Goal: Answer question/provide support: Share knowledge or assist other users

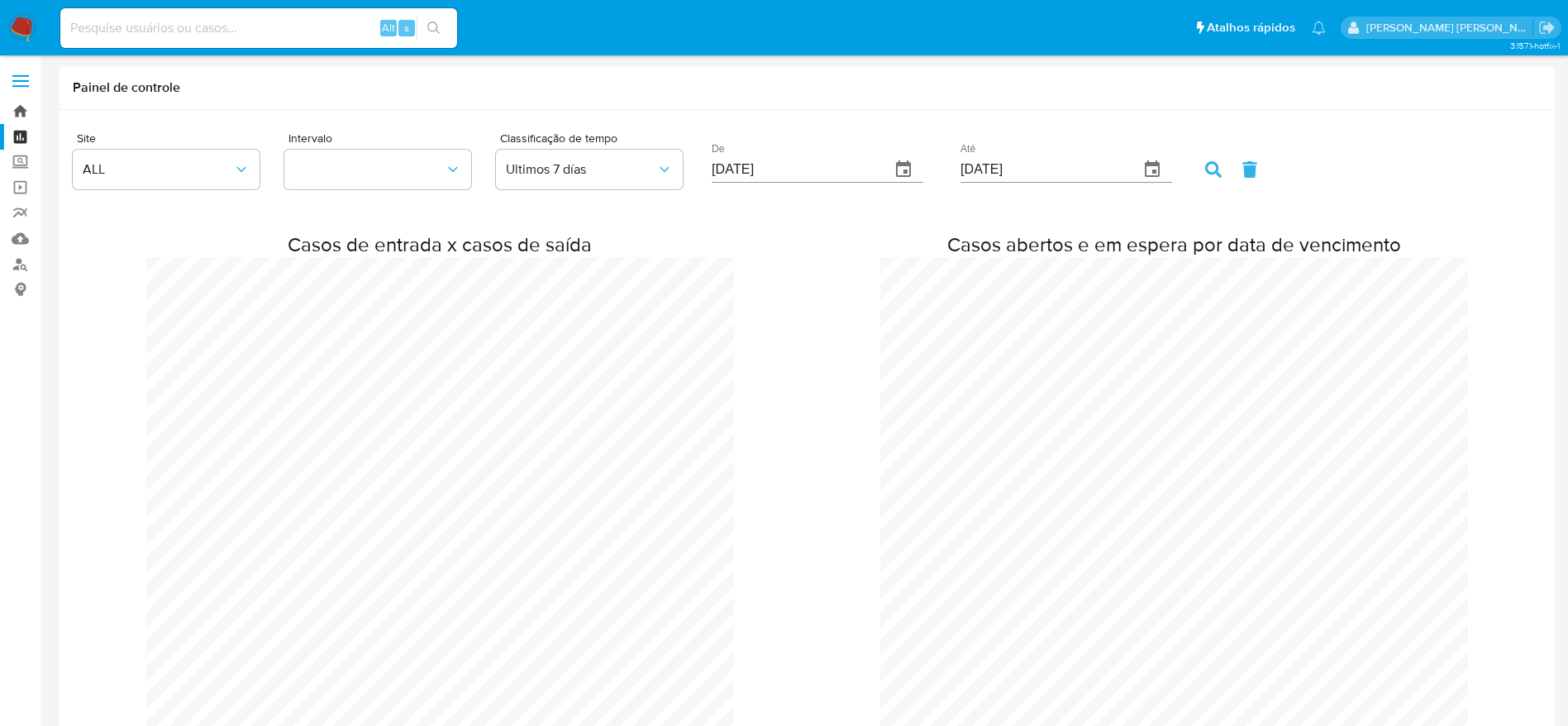
click at [15, 118] on link "Bandeja" at bounding box center [98, 111] width 197 height 26
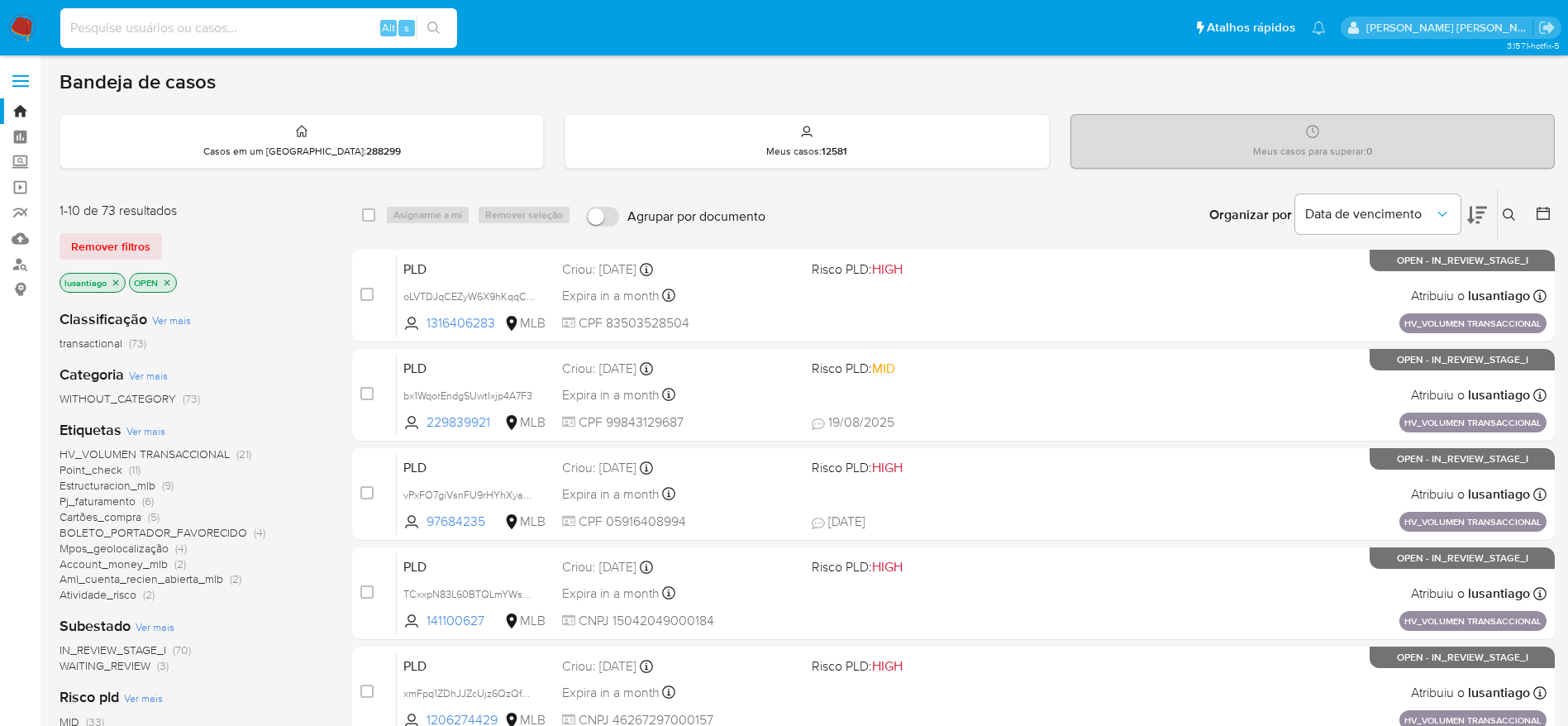
click at [180, 33] on input at bounding box center [258, 29] width 397 height 22
paste input "141100627"
type input "141100627"
click at [430, 24] on icon "search-icon" at bounding box center [433, 28] width 13 height 13
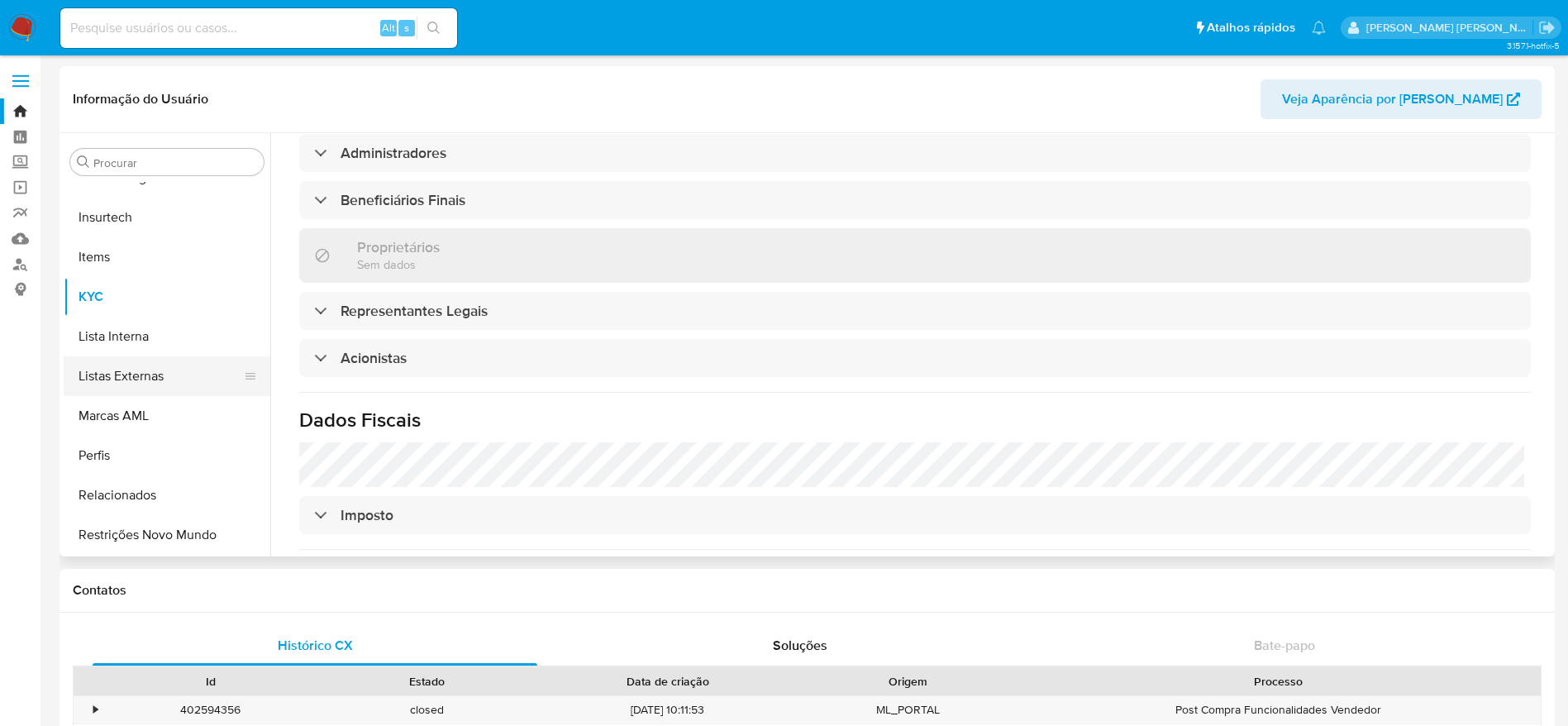
select select "10"
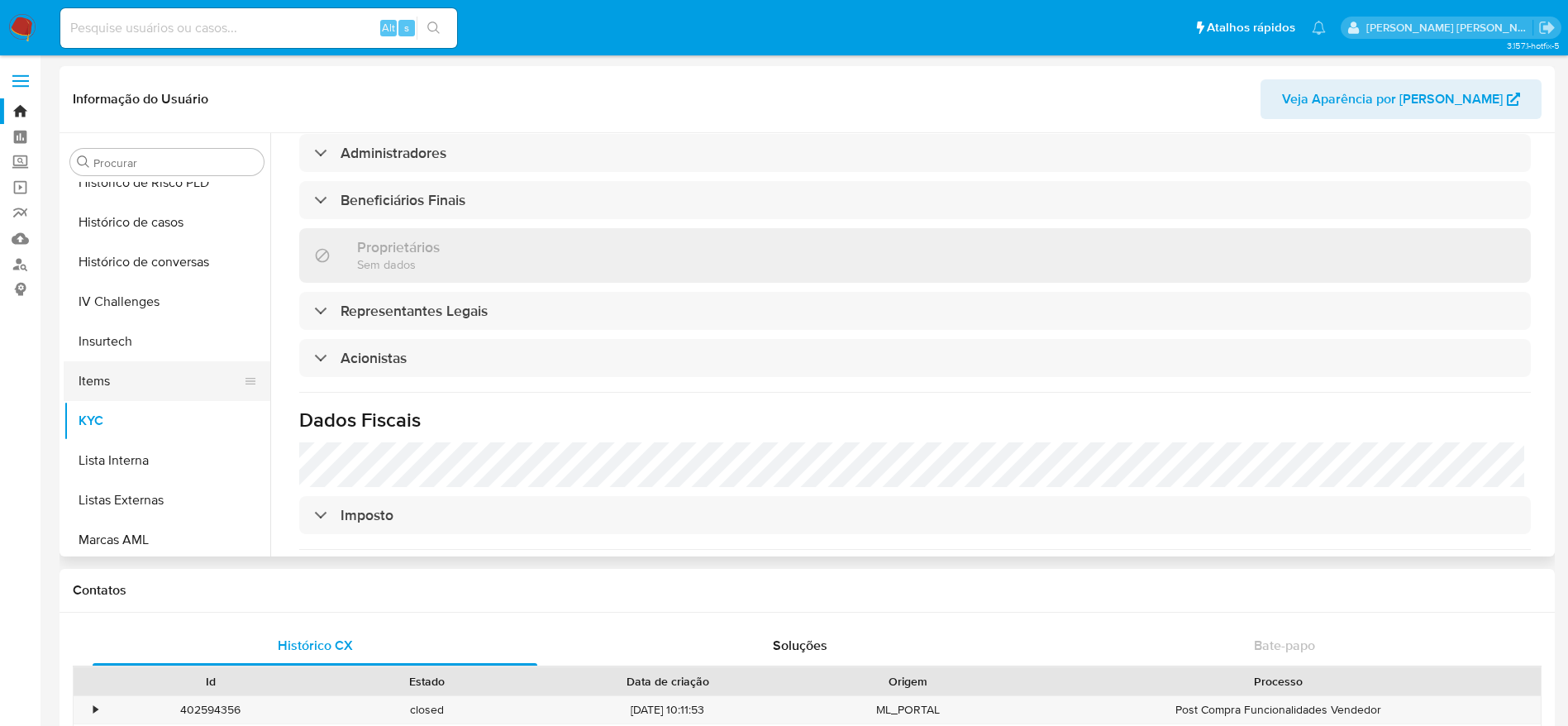
scroll to position [491, 0]
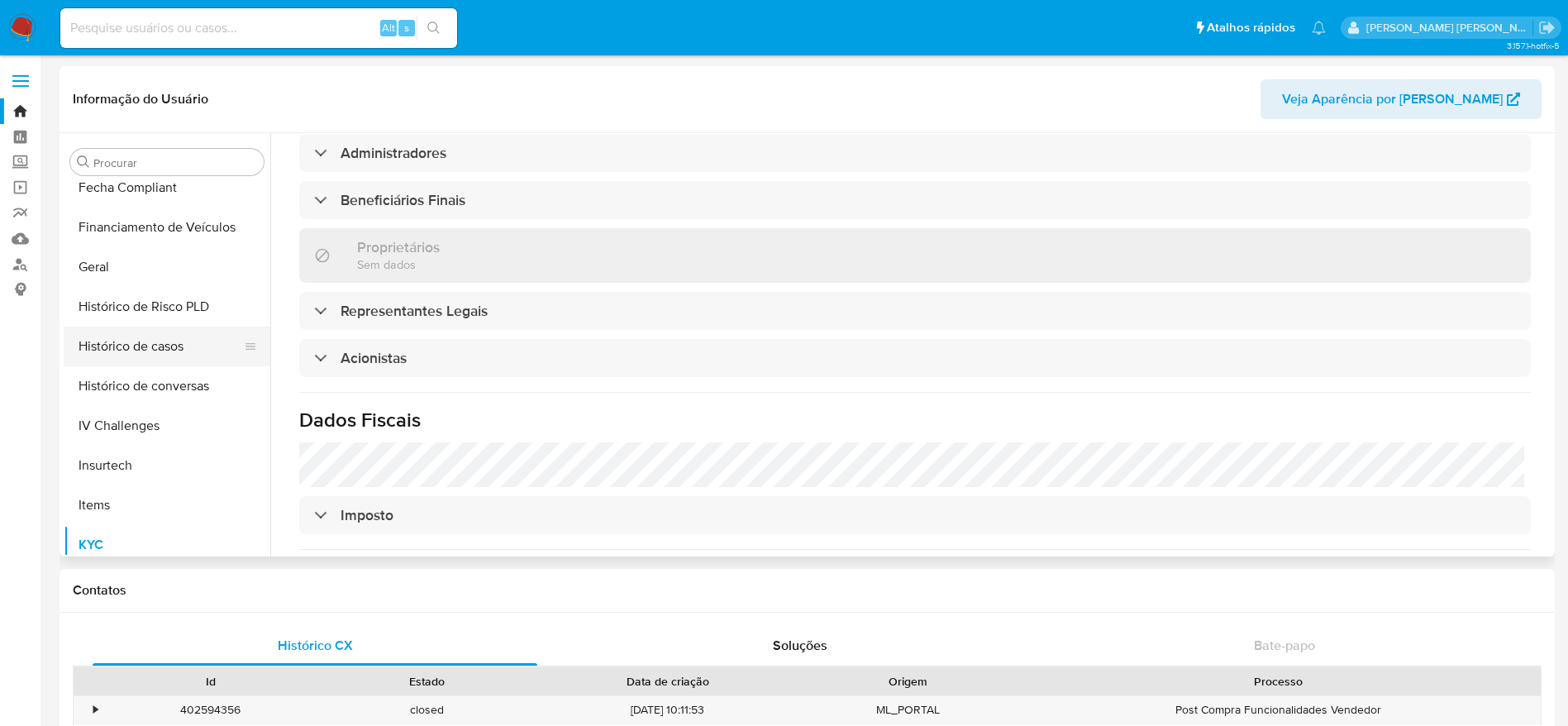
click at [154, 347] on button "Histórico de casos" at bounding box center [161, 346] width 193 height 39
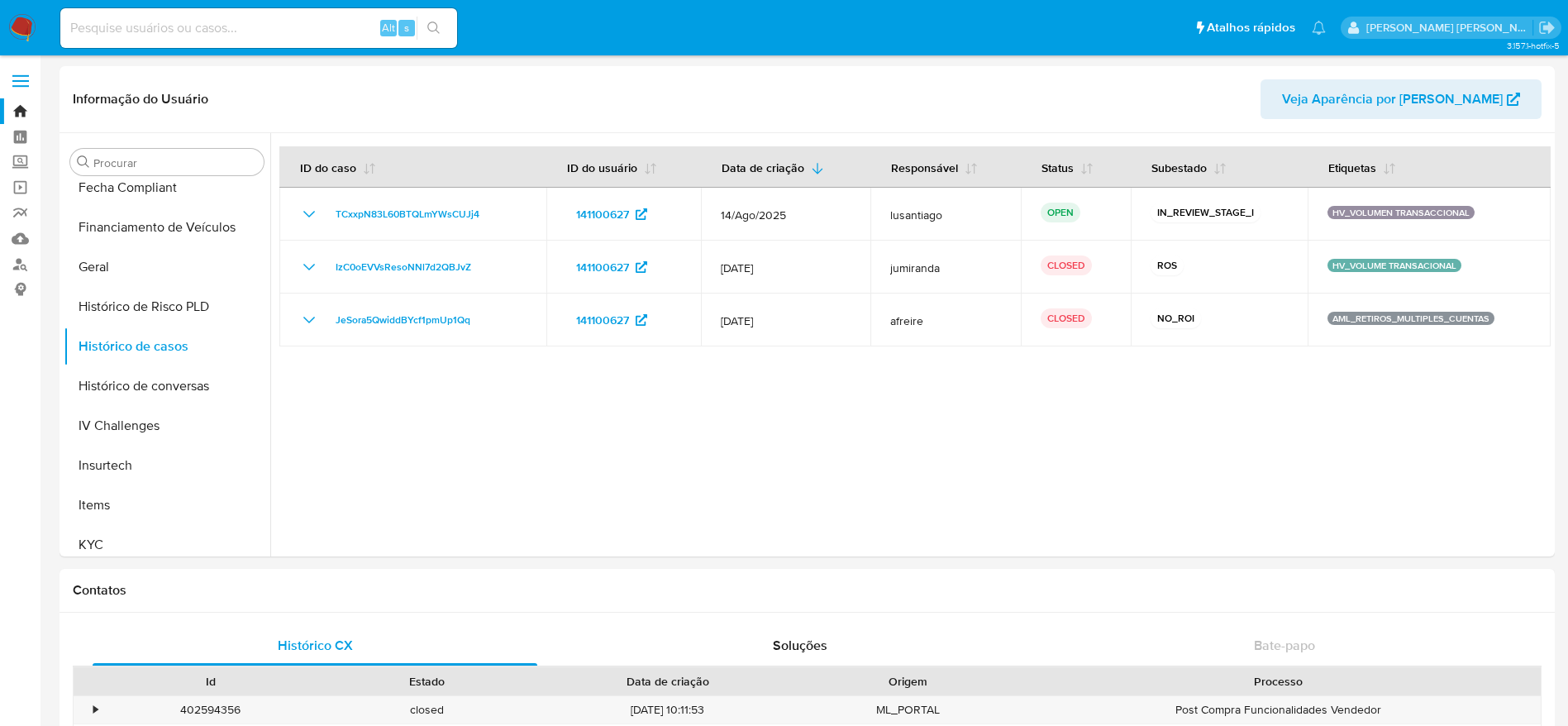
click at [199, 29] on input at bounding box center [258, 29] width 397 height 22
paste input "1316406283"
type input "1316406283"
click at [436, 23] on icon "search-icon" at bounding box center [433, 28] width 13 height 13
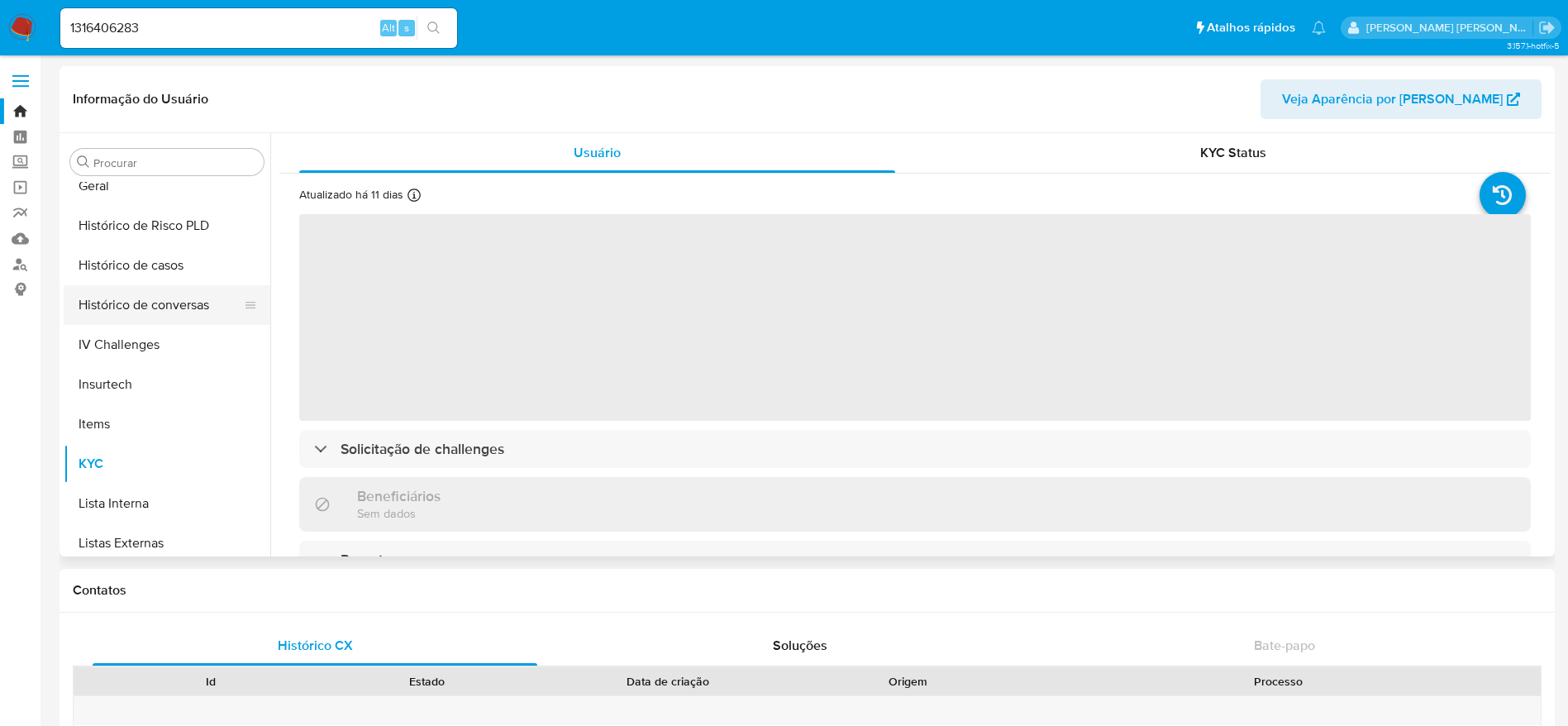
scroll to position [491, 0]
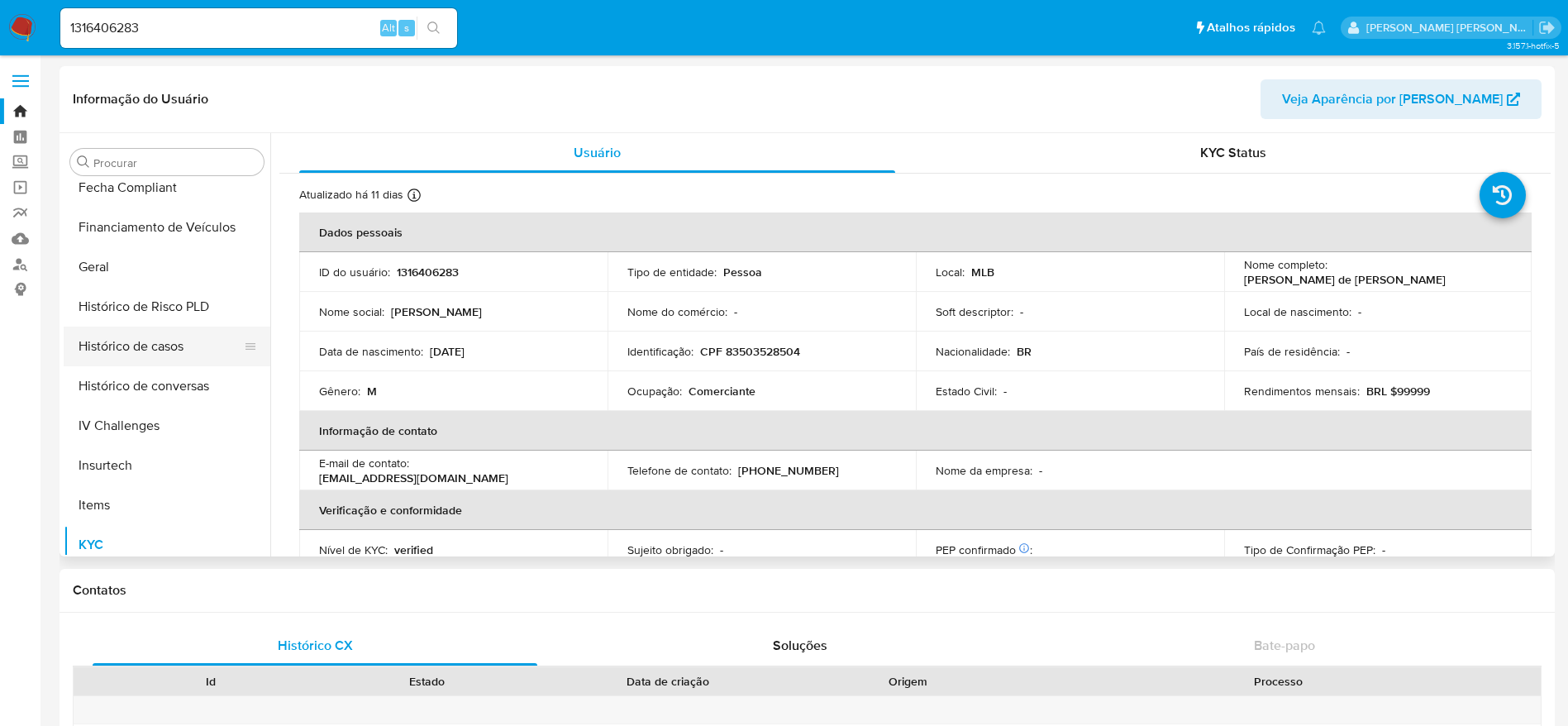
click at [164, 331] on button "Histórico de casos" at bounding box center [161, 346] width 193 height 39
select select "10"
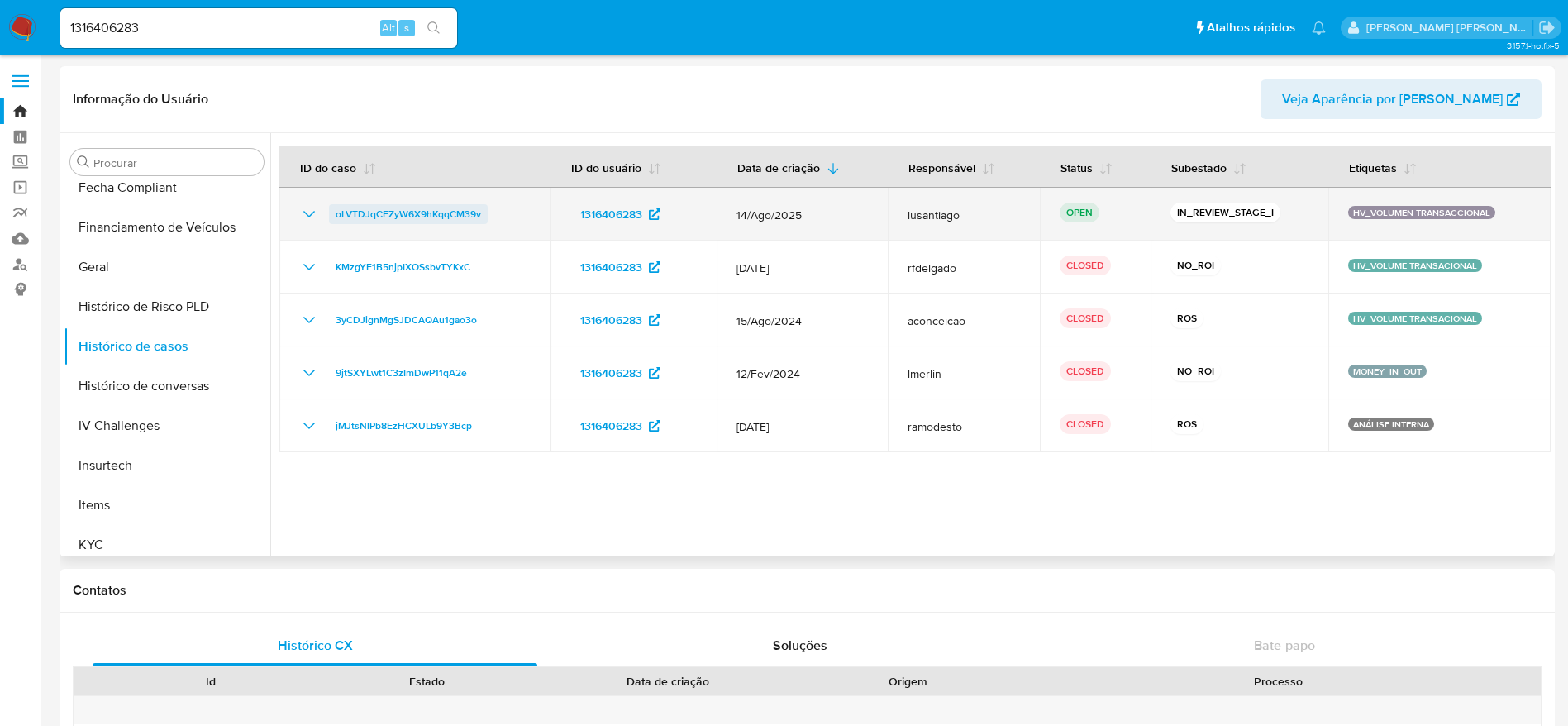
click at [437, 205] on span "oLVTDJqCEZyW6X9hKqqCM39v" at bounding box center [409, 214] width 146 height 20
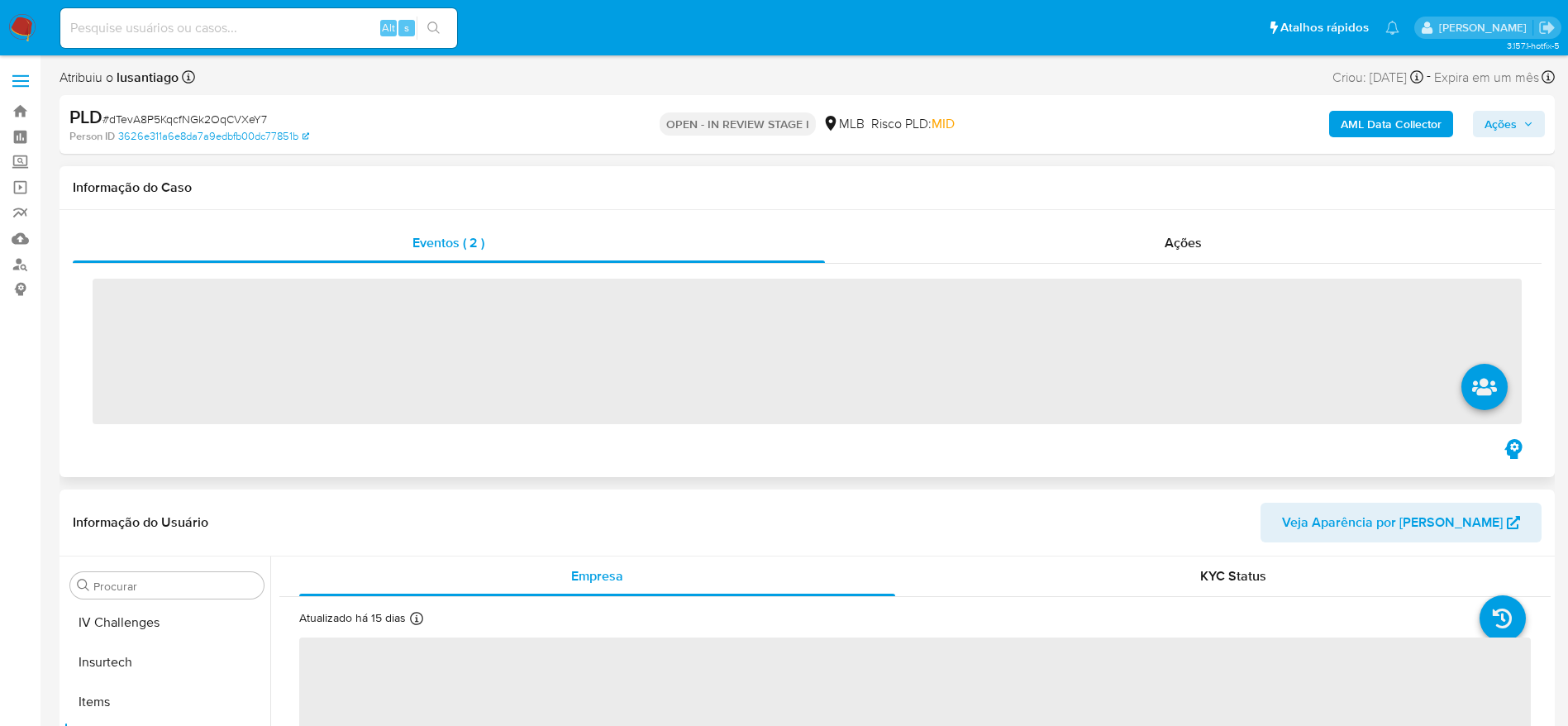
scroll to position [738, 0]
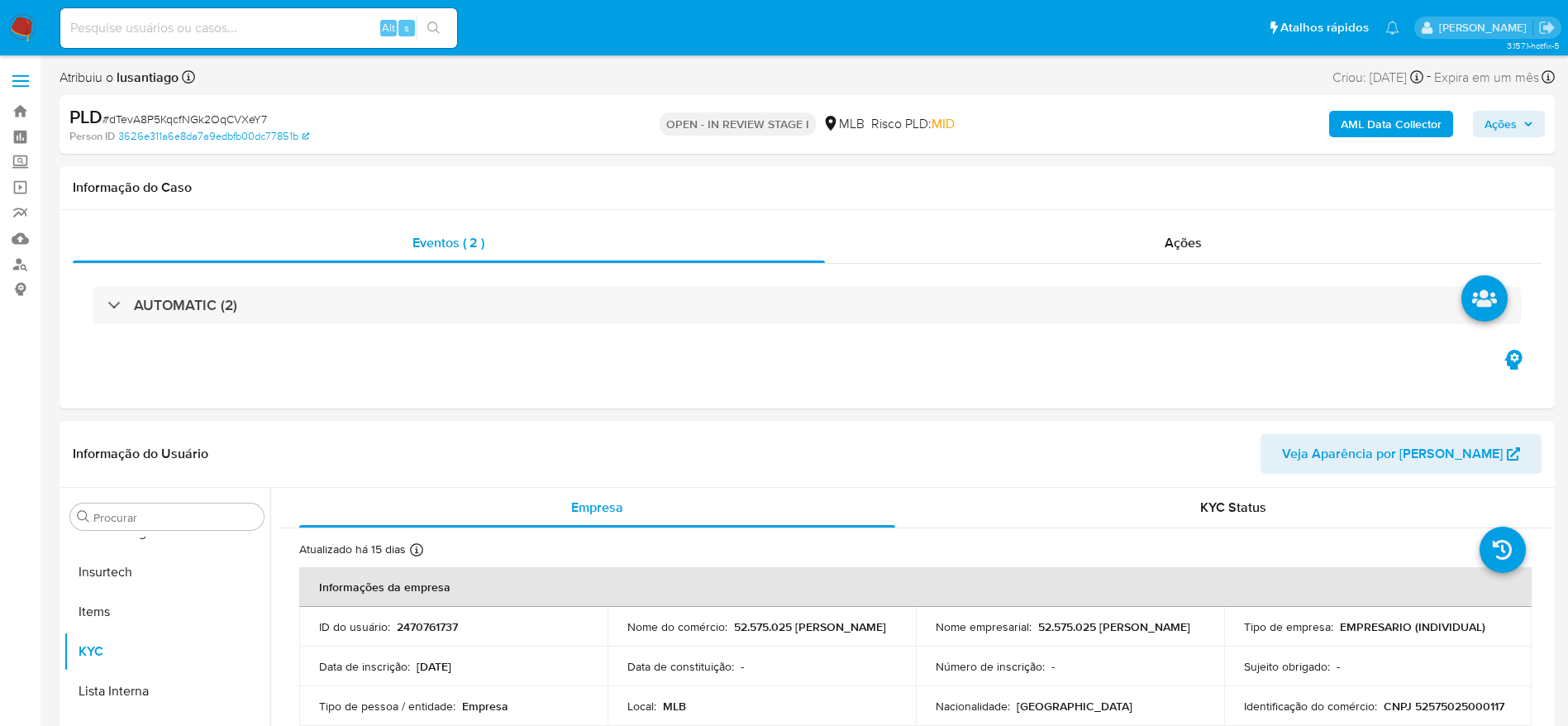
select select "10"
click at [200, 118] on span "# dTevA8P5KqcfNGk2OqCVXeY7" at bounding box center [184, 118] width 164 height 17
copy span "dTevA8P5KqcfNGk2OqCVXeY7"
click at [1516, 115] on span "Ações" at bounding box center [1500, 123] width 33 height 27
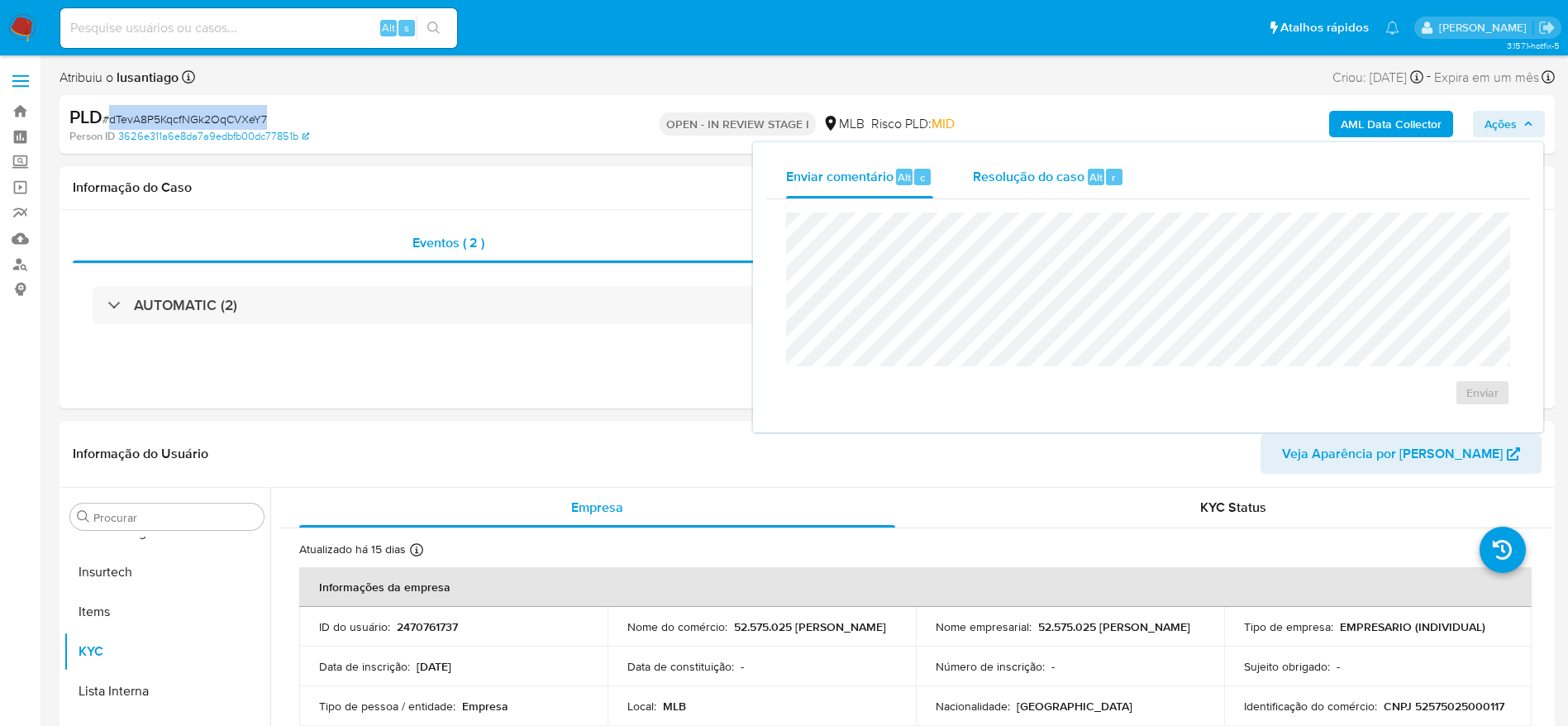
click at [1024, 168] on span "Resolução do caso" at bounding box center [1028, 175] width 111 height 19
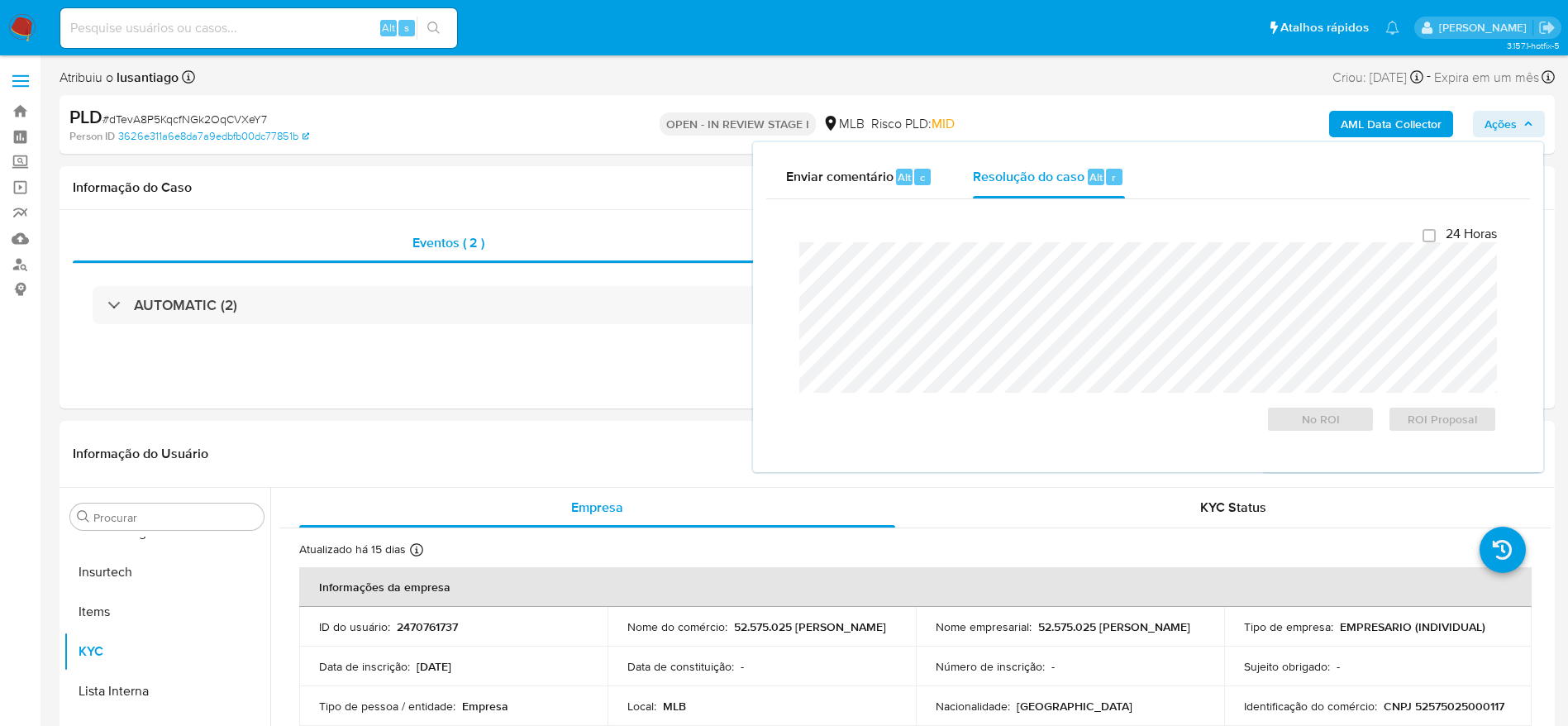
click at [187, 120] on span "# dTevA8P5KqcfNGk2OqCVXeY7" at bounding box center [184, 118] width 164 height 17
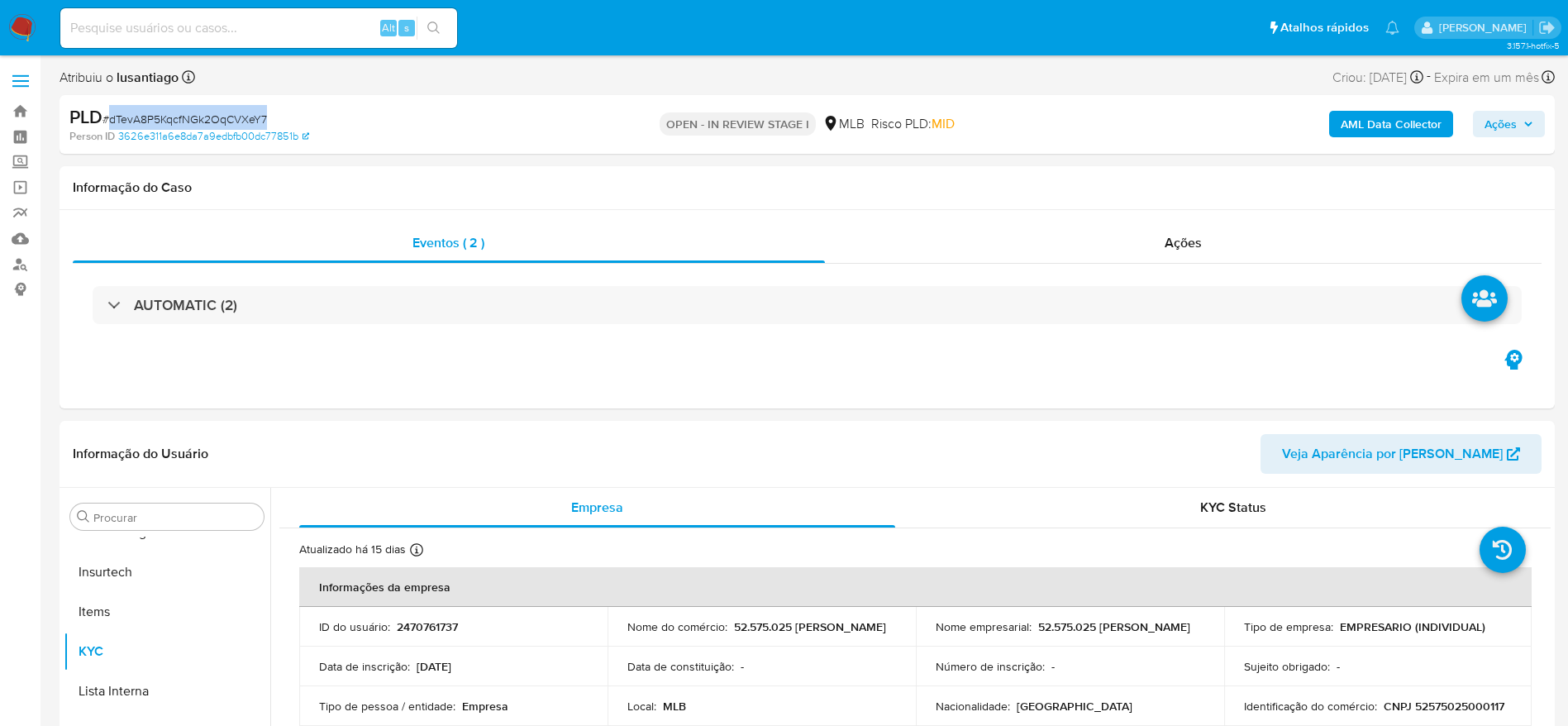
click at [187, 120] on span "# dTevA8P5KqcfNGk2OqCVXeY7" at bounding box center [184, 118] width 164 height 17
copy span "dTevA8P5KqcfNGk2OqCVXeY7"
click at [945, 179] on h1 "Informação do Caso" at bounding box center [807, 187] width 1469 height 17
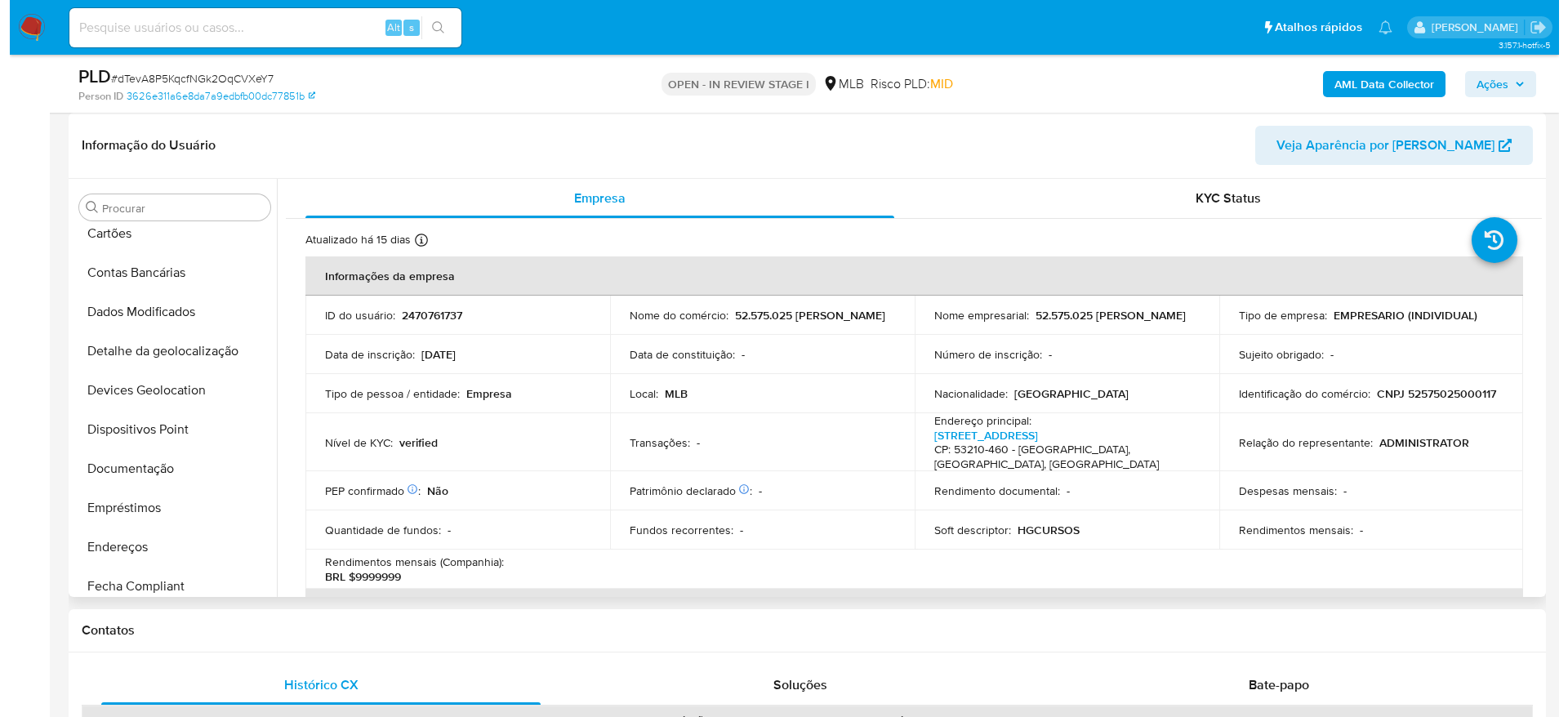
scroll to position [0, 0]
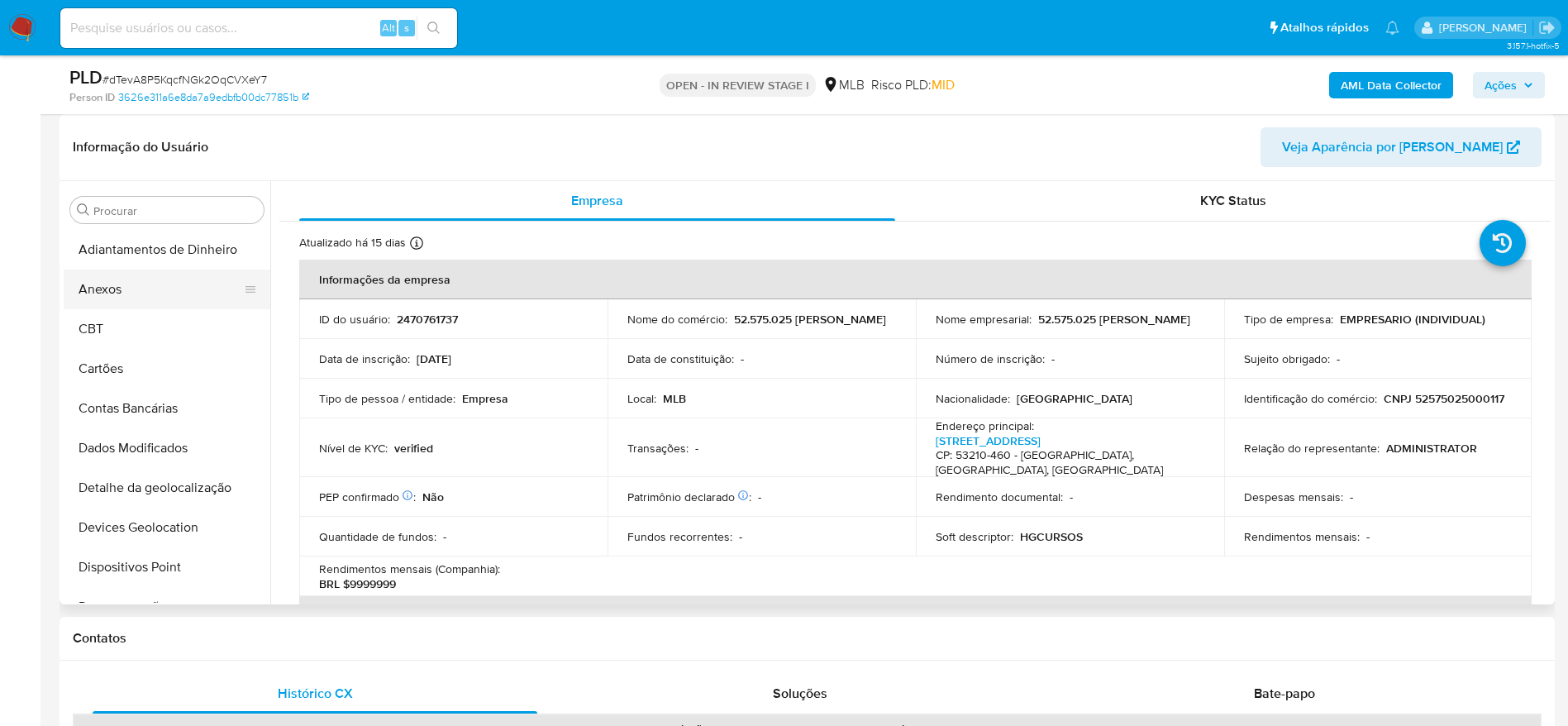
click at [141, 299] on button "Anexos" at bounding box center [161, 290] width 193 height 39
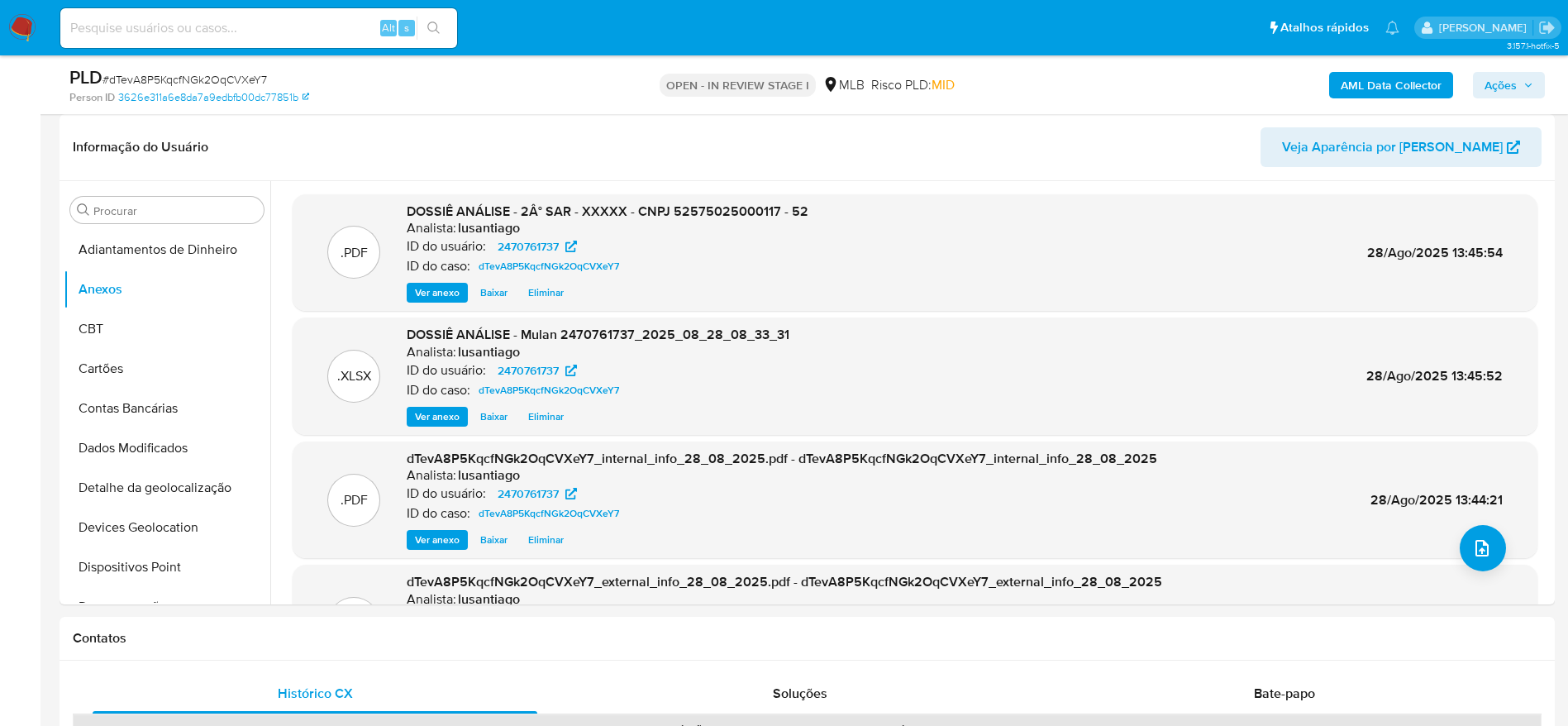
click at [1486, 85] on span "Ações" at bounding box center [1500, 85] width 33 height 27
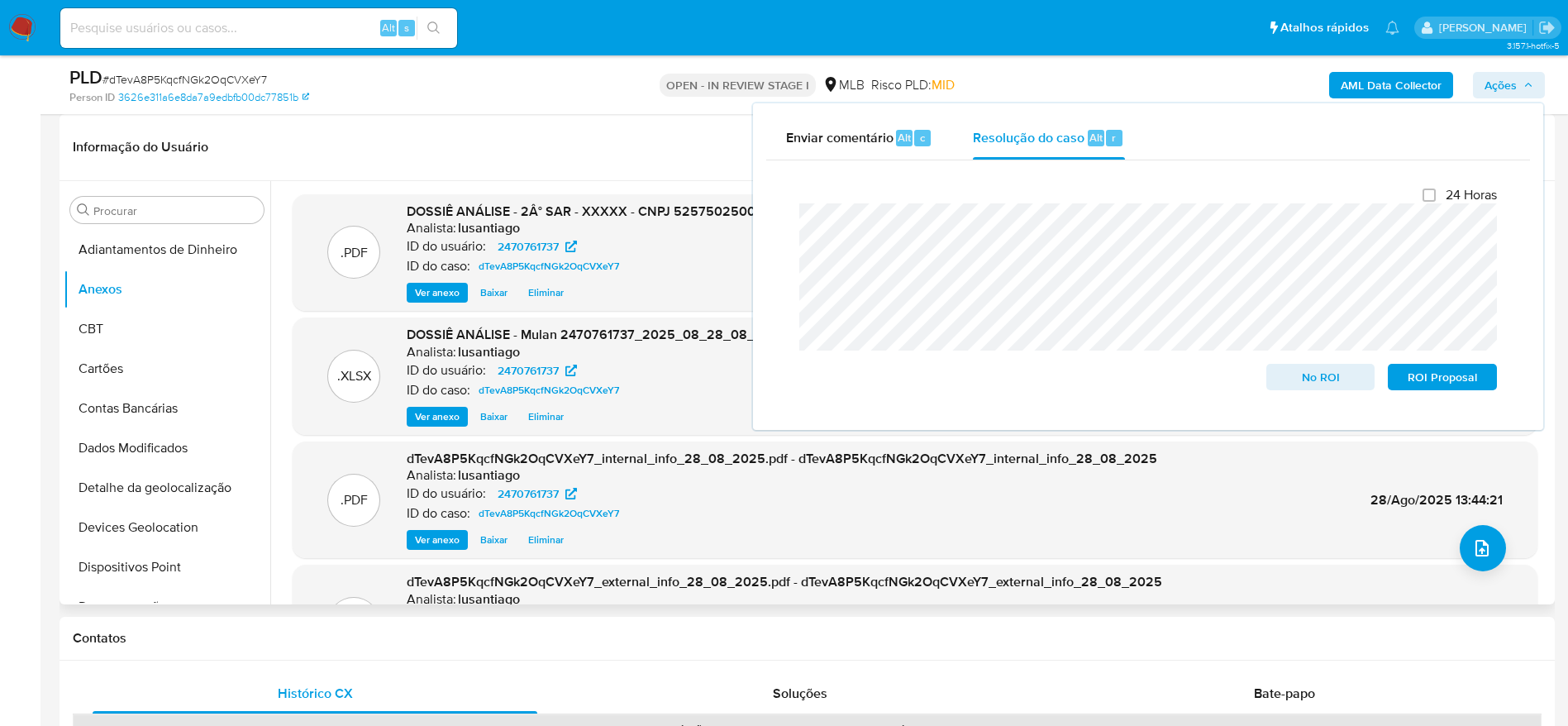
click at [487, 131] on header "Informação do Usuário Veja Aparência por Pessoa" at bounding box center [807, 147] width 1469 height 39
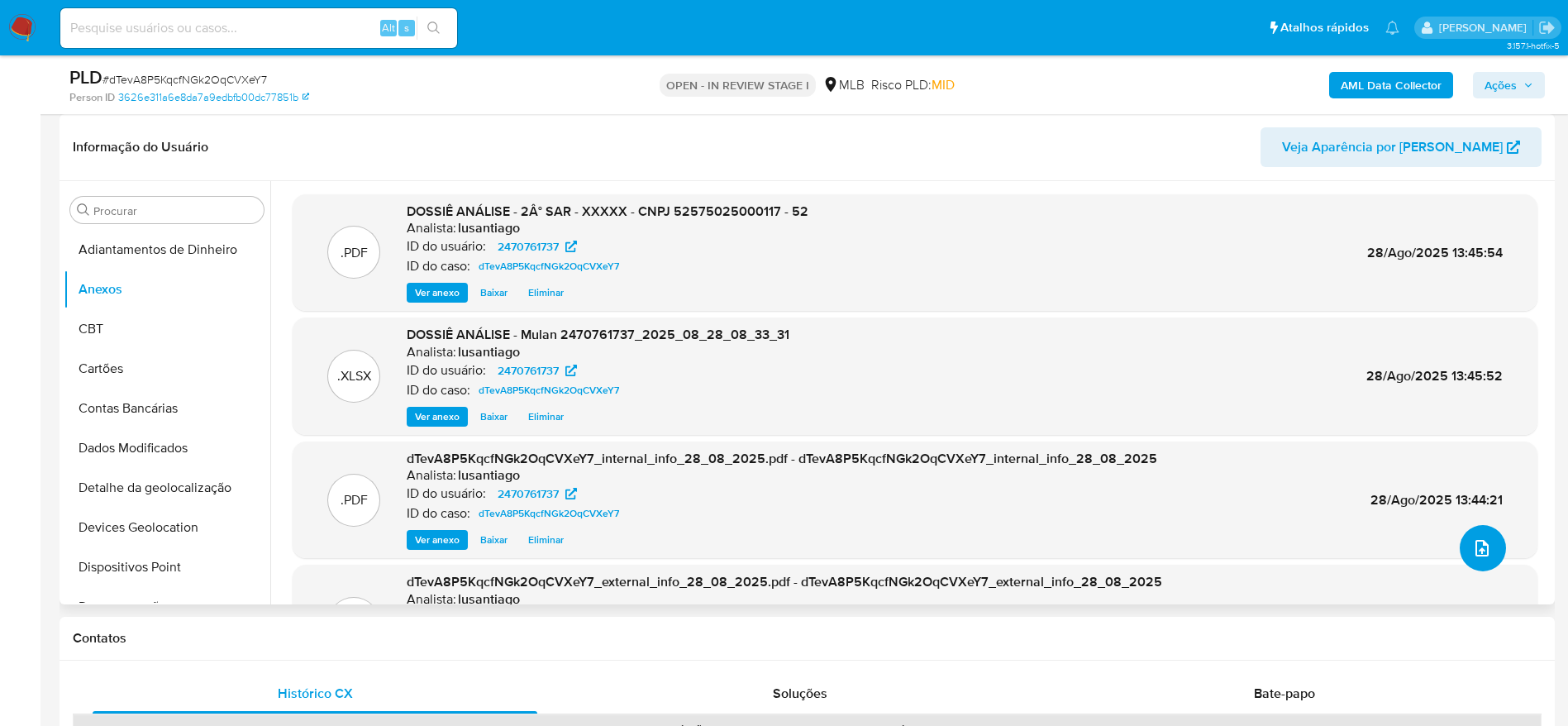
click at [1486, 548] on button "upload-file" at bounding box center [1482, 548] width 46 height 46
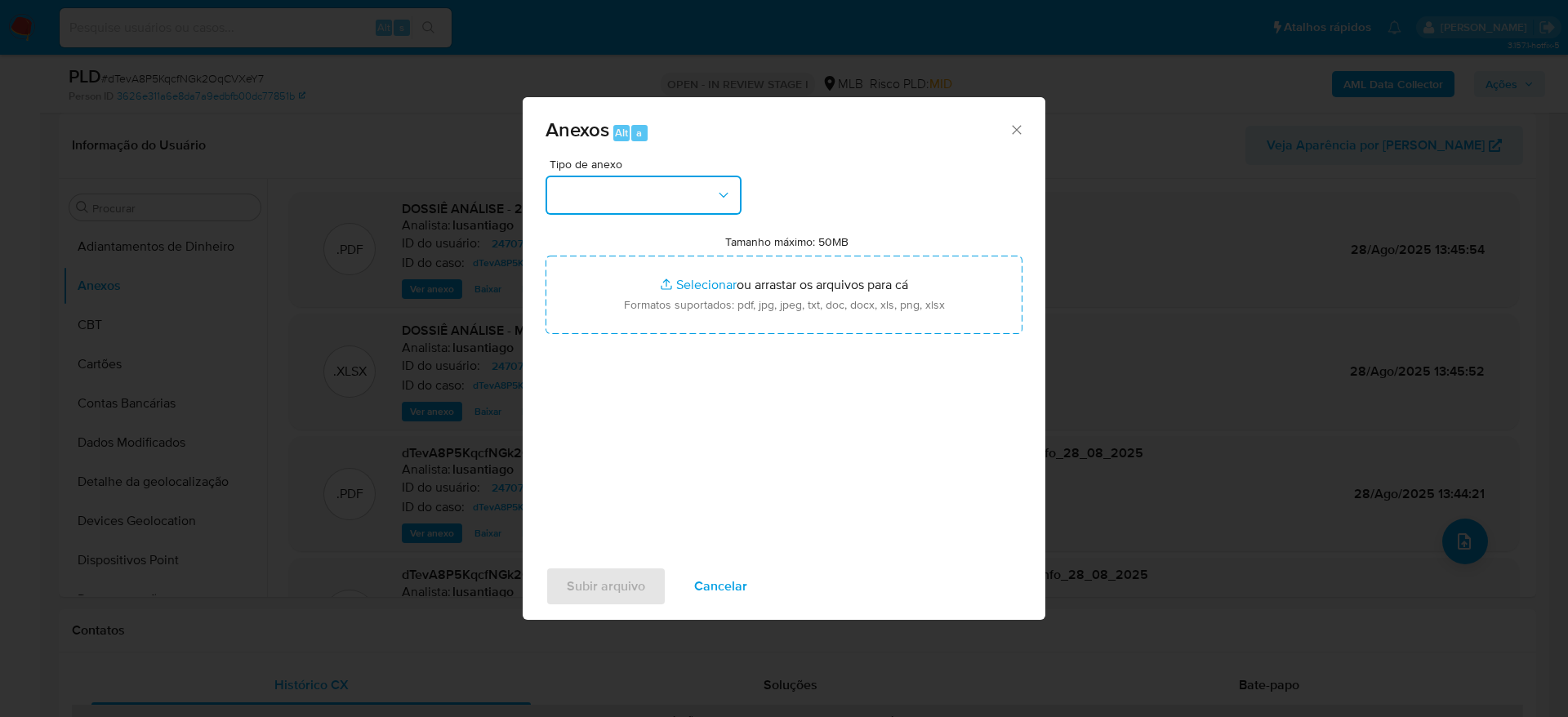
click at [692, 187] on button "button" at bounding box center [642, 195] width 196 height 39
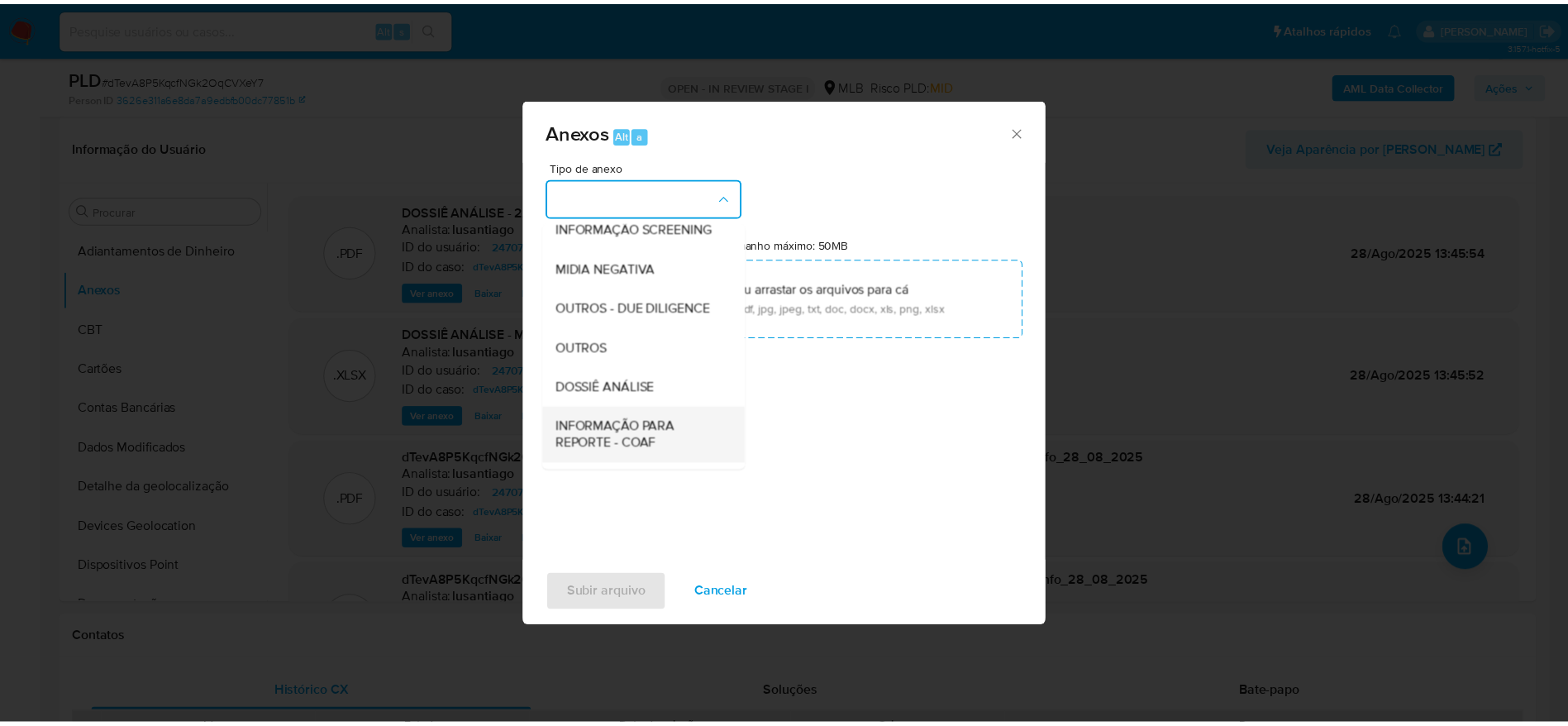
scroll to position [254, 0]
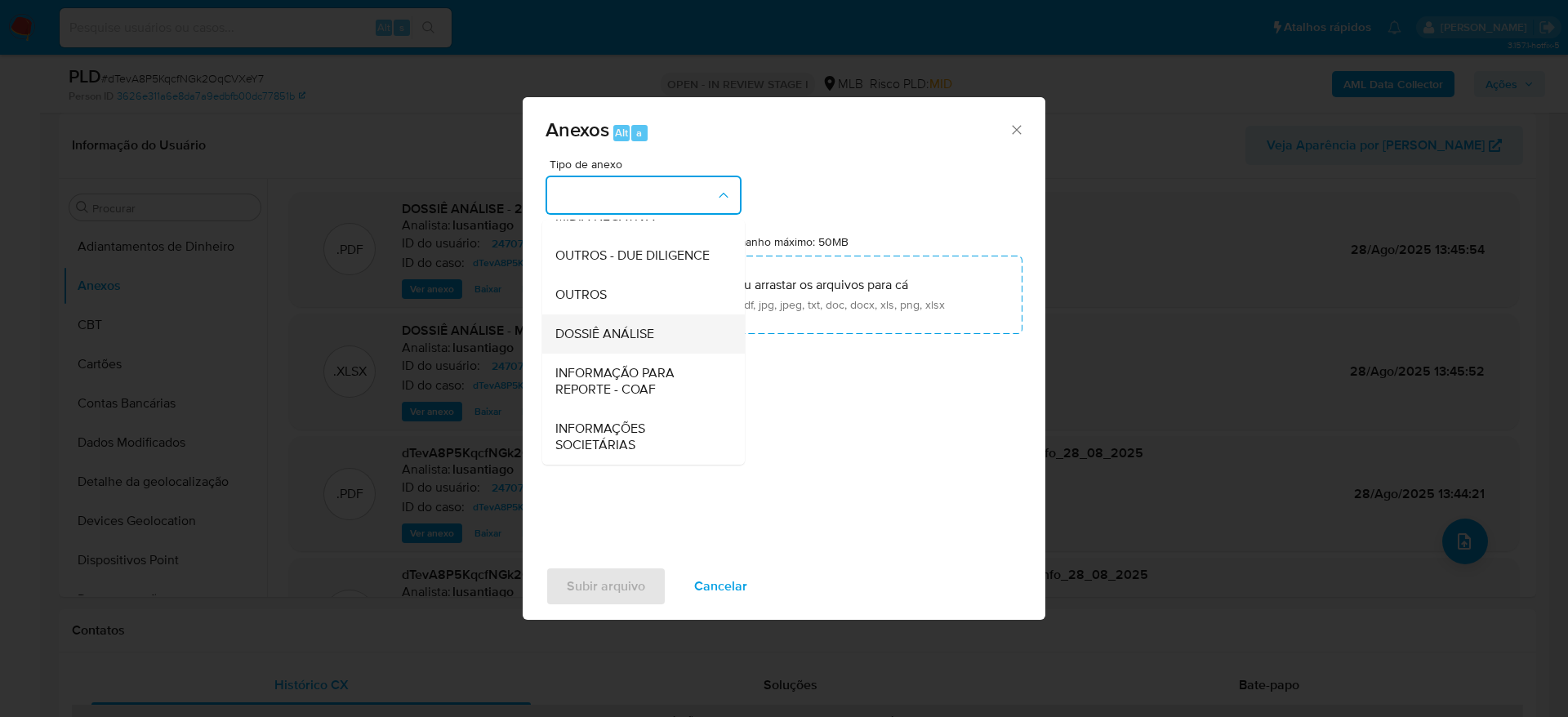
click at [605, 331] on span "DOSSIÊ ANÁLISE" at bounding box center [605, 334] width 99 height 17
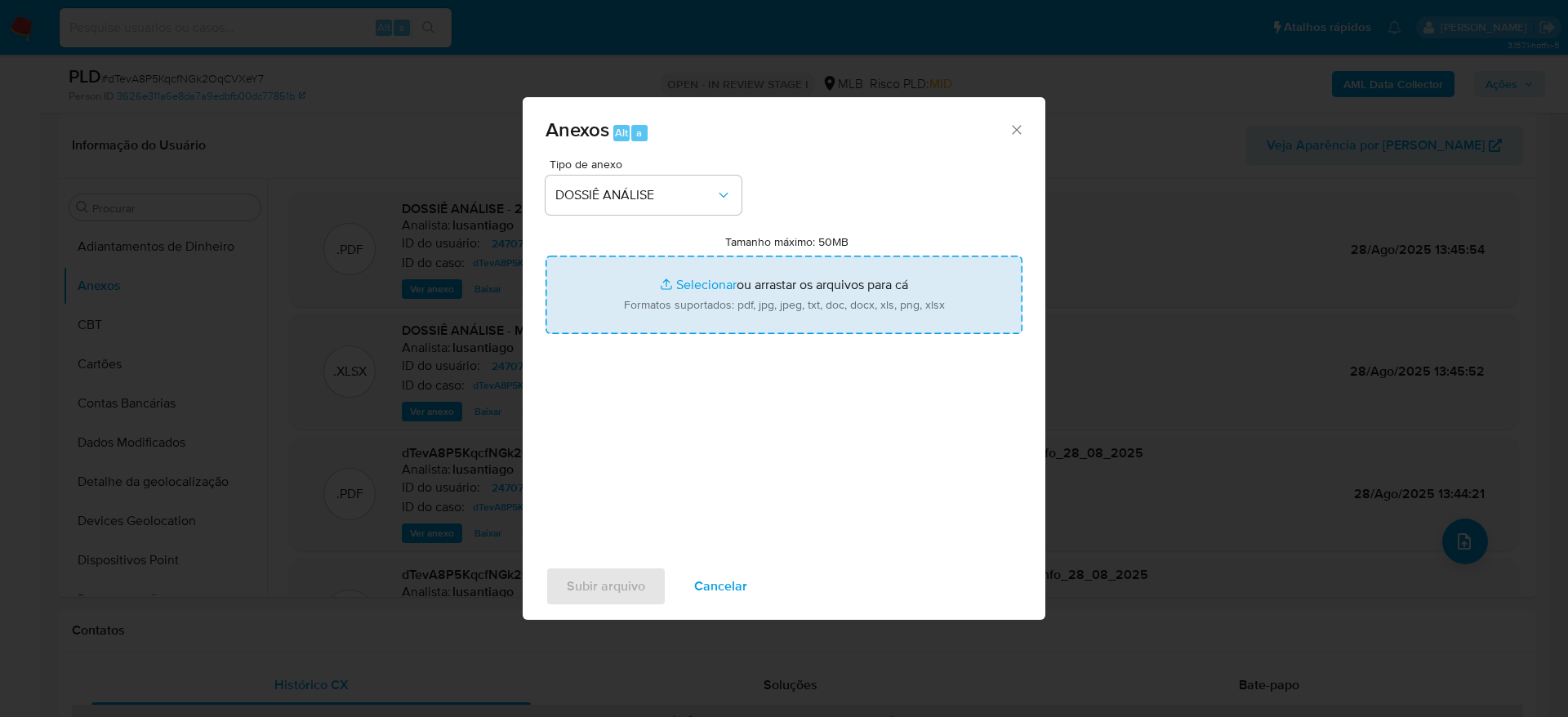
type input "C:\fakepath\NO ROI - CNPJ 52575025000117 - 52.575.025 HERALDO GOMES DE SOUZA.pdf"
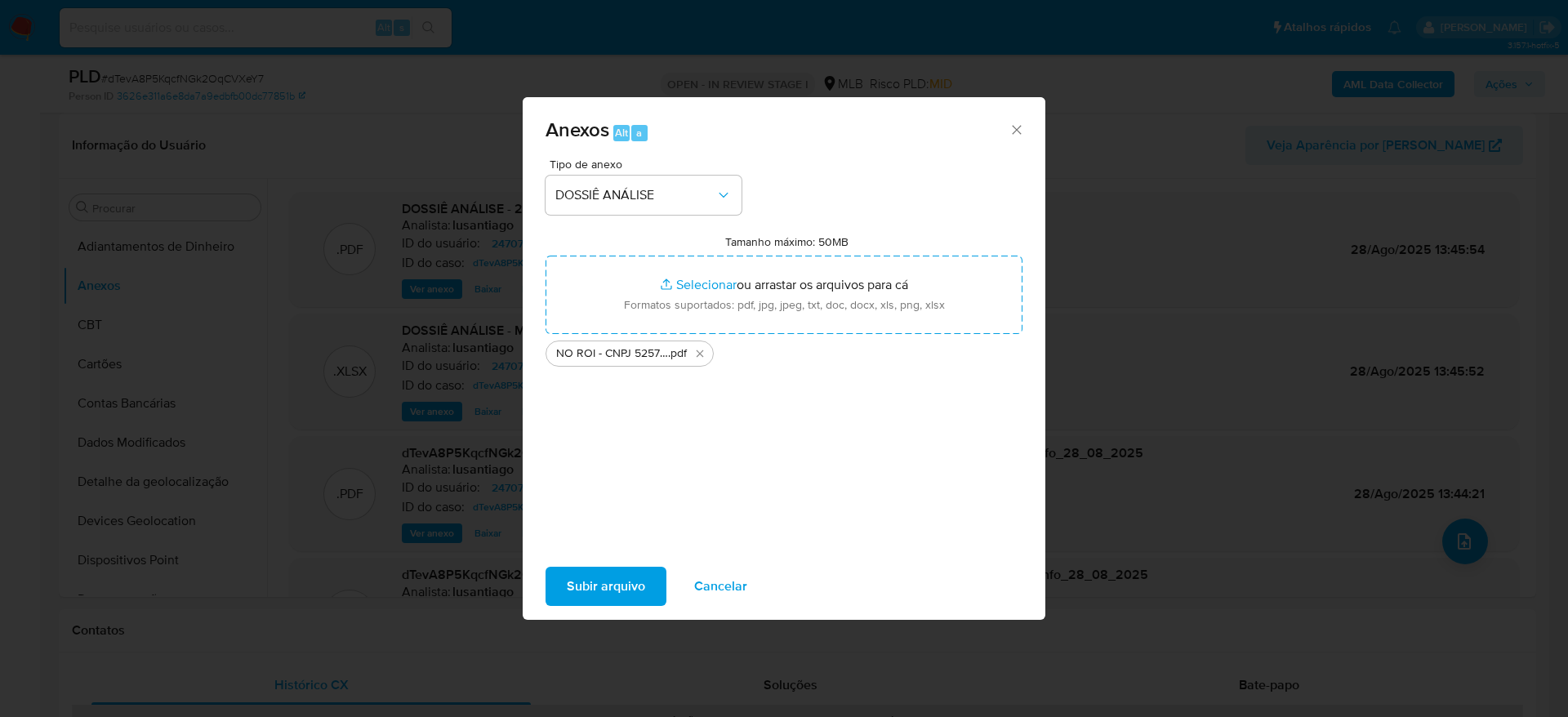
click at [596, 581] on span "Subir arquivo" at bounding box center [605, 586] width 79 height 36
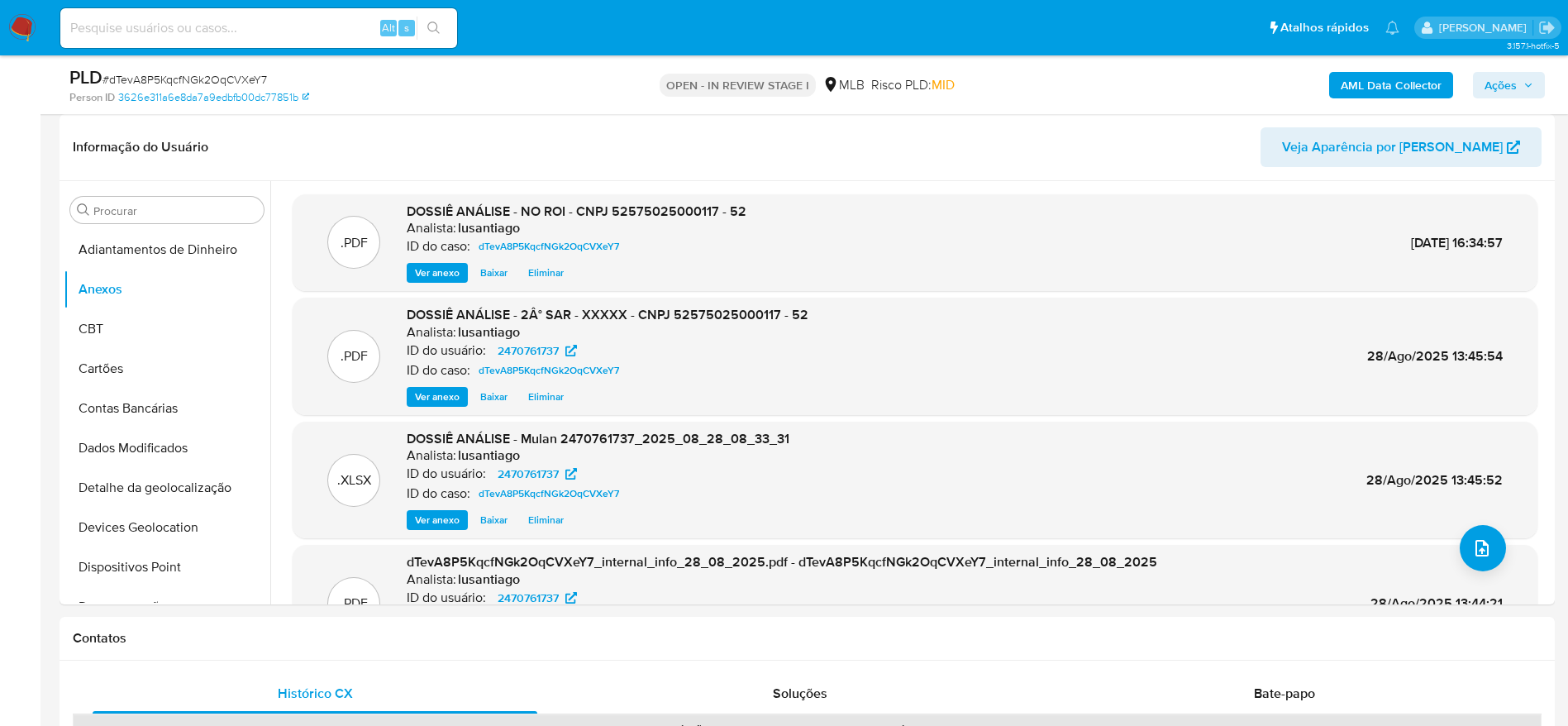
click at [1507, 75] on span "Ações" at bounding box center [1500, 85] width 33 height 27
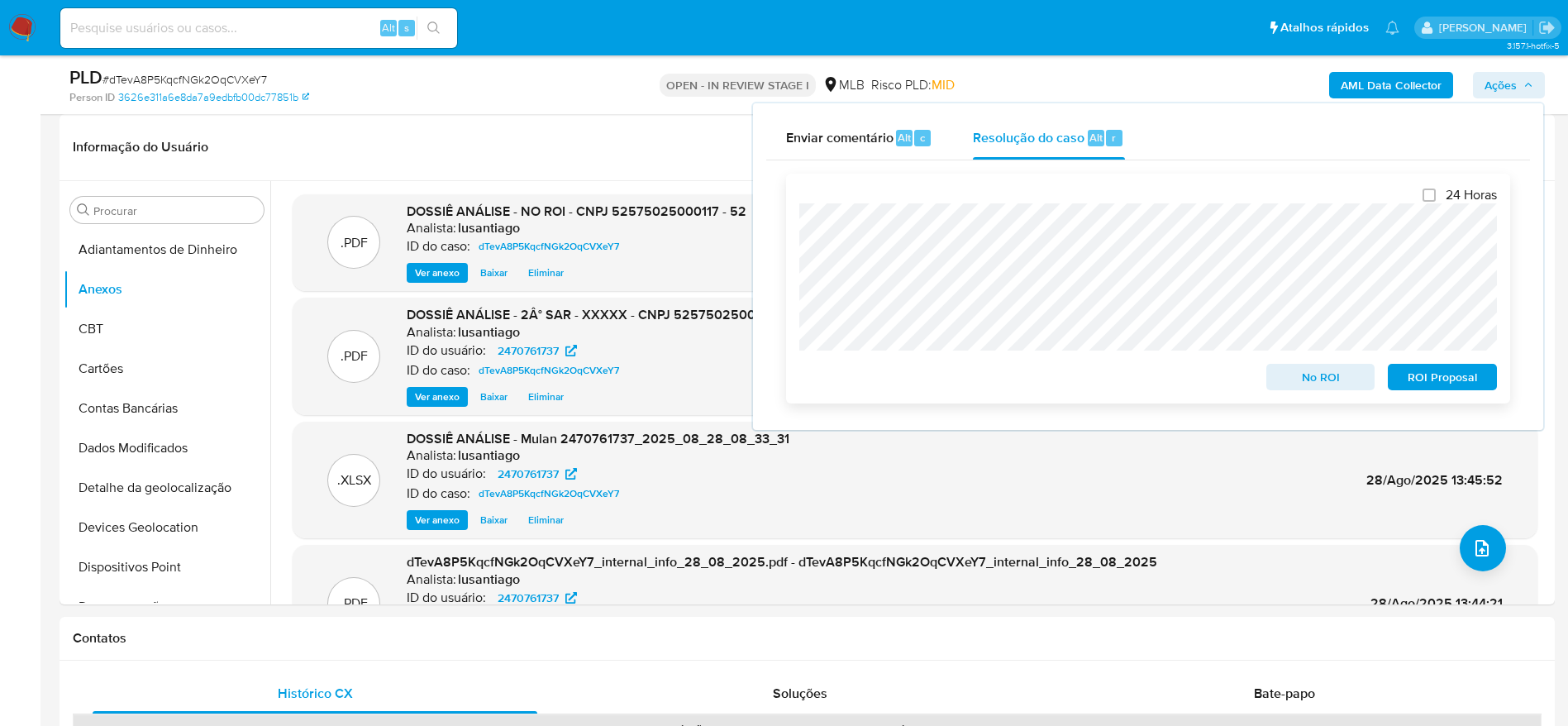
click at [1322, 374] on span "No ROI" at bounding box center [1320, 376] width 86 height 23
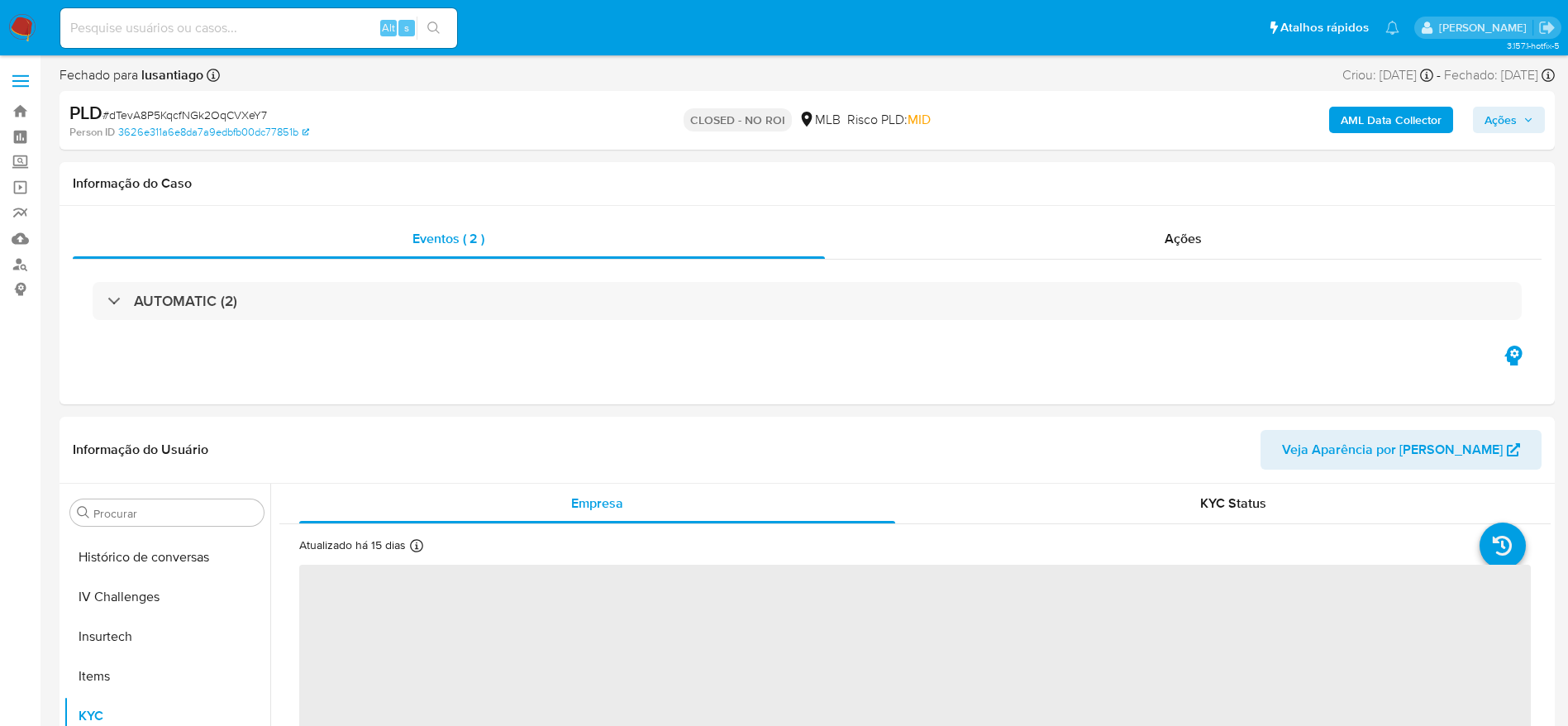
scroll to position [727, 0]
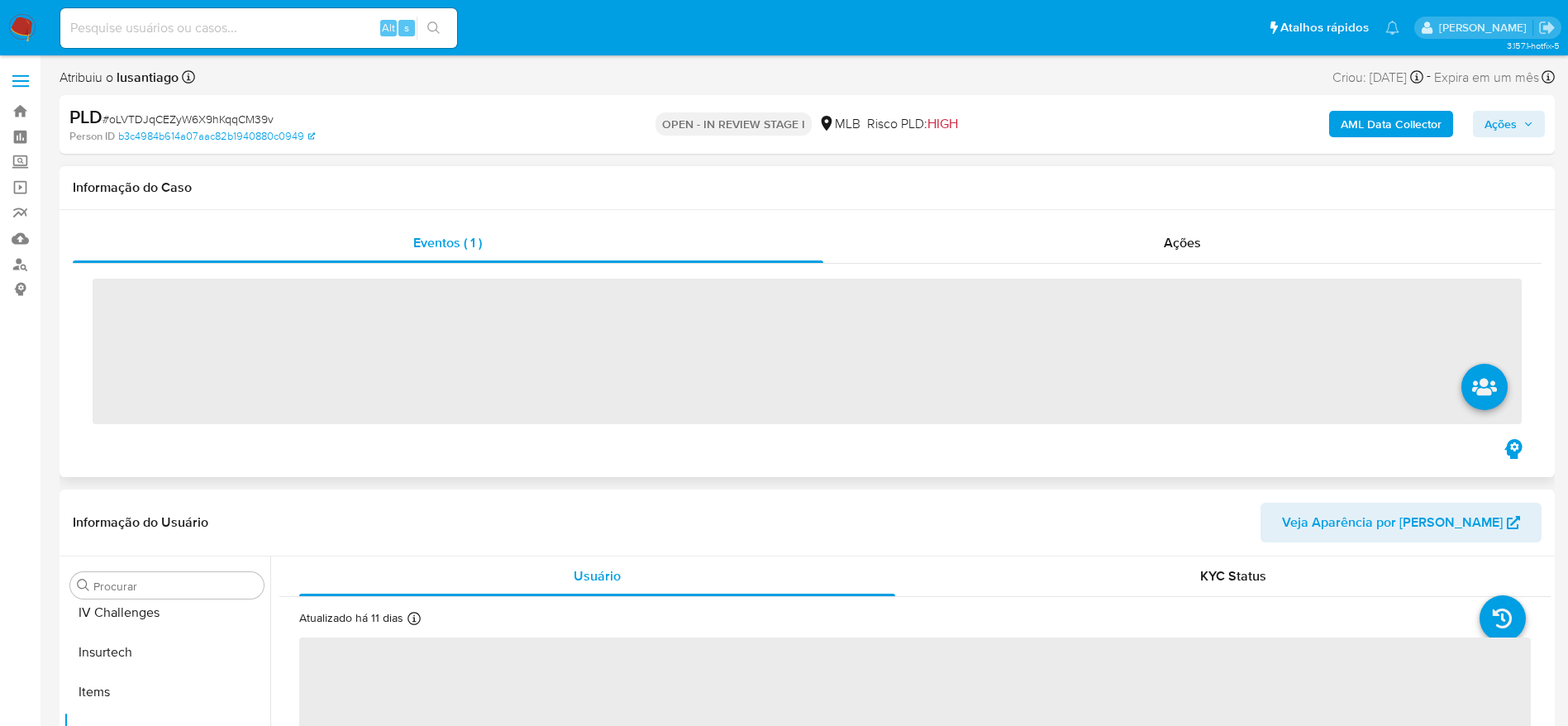
scroll to position [738, 0]
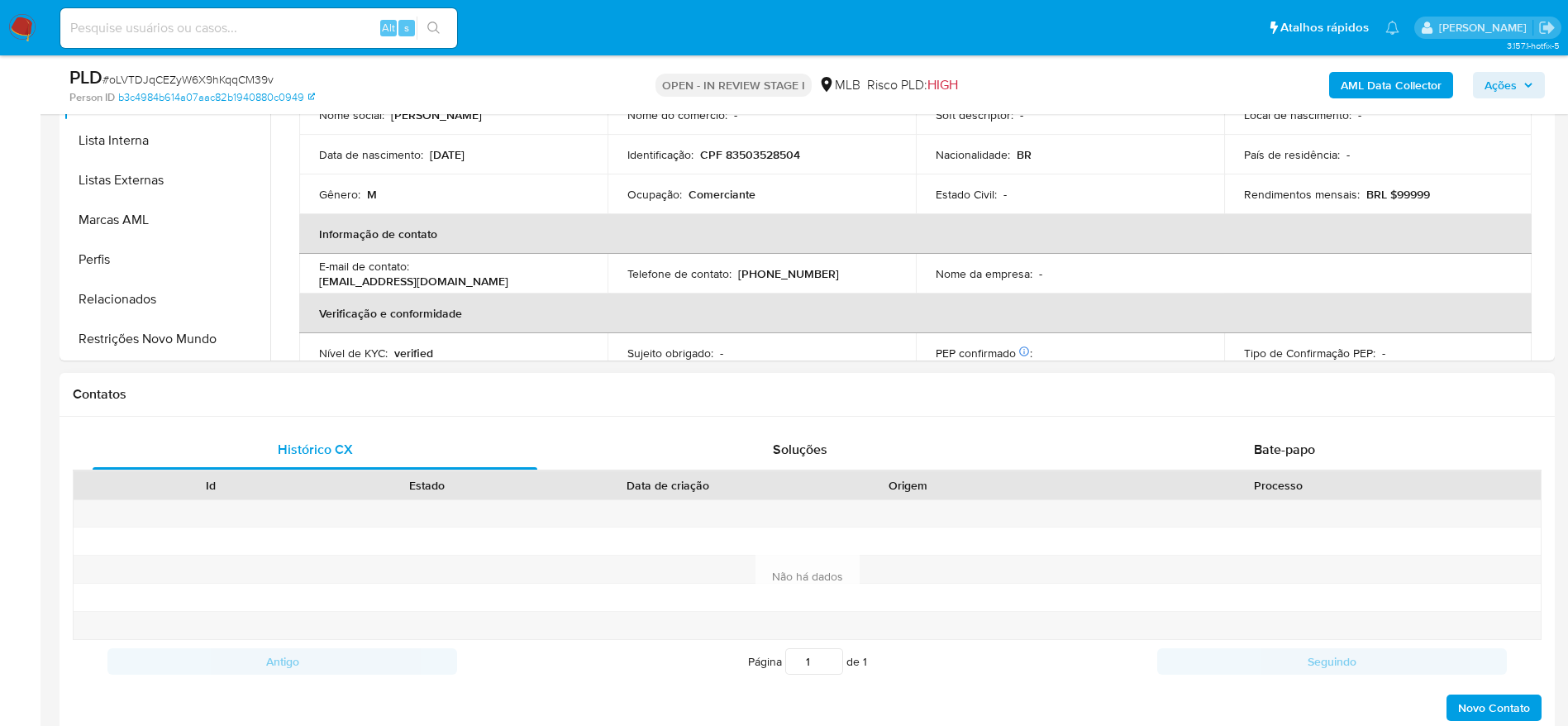
select select "10"
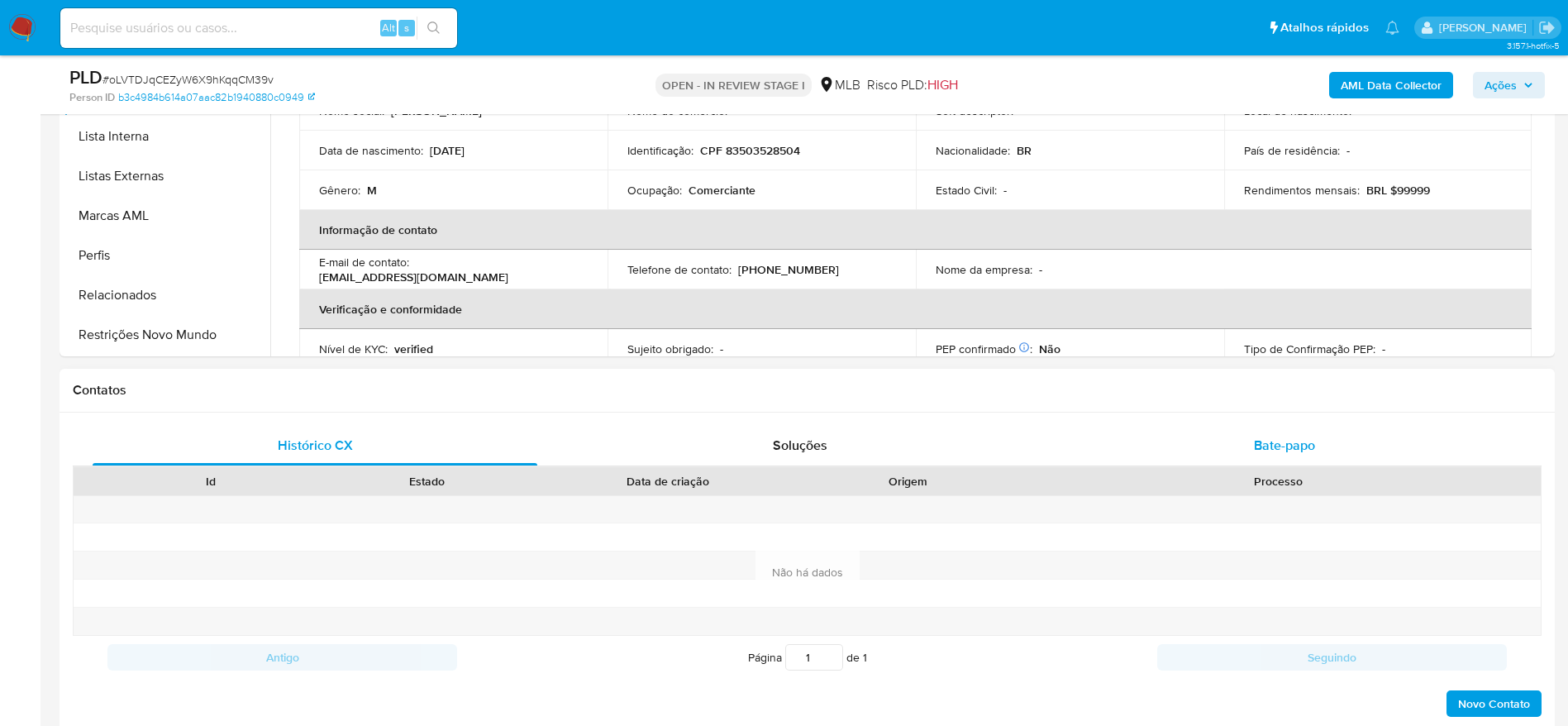
click at [1223, 453] on div "Bate-papo" at bounding box center [1283, 445] width 444 height 39
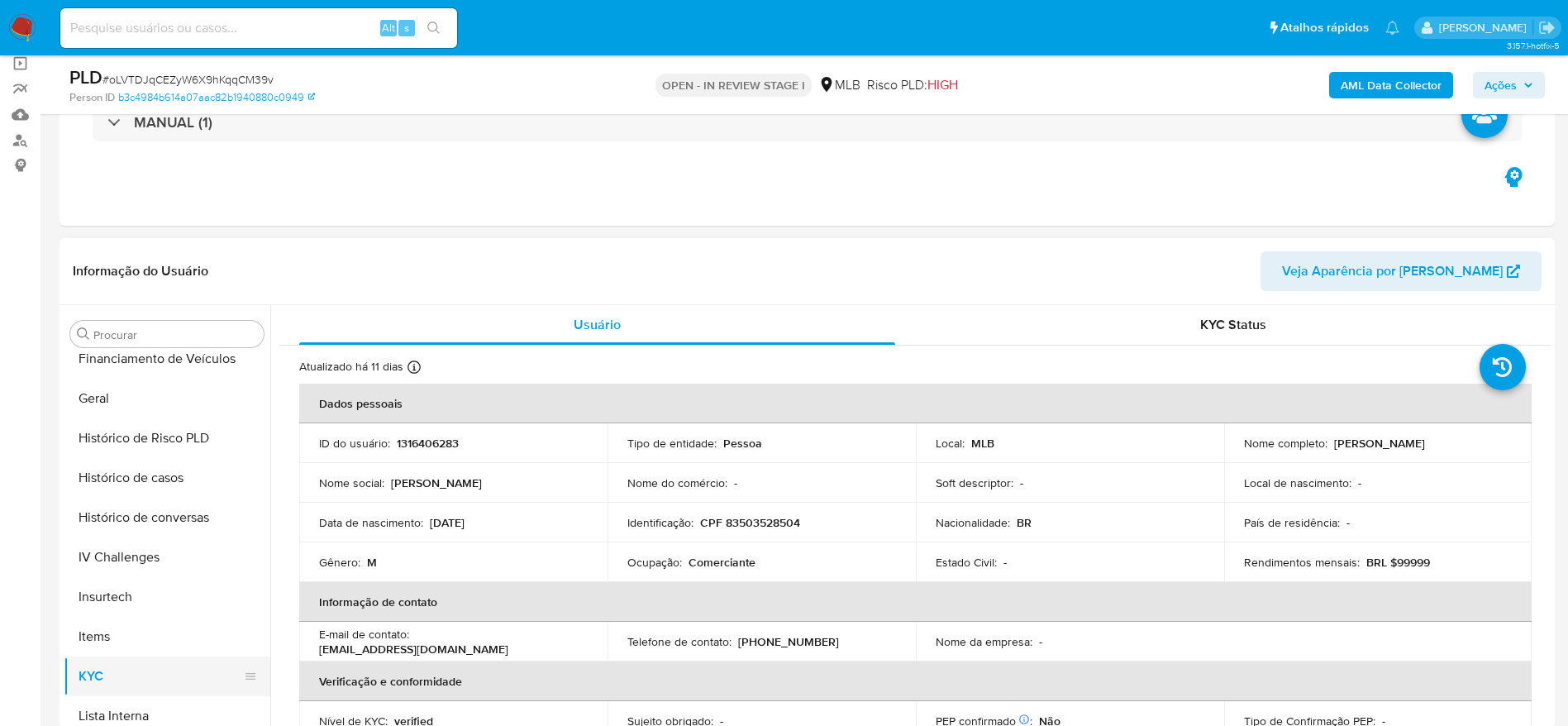
scroll to position [491, 0]
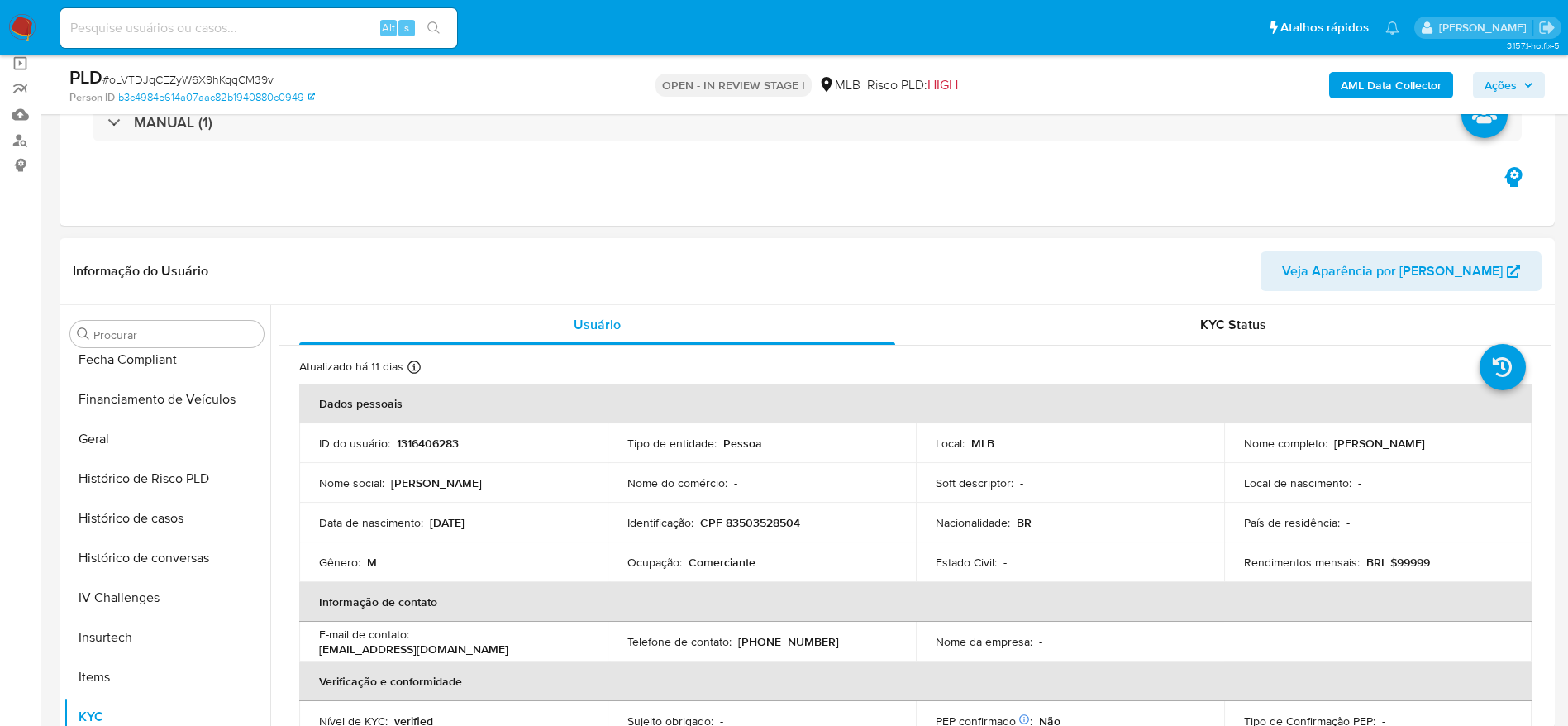
click at [738, 521] on p "CPF 83503528504" at bounding box center [751, 522] width 100 height 15
copy p "83503528504"
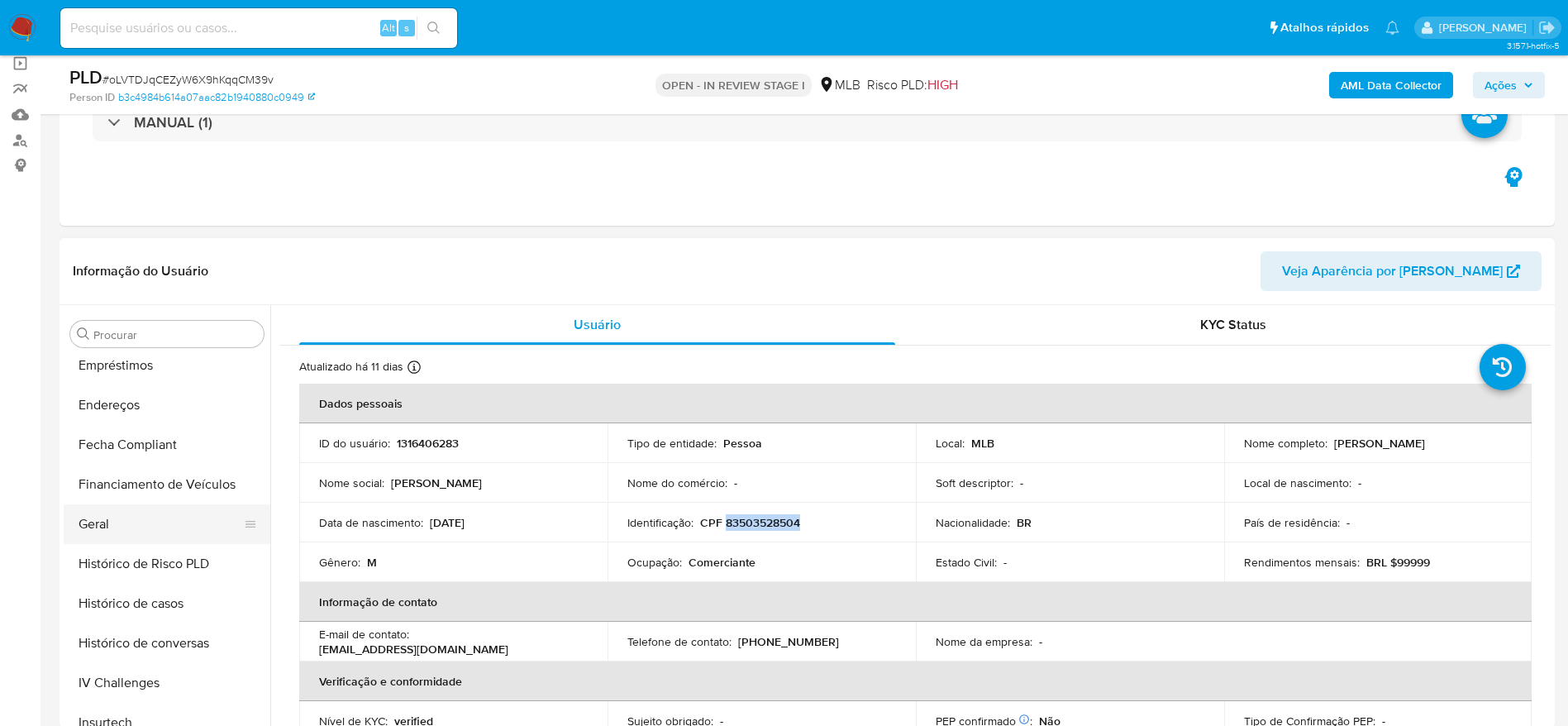
scroll to position [366, 0]
click at [131, 564] on button "Geral" at bounding box center [161, 562] width 193 height 39
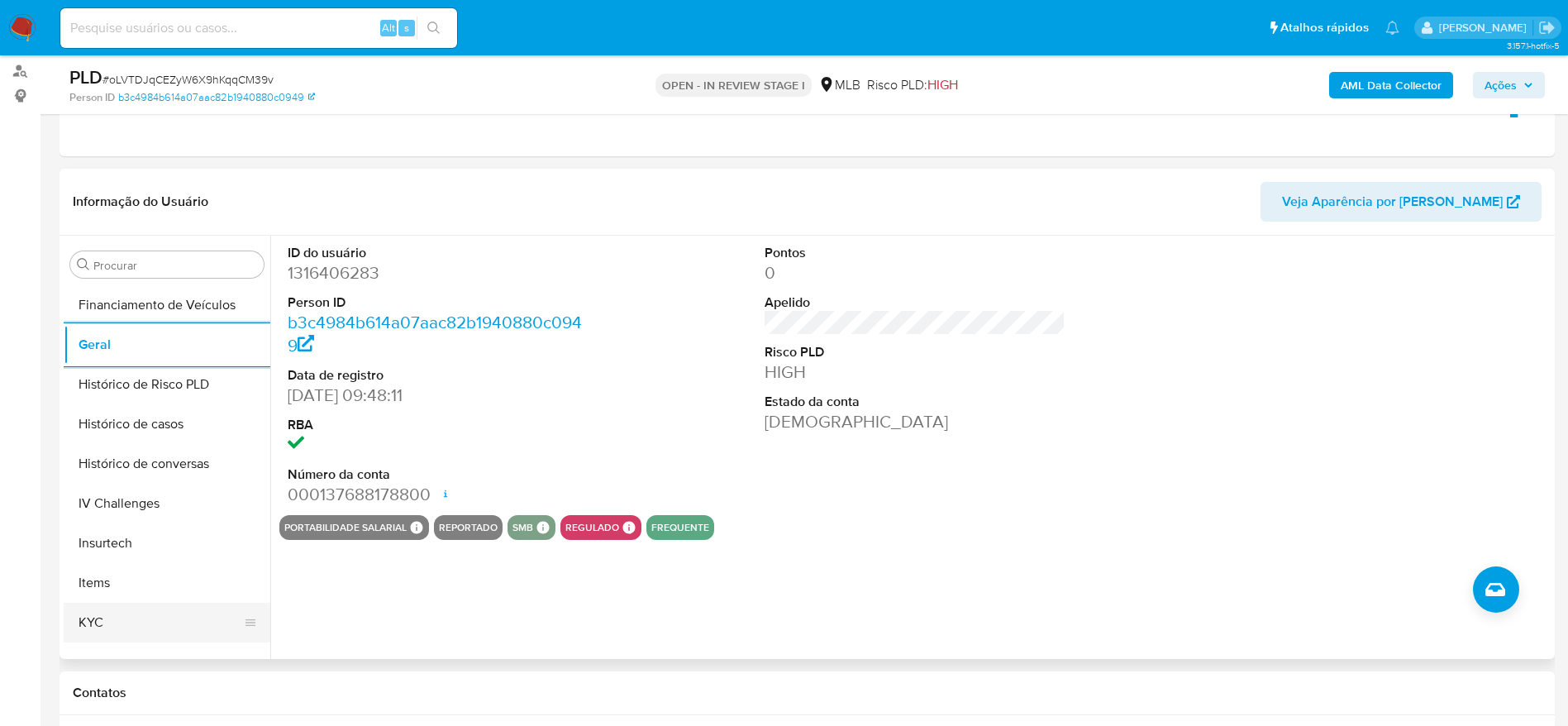
scroll to position [614, 0]
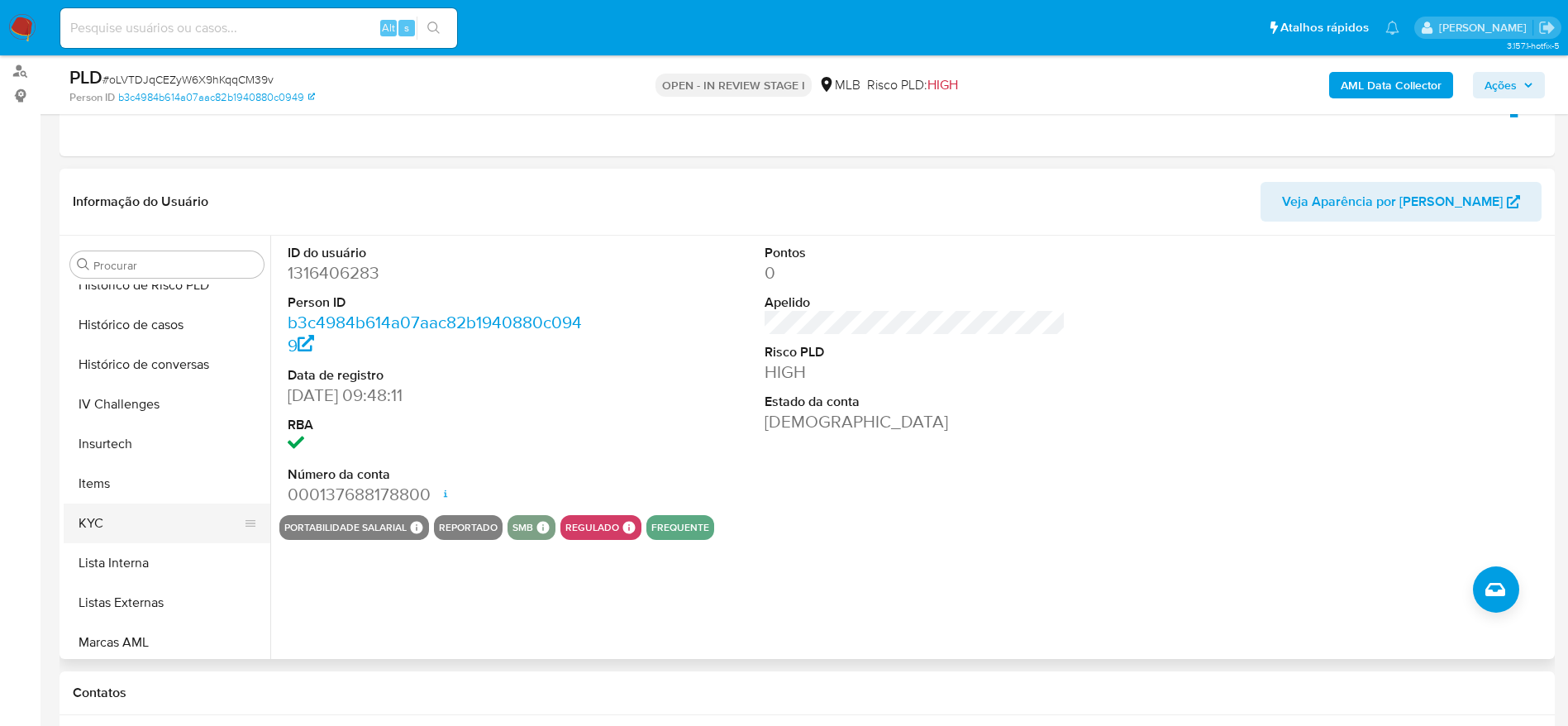
click at [121, 503] on button "KYC" at bounding box center [161, 523] width 193 height 39
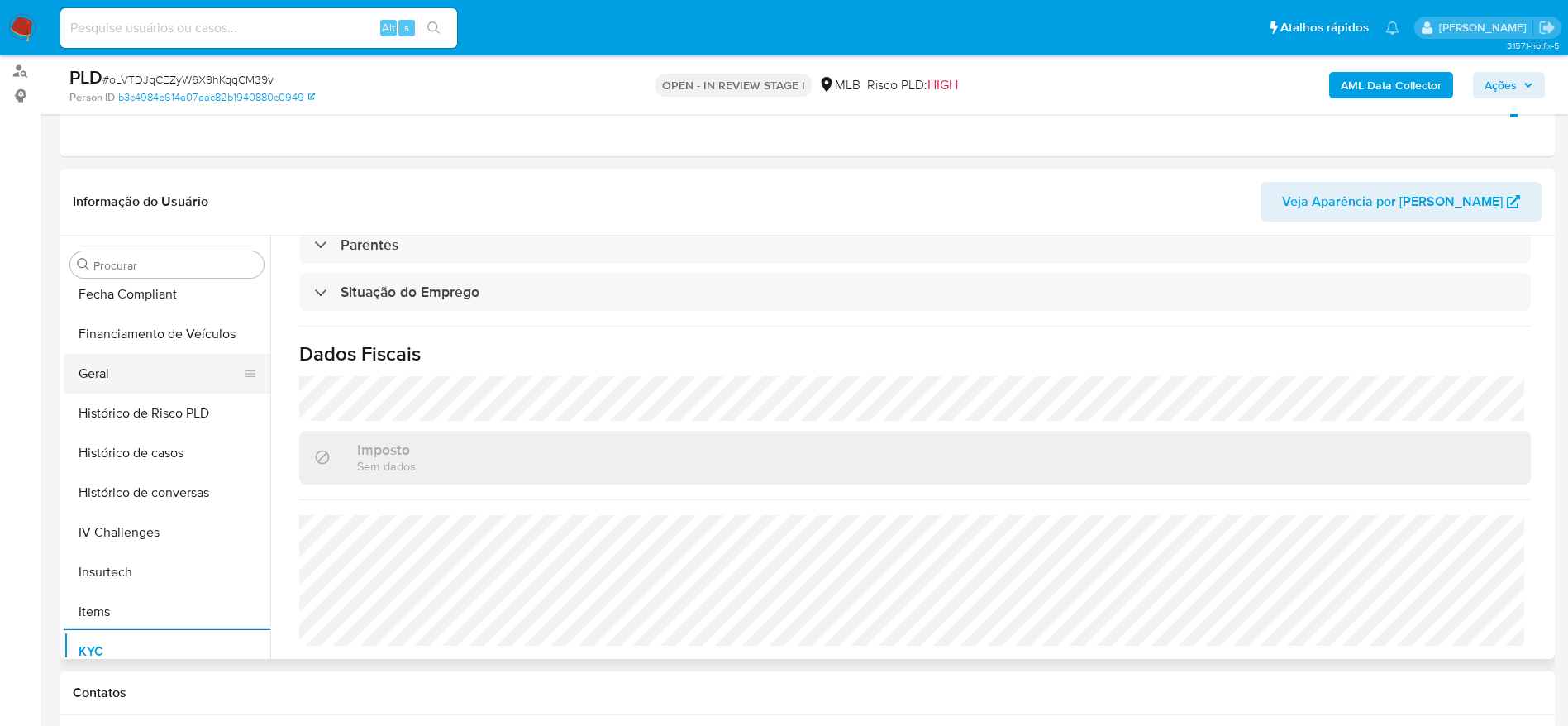
scroll to position [366, 0]
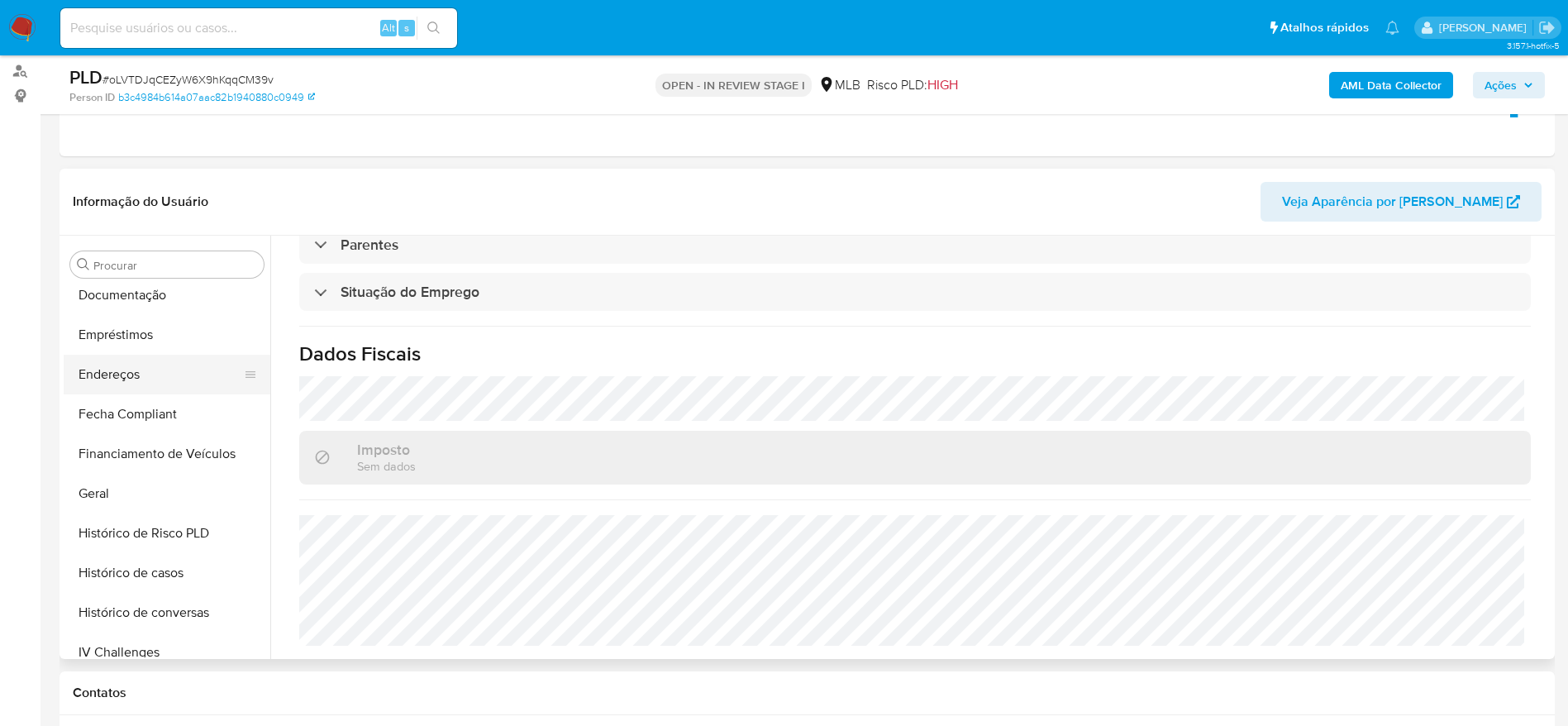
click at [126, 363] on button "Endereços" at bounding box center [161, 374] width 193 height 39
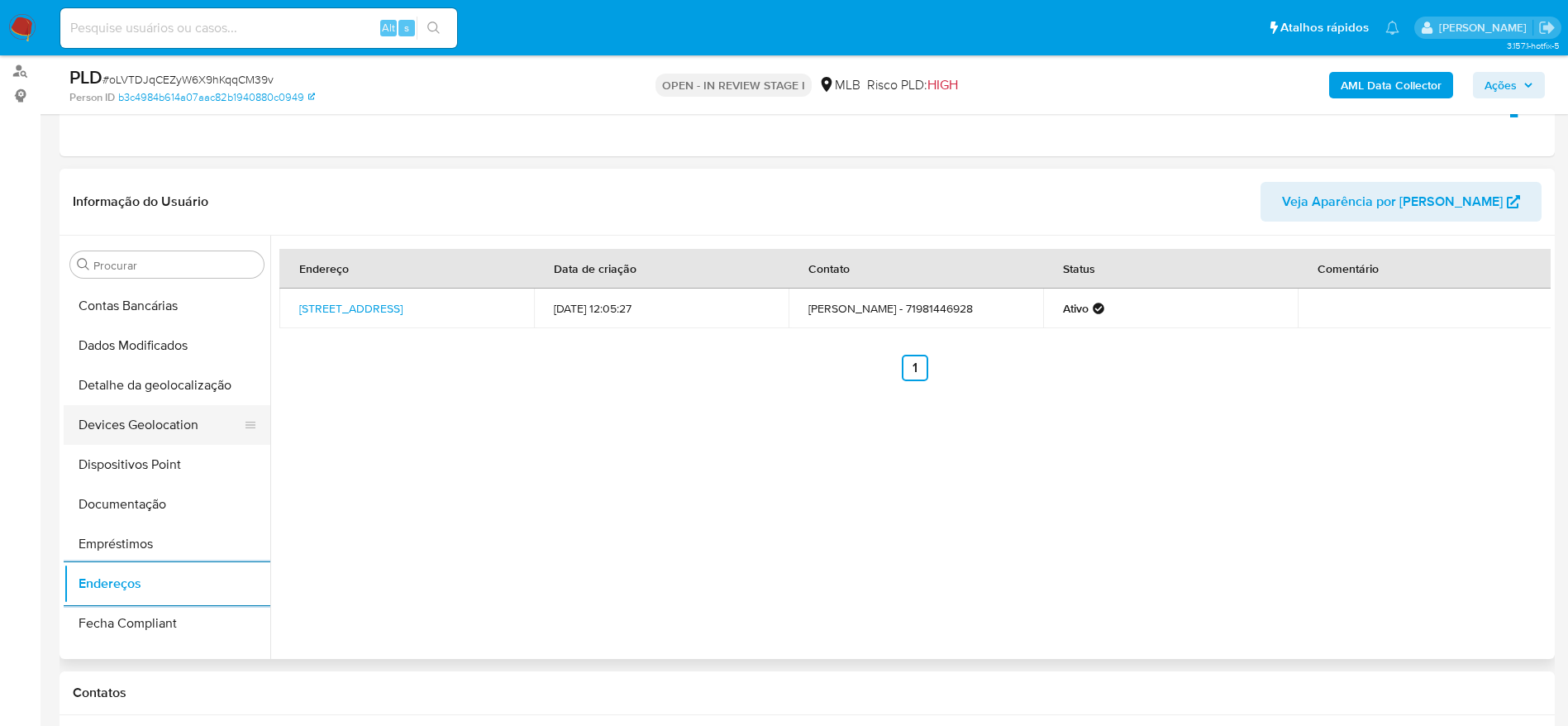
scroll to position [118, 0]
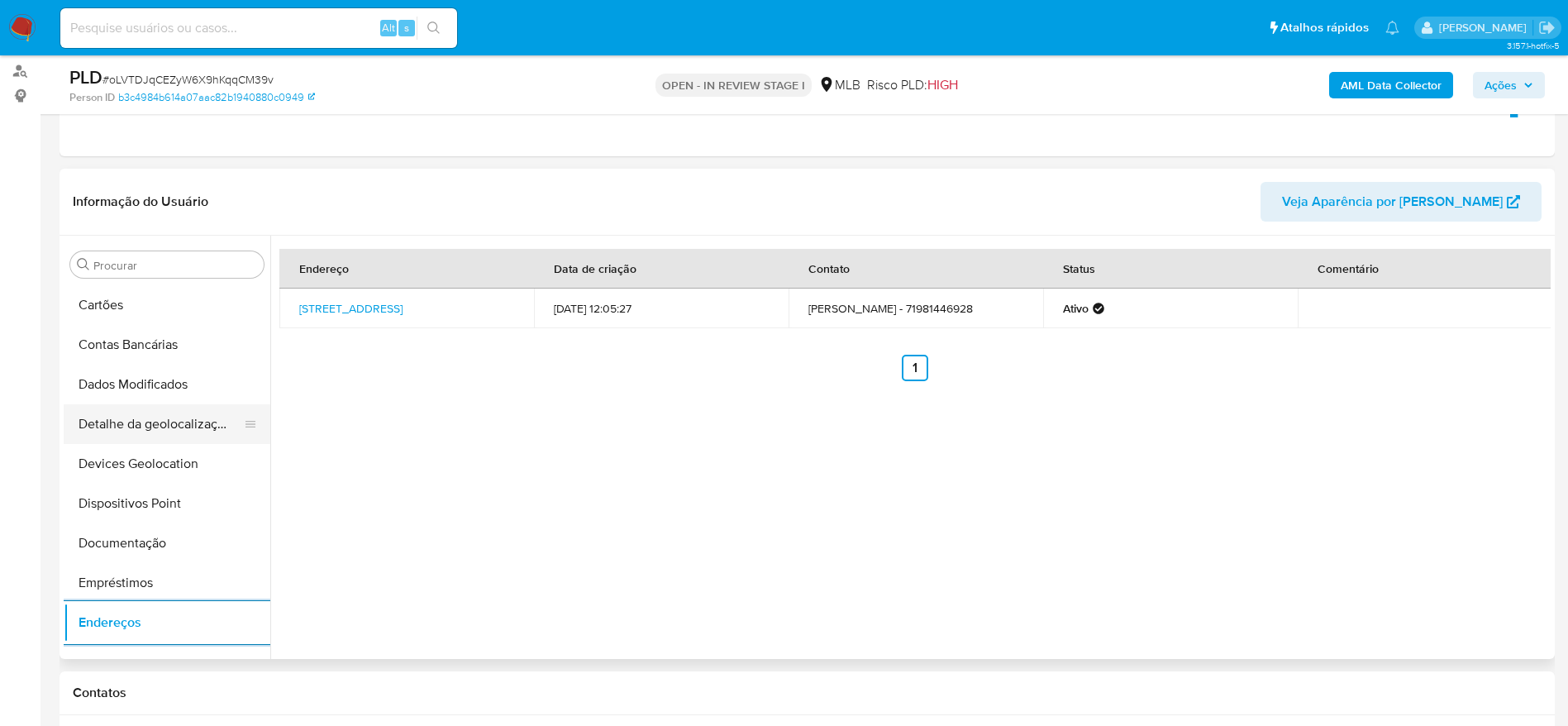
click at [141, 424] on button "Detalhe da geolocalização" at bounding box center [161, 424] width 193 height 39
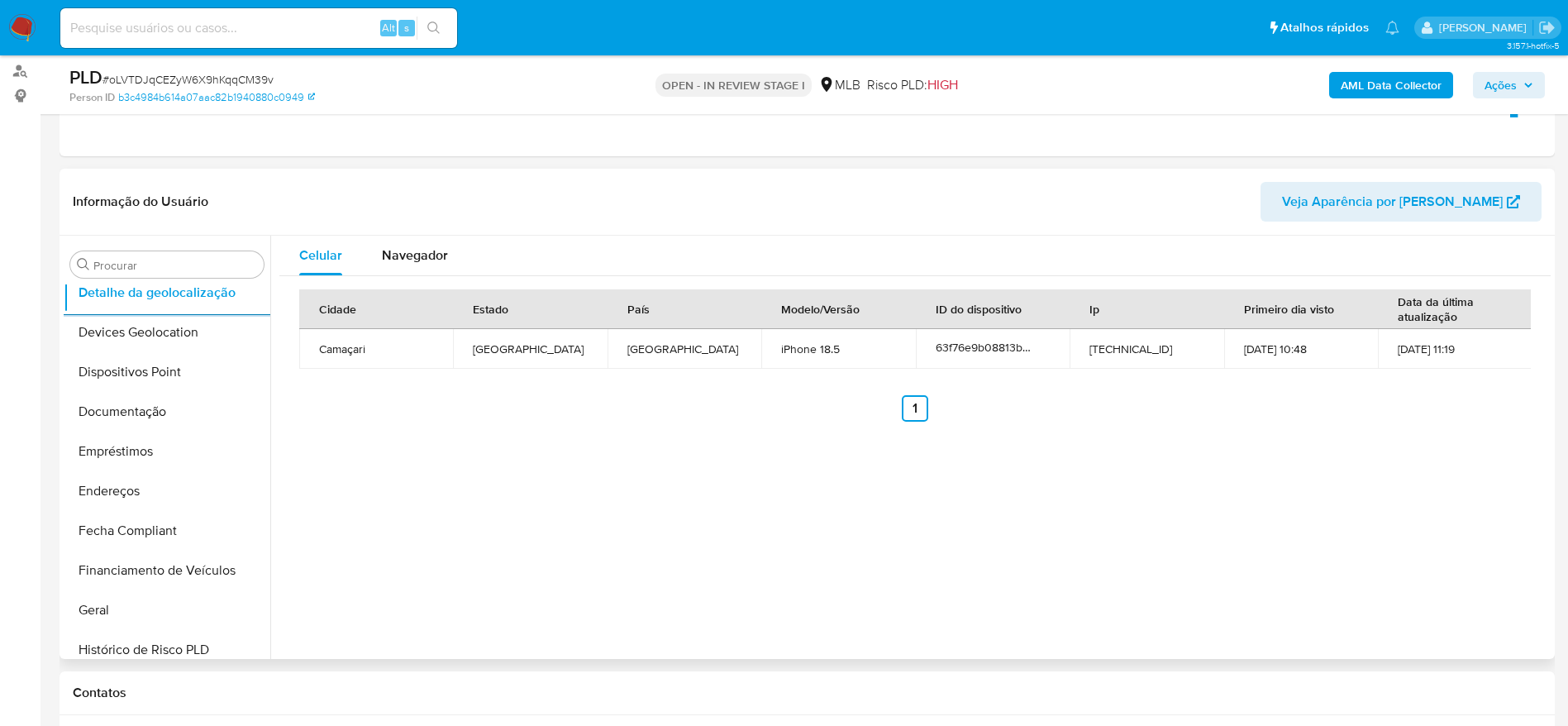
scroll to position [738, 0]
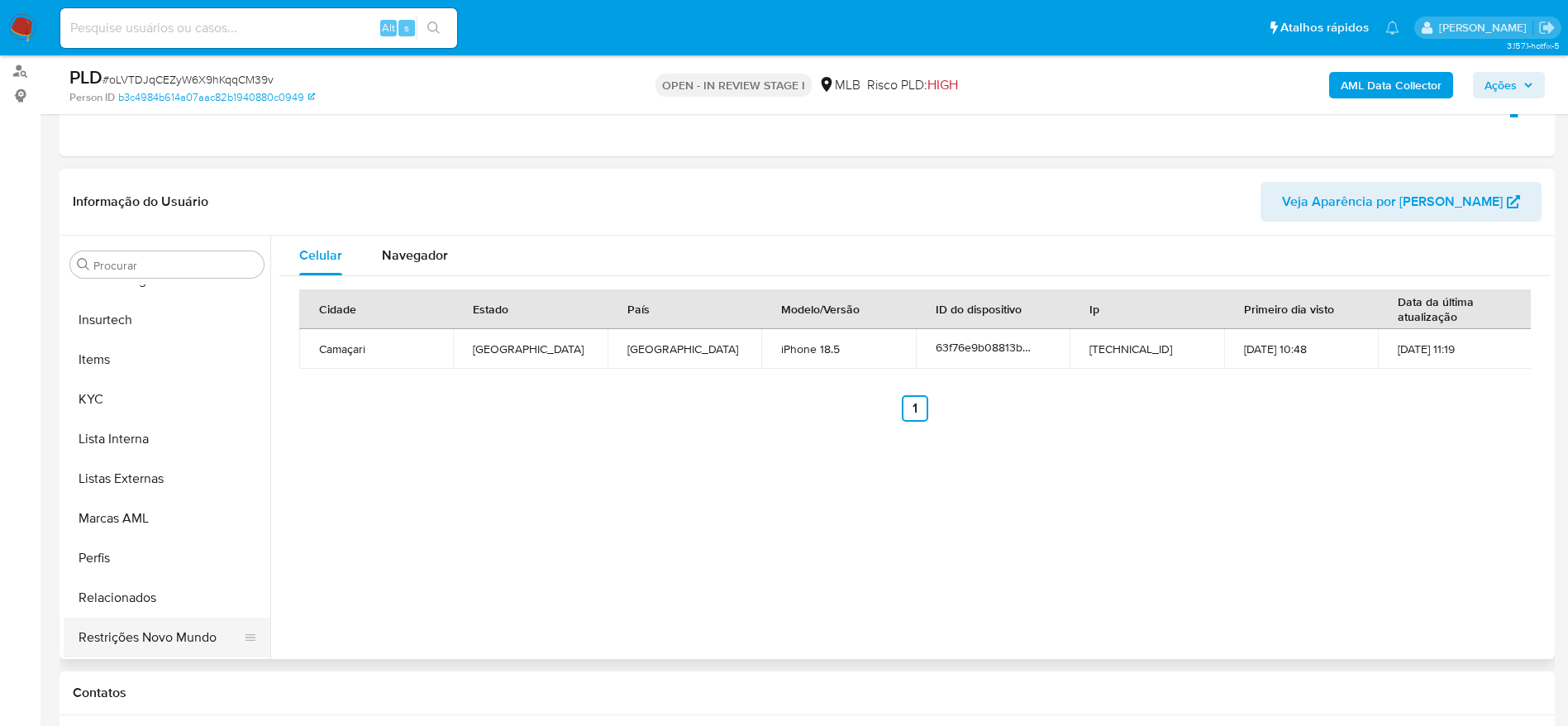
click at [158, 634] on button "Restrições Novo Mundo" at bounding box center [161, 637] width 193 height 39
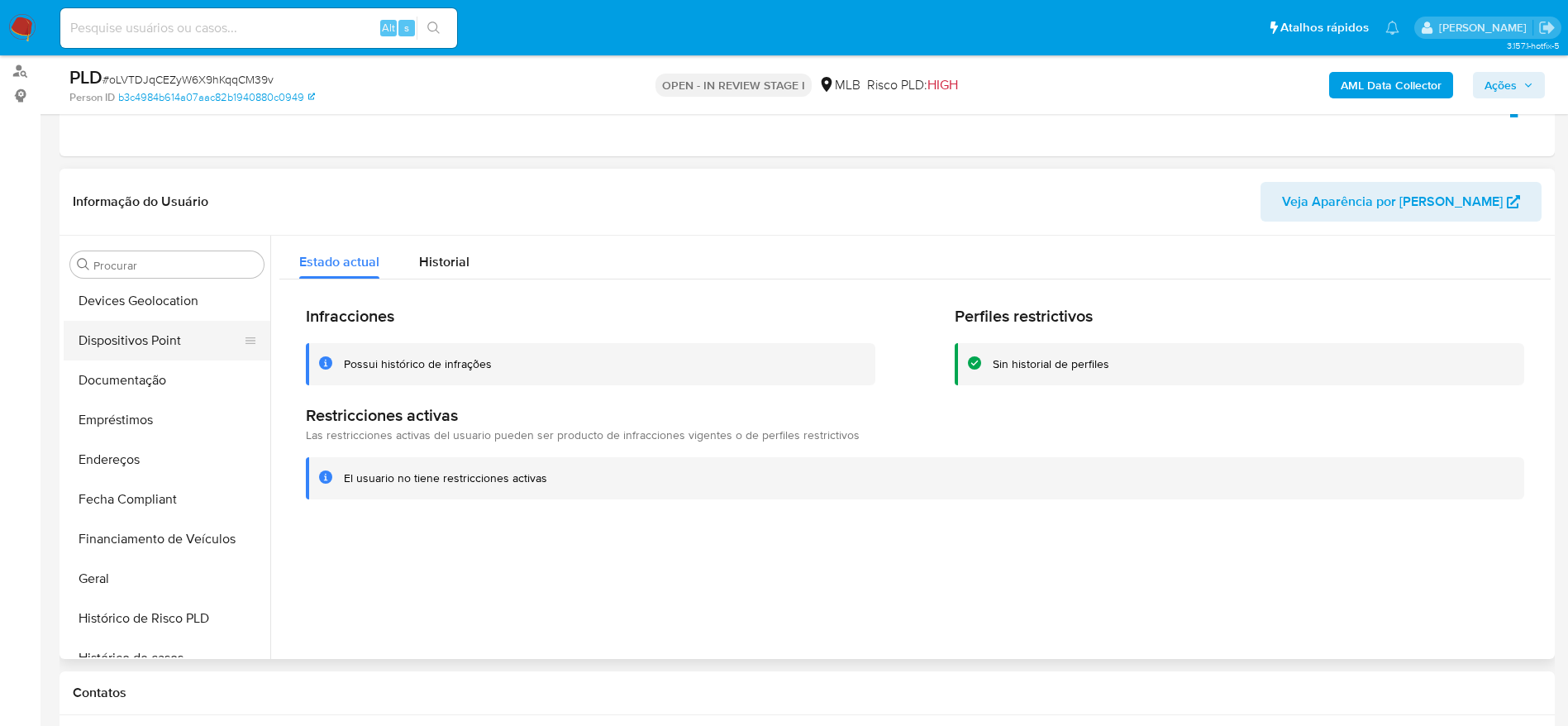
scroll to position [242, 0]
click at [143, 381] on button "Dispositivos Point" at bounding box center [161, 379] width 193 height 39
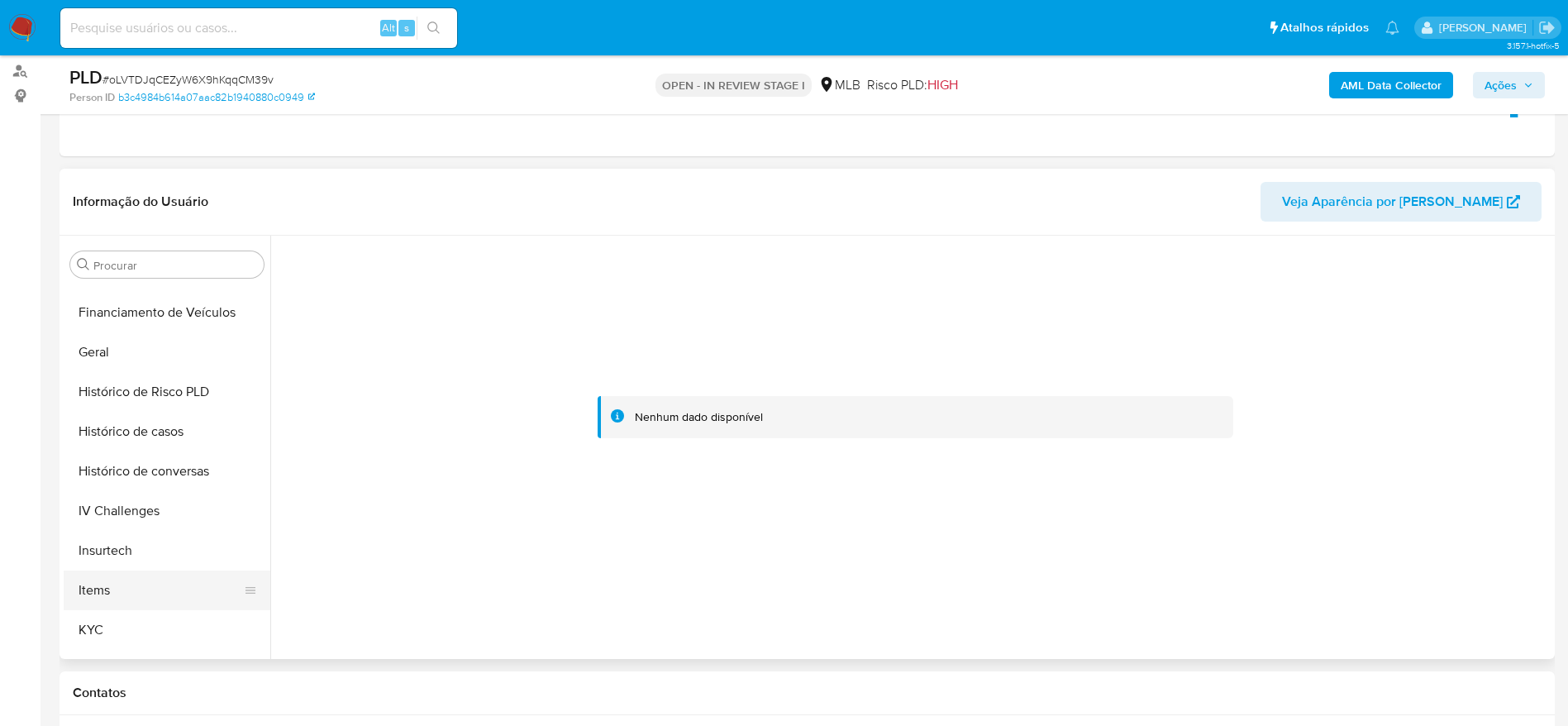
scroll to position [614, 0]
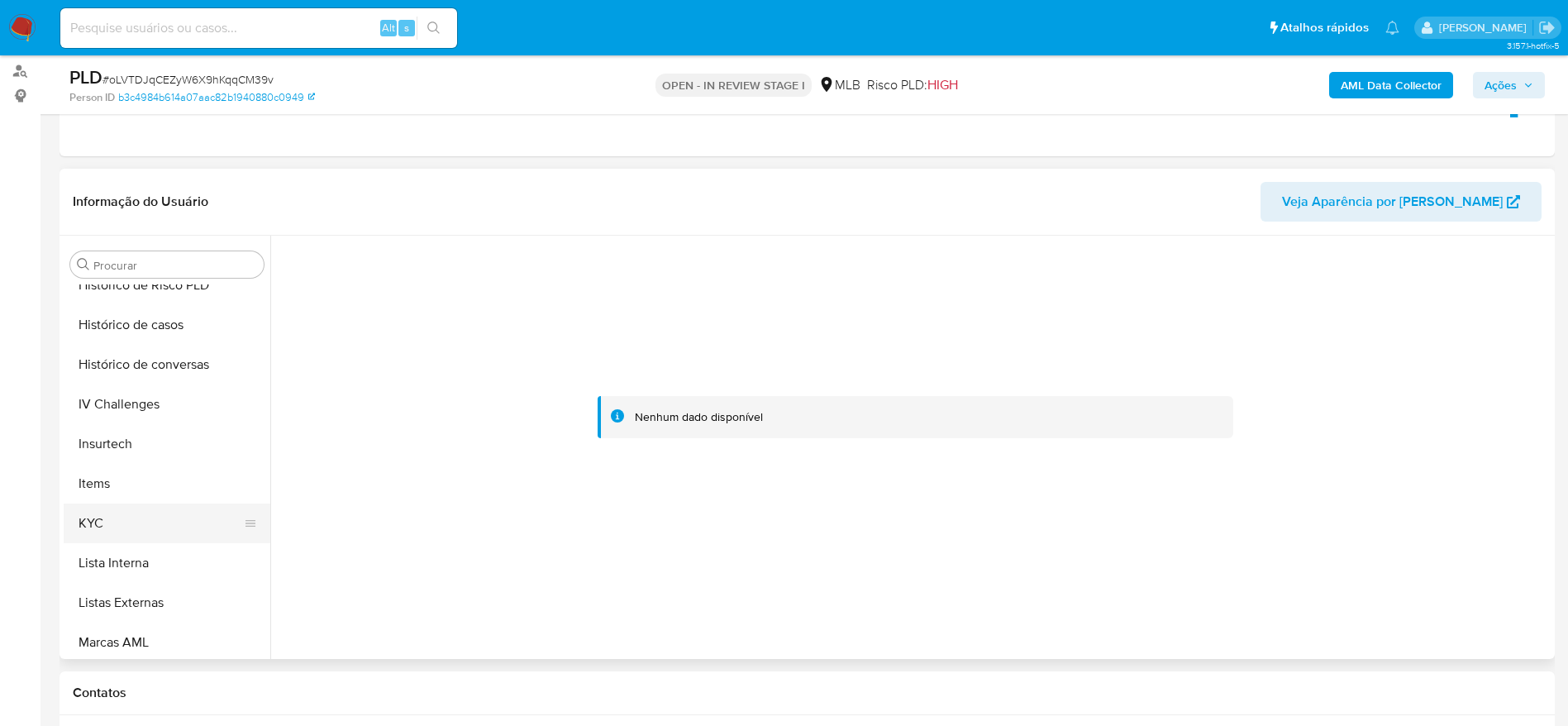
click at [121, 529] on button "KYC" at bounding box center [161, 523] width 193 height 39
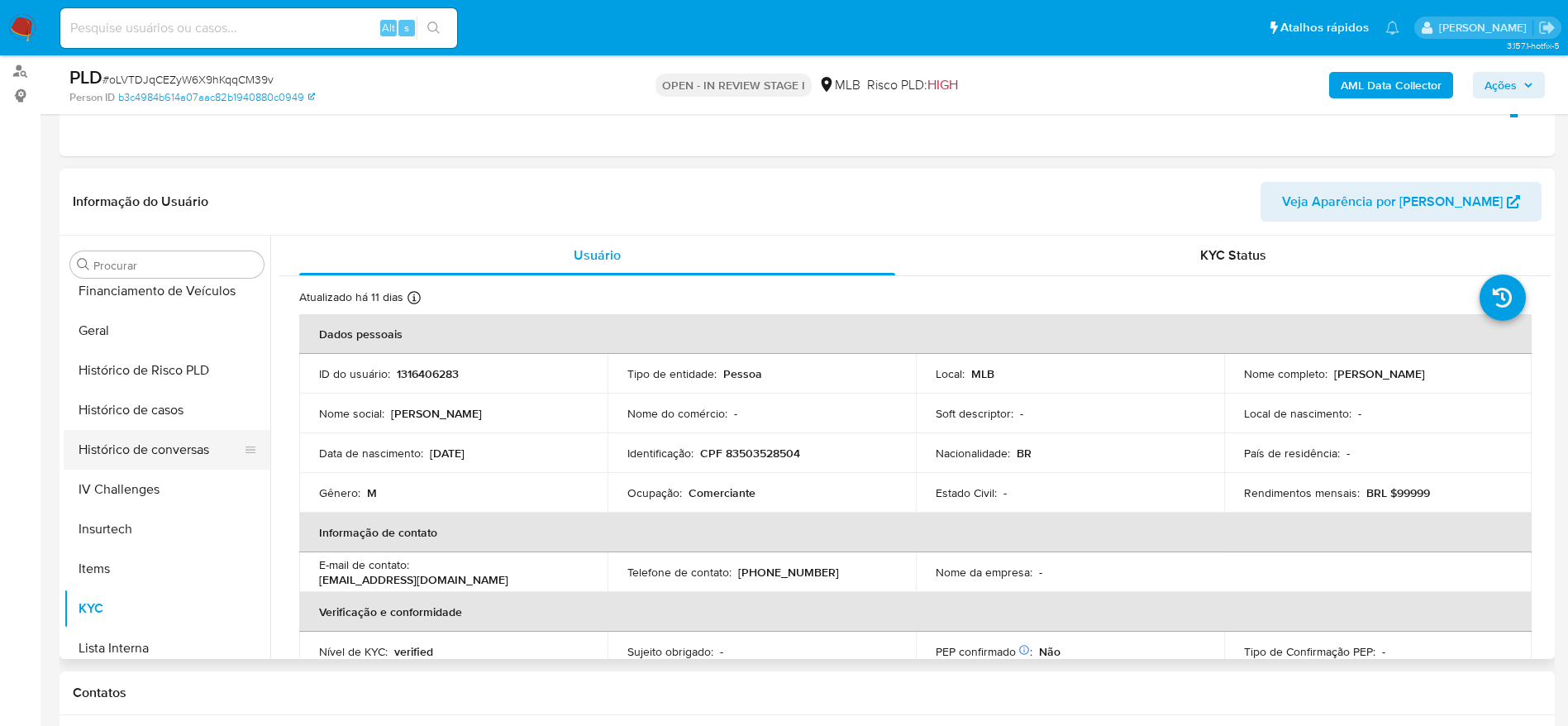
scroll to position [491, 0]
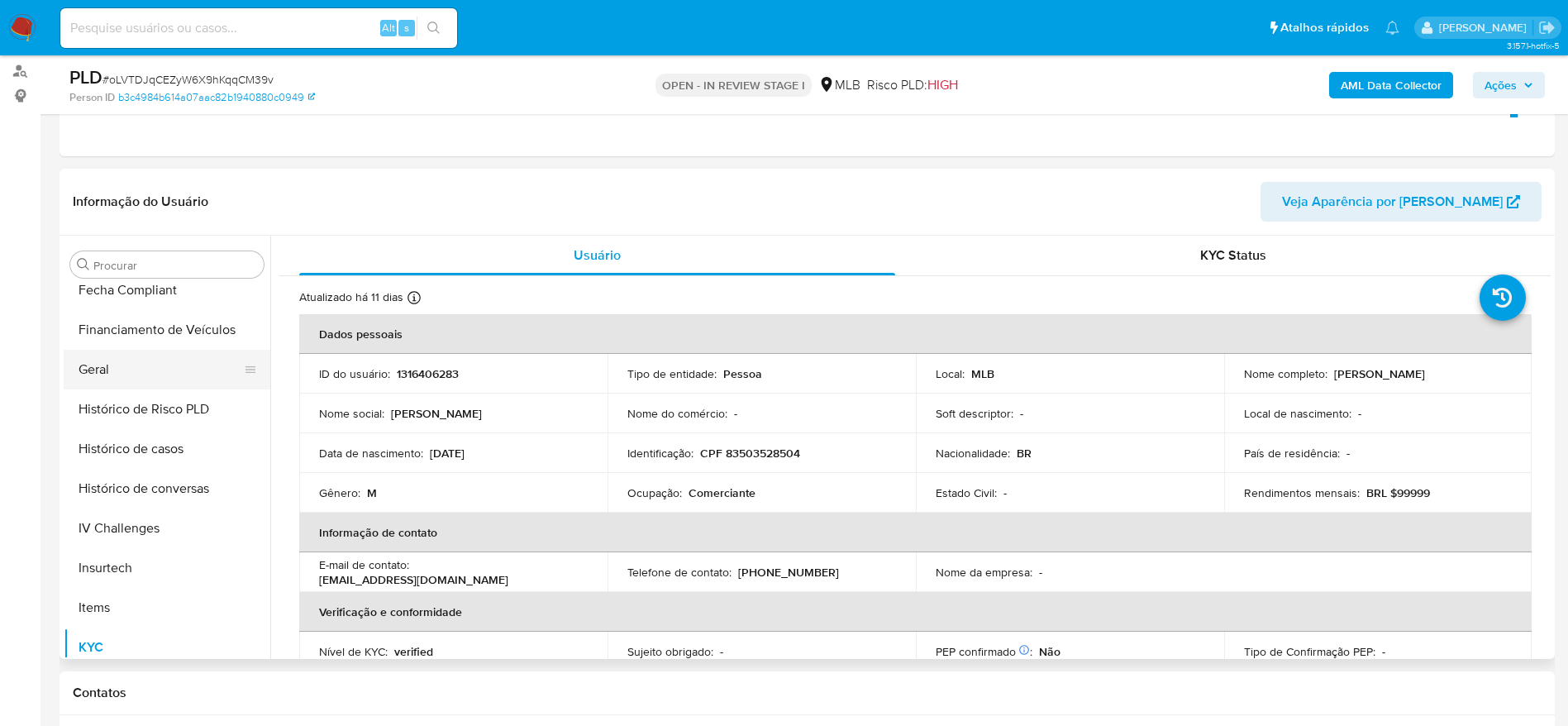
click at [120, 365] on button "Geral" at bounding box center [161, 369] width 193 height 39
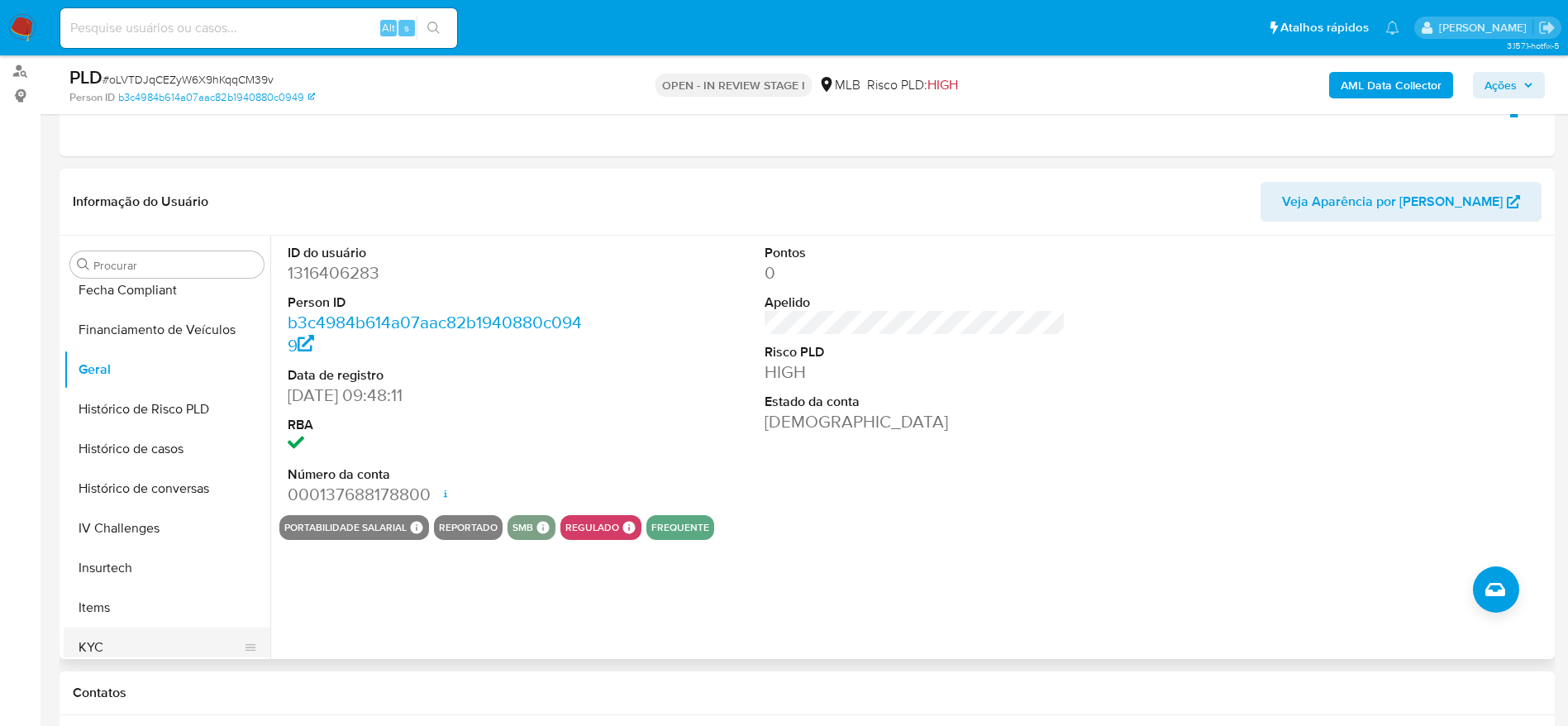
click at [110, 644] on button "KYC" at bounding box center [161, 647] width 193 height 39
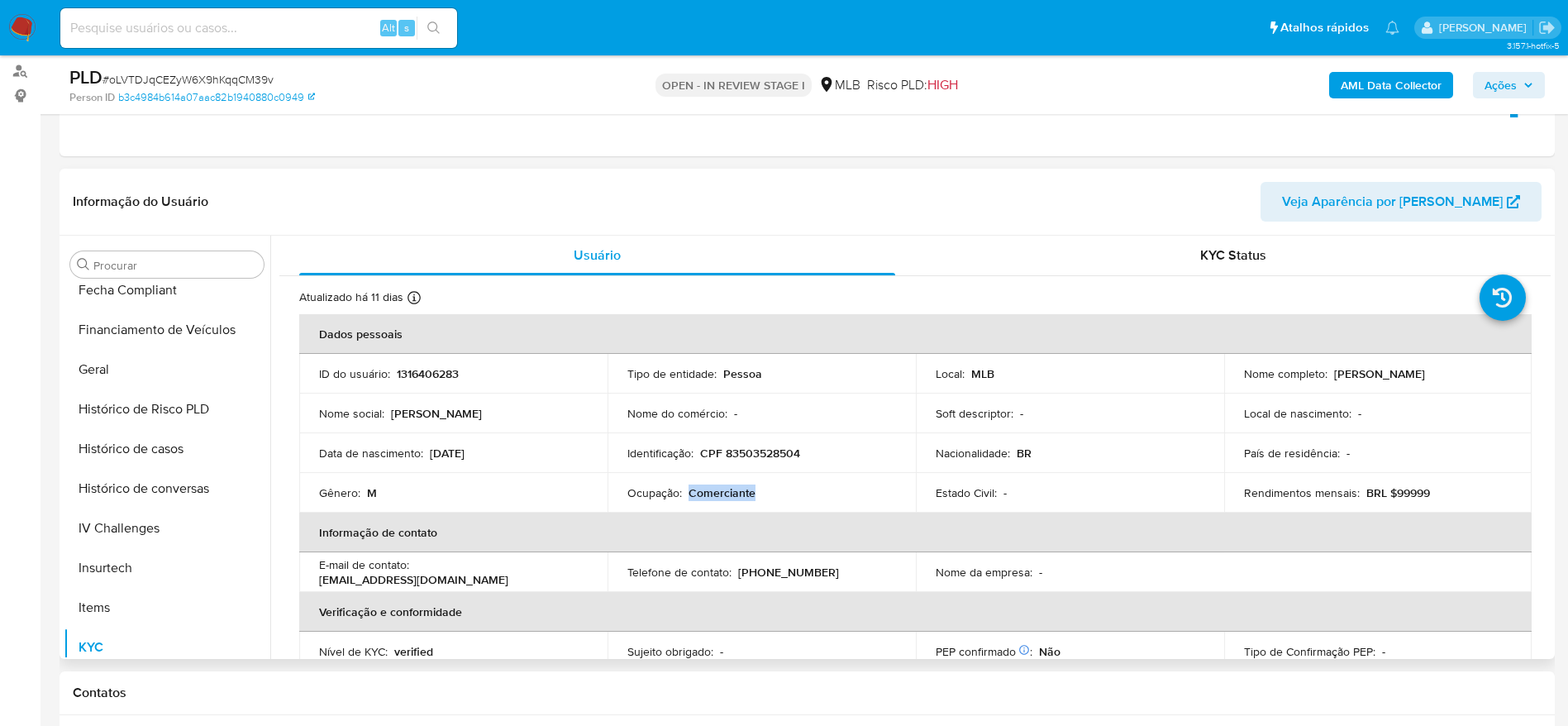
drag, startPoint x: 730, startPoint y: 495, endPoint x: 686, endPoint y: 494, distance: 44.0
click at [686, 494] on div "Ocupação : Comerciante" at bounding box center [761, 493] width 269 height 15
copy p "Comerciante"
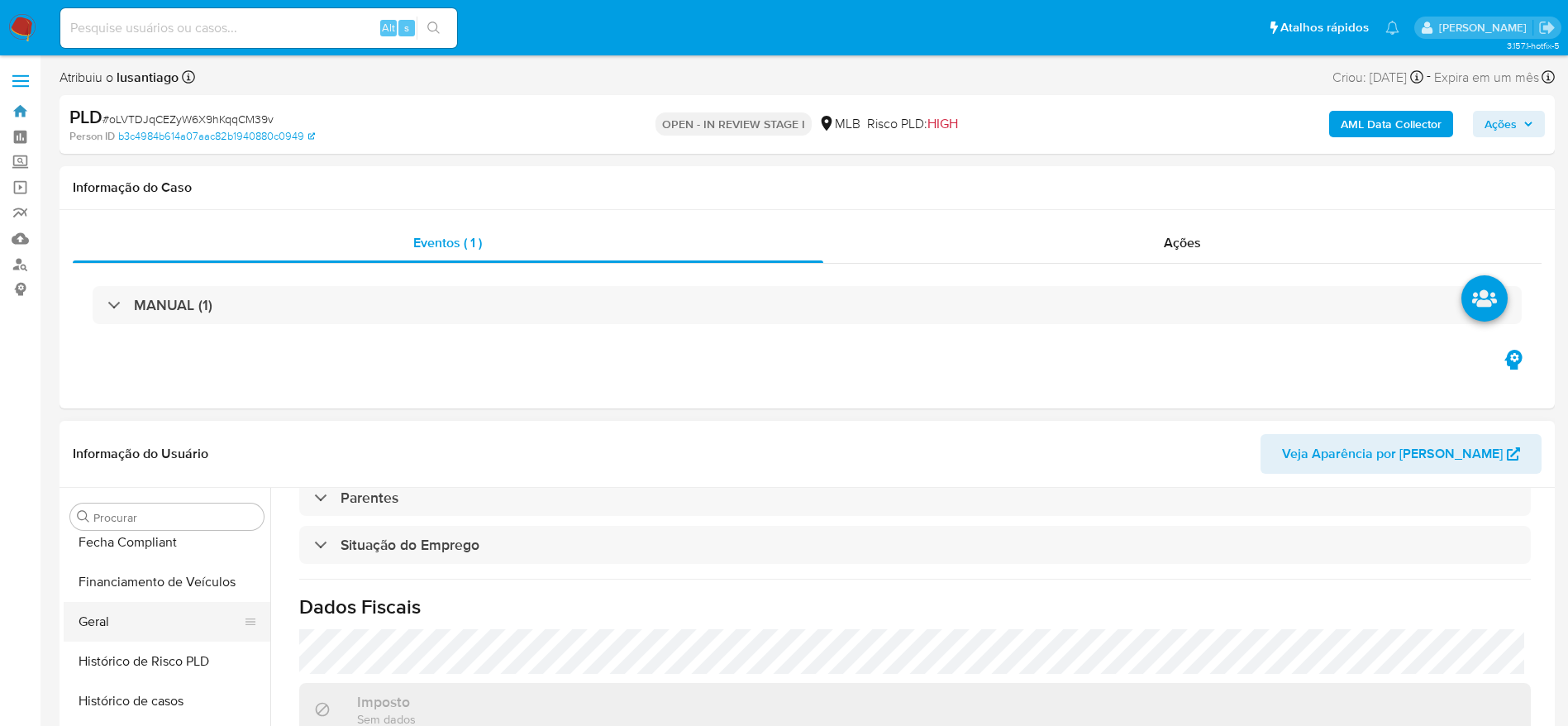
scroll to position [124, 0]
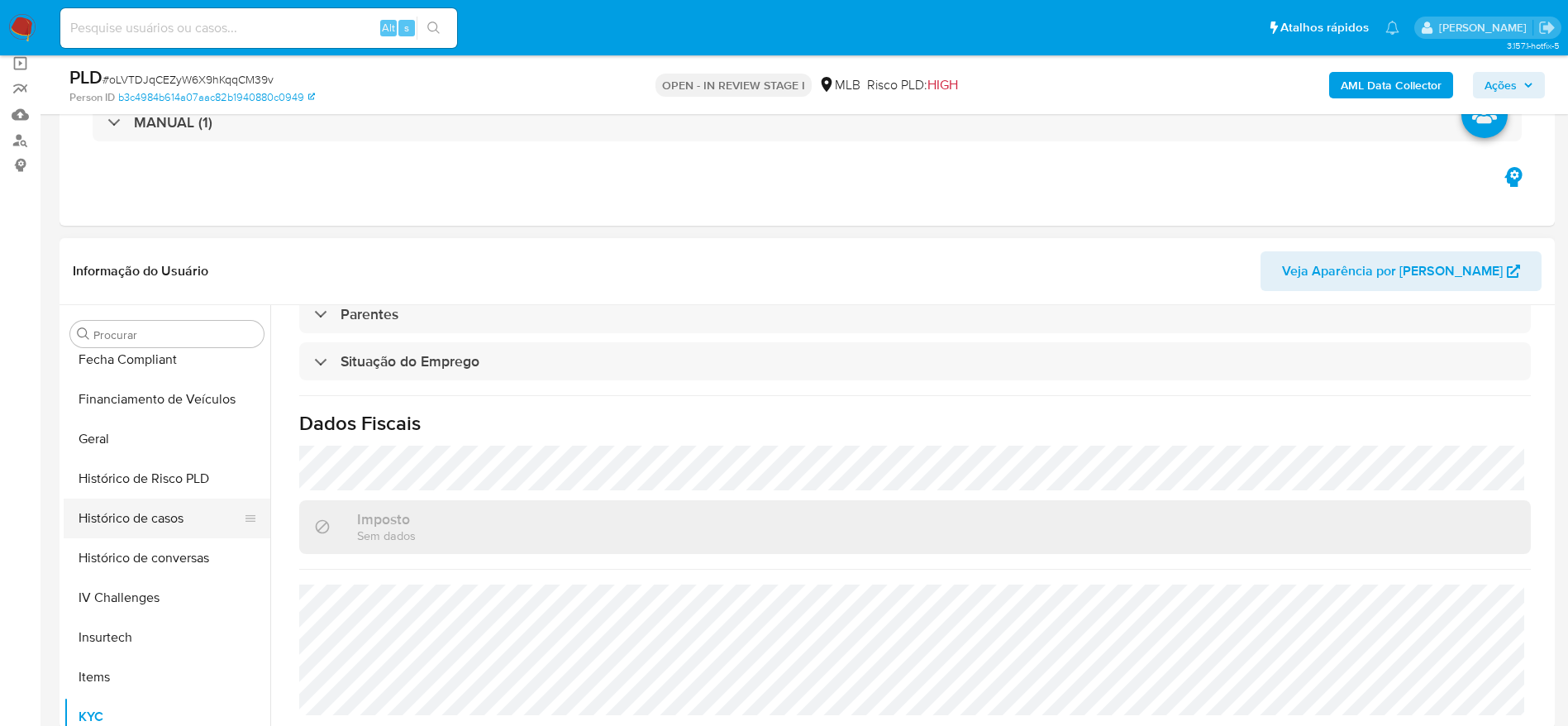
click at [163, 511] on button "Histórico de casos" at bounding box center [161, 518] width 193 height 39
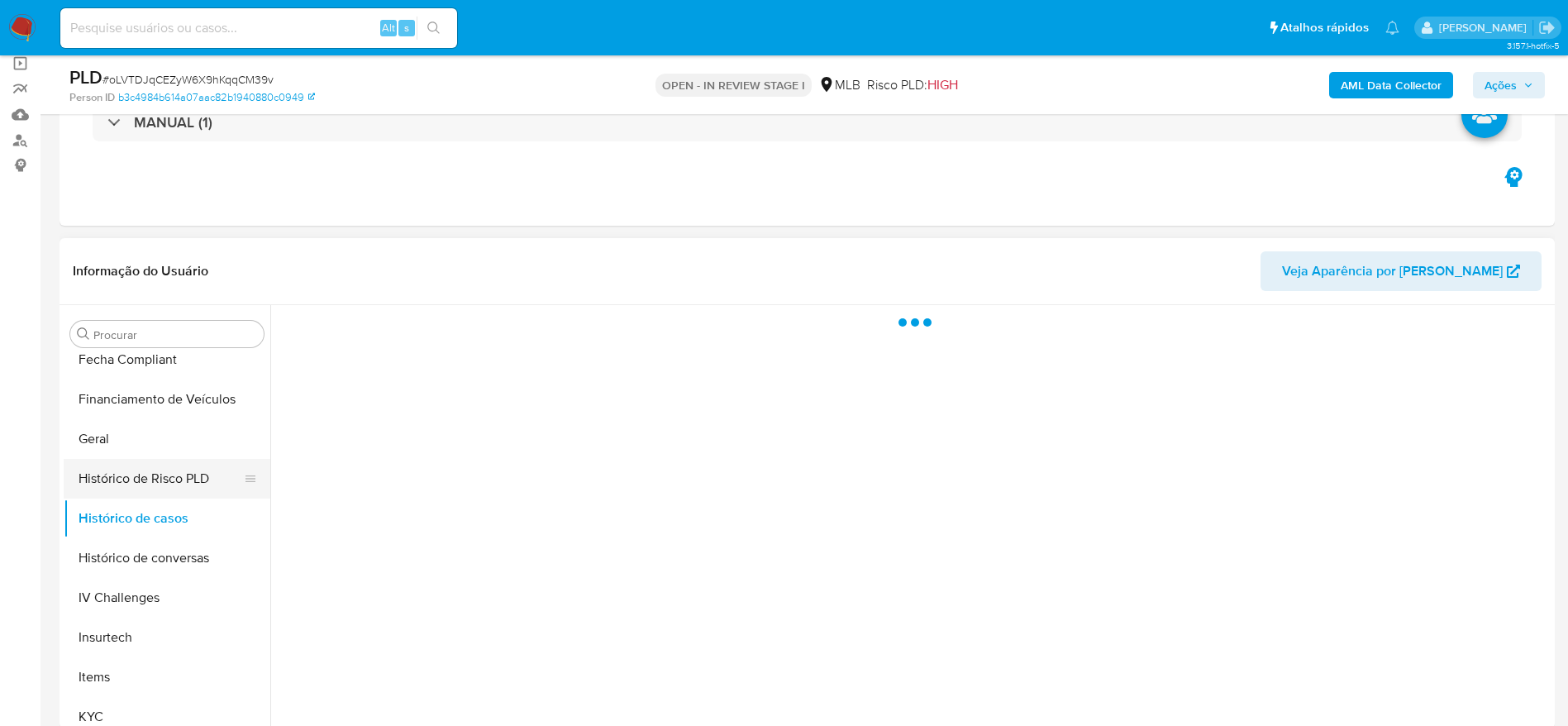
scroll to position [0, 0]
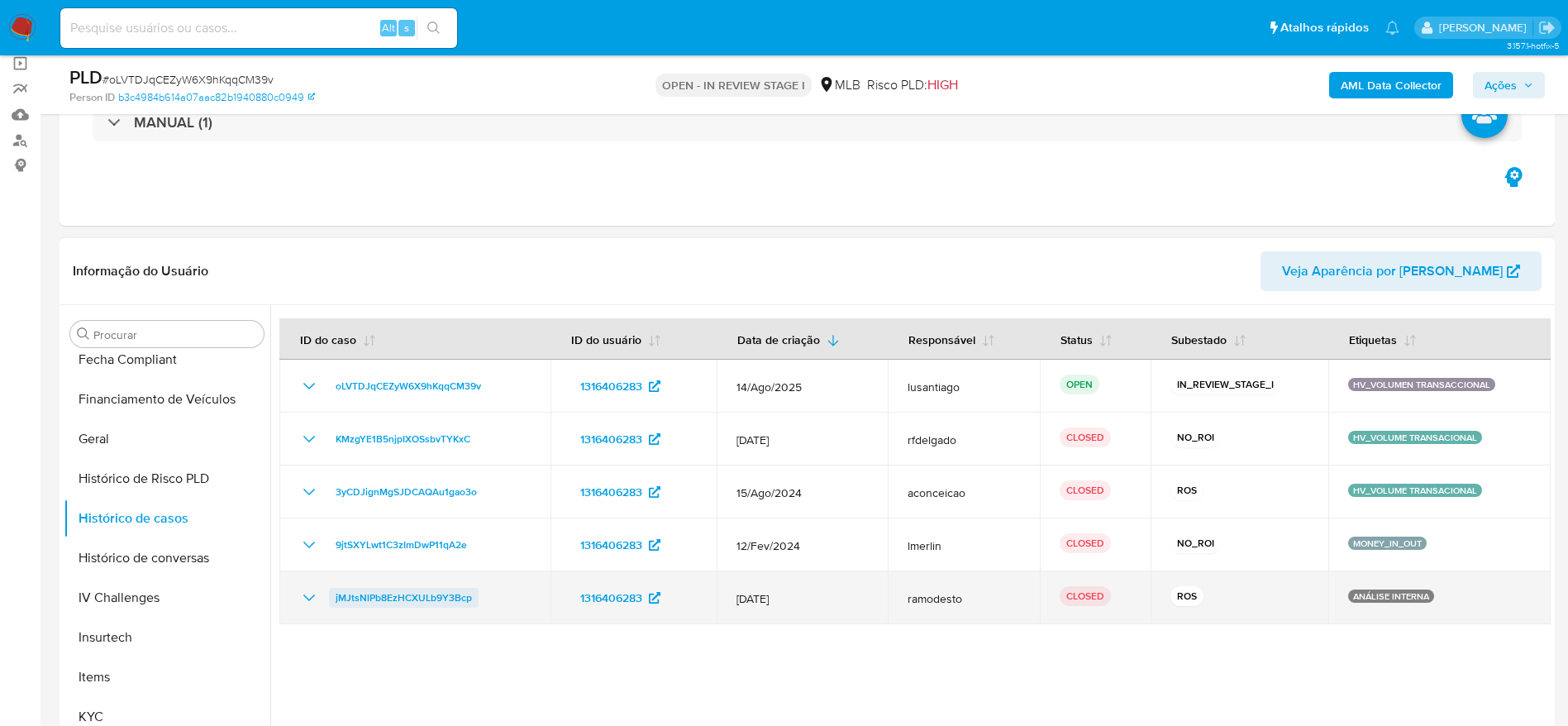
click at [419, 593] on span "jMJtsNlPb8EzHCXULb9Y3Bcp" at bounding box center [404, 598] width 136 height 20
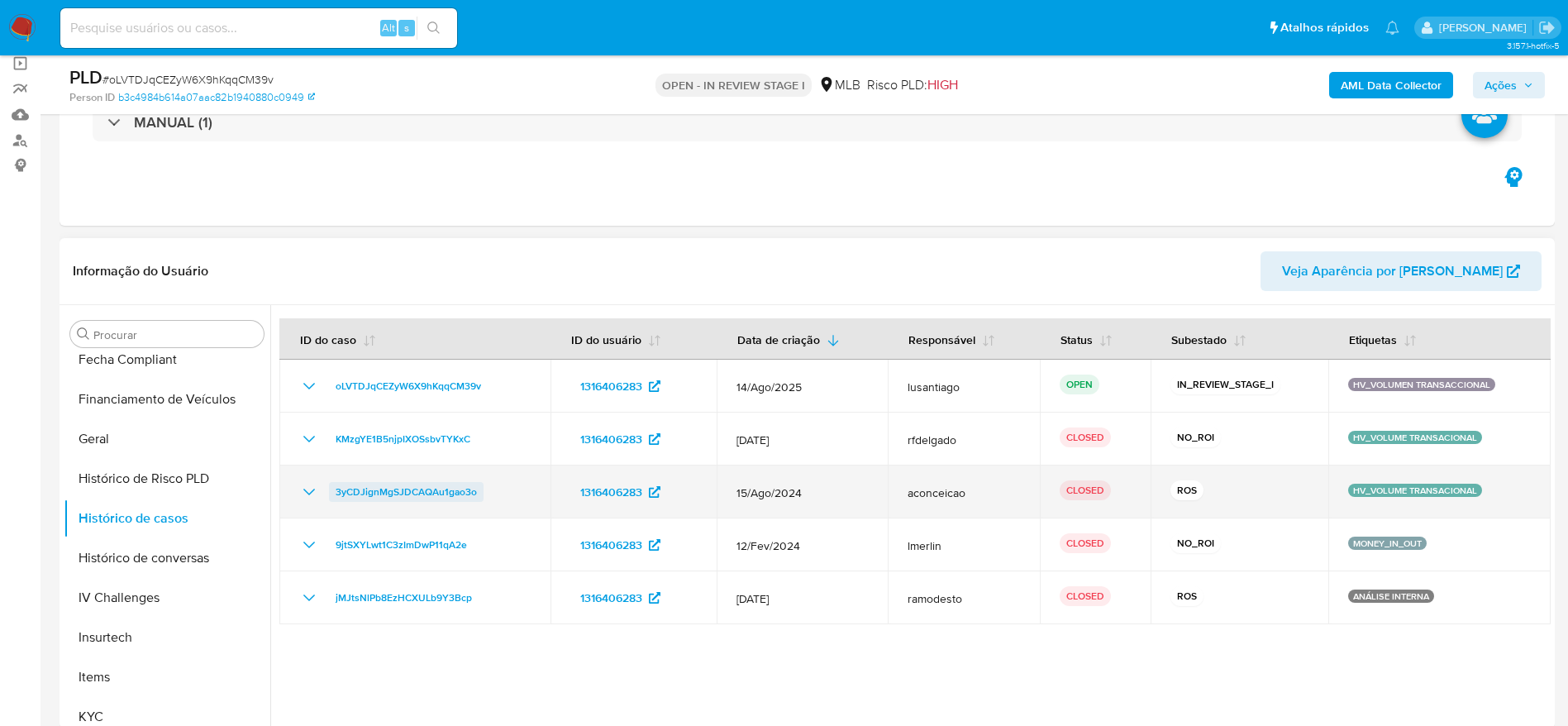
click at [381, 491] on span "3yCDJignMgSJDCAQAu1gao3o" at bounding box center [406, 492] width 141 height 20
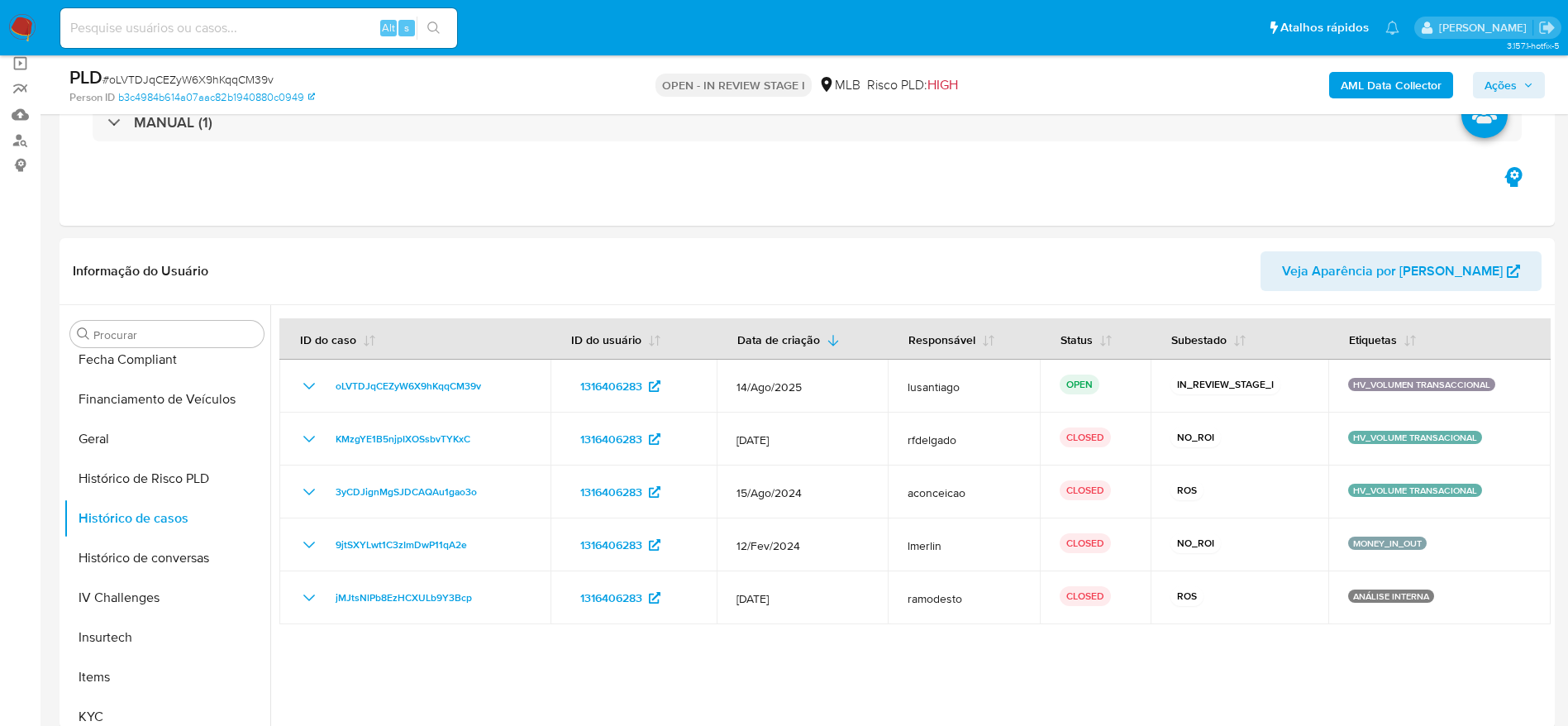
click at [1503, 95] on span "Ações" at bounding box center [1500, 85] width 33 height 27
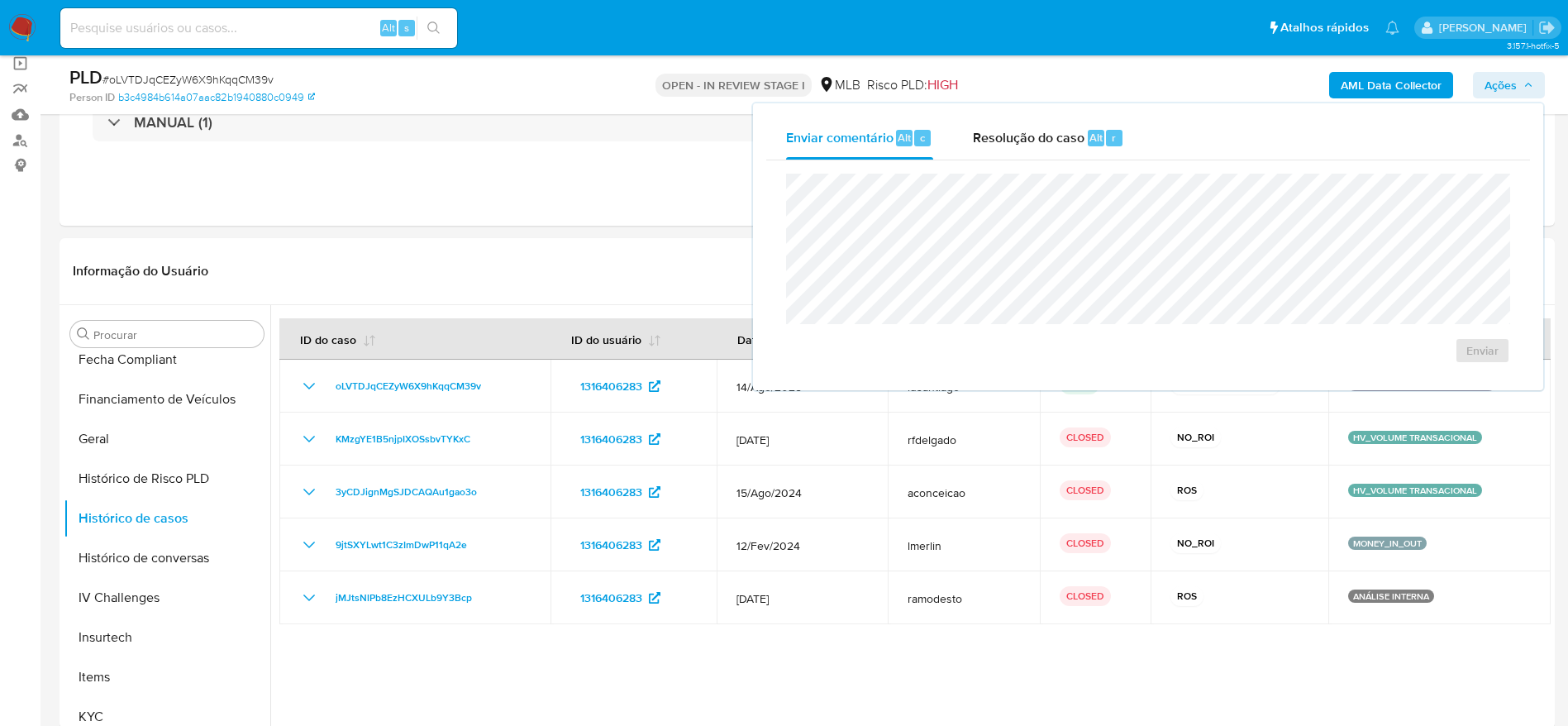
drag, startPoint x: 988, startPoint y: 149, endPoint x: 995, endPoint y: 163, distance: 15.7
click at [993, 149] on div "Resolução do caso Alt r" at bounding box center [1049, 138] width 152 height 43
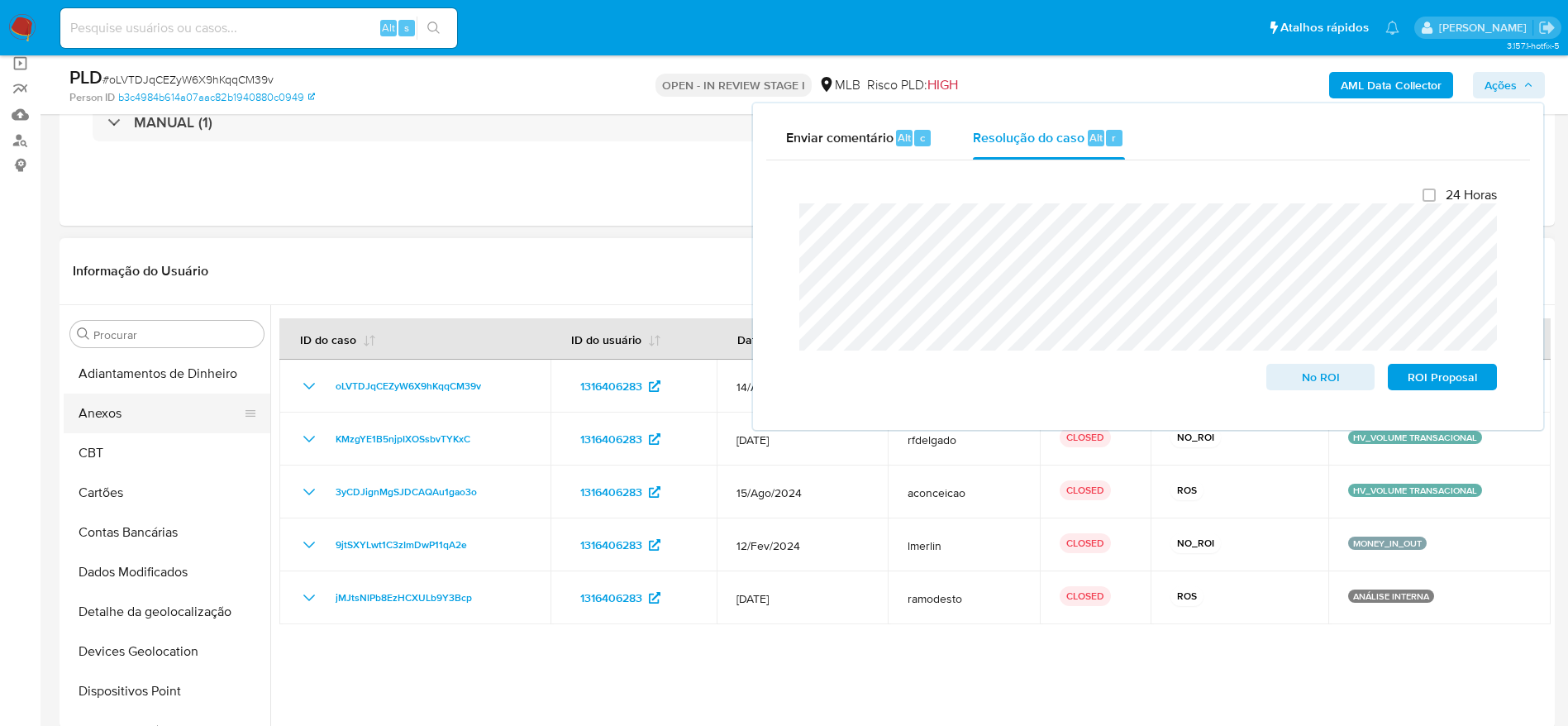
click at [128, 410] on button "Anexos" at bounding box center [161, 413] width 193 height 39
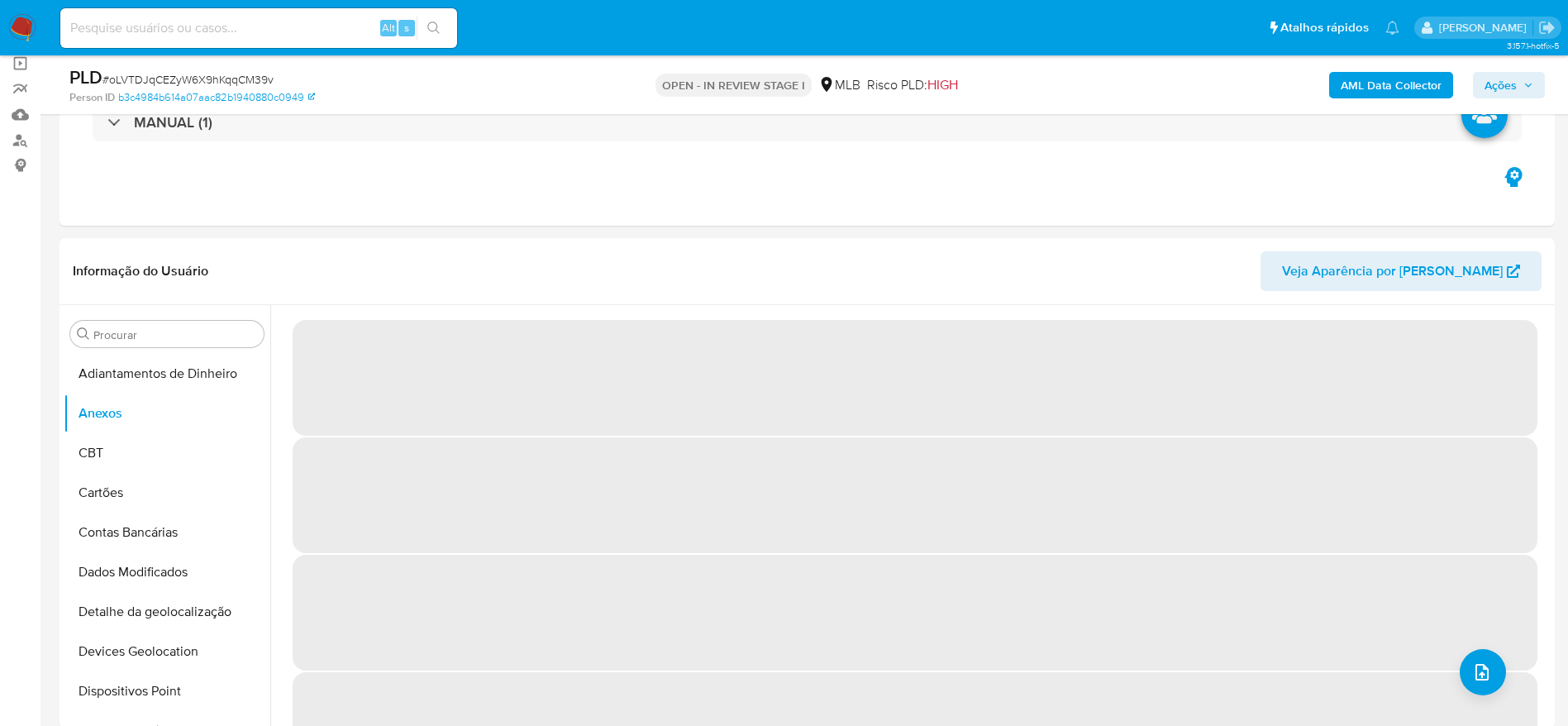
click at [1379, 78] on b "AML Data Collector" at bounding box center [1391, 85] width 100 height 27
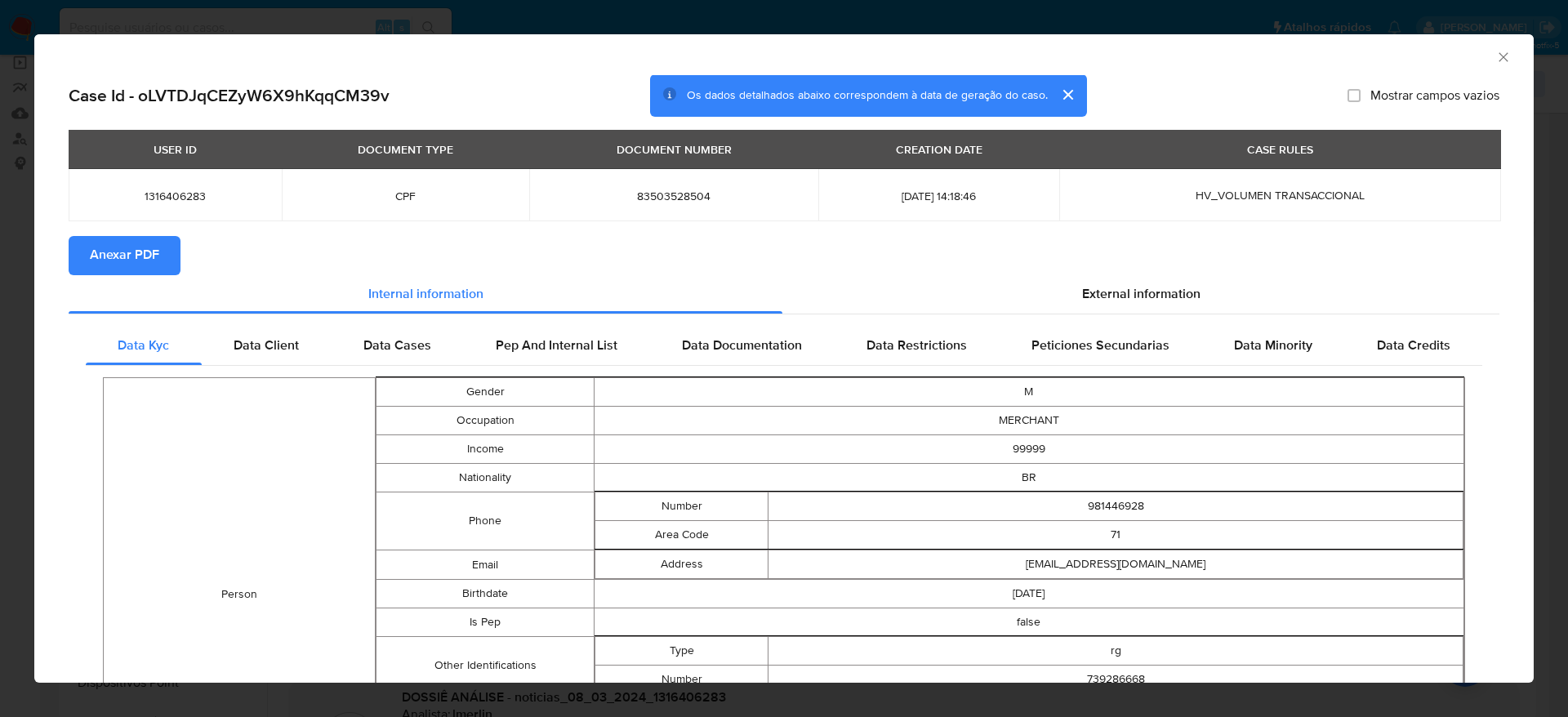
click at [121, 247] on span "Anexar PDF" at bounding box center [124, 255] width 69 height 36
click at [1499, 58] on icon "Fechar a janela" at bounding box center [1503, 56] width 9 height 9
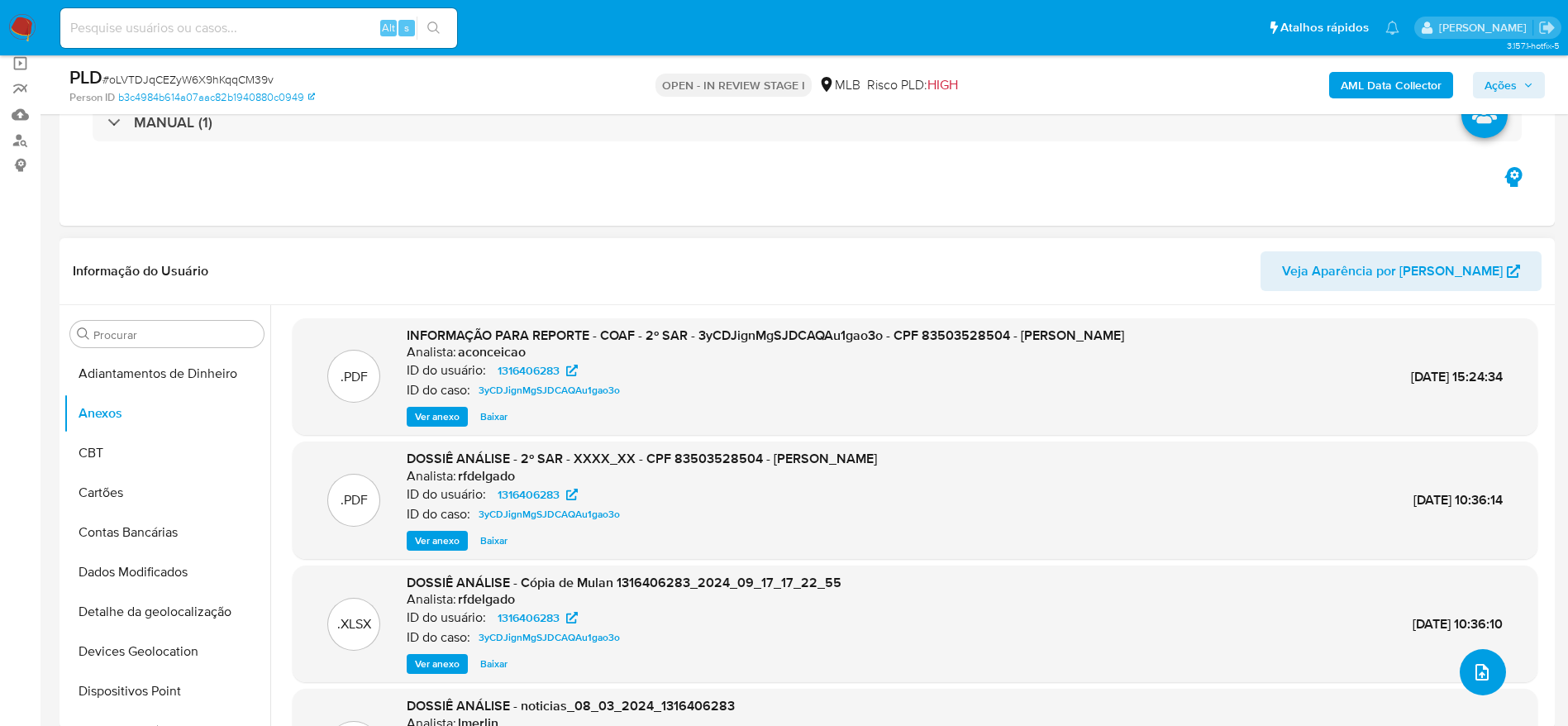
click at [1475, 672] on icon "upload-file" at bounding box center [1481, 672] width 13 height 17
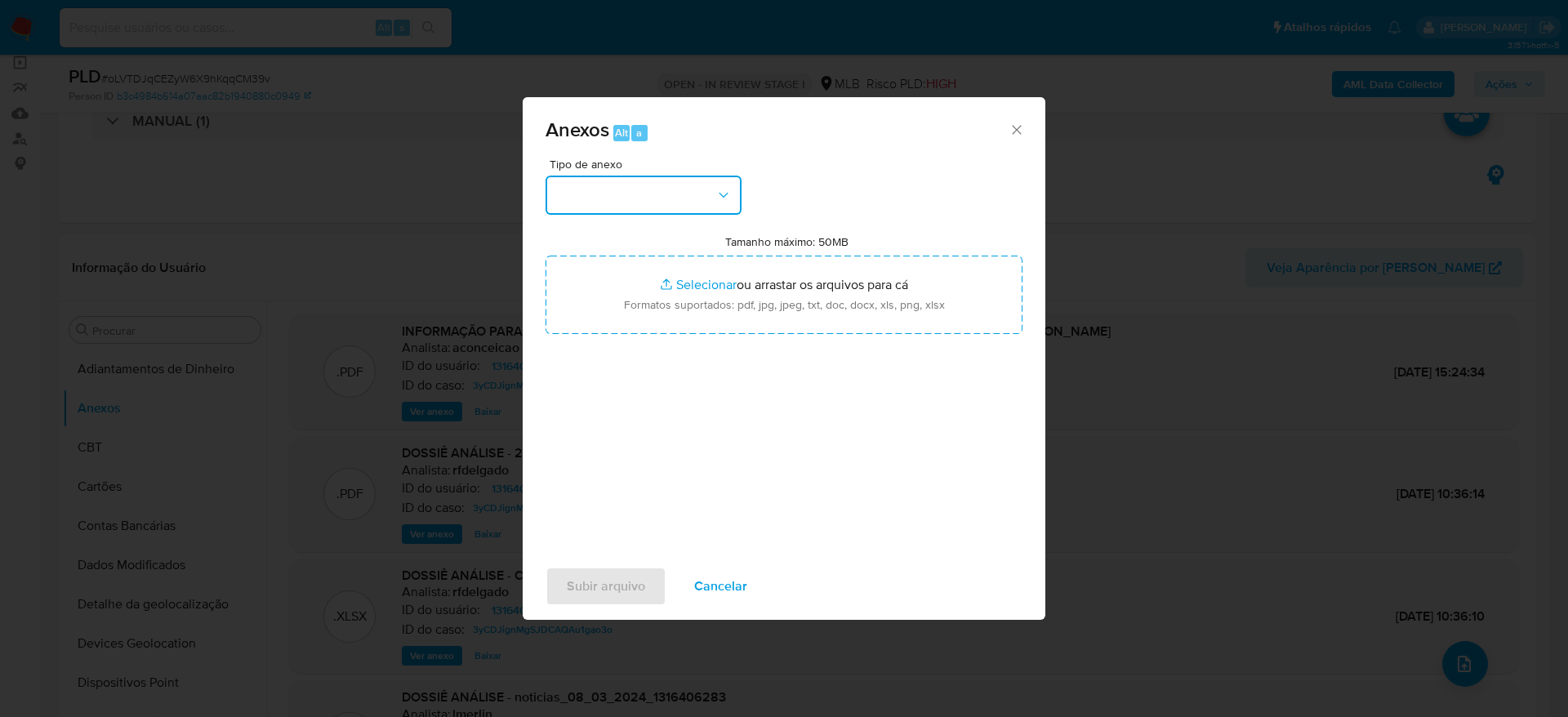
click at [665, 200] on button "button" at bounding box center [642, 195] width 196 height 39
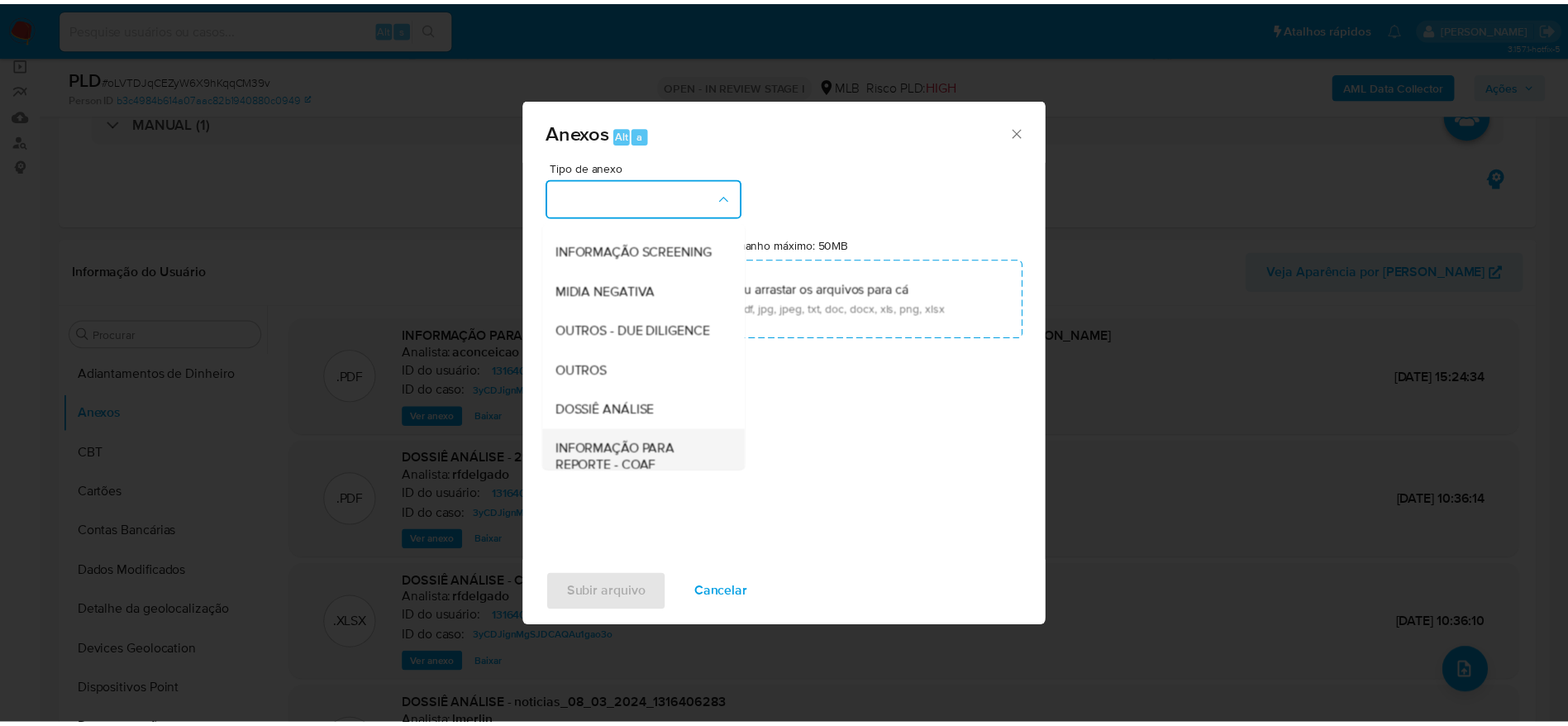
scroll to position [254, 0]
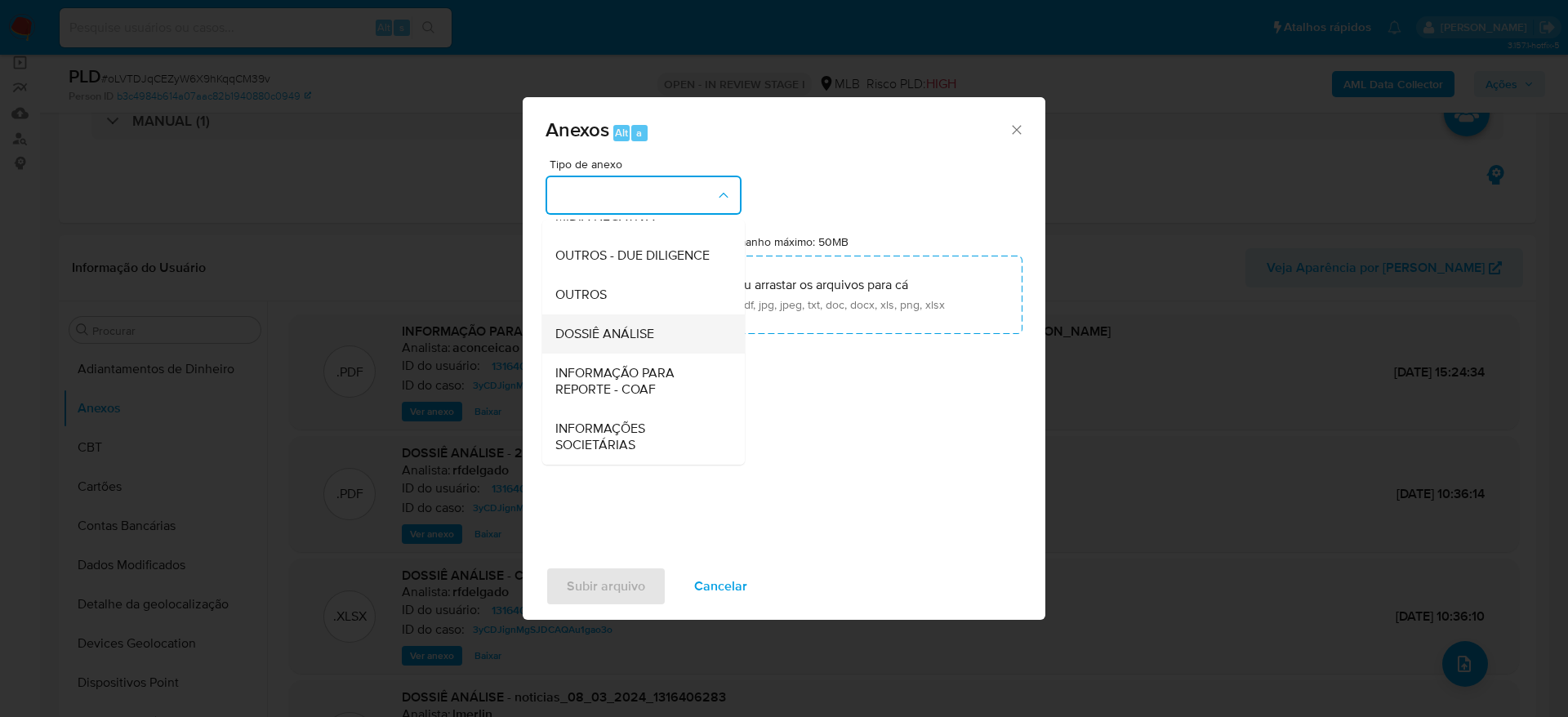
click at [606, 341] on span "DOSSIÊ ANÁLISE" at bounding box center [605, 334] width 99 height 17
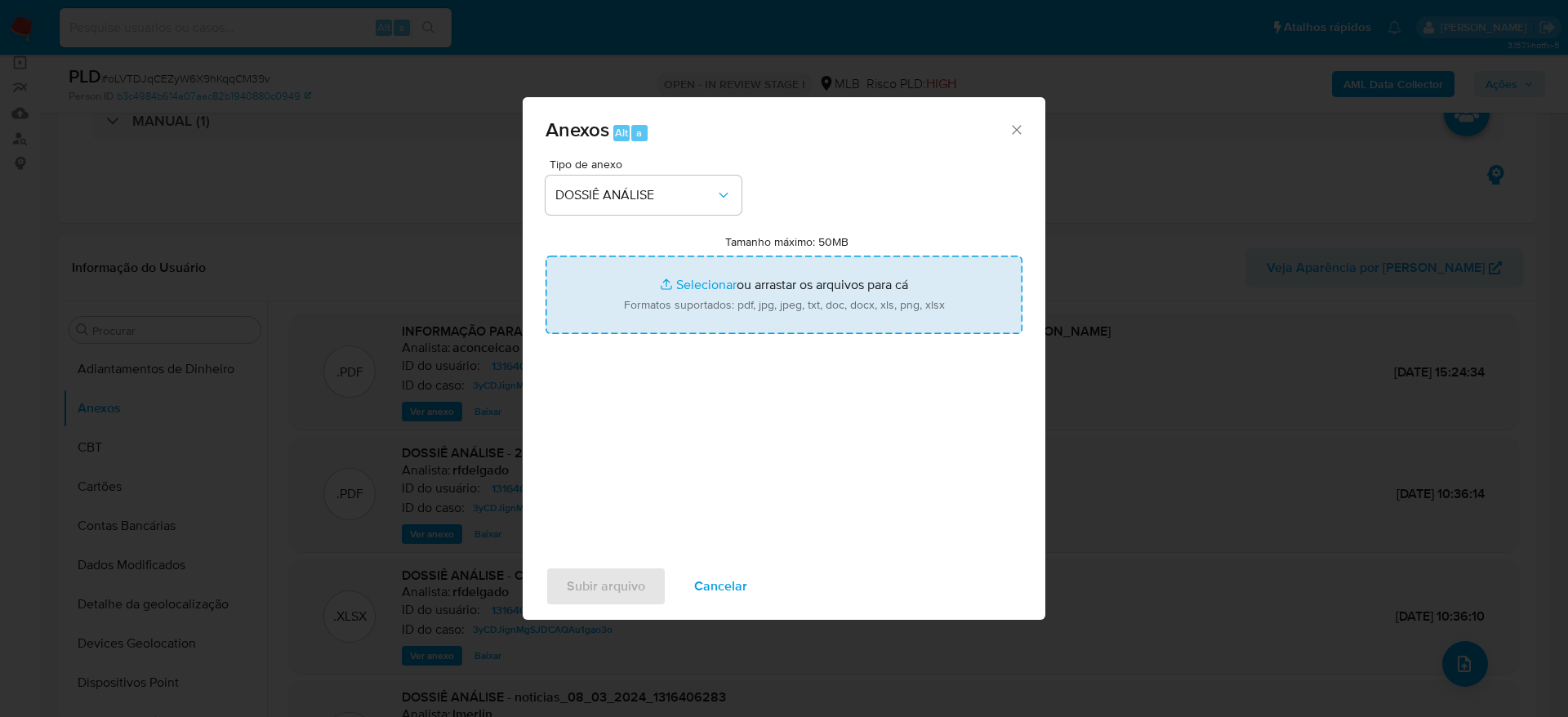
type input "C:\fakepath\3° SAR - XXXXX - CPF 83503528504 - PEDRO SILVA DE OLIVEIRA JUNIOR.p…"
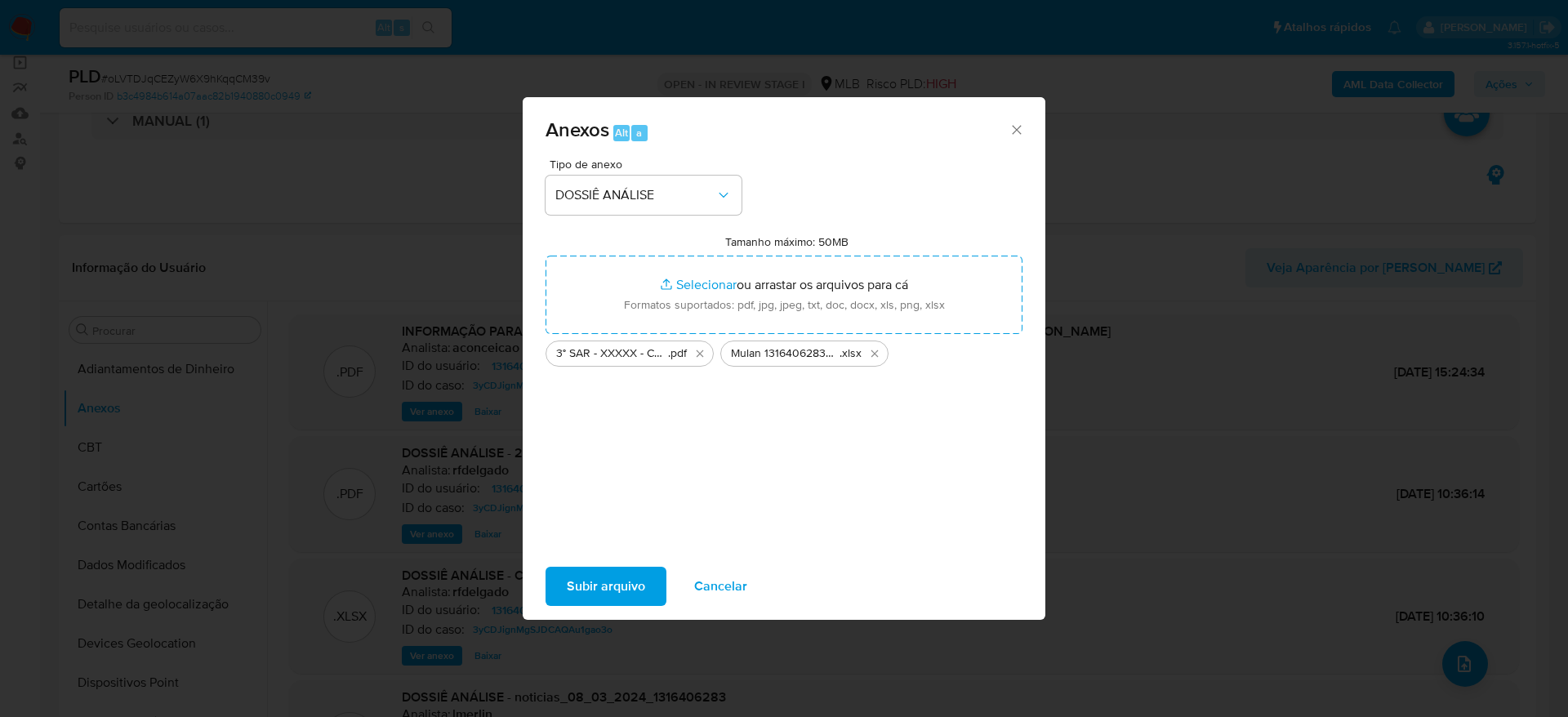
click at [613, 587] on span "Subir arquivo" at bounding box center [605, 586] width 79 height 36
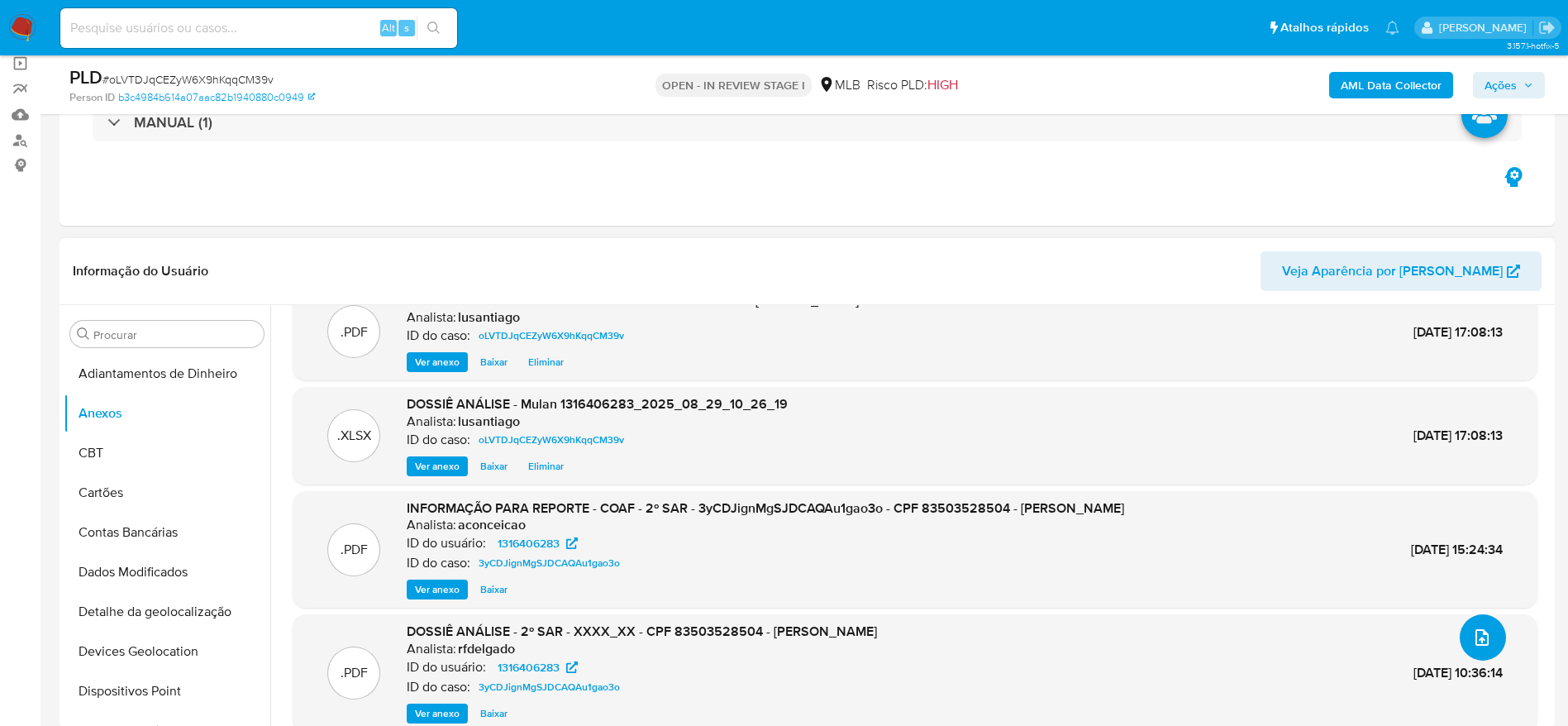
scroll to position [0, 0]
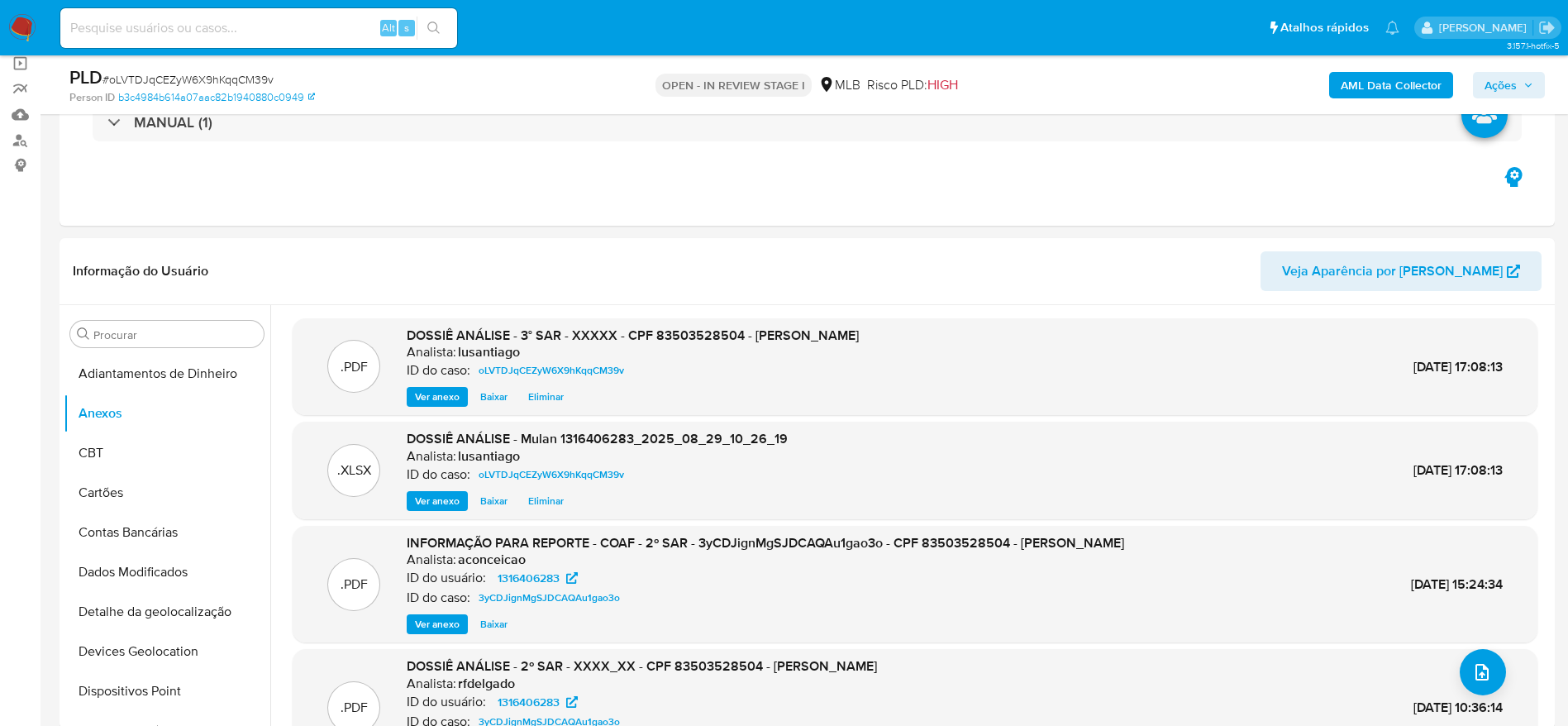
click at [1492, 80] on span "Ações" at bounding box center [1500, 85] width 33 height 27
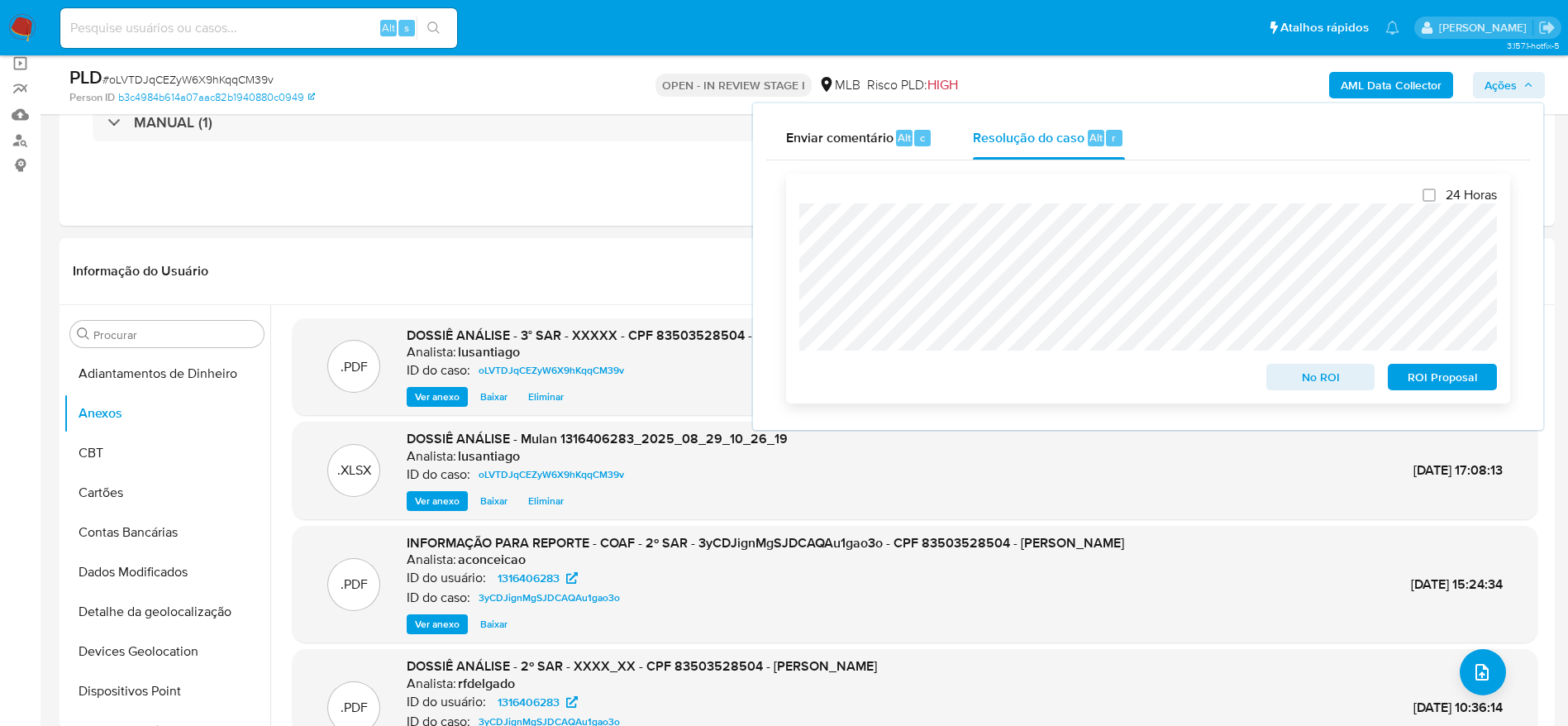
click at [1442, 377] on span "ROI Proposal" at bounding box center [1441, 376] width 86 height 23
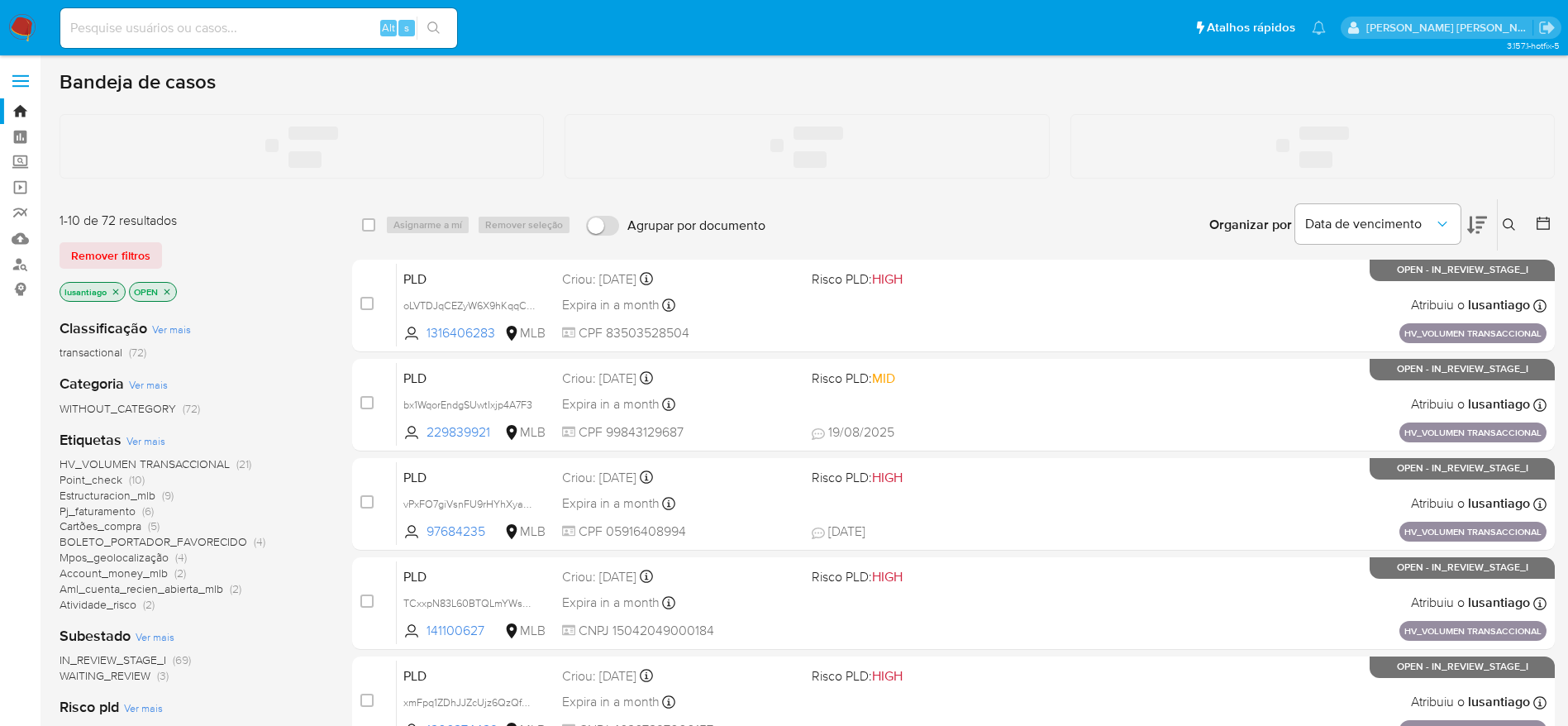
click at [233, 29] on input at bounding box center [258, 29] width 397 height 22
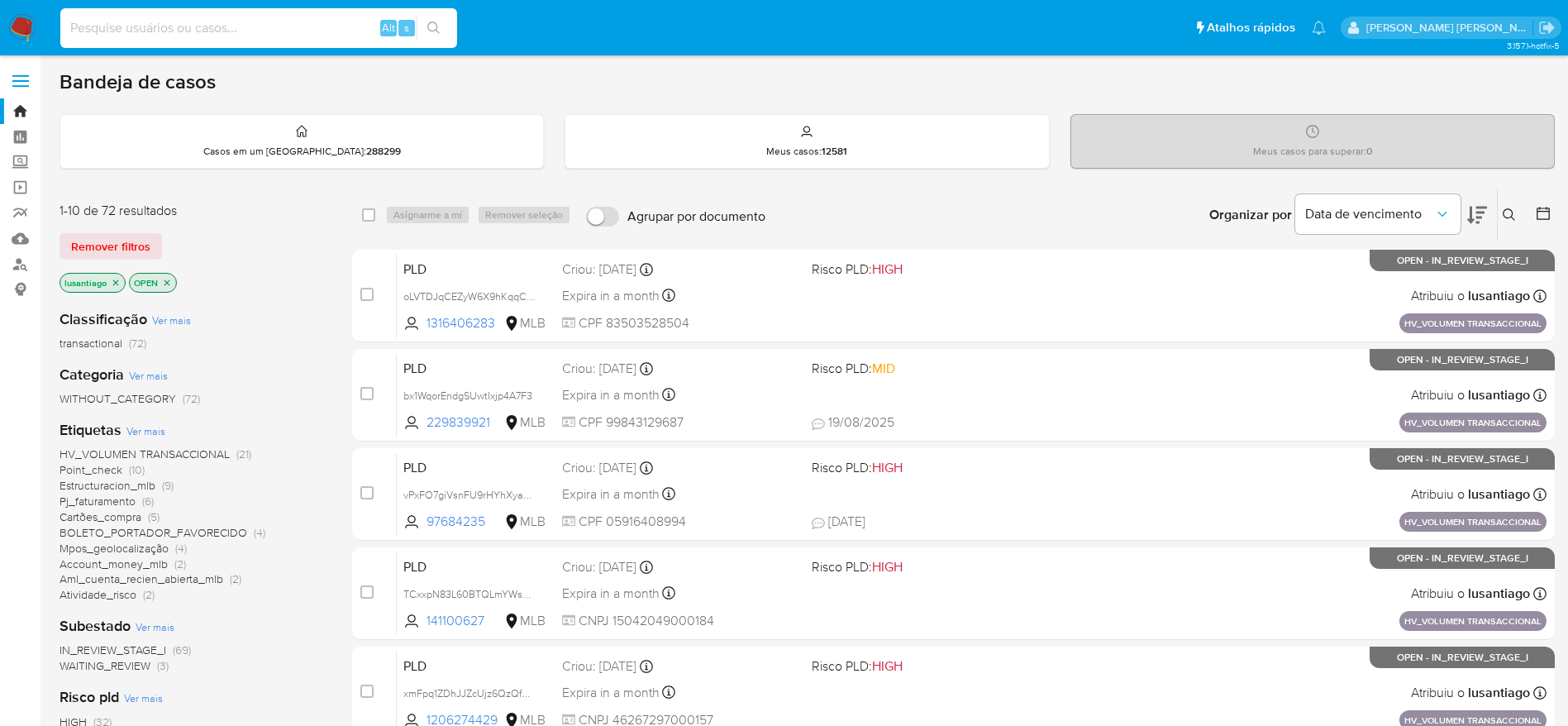
paste input "267890221"
type input "267890221"
click at [441, 27] on button "search-icon" at bounding box center [433, 28] width 33 height 23
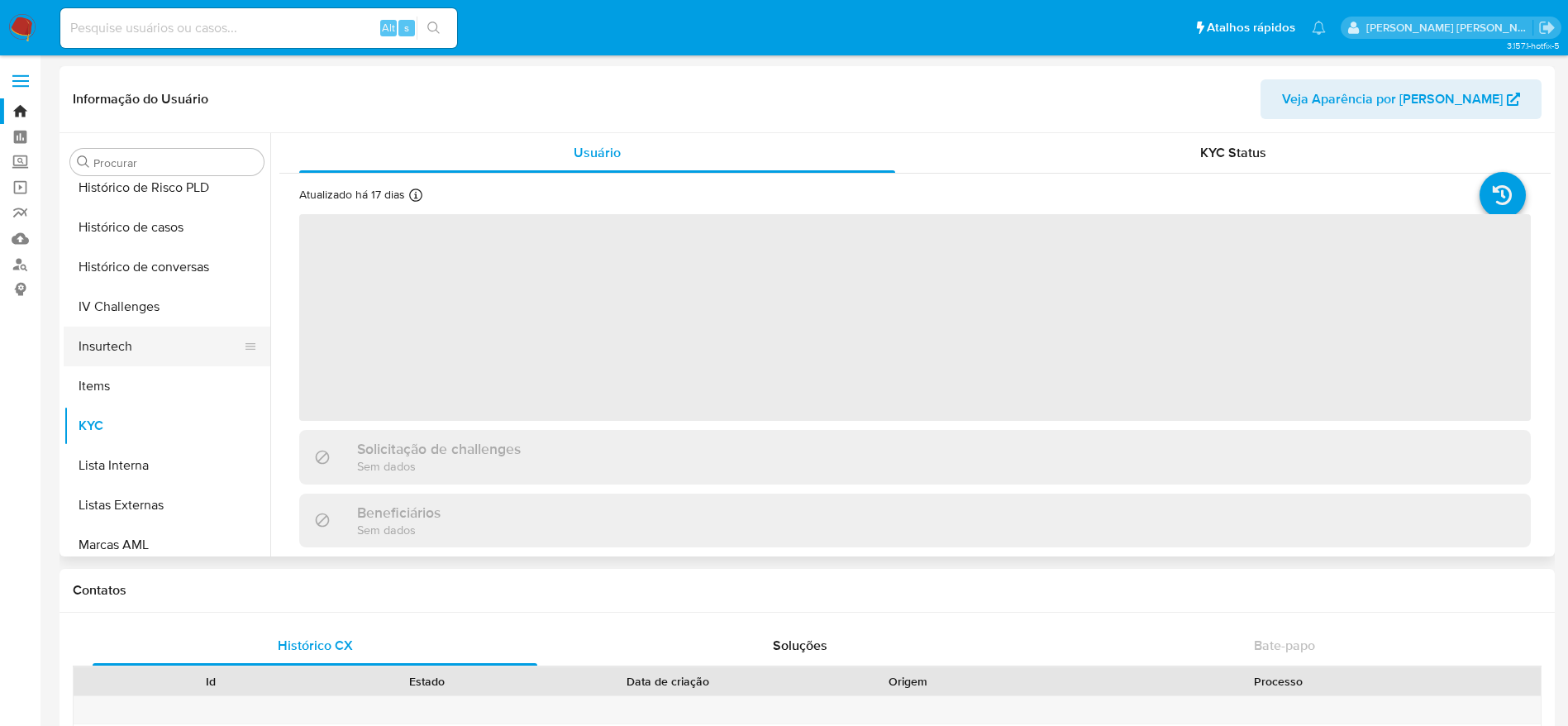
scroll to position [491, 0]
click at [162, 340] on button "Histórico de casos" at bounding box center [161, 346] width 193 height 39
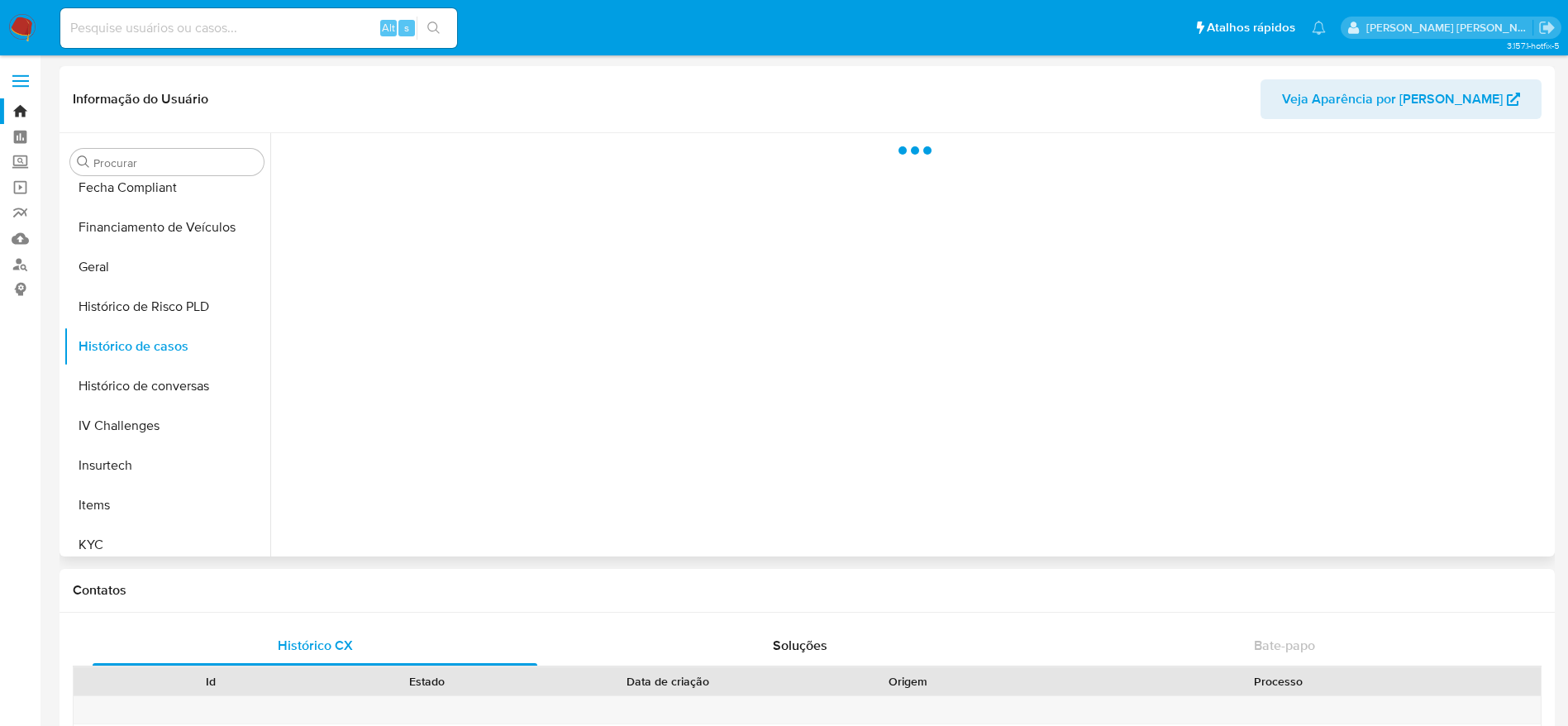
select select "10"
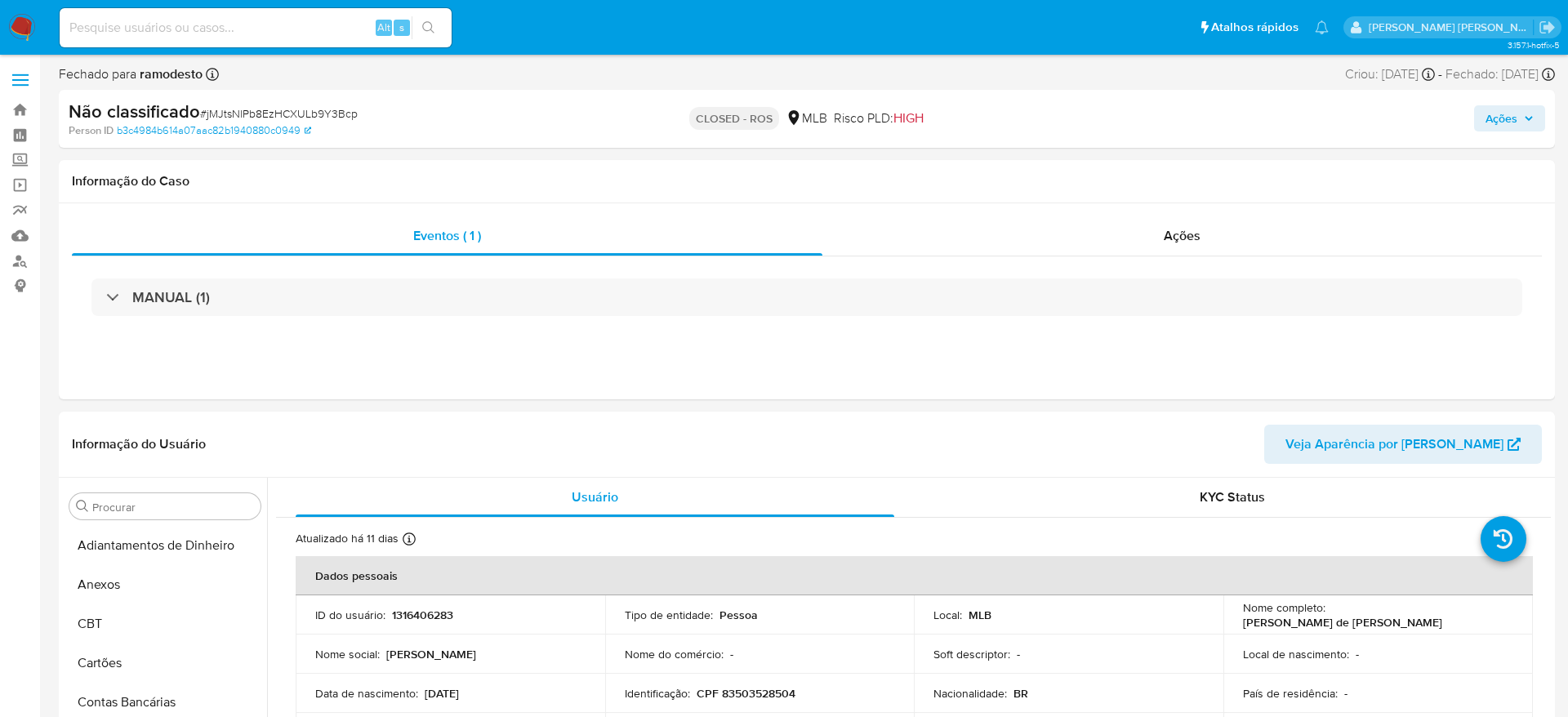
select select "10"
click at [1126, 244] on div "Ações" at bounding box center [1169, 235] width 711 height 39
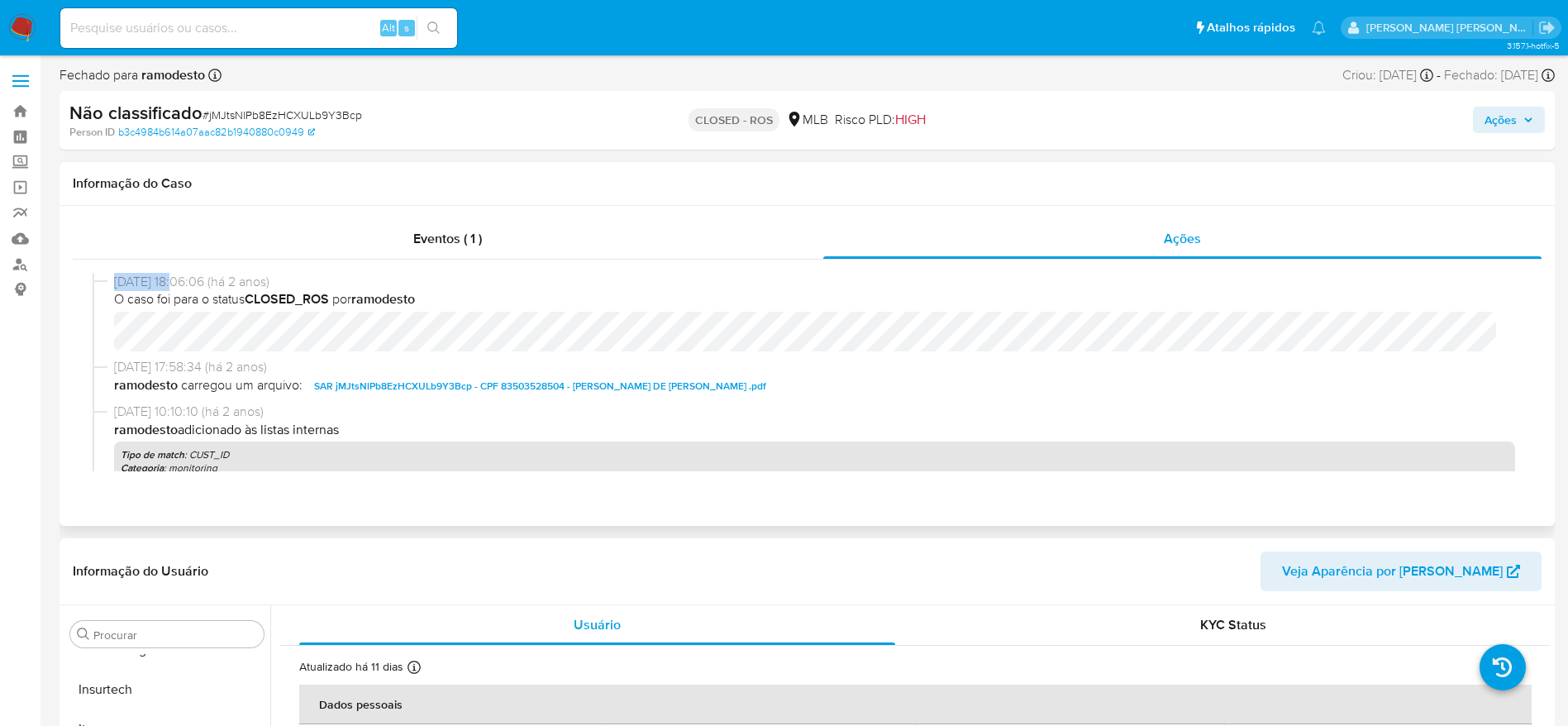
drag, startPoint x: 114, startPoint y: 278, endPoint x: 179, endPoint y: 279, distance: 65.0
click at [179, 279] on span "[DATE] 18:06:06 (há 2 anos)" at bounding box center [815, 282] width 1401 height 18
copy span "[DATE]"
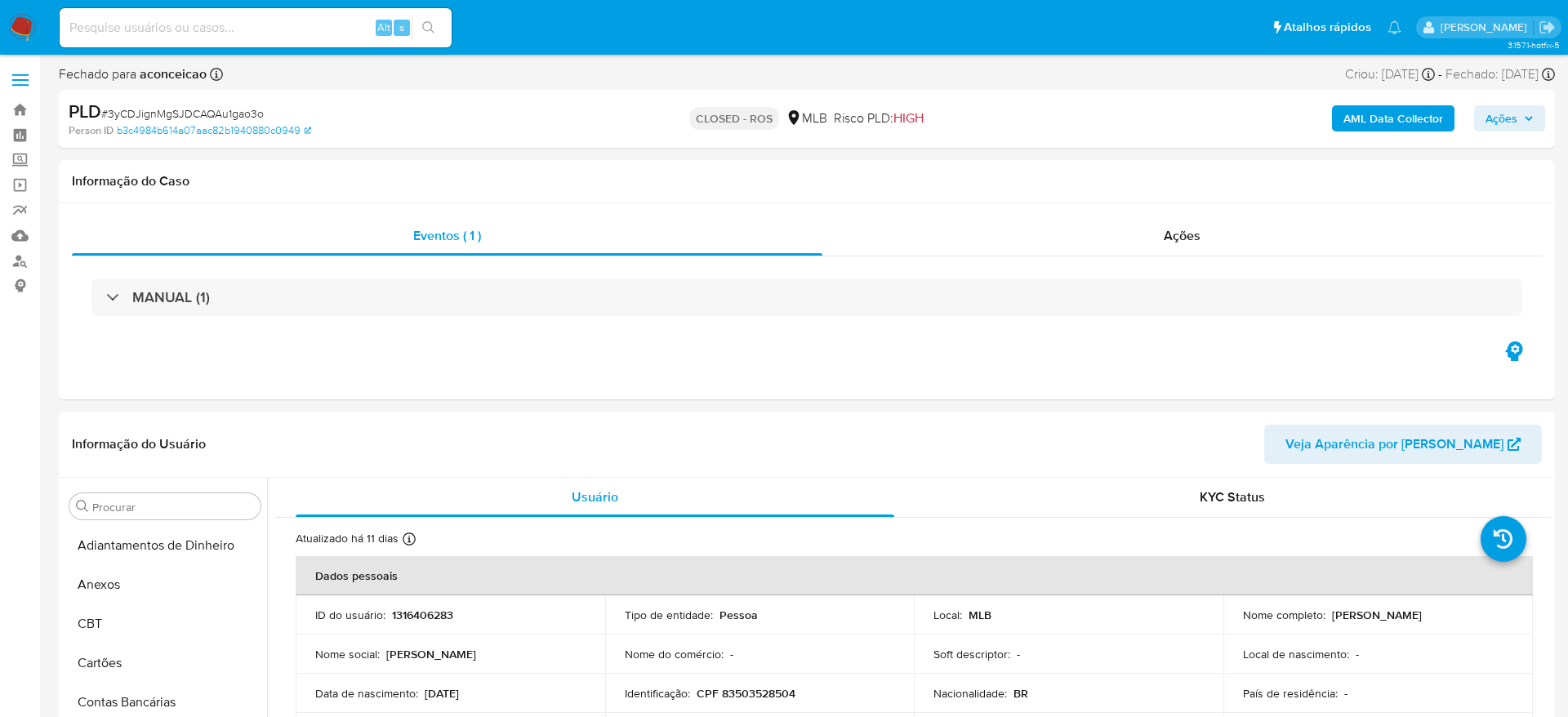
select select "10"
drag, startPoint x: 974, startPoint y: 212, endPoint x: 971, endPoint y: 229, distance: 17.3
click at [975, 212] on div "Eventos ( 1 ) Ações MANUAL (1)" at bounding box center [797, 301] width 1477 height 196
click at [965, 243] on div "Ações" at bounding box center [1169, 235] width 711 height 39
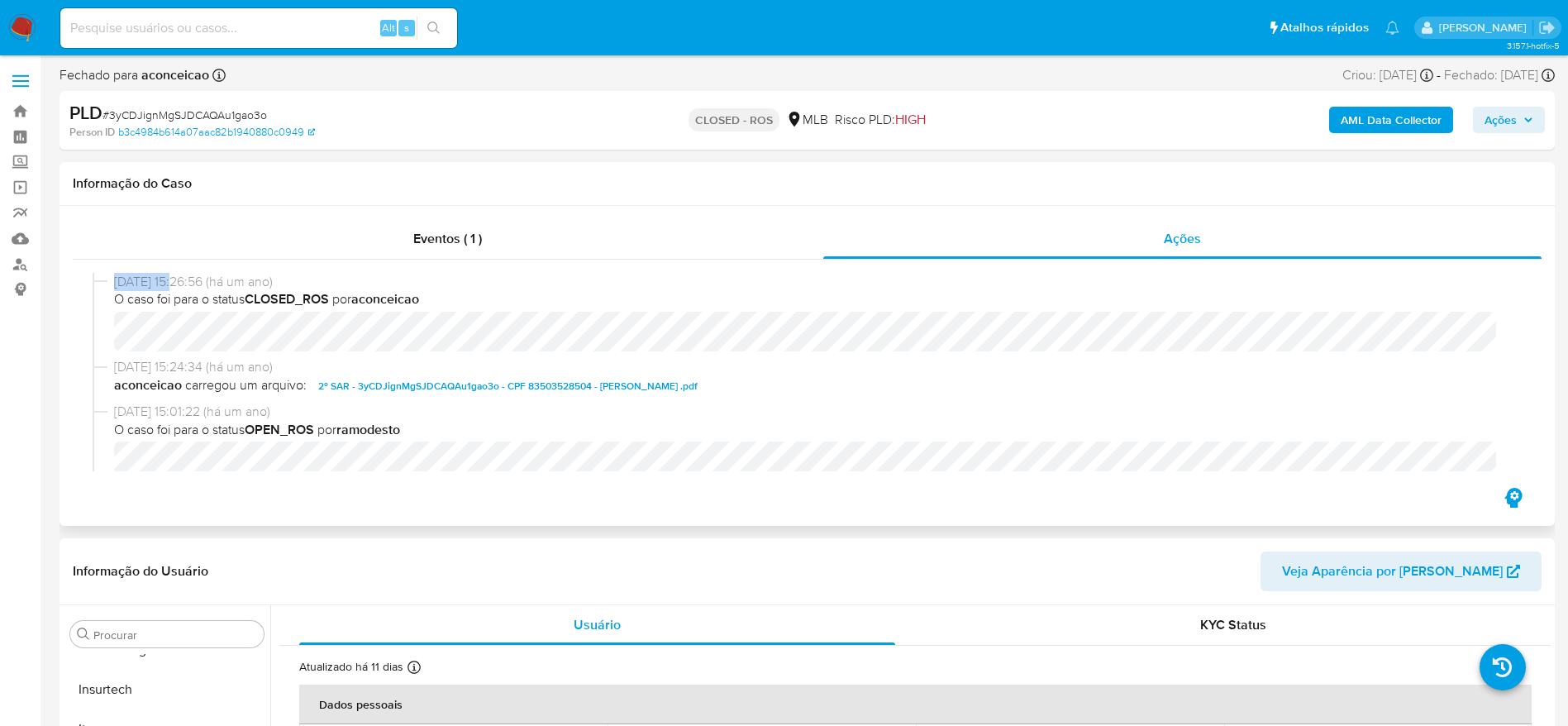
drag, startPoint x: 105, startPoint y: 279, endPoint x: 177, endPoint y: 280, distance: 72.0
click at [177, 280] on div "[DATE] 15:26:56 (há um ano) O caso foi para o status CLOSED_ROS por aconceicao" at bounding box center [807, 315] width 1429 height 86
copy div "[DATE]"
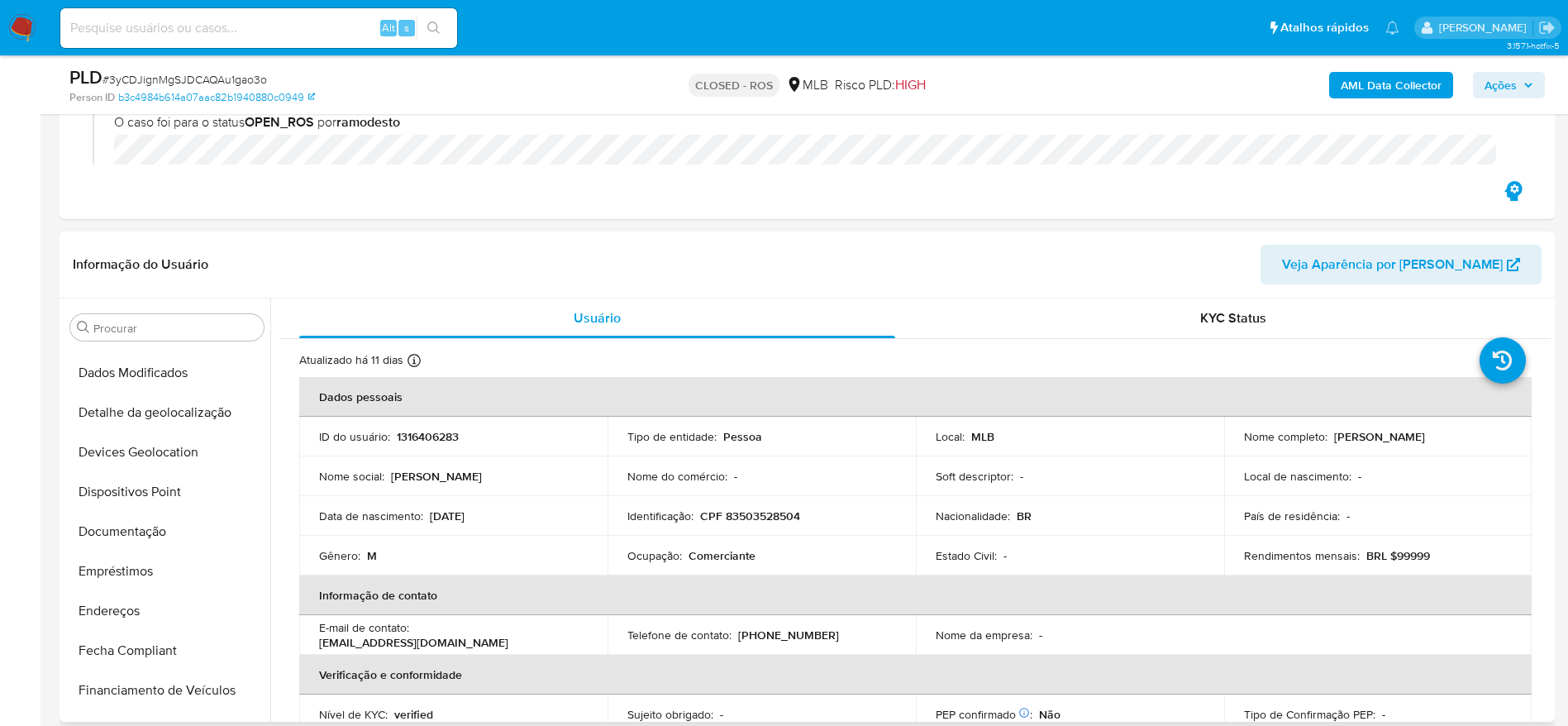
scroll to position [0, 0]
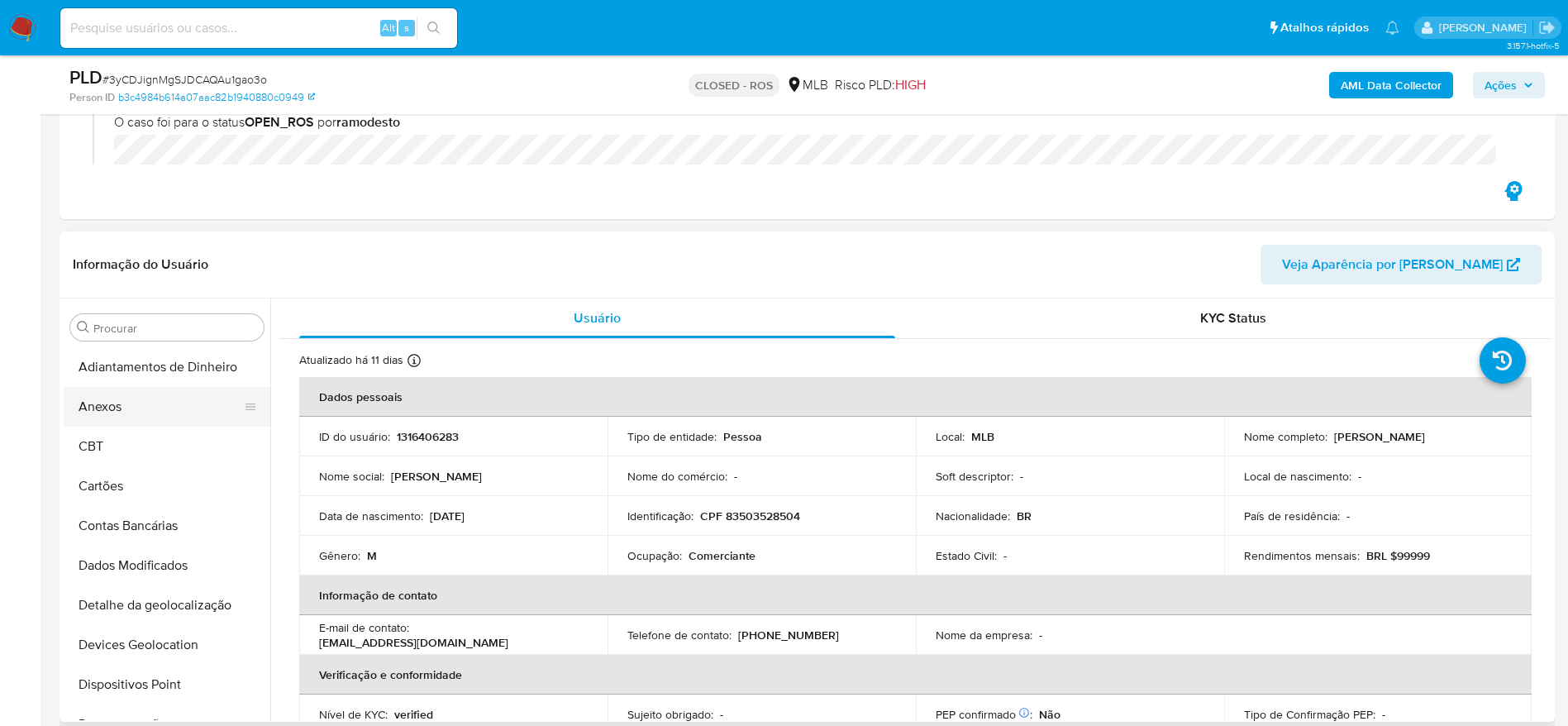
click at [149, 412] on button "Anexos" at bounding box center [161, 407] width 193 height 39
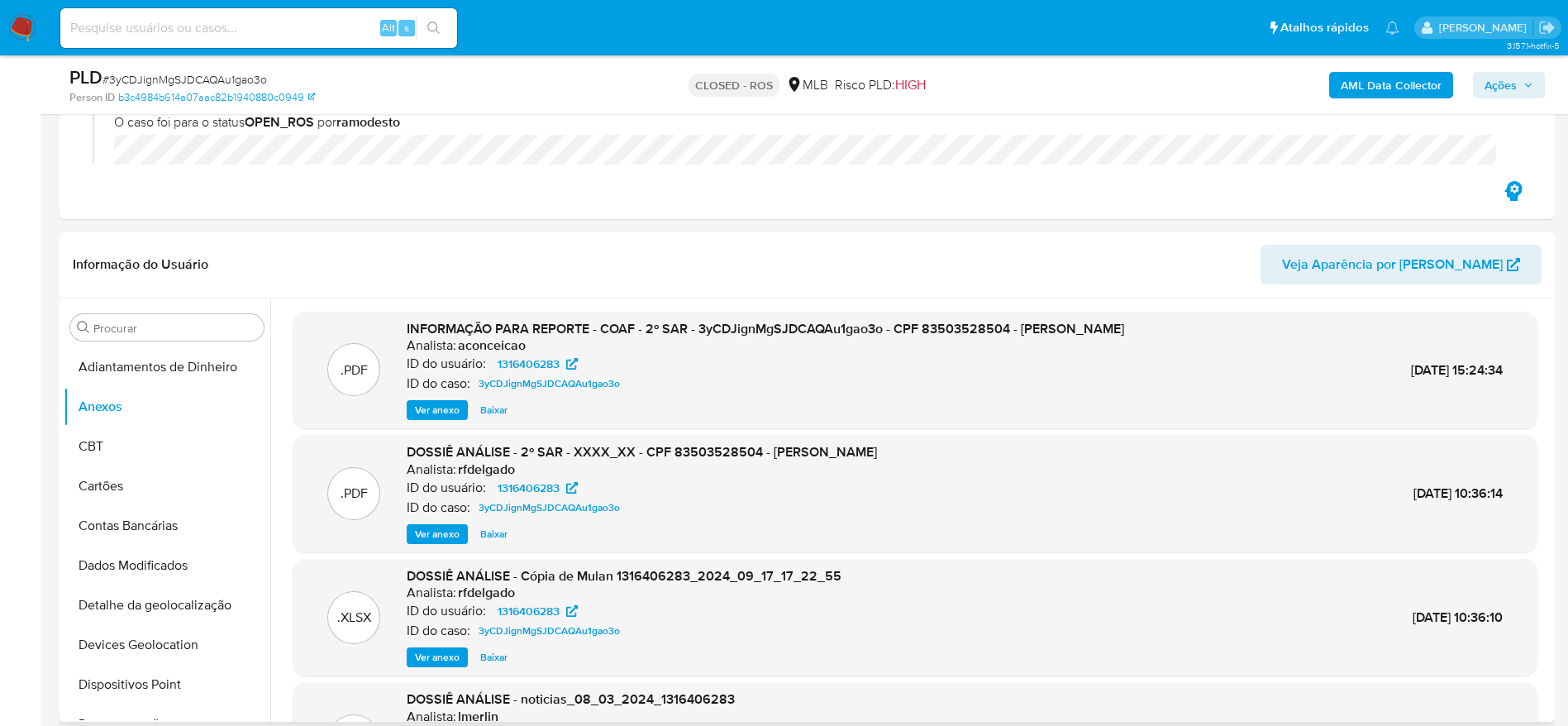
click at [431, 403] on span "Ver anexo" at bounding box center [436, 410] width 44 height 17
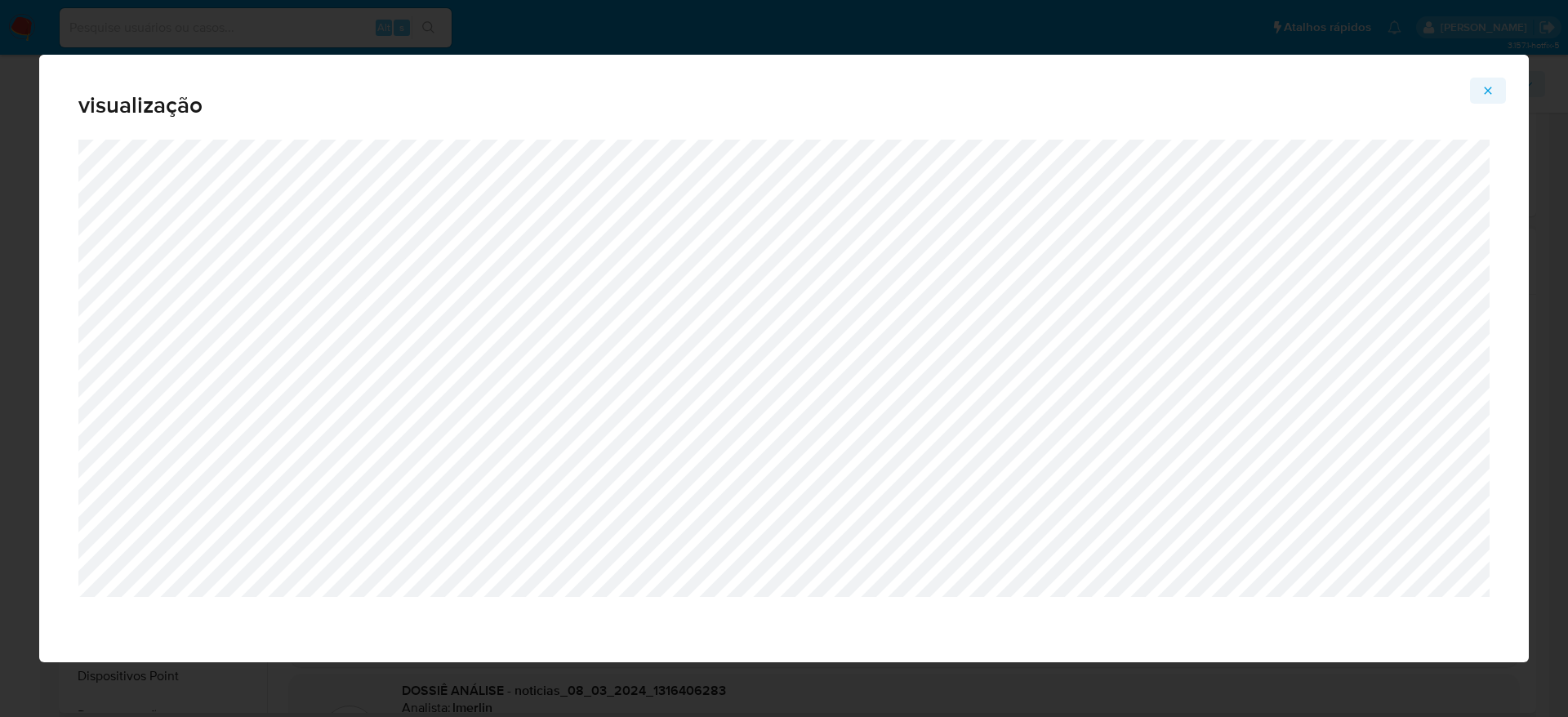
click at [1489, 84] on icon "Attachment preview" at bounding box center [1487, 90] width 13 height 13
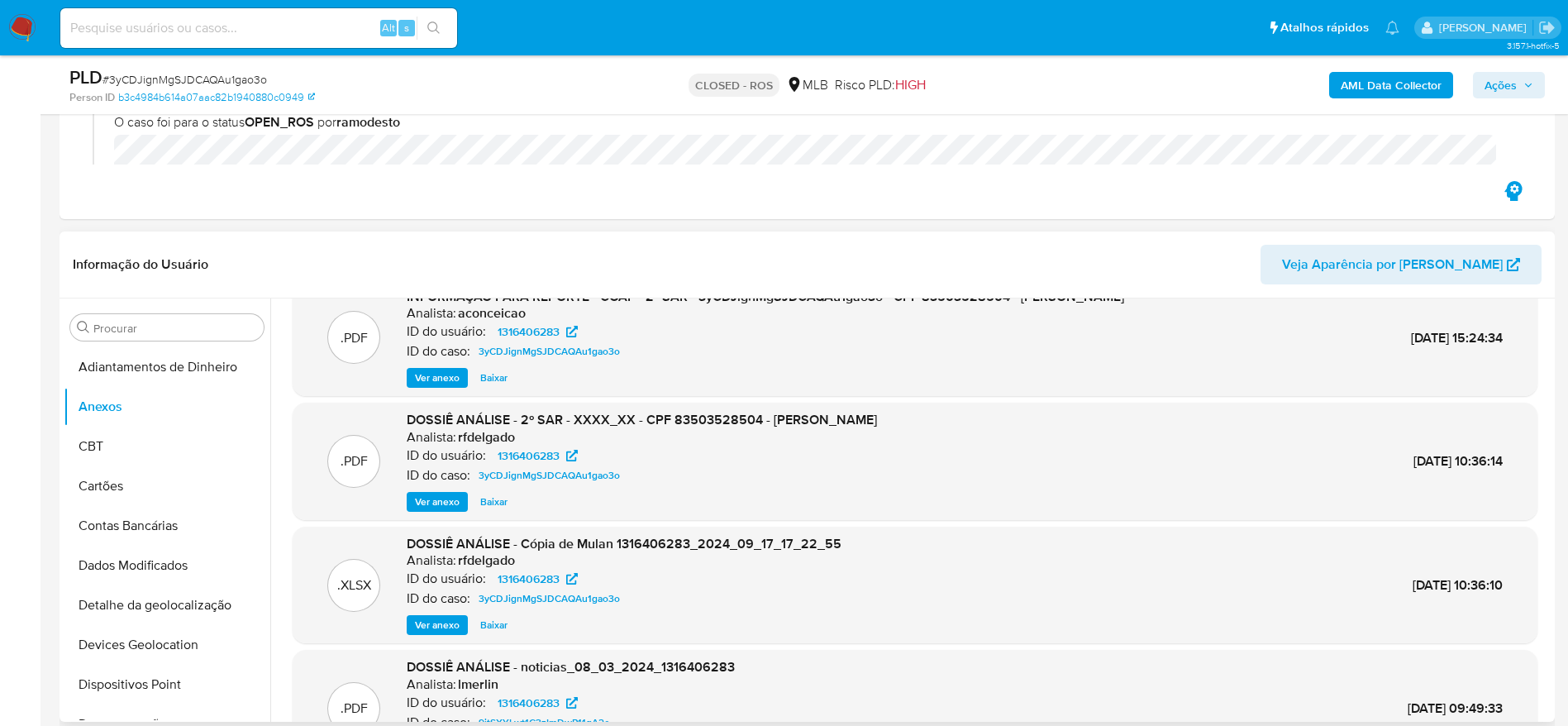
scroll to position [124, 0]
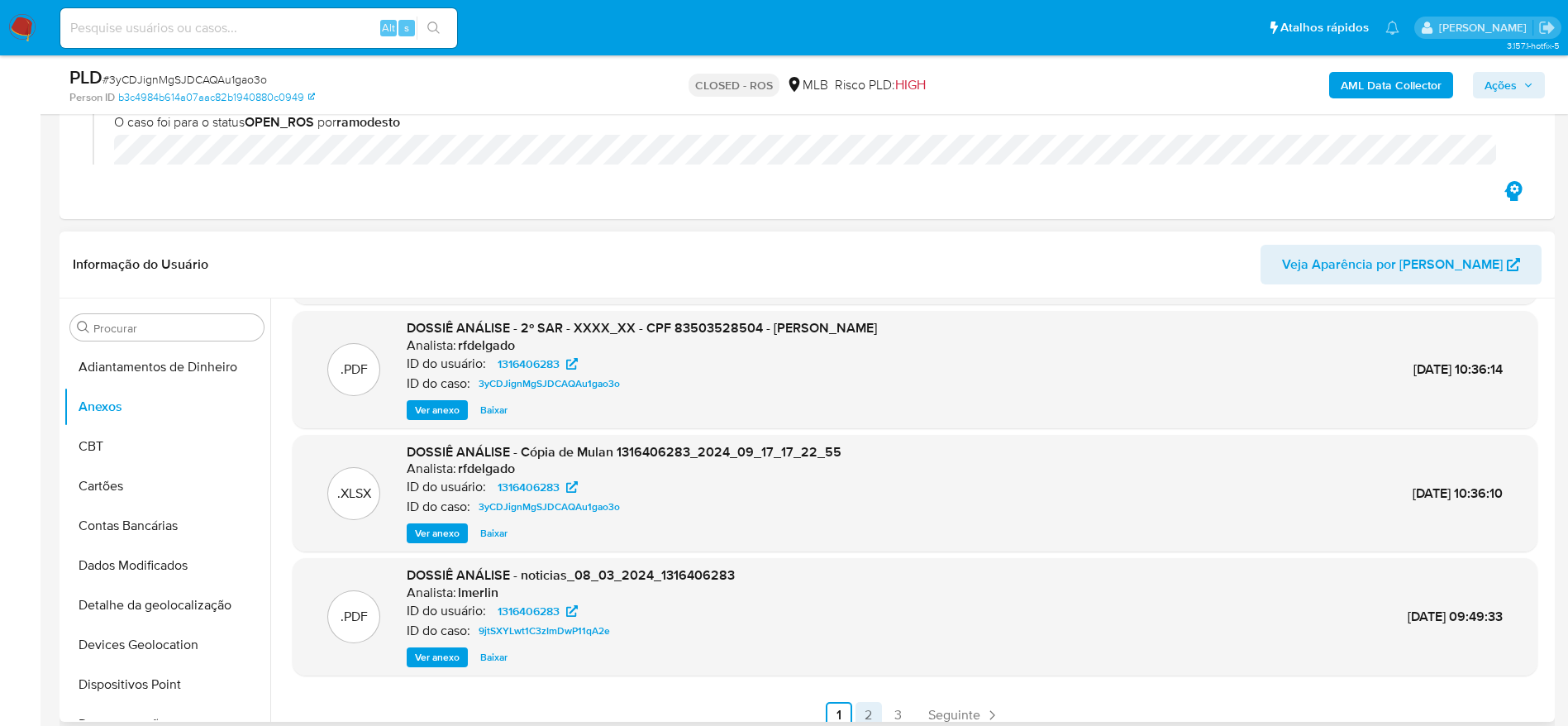
click at [861, 711] on link "2" at bounding box center [868, 714] width 27 height 27
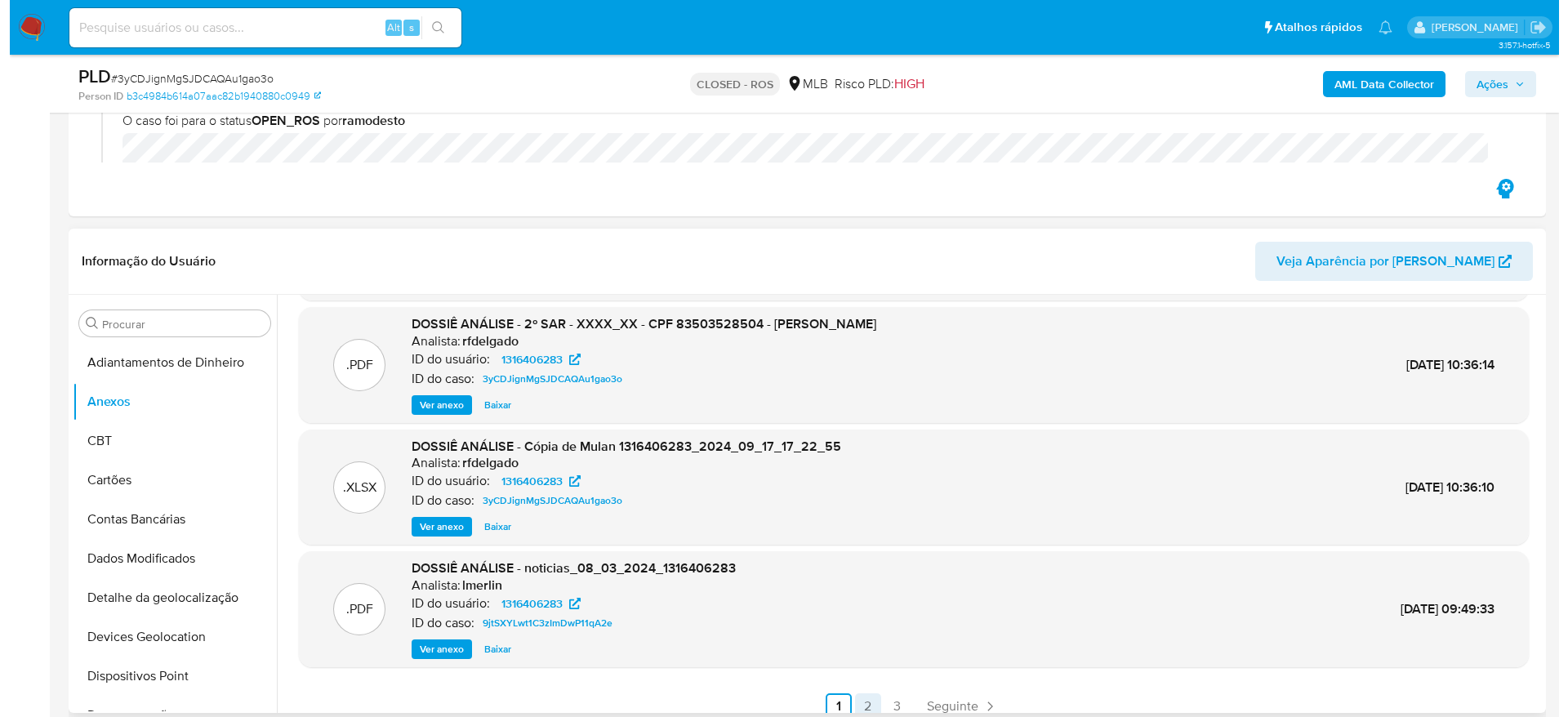
scroll to position [0, 0]
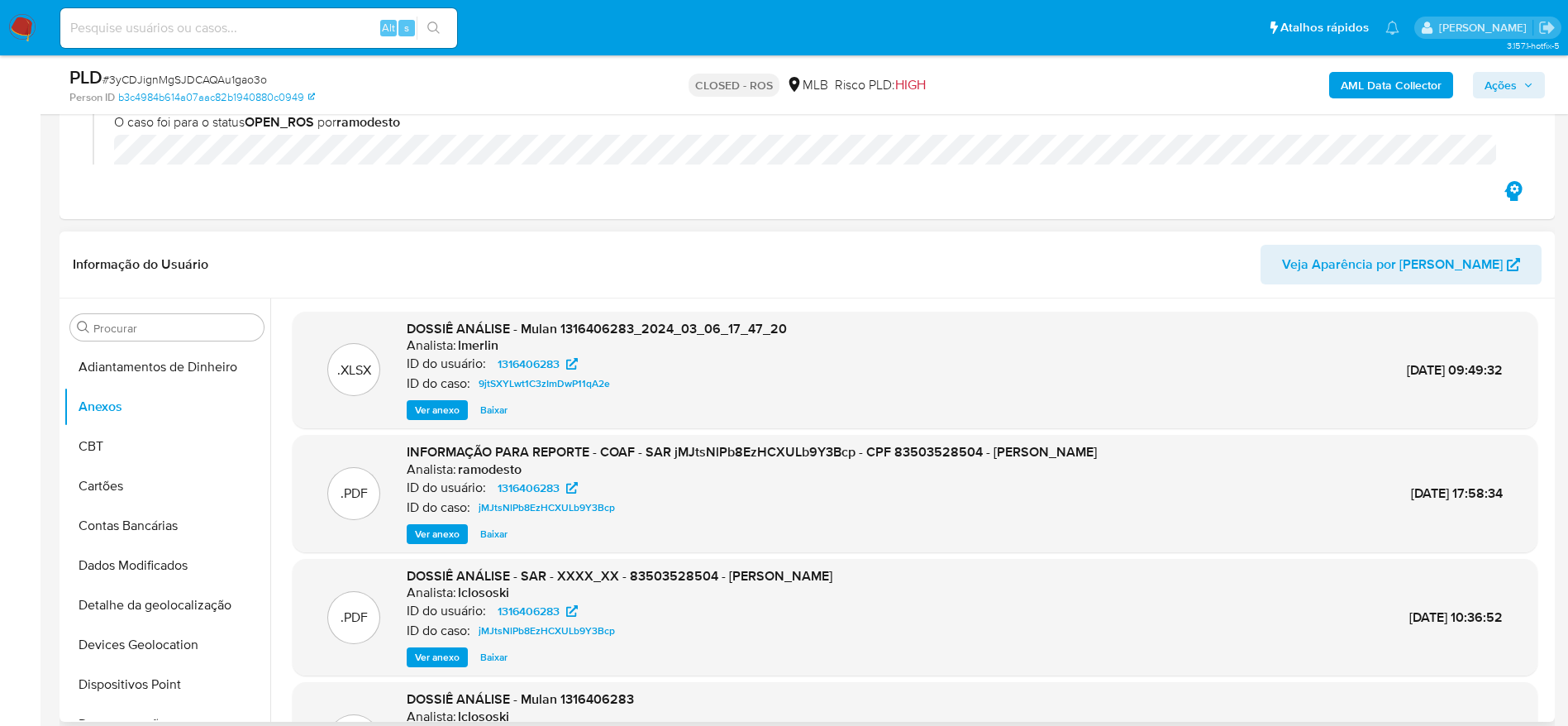
click at [435, 533] on span "Ver anexo" at bounding box center [436, 534] width 44 height 17
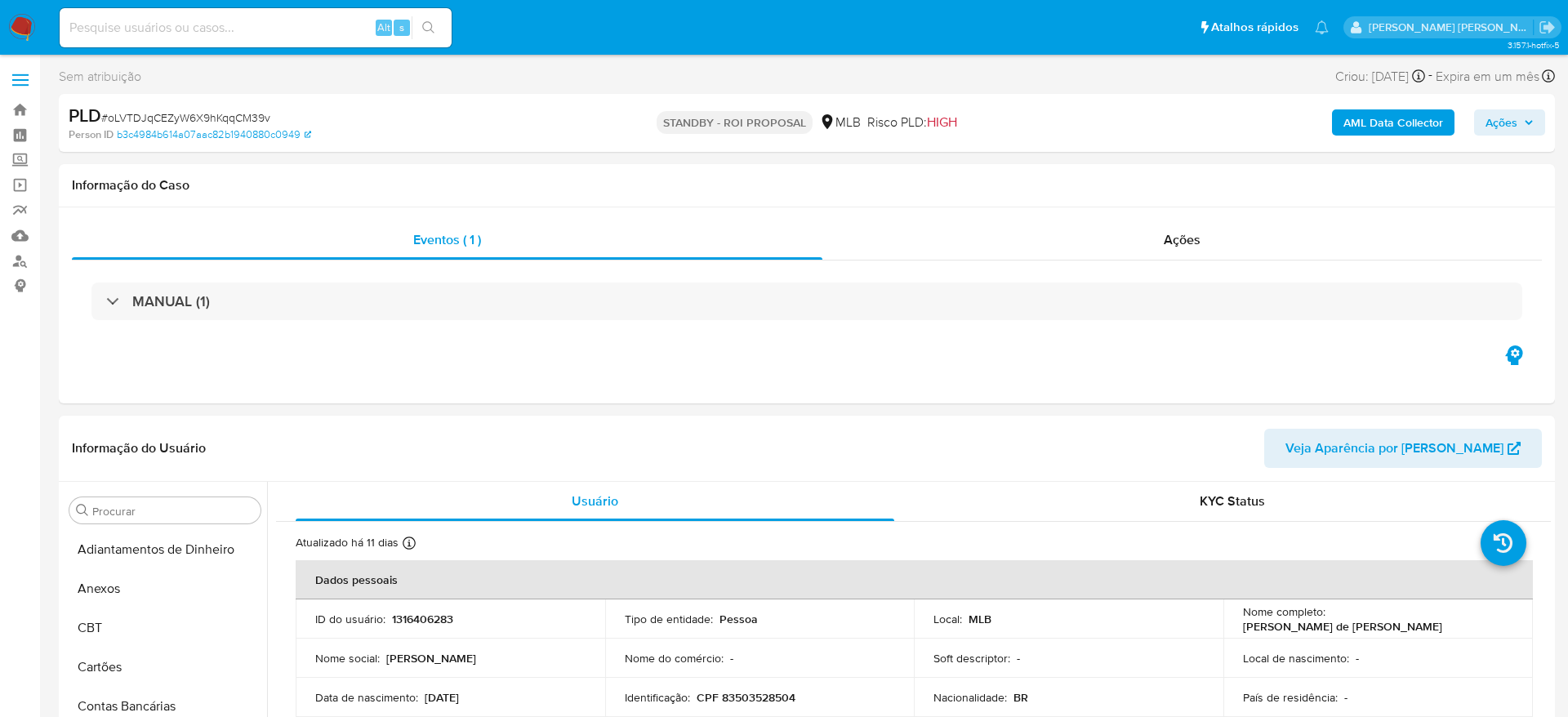
select select "10"
click at [26, 104] on link "Bandeja" at bounding box center [97, 110] width 195 height 25
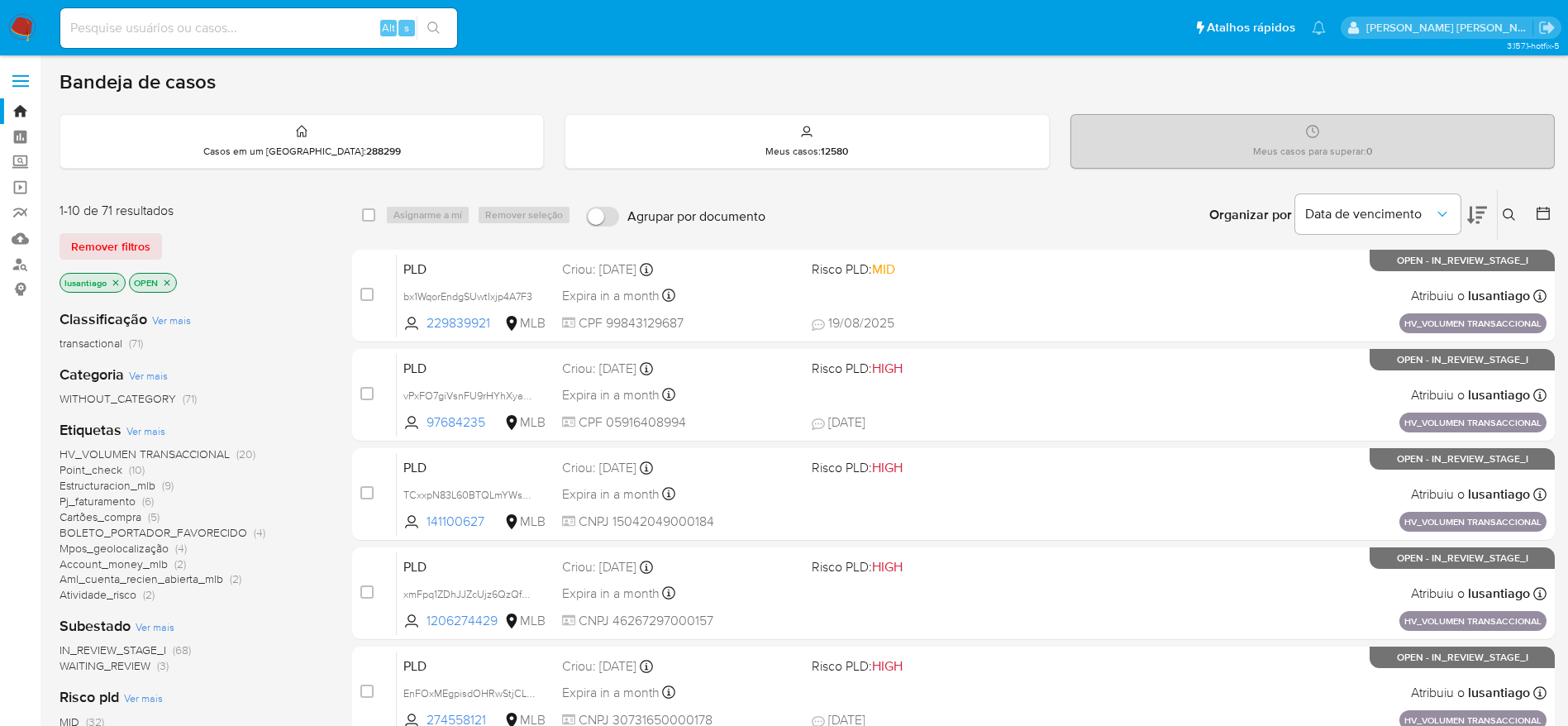
click at [269, 23] on input at bounding box center [258, 29] width 397 height 22
paste input "2535227615"
type input "2535227615"
click at [430, 26] on icon "search-icon" at bounding box center [433, 28] width 13 height 13
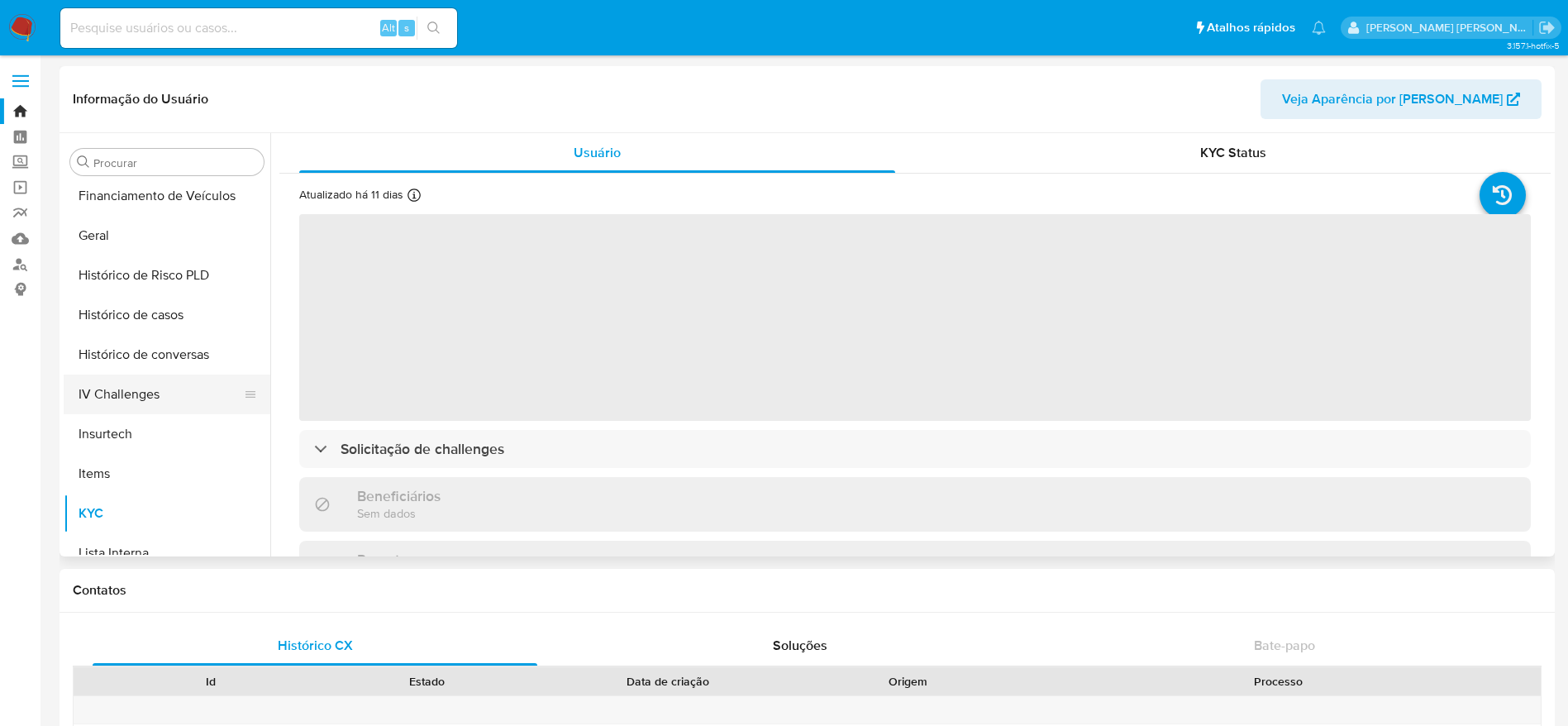
scroll to position [491, 0]
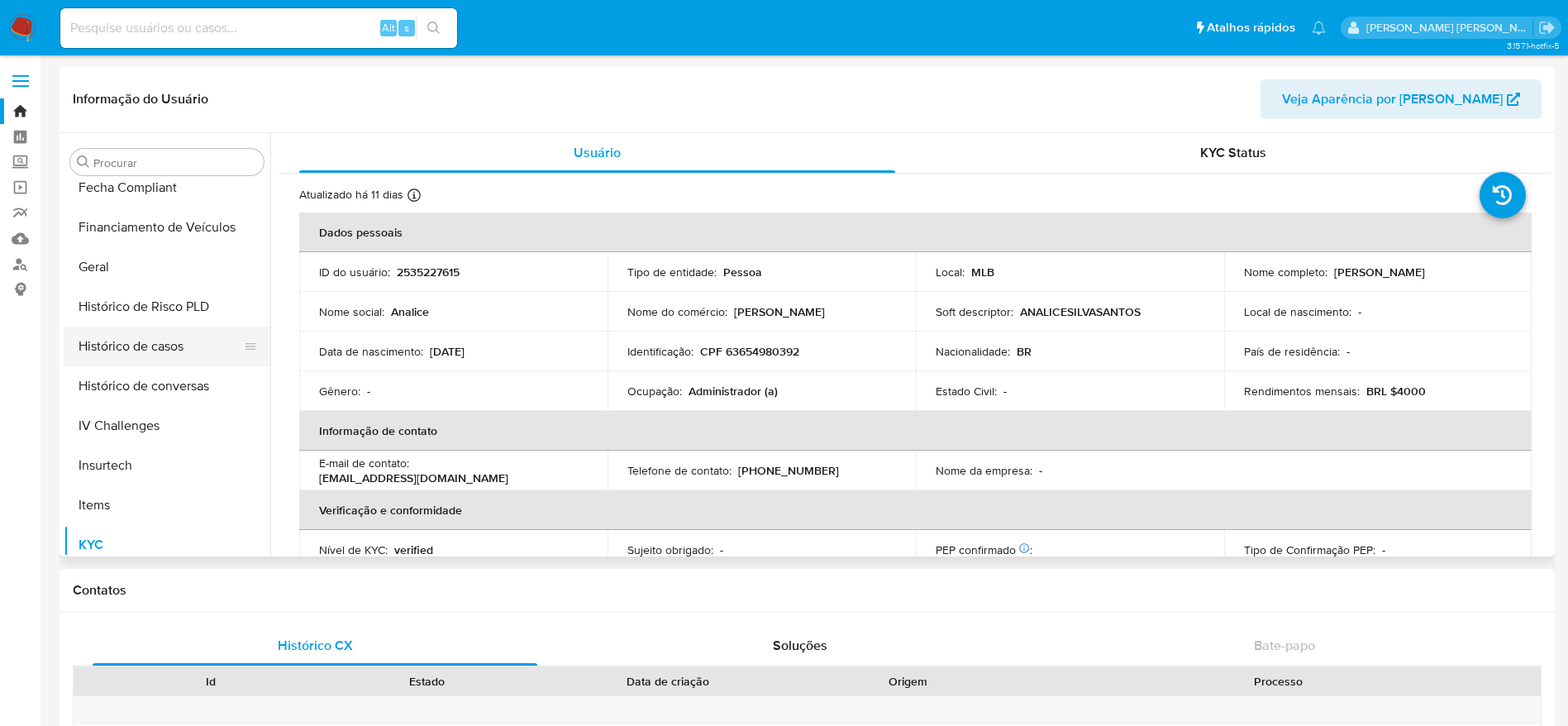
click at [146, 345] on button "Histórico de casos" at bounding box center [161, 346] width 193 height 39
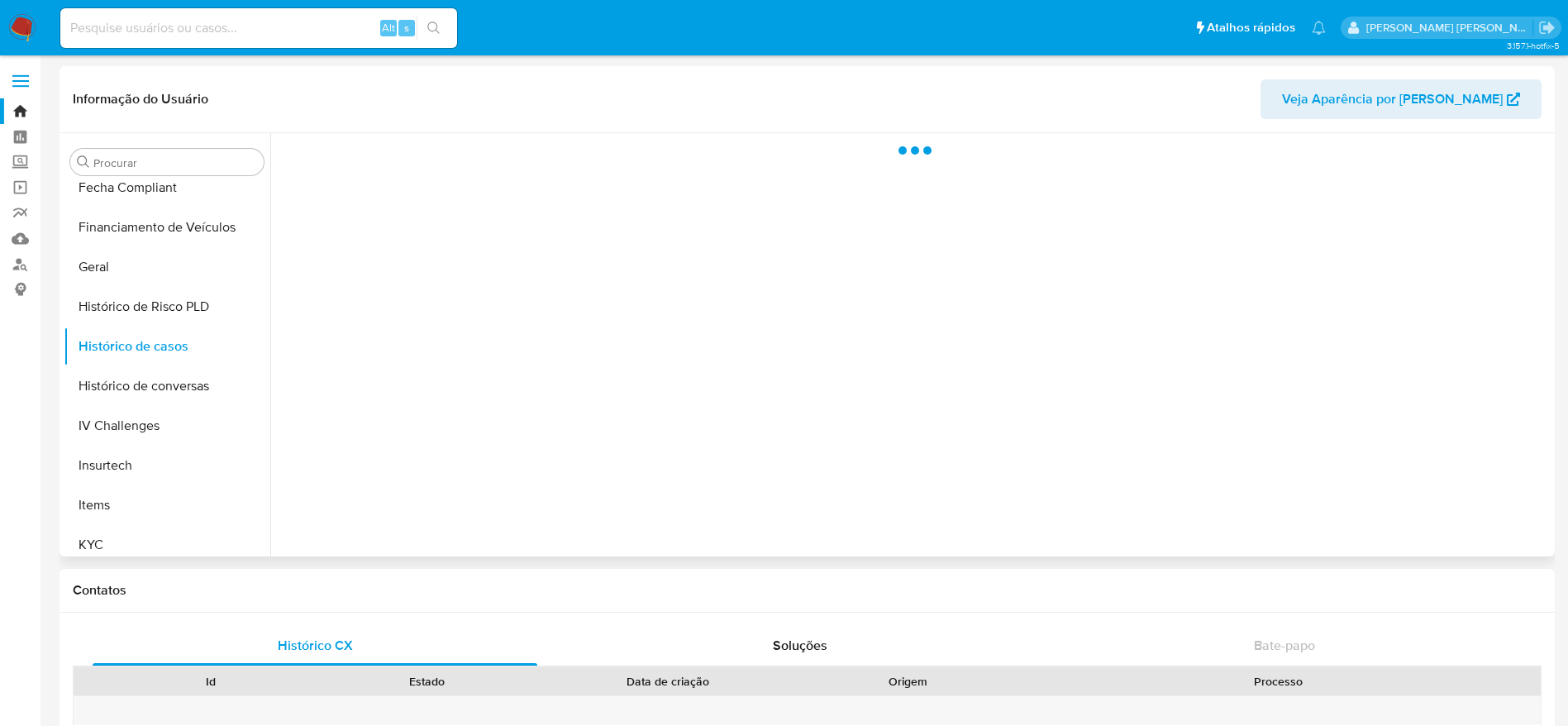
select select "10"
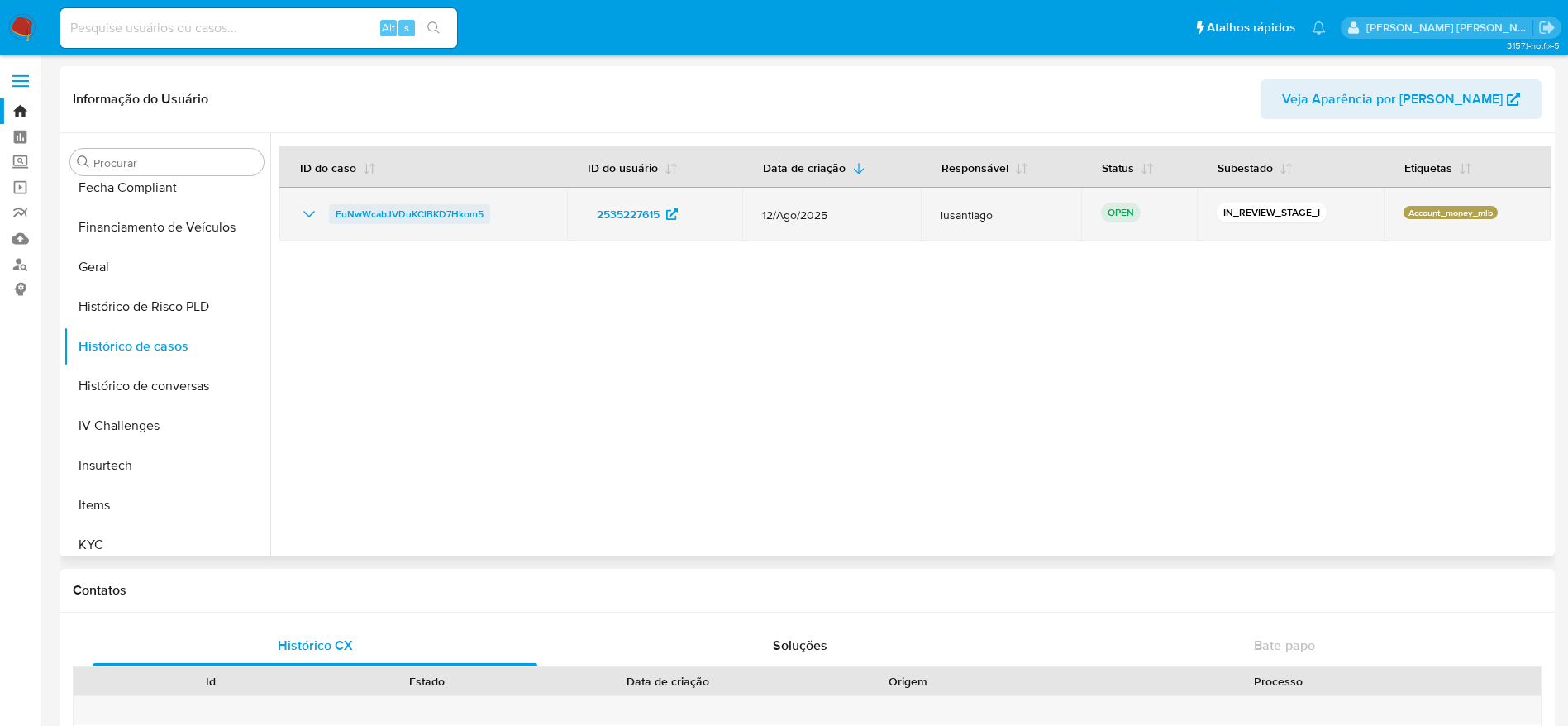
click at [428, 208] on span "EuNwWcabJVDuKClBKD7Hkom5" at bounding box center [410, 214] width 148 height 20
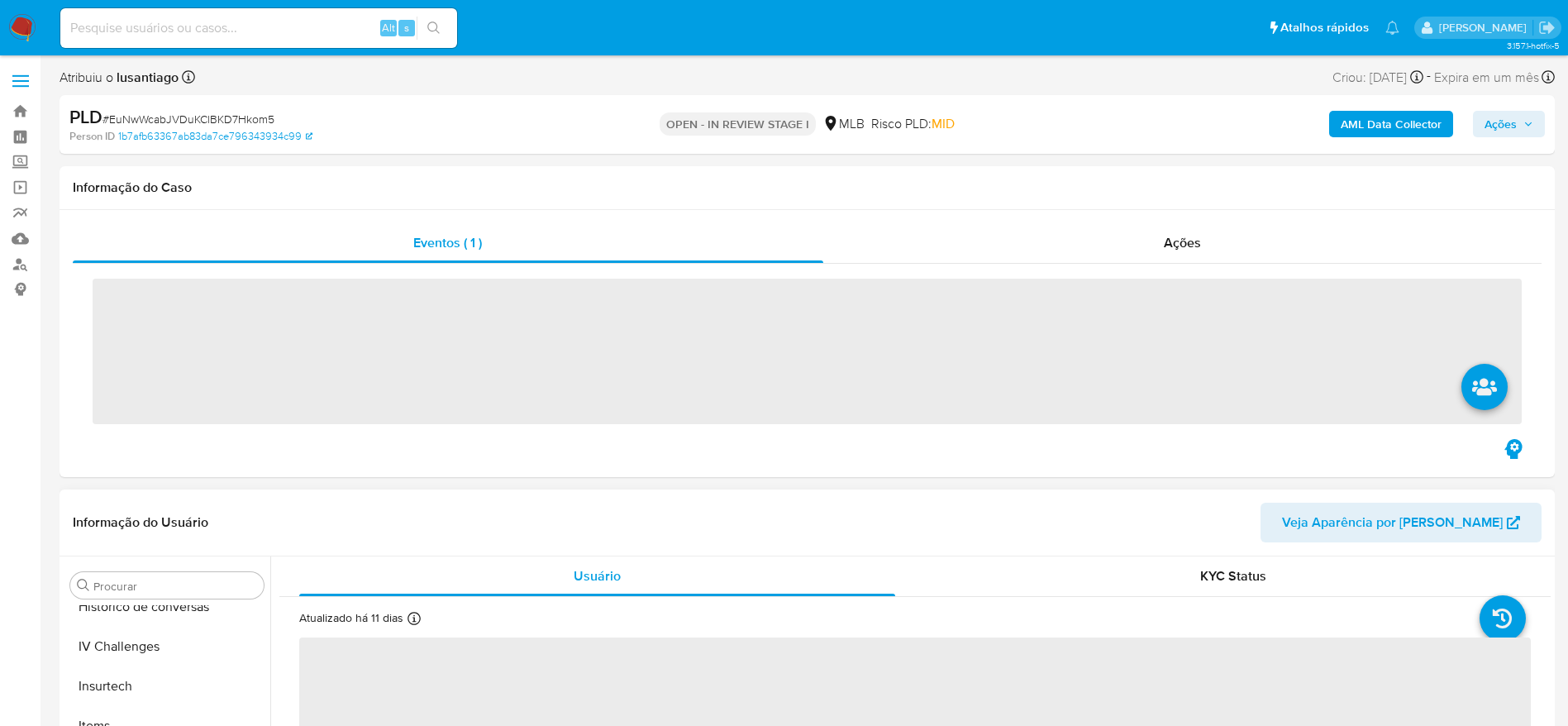
scroll to position [738, 0]
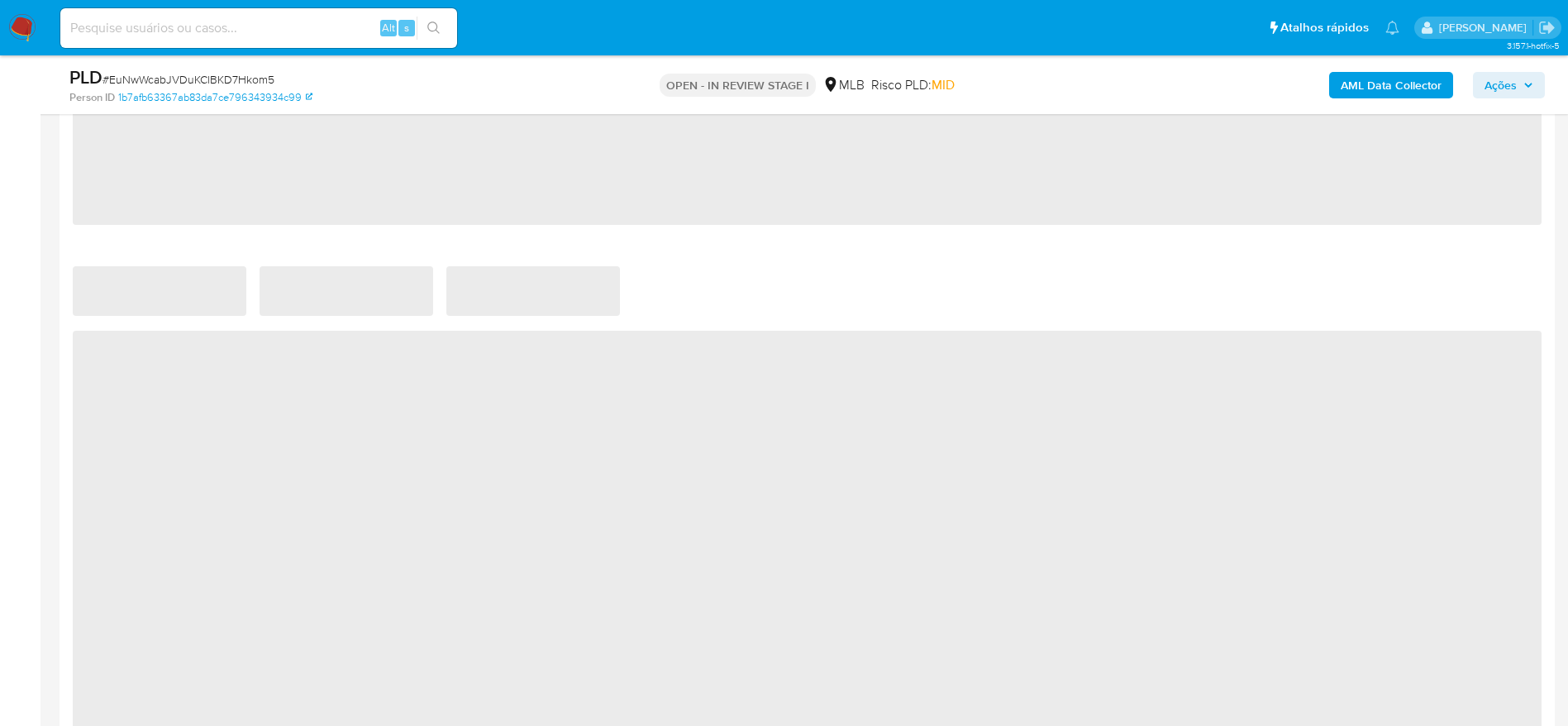
select select "10"
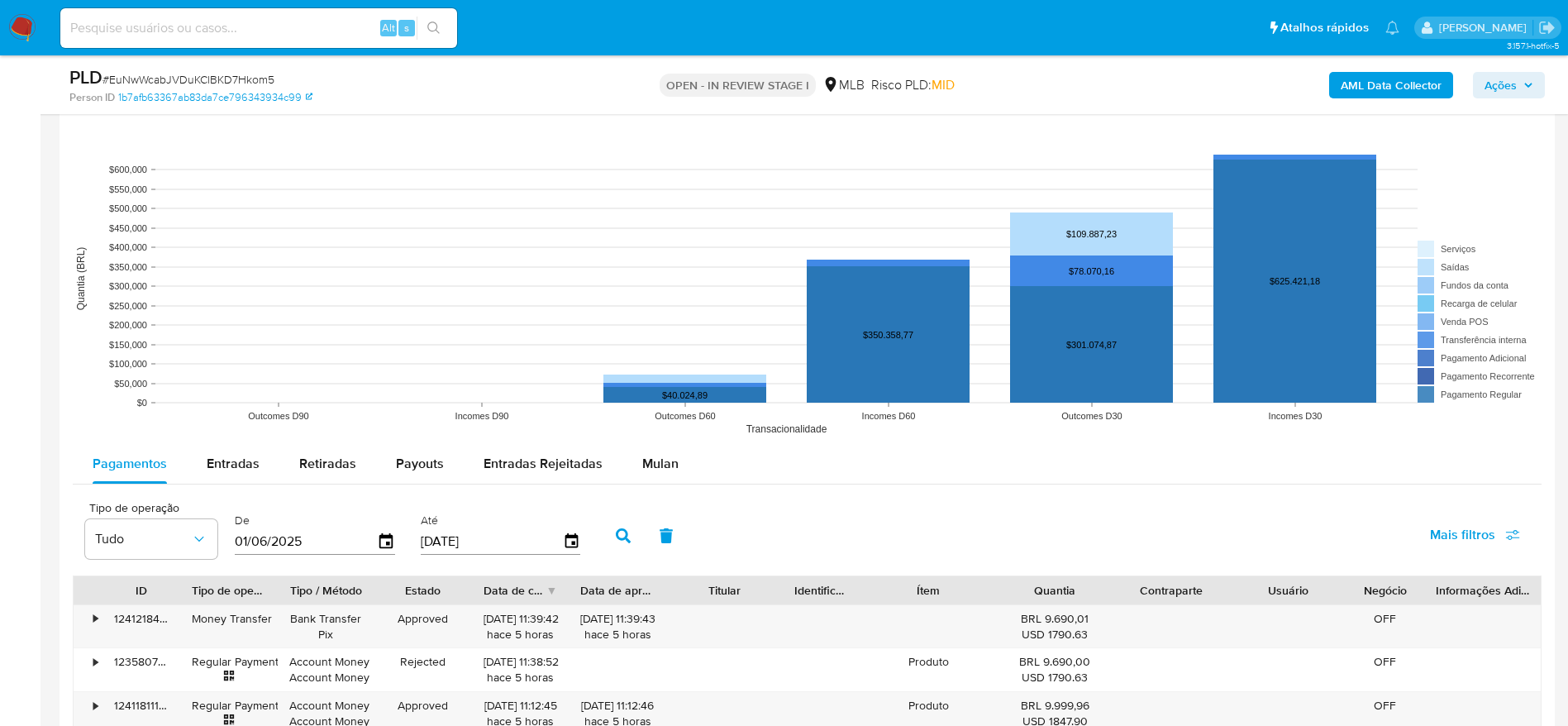
scroll to position [1612, 0]
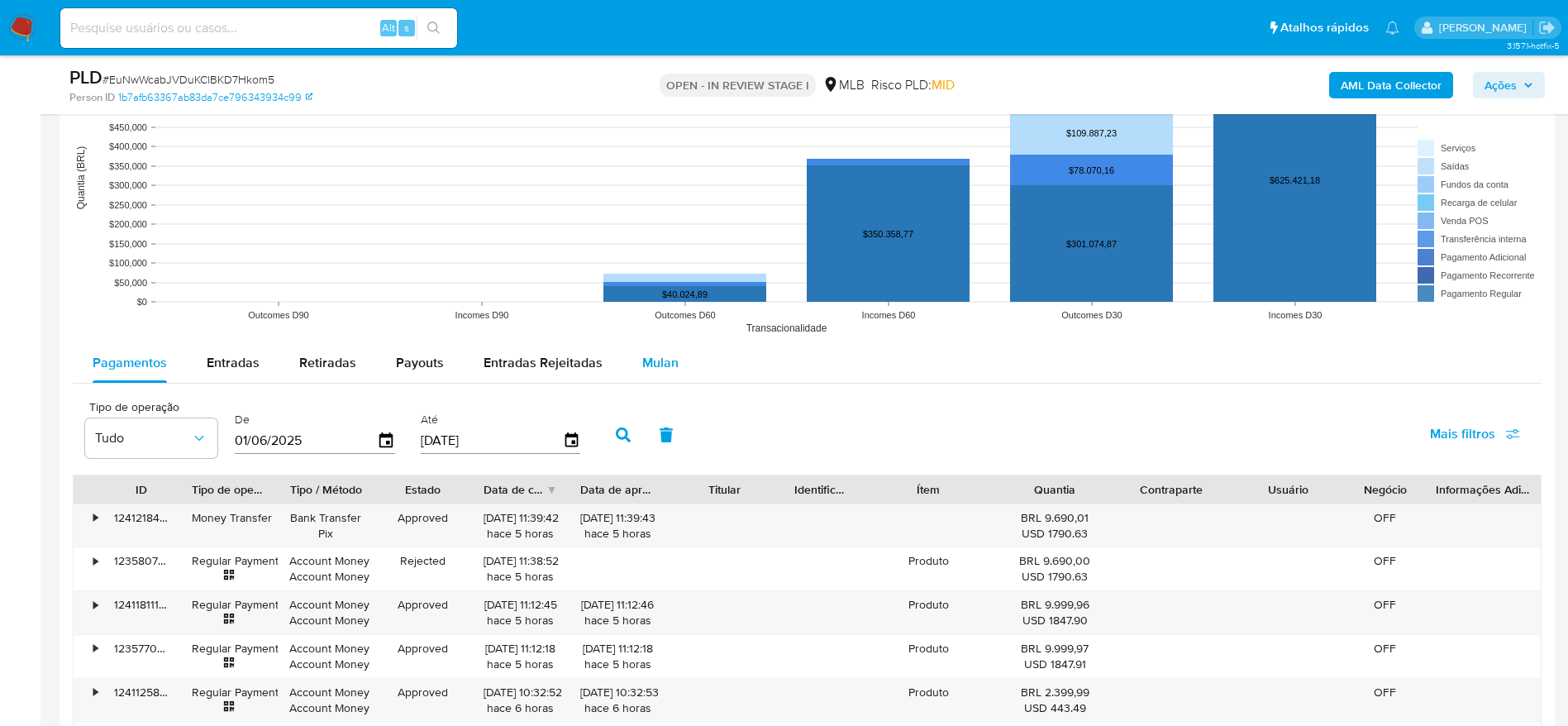
click at [662, 359] on span "Mulan" at bounding box center [660, 362] width 36 height 19
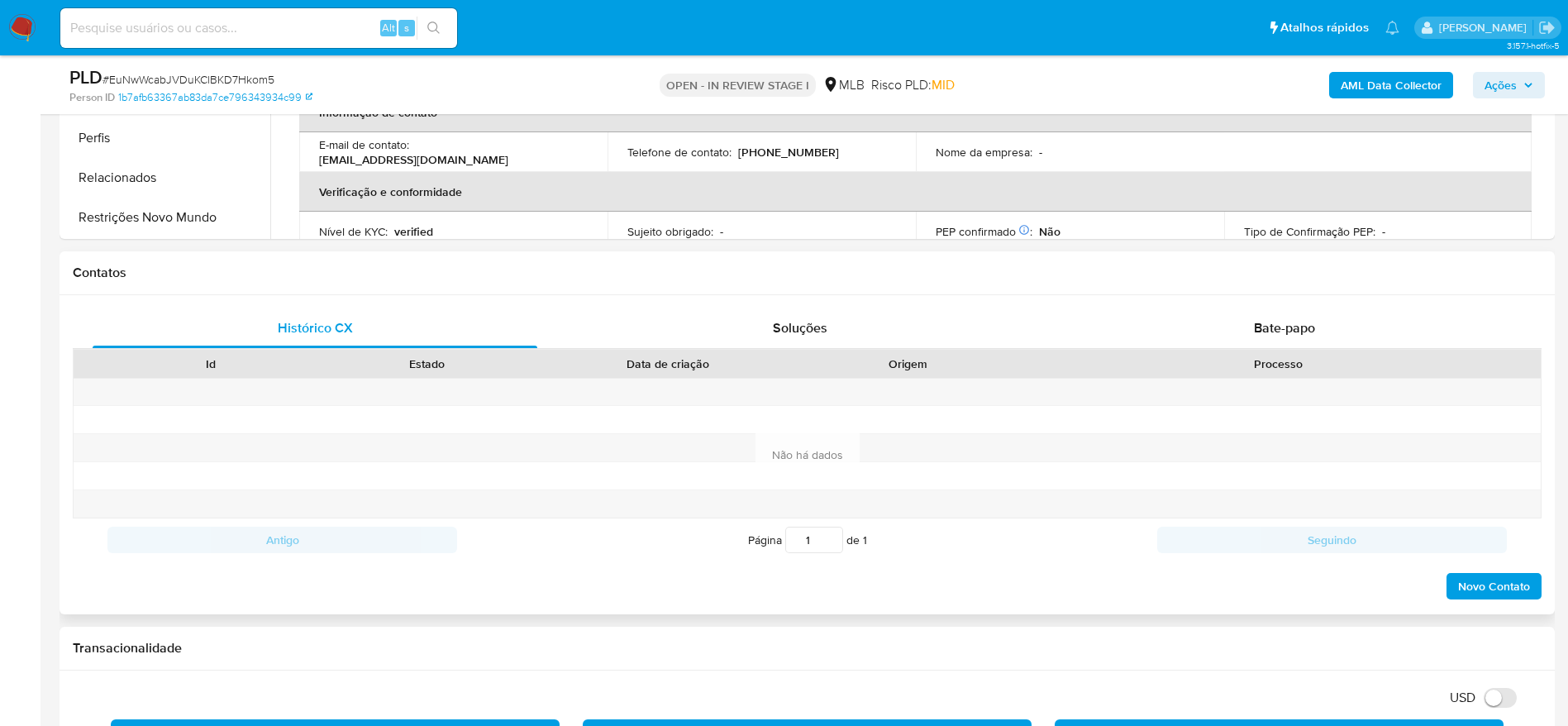
scroll to position [490, 0]
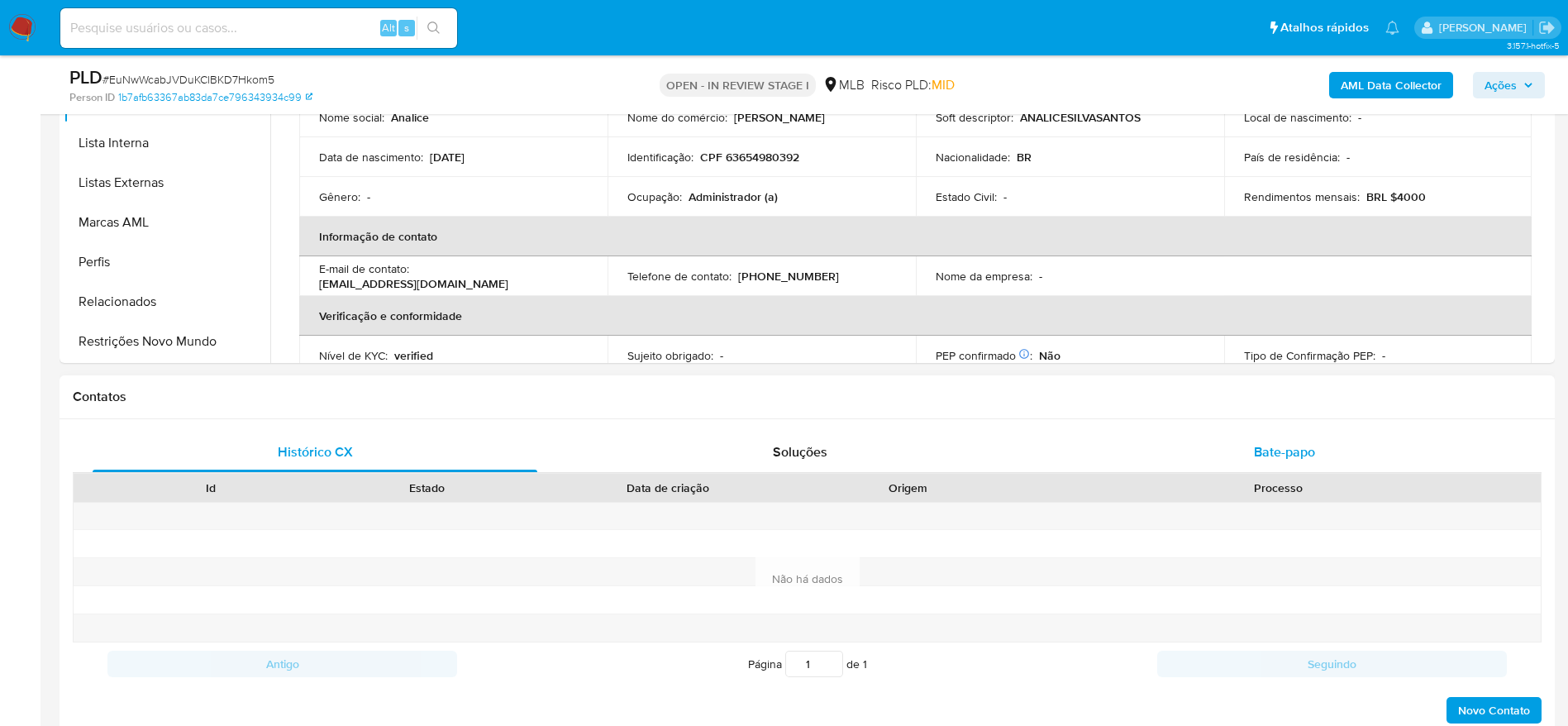
click at [1249, 452] on div "Bate-papo" at bounding box center [1283, 452] width 444 height 39
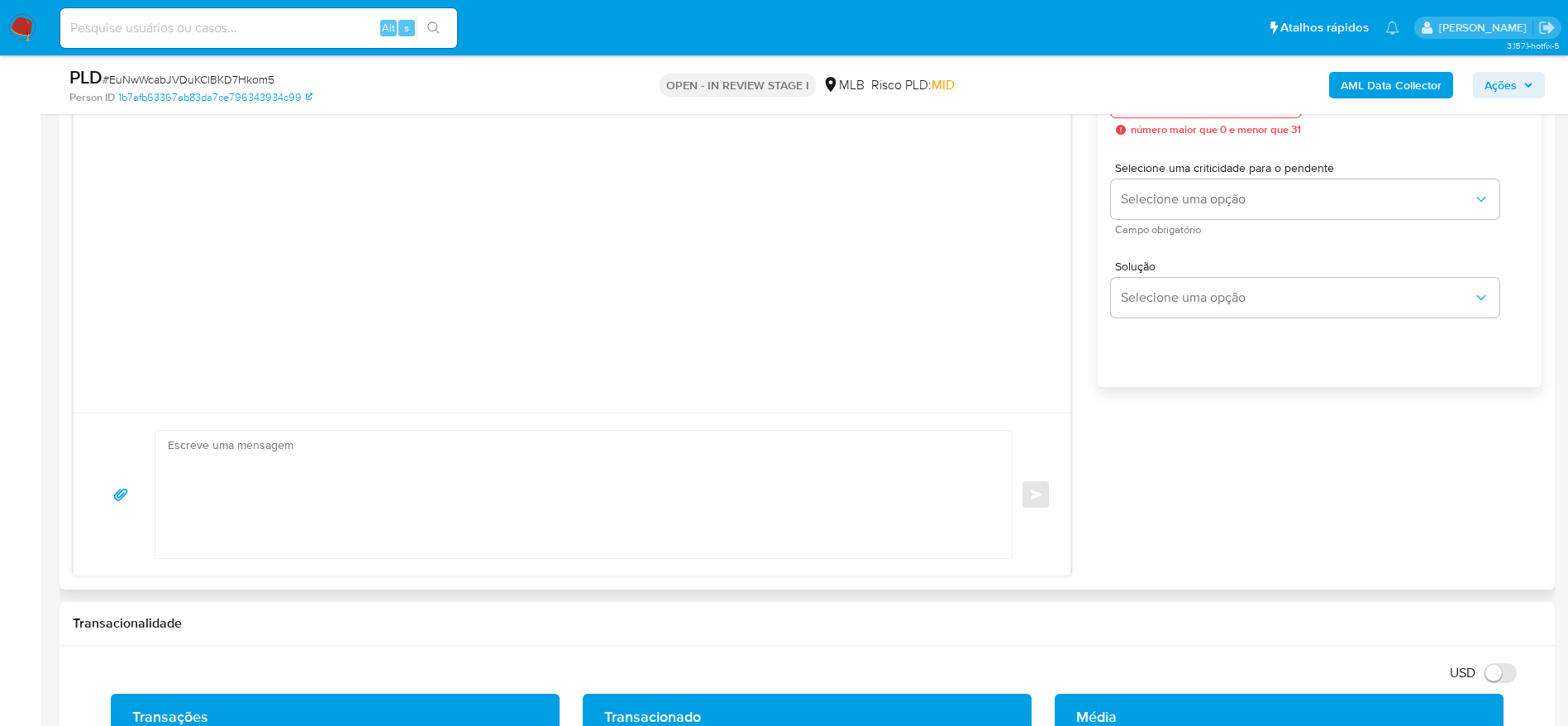
scroll to position [861, 0]
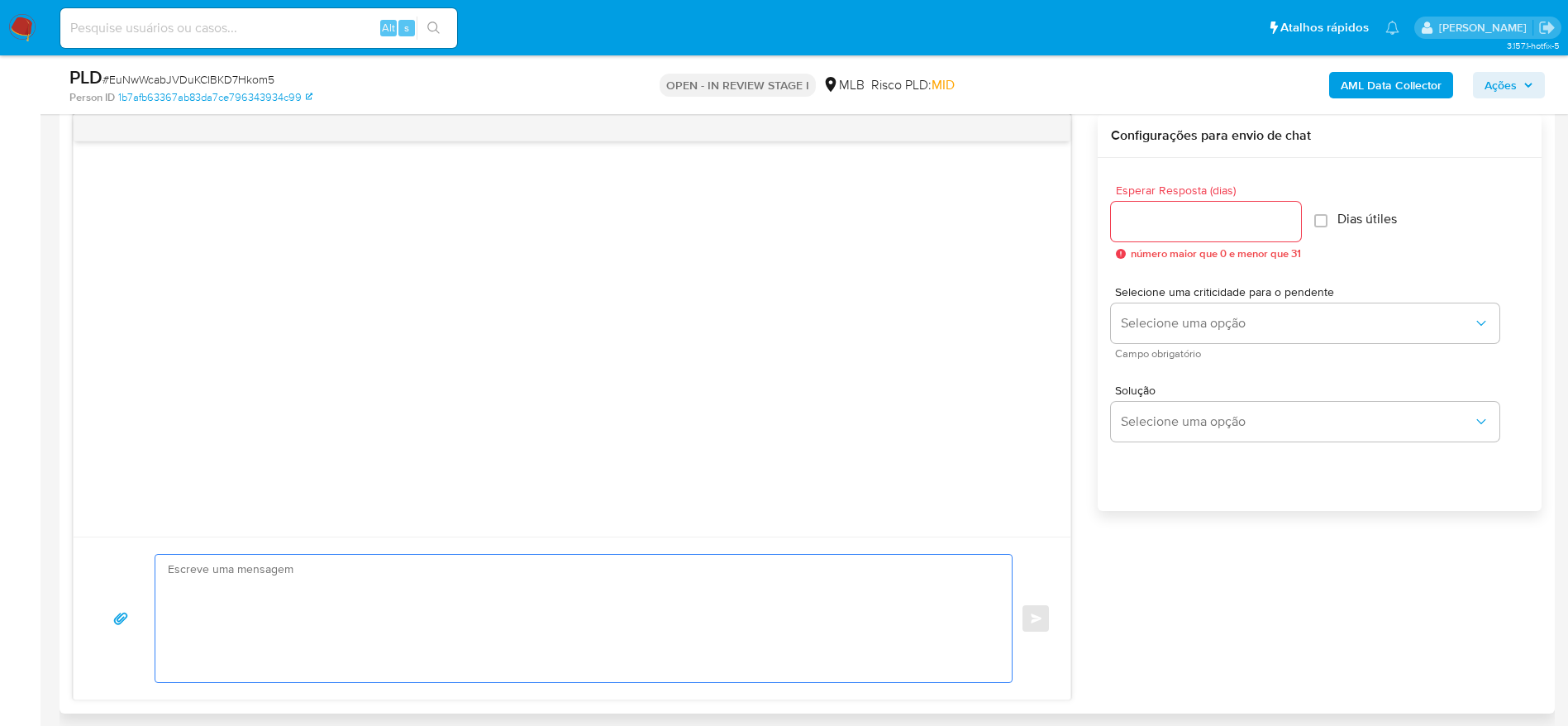
click at [228, 591] on textarea at bounding box center [579, 618] width 823 height 127
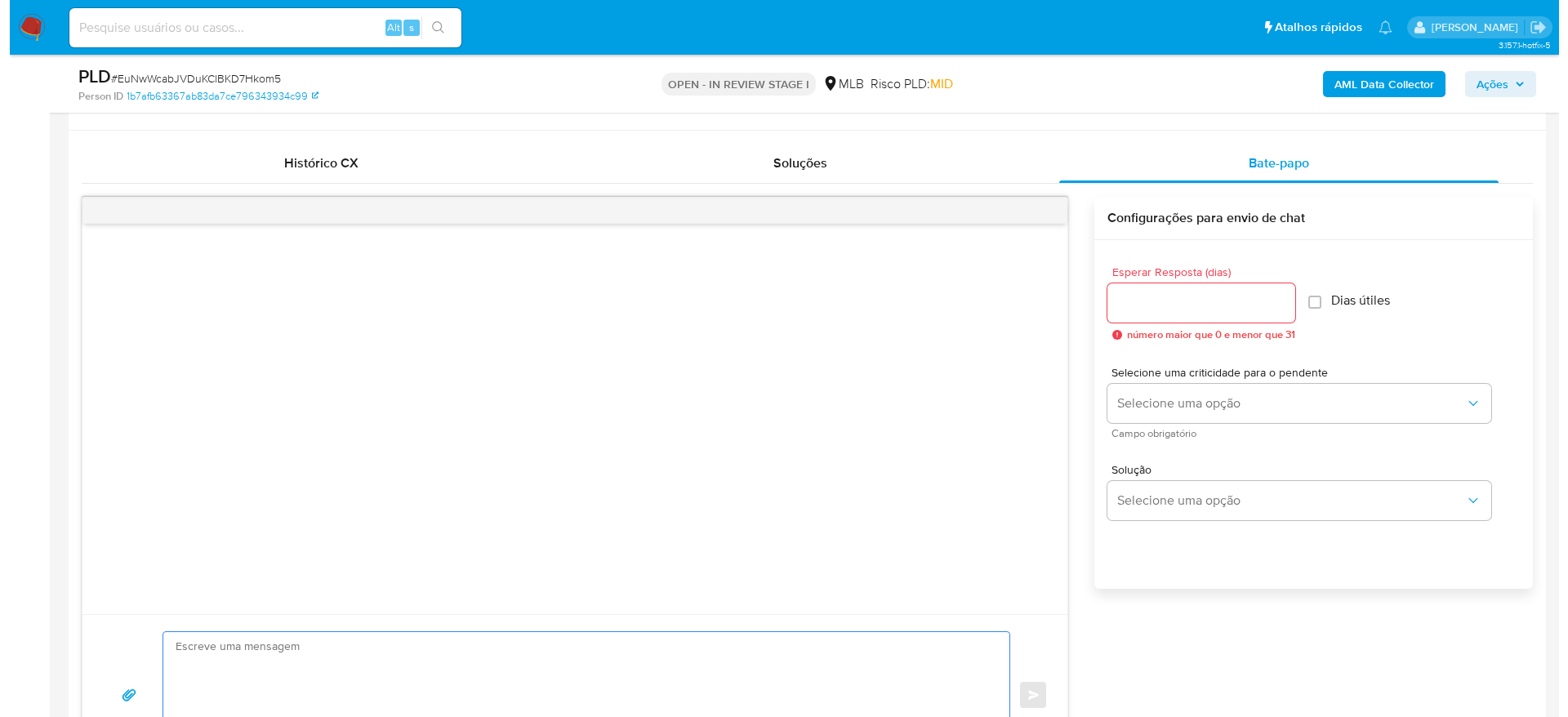
scroll to position [728, 0]
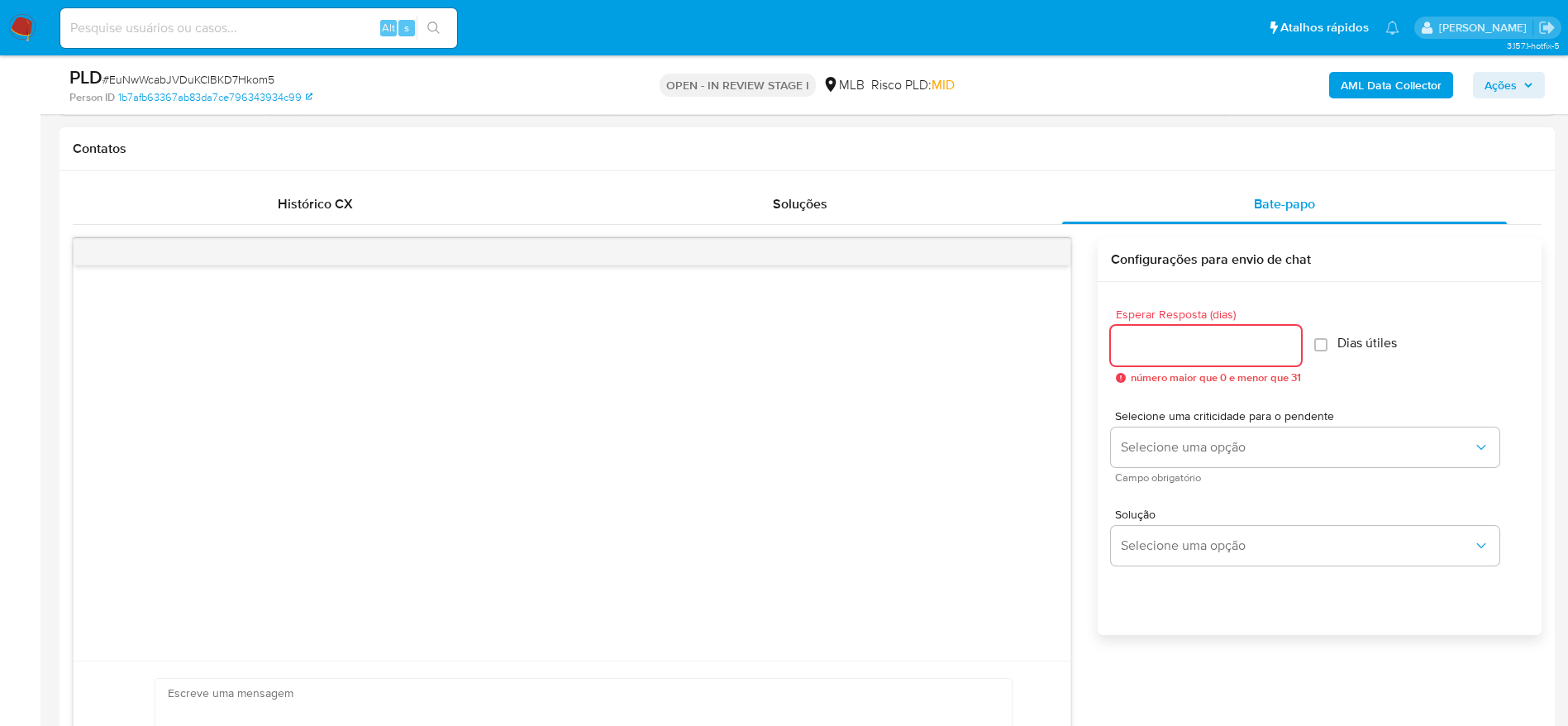
click at [1185, 352] on input "Esperar Resposta (dias)" at bounding box center [1206, 346] width 190 height 22
type input "3"
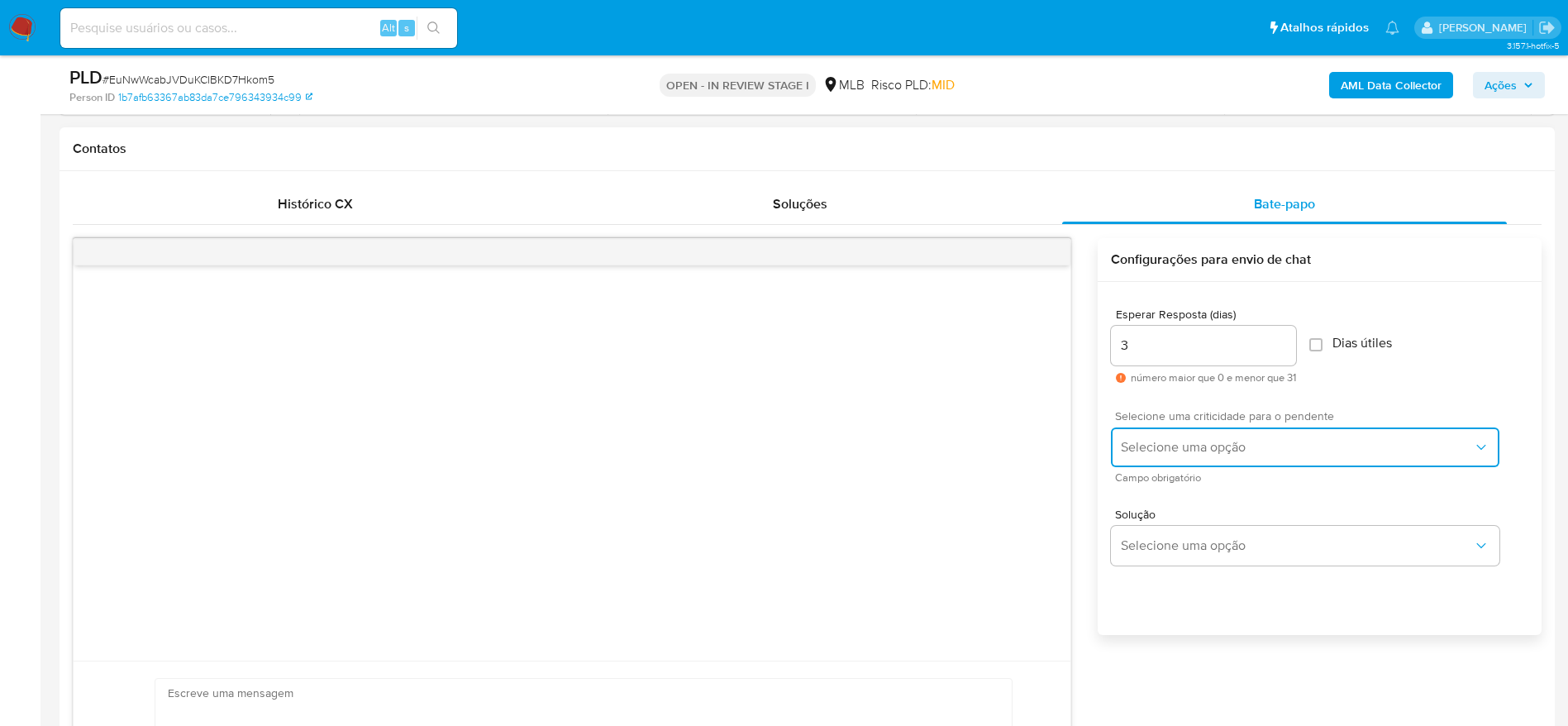
click at [1218, 444] on span "Selecione uma opção" at bounding box center [1296, 447] width 352 height 17
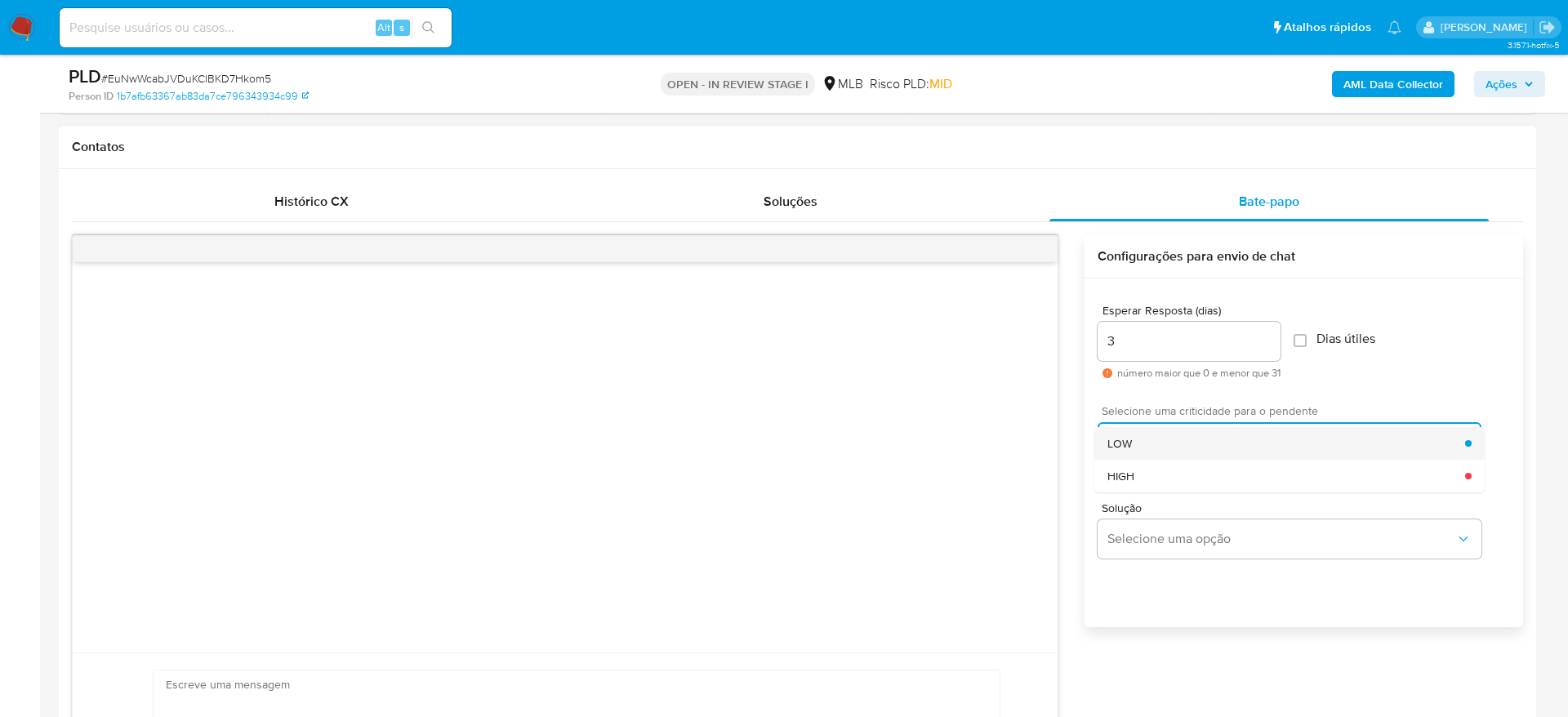
click at [1208, 445] on div "LOW" at bounding box center [1286, 444] width 357 height 33
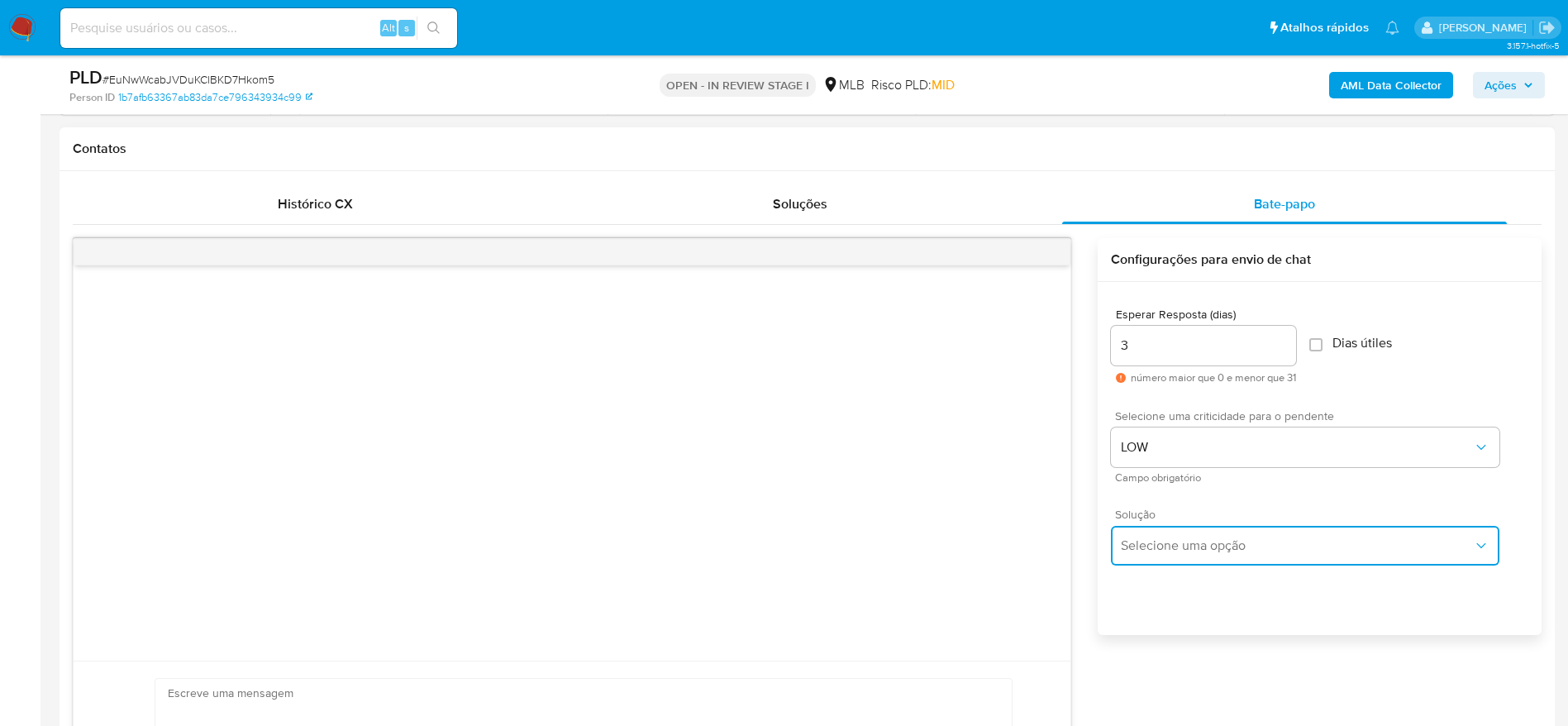
click at [1218, 539] on span "Selecione uma opção" at bounding box center [1296, 545] width 352 height 17
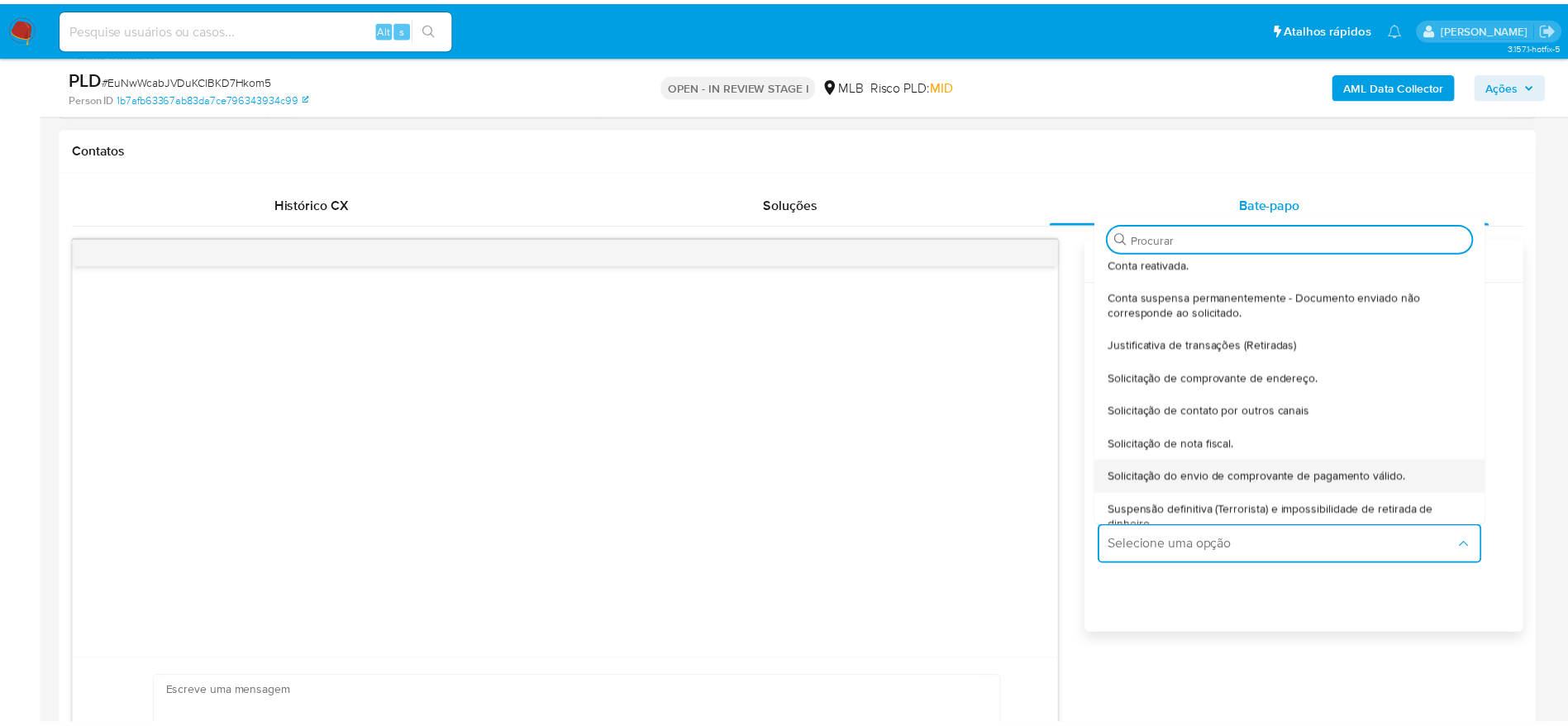
scroll to position [137, 0]
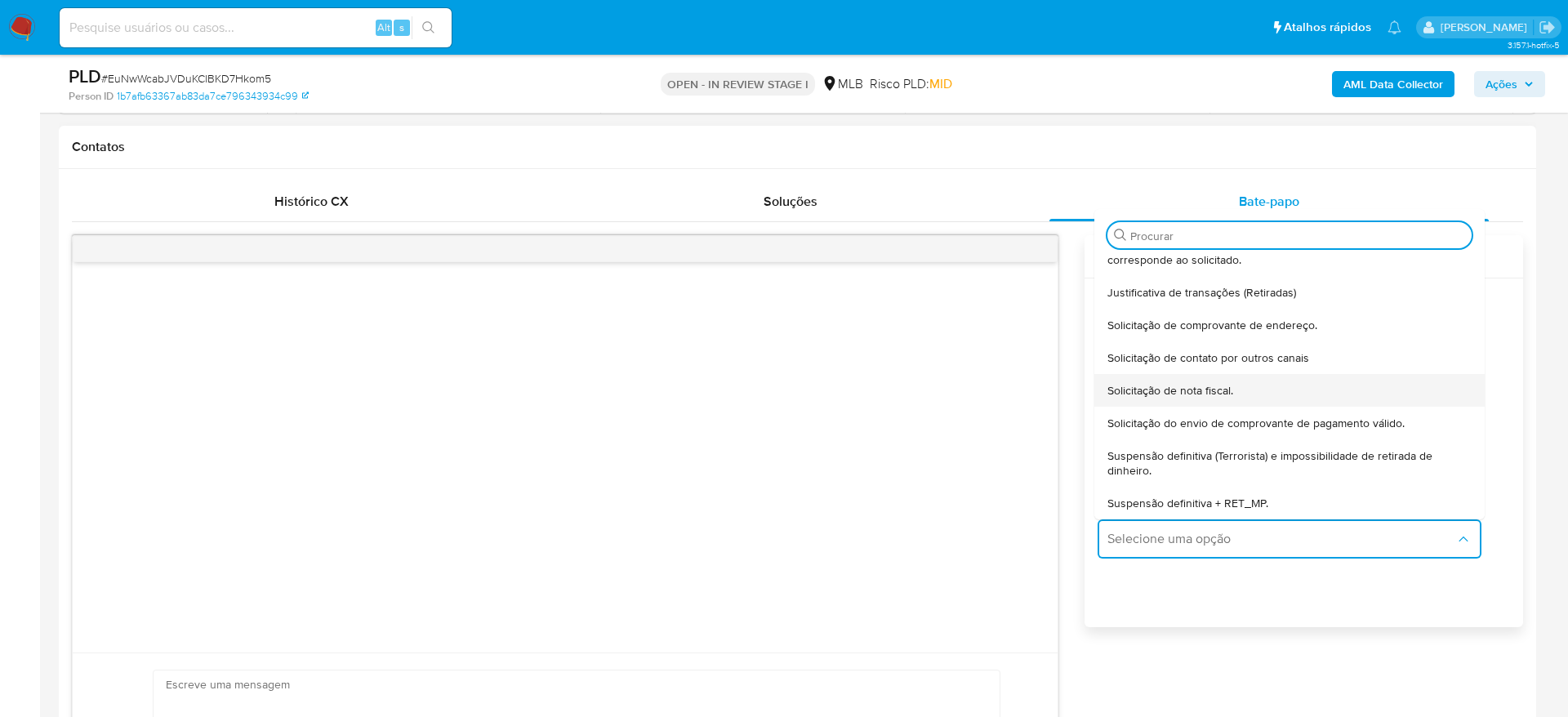
click at [1216, 393] on span "Solicitação de nota fiscal." at bounding box center [1170, 390] width 126 height 15
type textarea "Olá,Suspendemos a sua conta para uma verificação adicional de segurança.Por fav…"
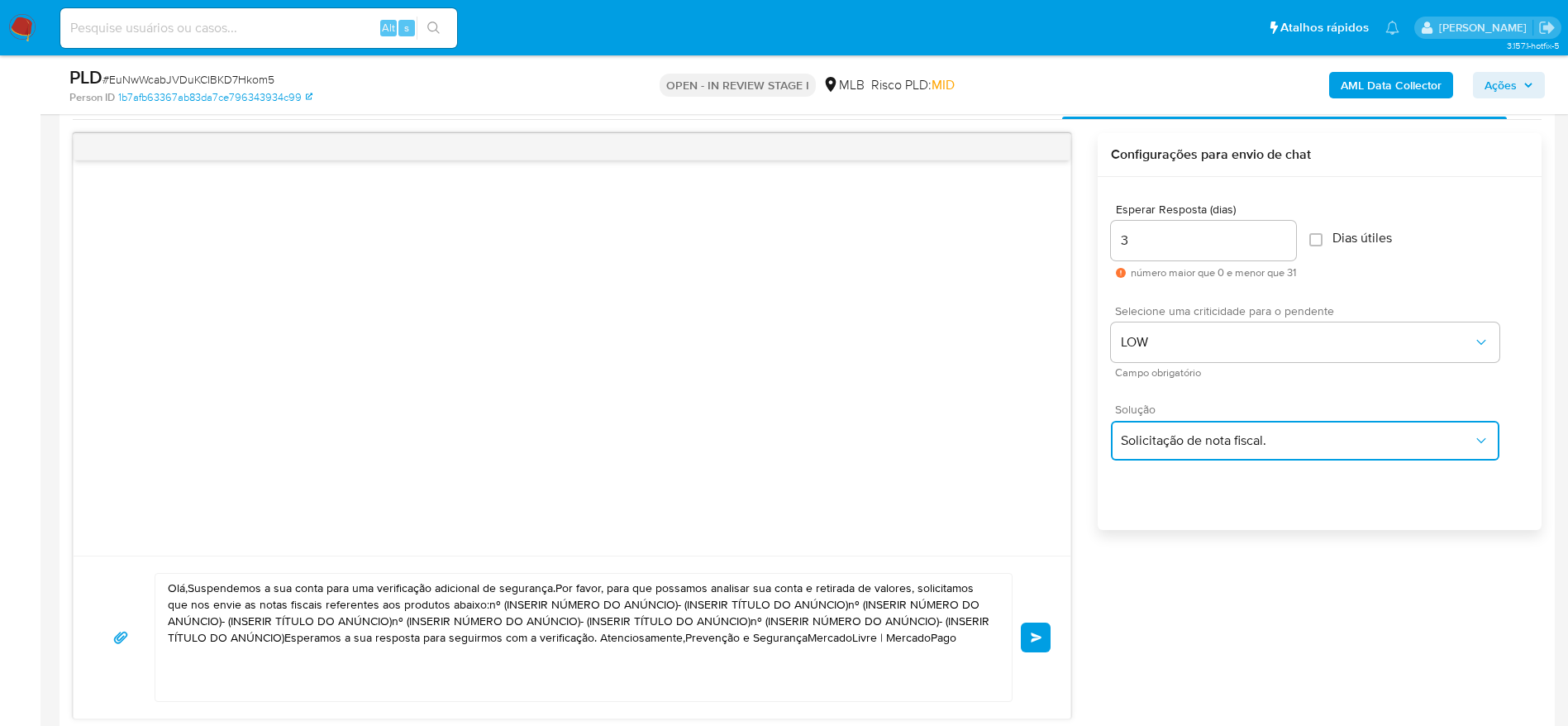
scroll to position [985, 0]
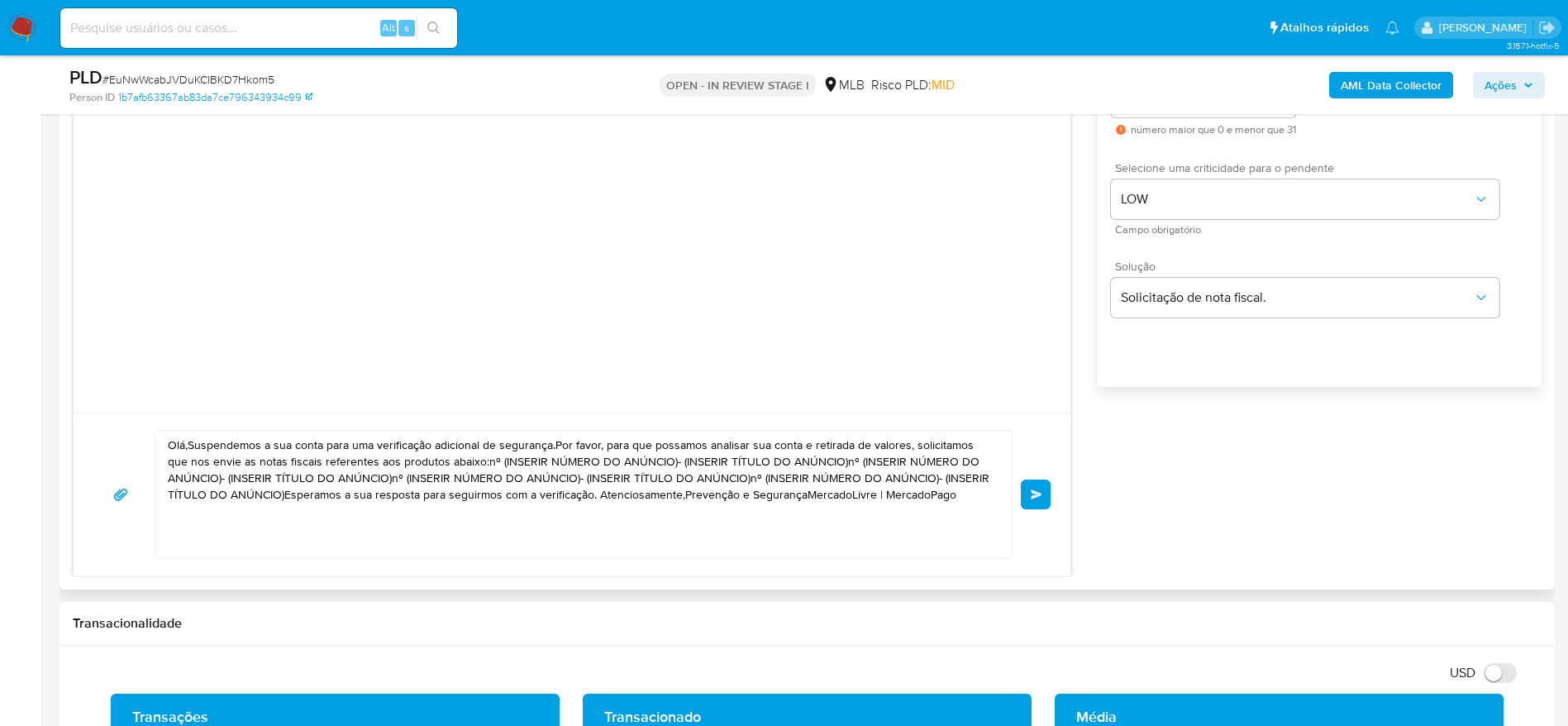
click at [546, 486] on textarea "Olá,Suspendemos a sua conta para uma verificação adicional de segurança.Por fav…" at bounding box center [579, 494] width 823 height 127
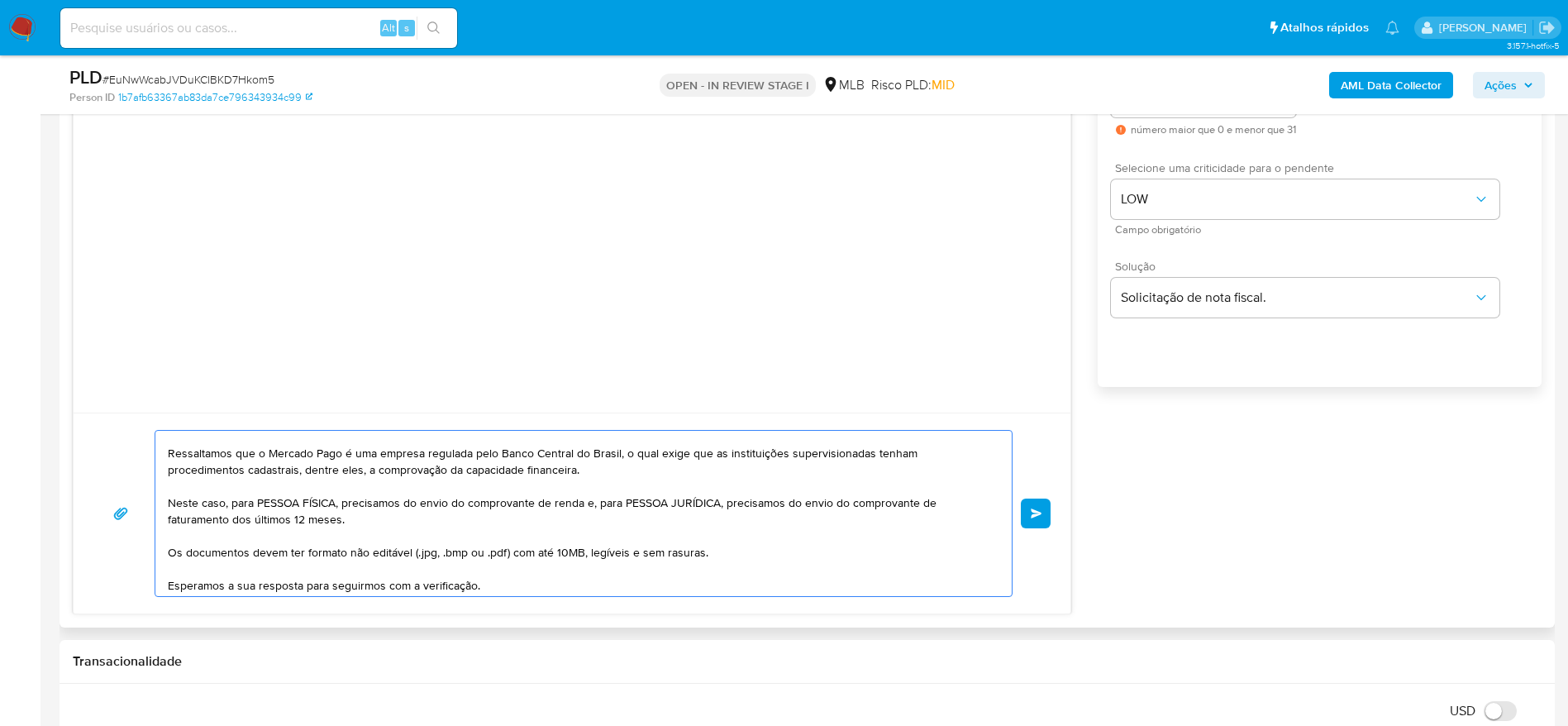
scroll to position [119, 0]
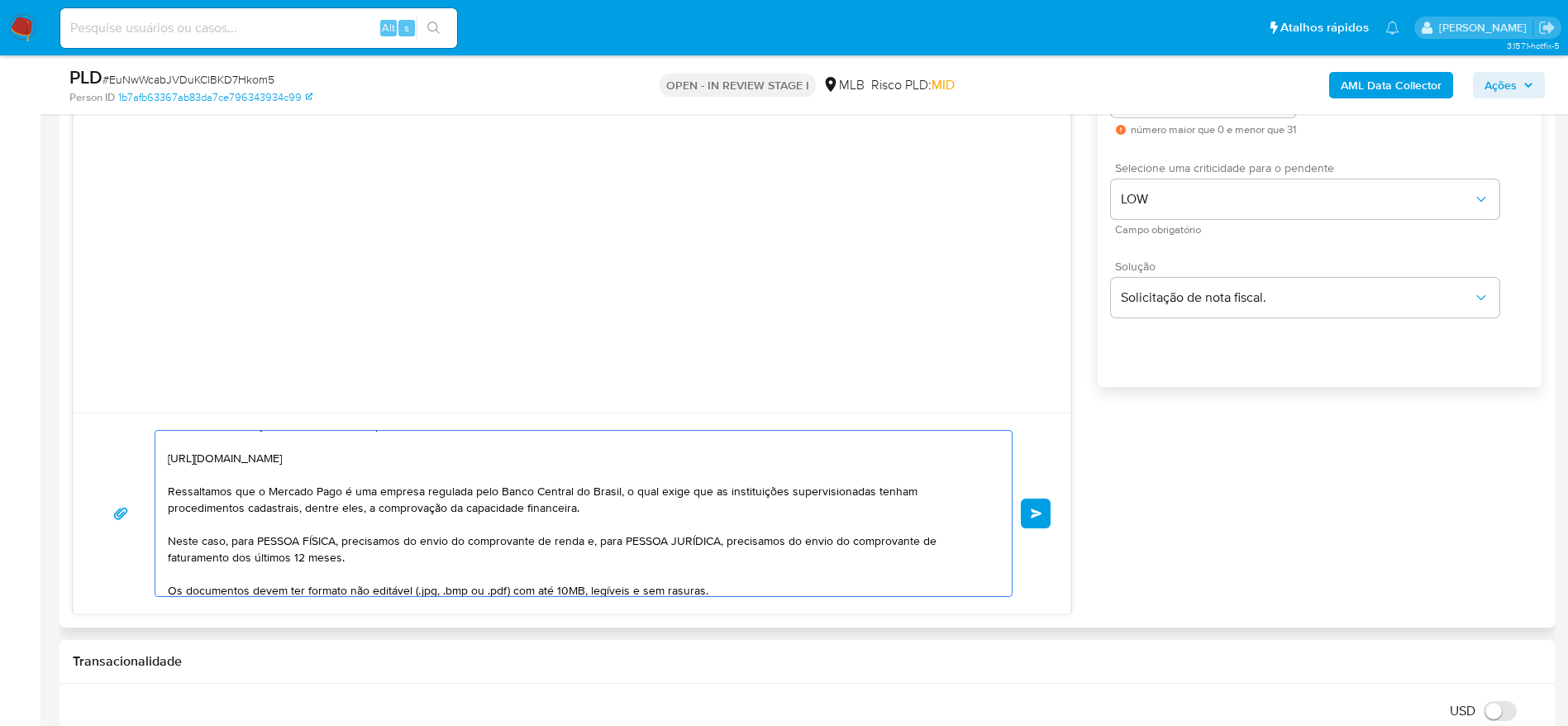
drag, startPoint x: 229, startPoint y: 539, endPoint x: 339, endPoint y: 543, distance: 110.1
click at [339, 543] on textarea "Olá! Estamos realizando uma verificação adicional de segurança em contas de usu…" at bounding box center [579, 513] width 823 height 165
drag, startPoint x: 475, startPoint y: 541, endPoint x: 500, endPoint y: 550, distance: 26.6
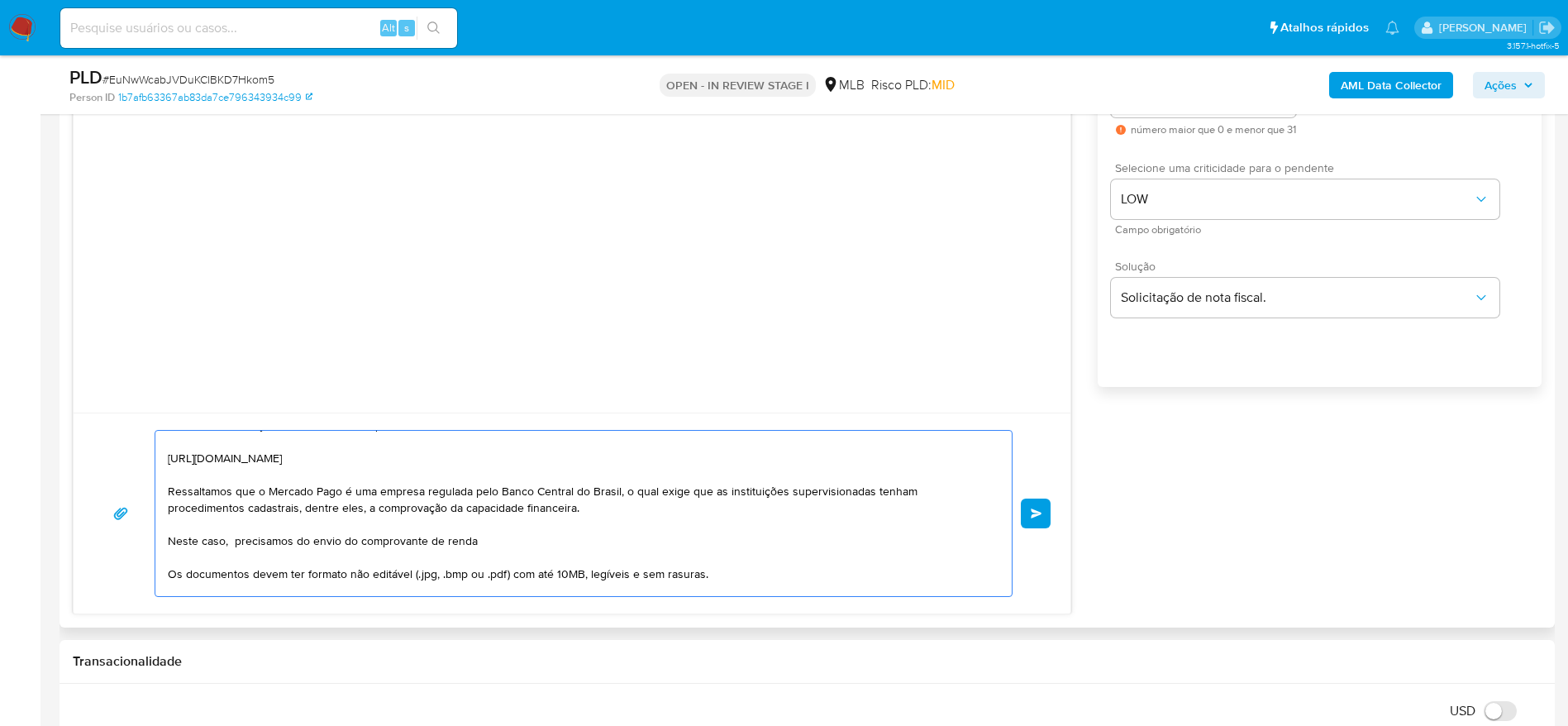
scroll to position [227, 0]
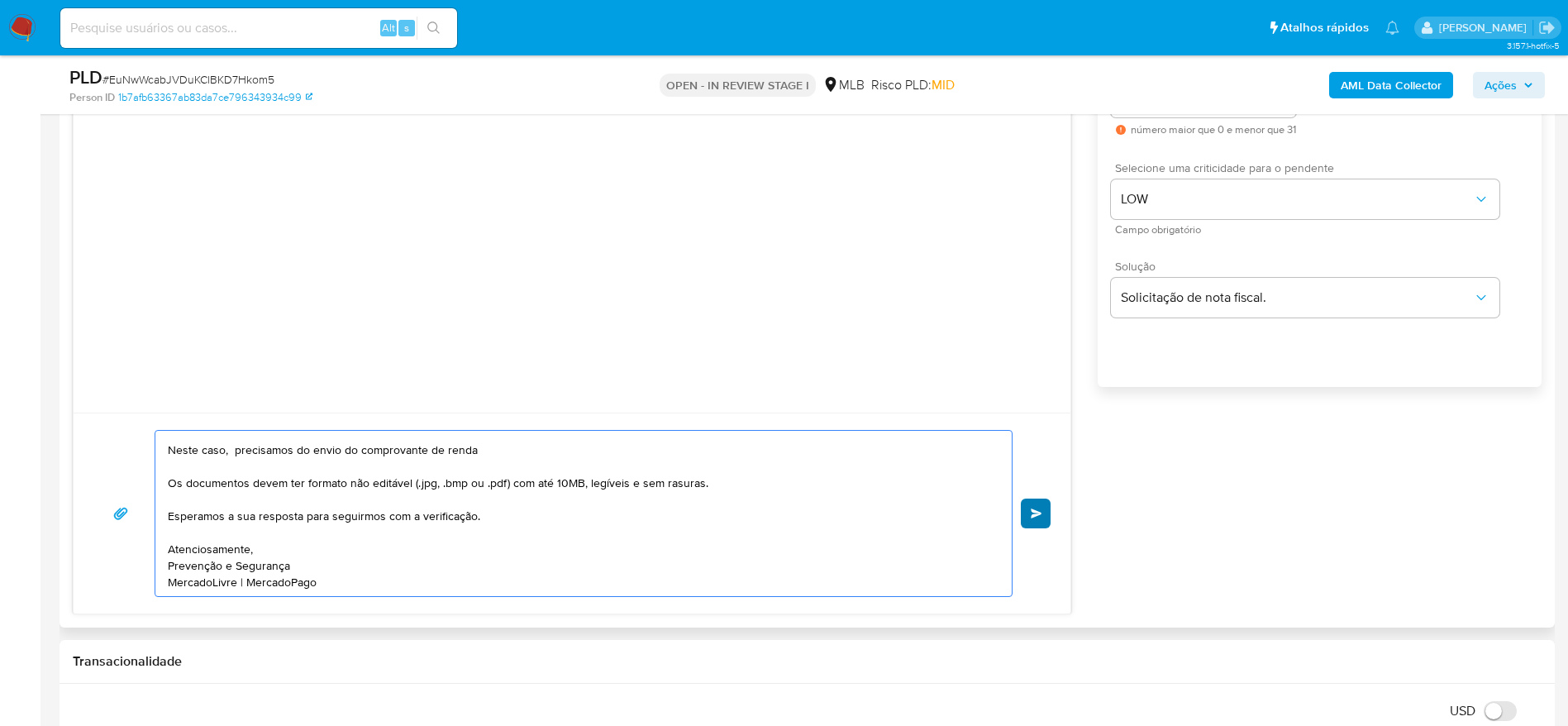
type textarea "Olá! Estamos realizando uma verificação adicional de segurança em contas de usu…"
click at [1029, 514] on button "common.send" at bounding box center [1035, 513] width 30 height 30
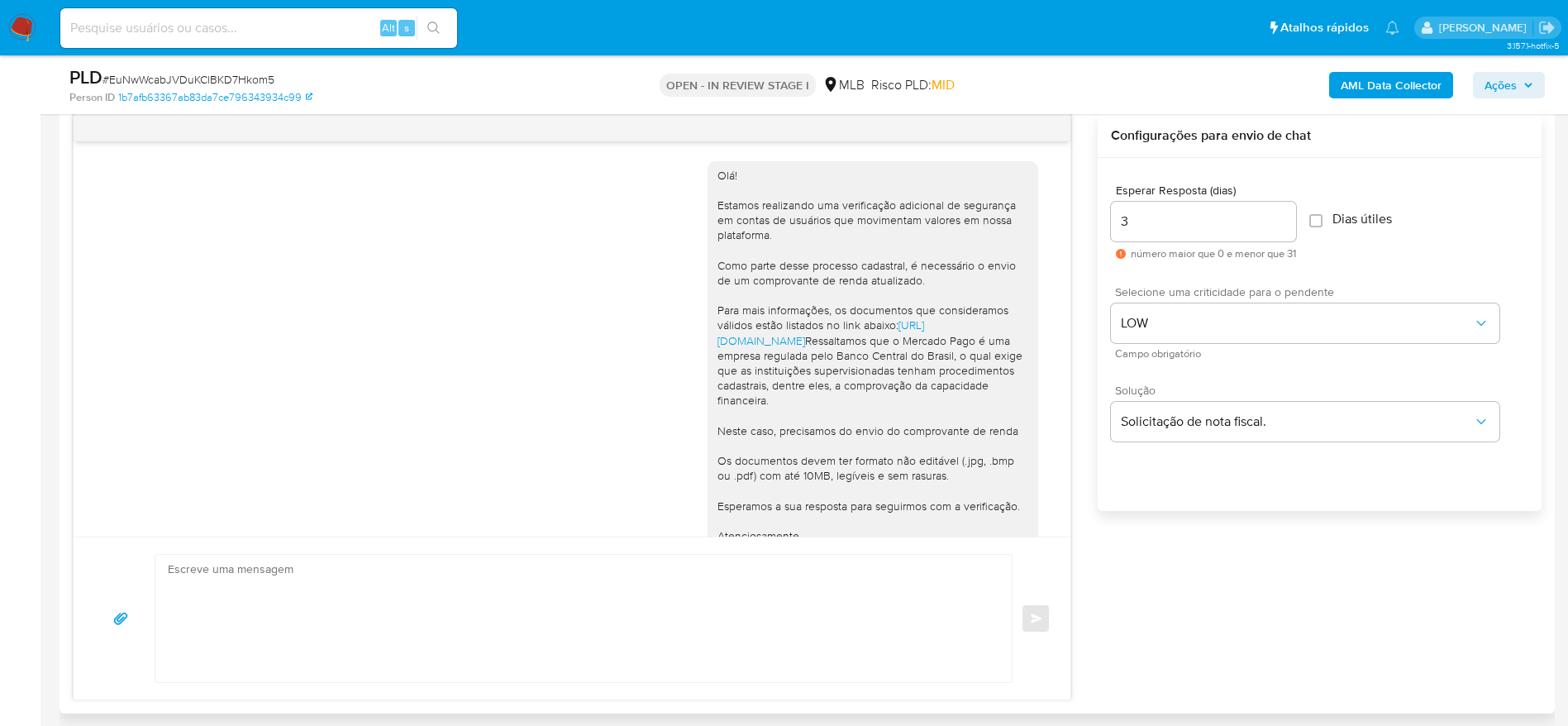
scroll to position [105, 0]
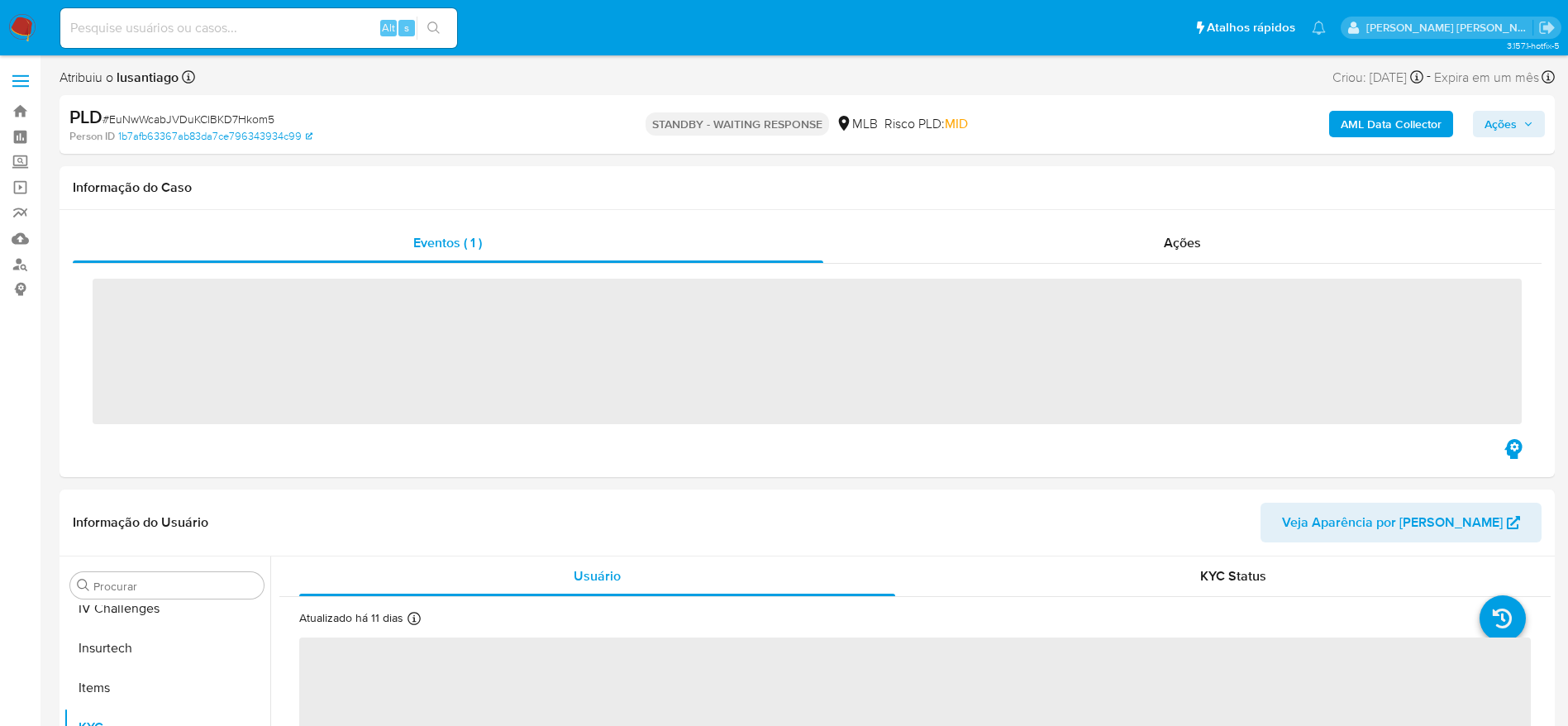
scroll to position [738, 0]
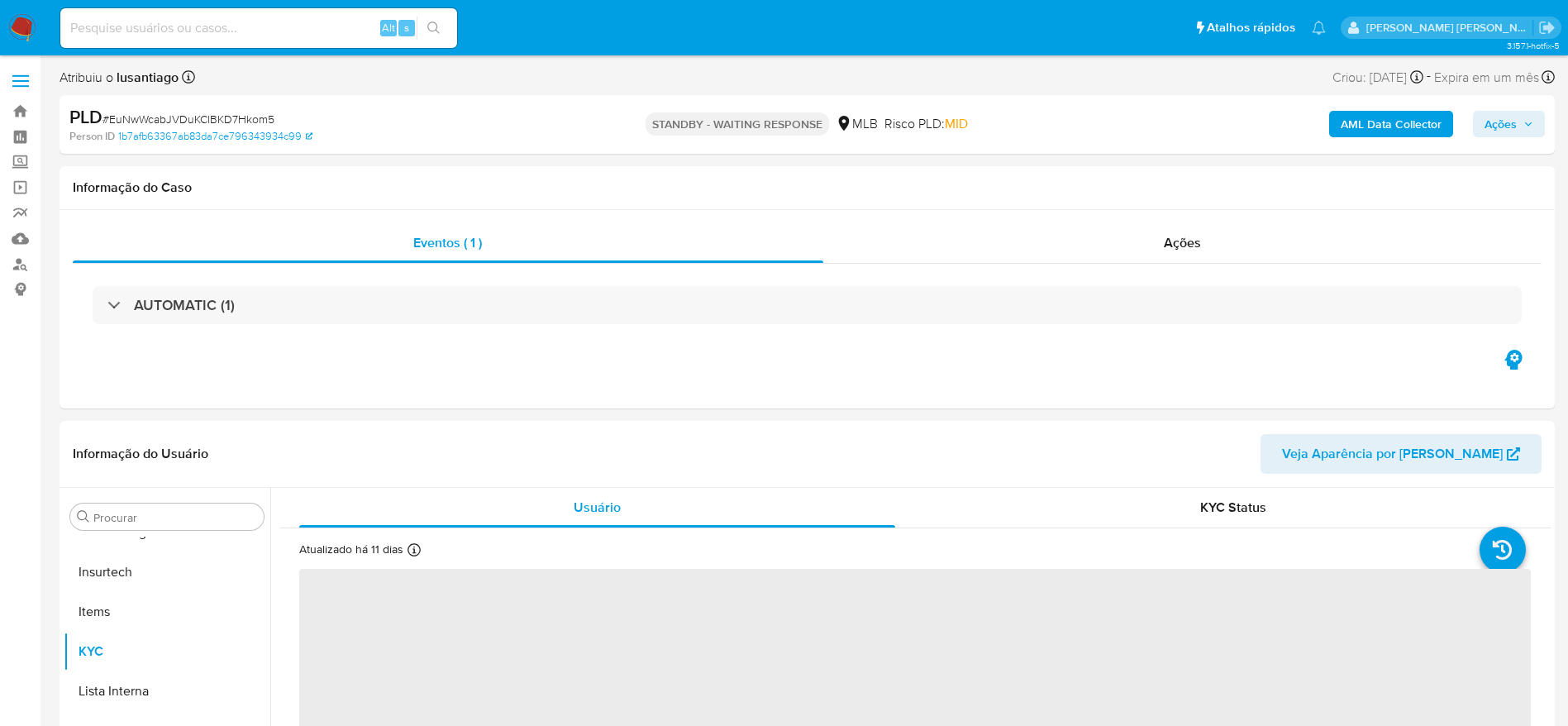
click at [1522, 127] on span "Ações" at bounding box center [1509, 123] width 49 height 23
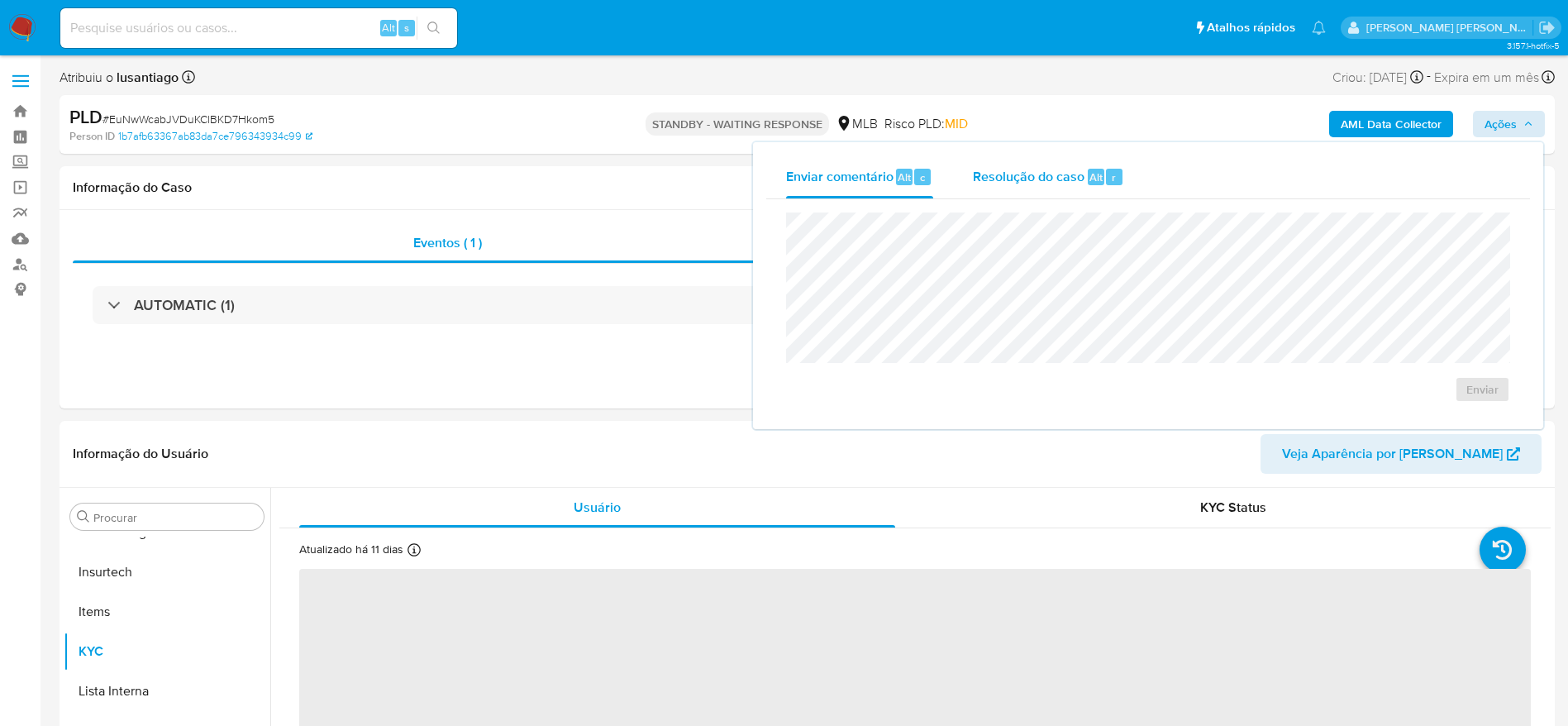
click at [1029, 166] on span "Resolução do caso" at bounding box center [1028, 175] width 111 height 19
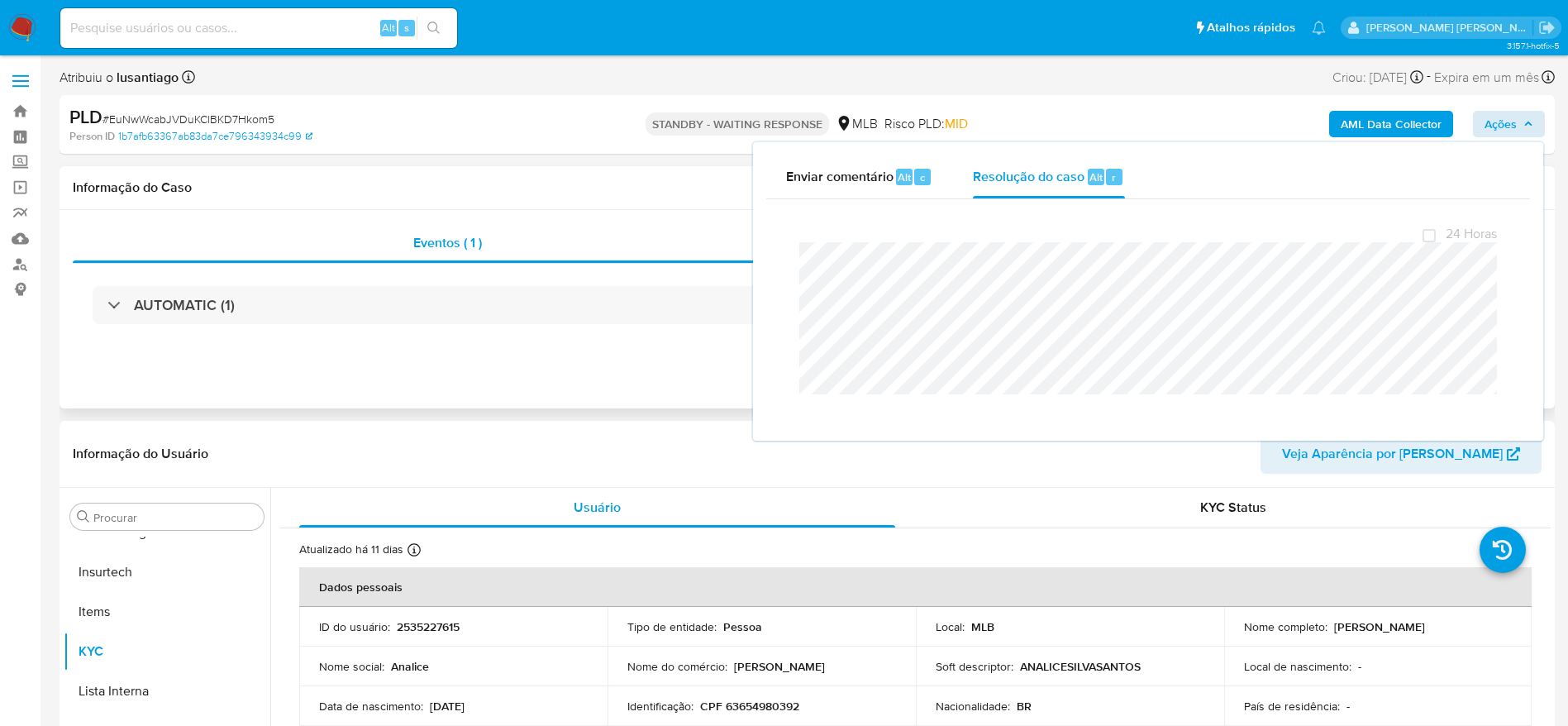
click at [659, 219] on div "Eventos ( 1 ) Ações AUTOMATIC (1)" at bounding box center [807, 308] width 1495 height 198
select select "10"
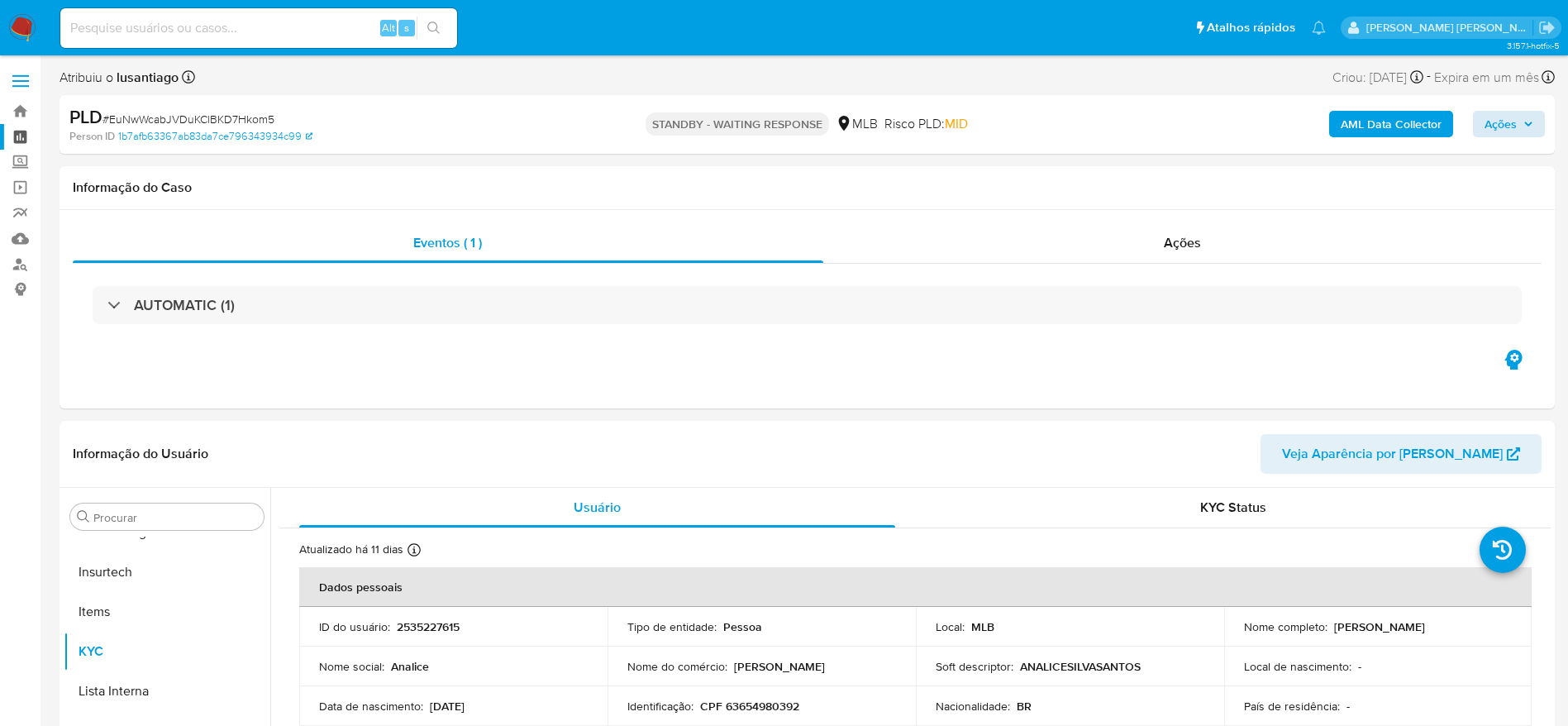
click at [12, 134] on link "Painel" at bounding box center [98, 137] width 197 height 26
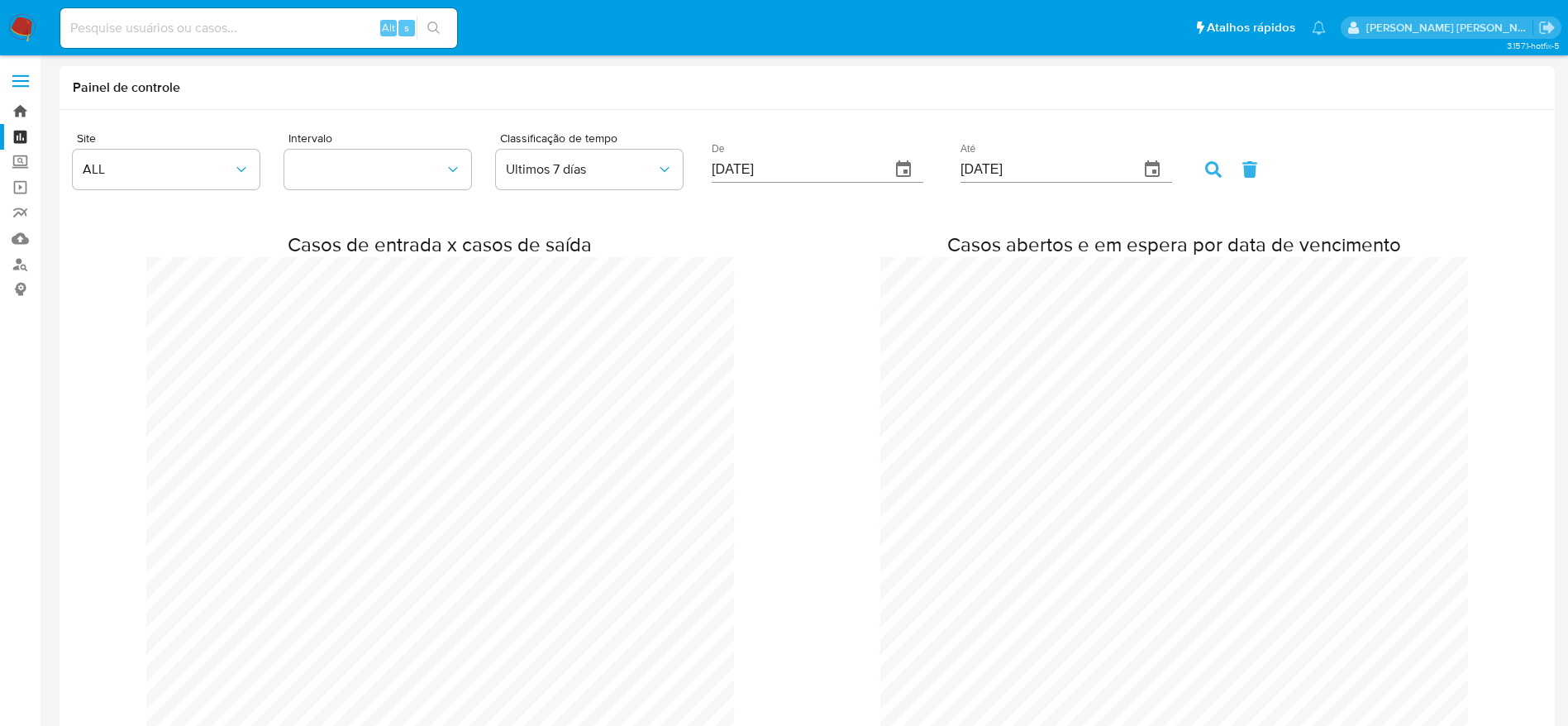
click at [15, 104] on link "Bandeja" at bounding box center [98, 111] width 197 height 26
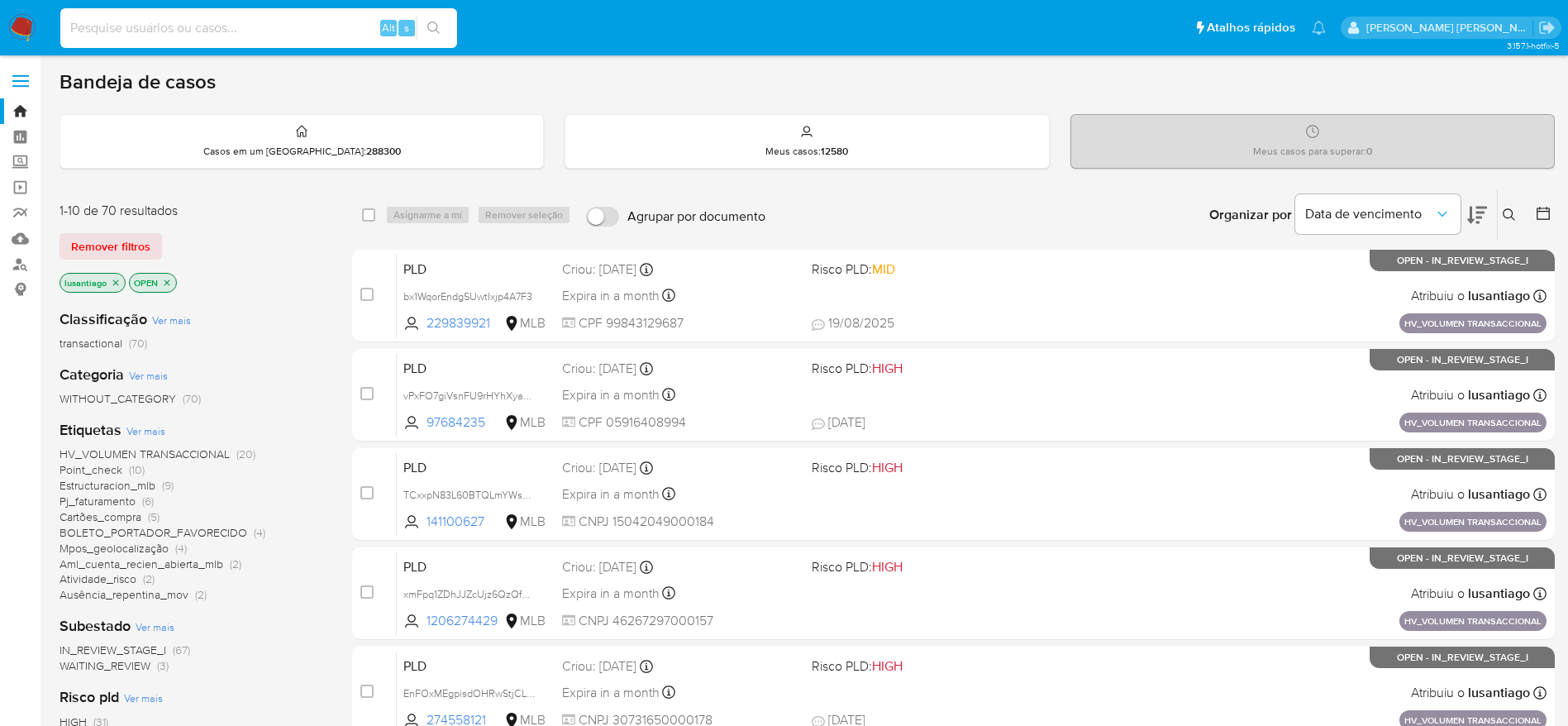
click at [215, 22] on input at bounding box center [258, 29] width 397 height 22
paste input "229839921"
type input "229839921"
click at [428, 33] on icon "search-icon" at bounding box center [433, 28] width 13 height 13
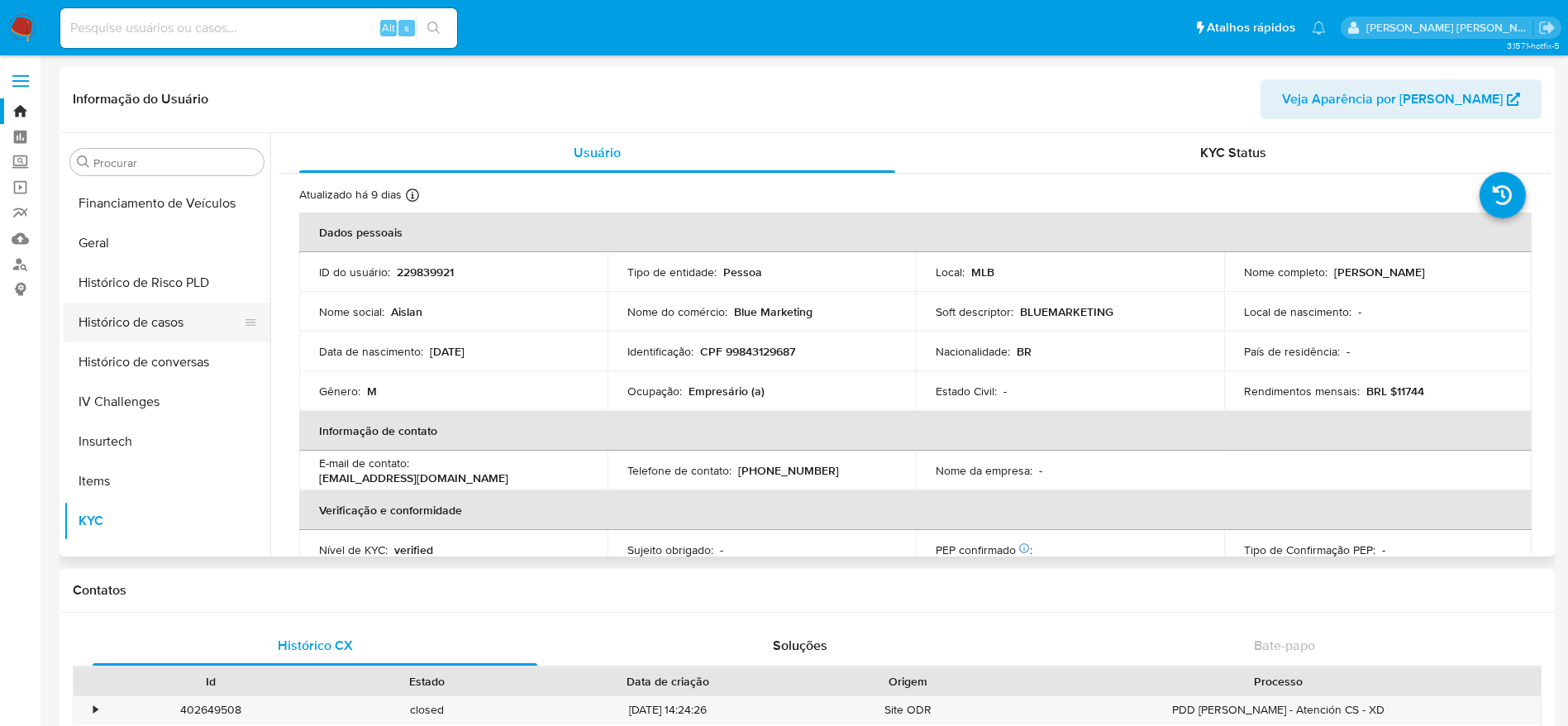
scroll to position [491, 0]
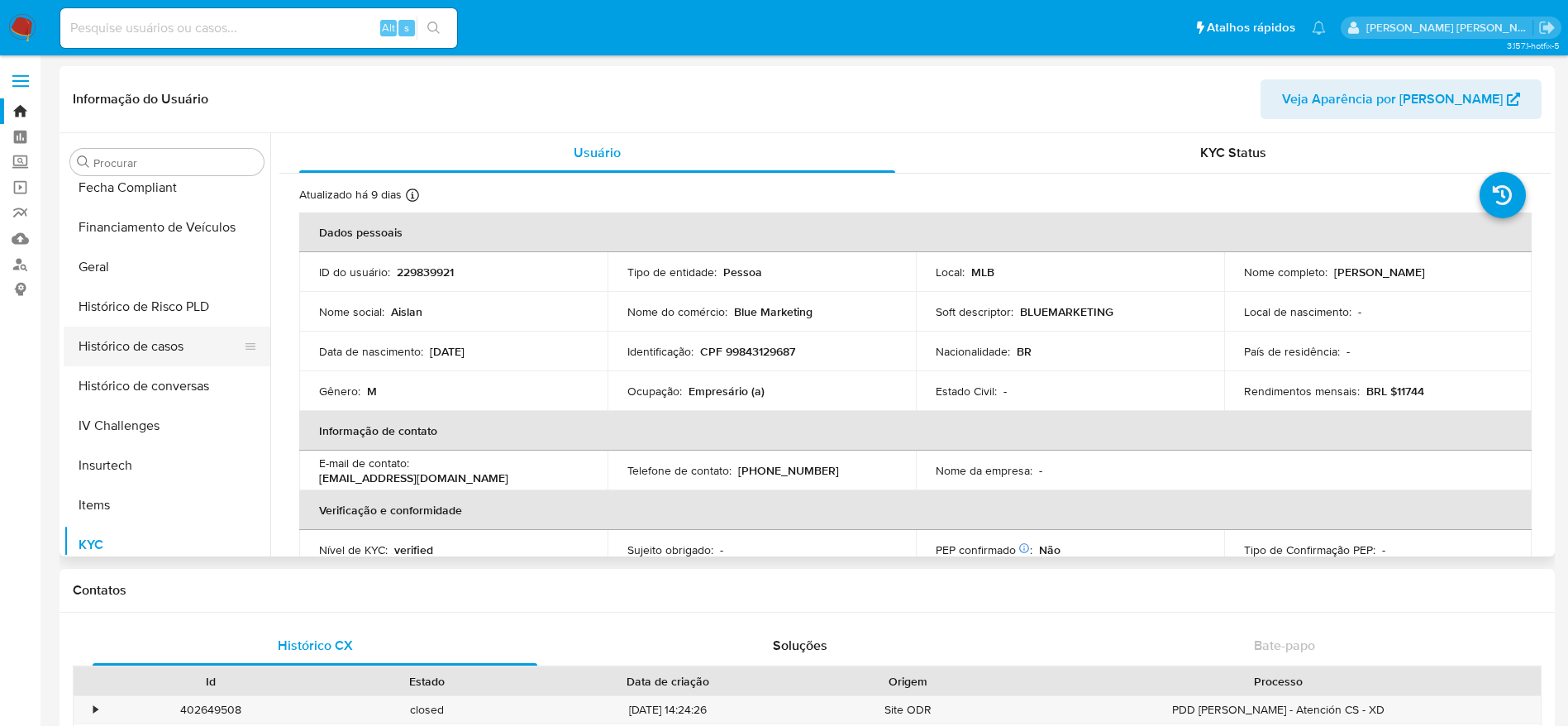
click at [161, 351] on button "Histórico de casos" at bounding box center [161, 346] width 193 height 39
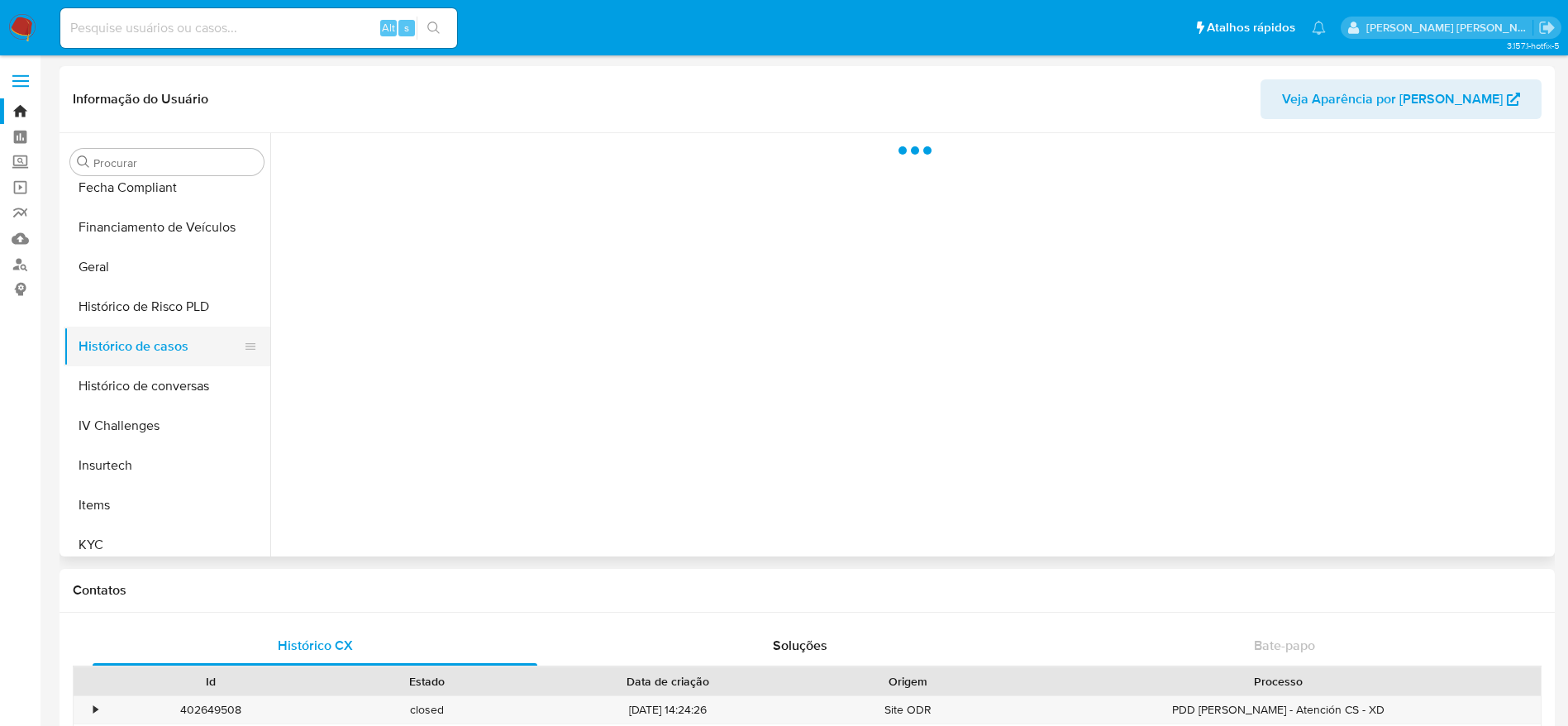
select select "10"
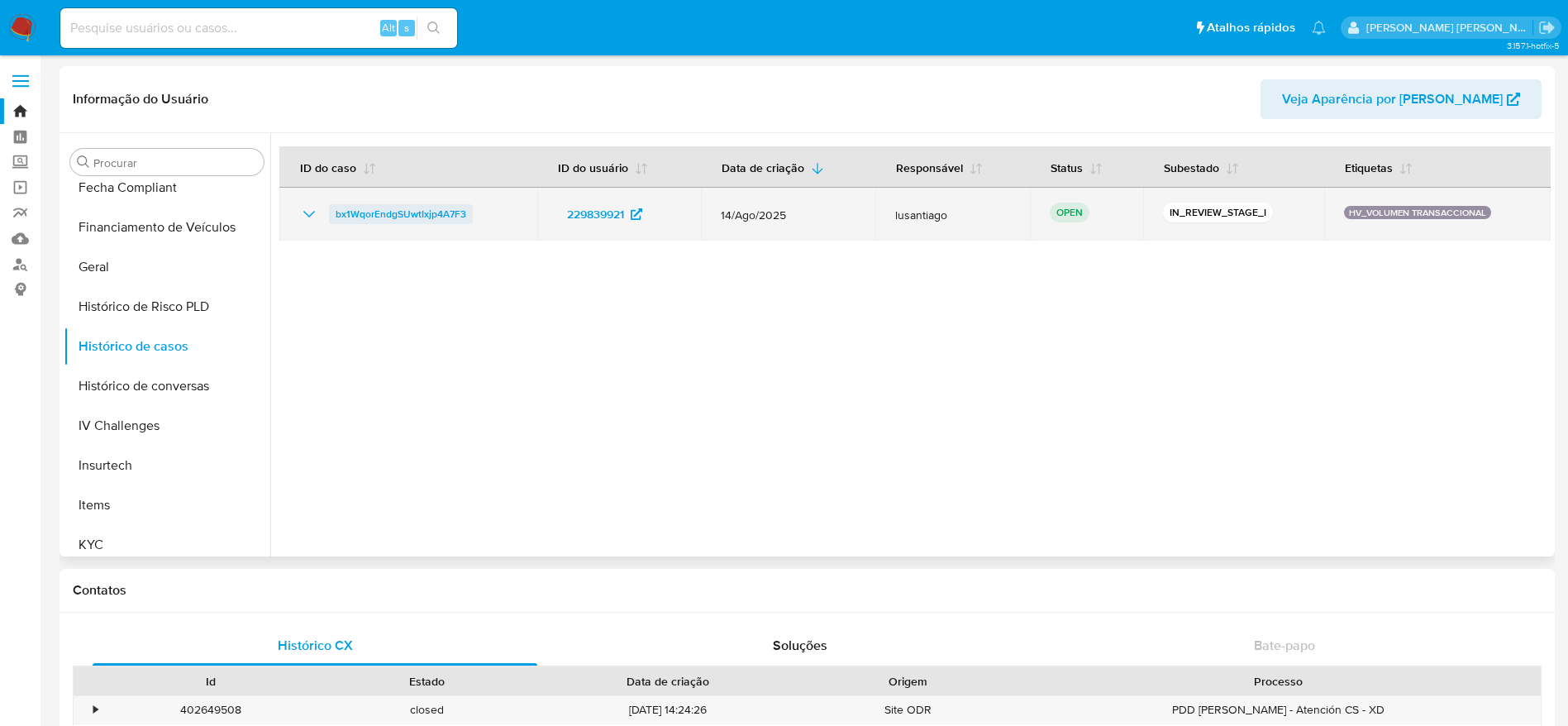
click at [351, 206] on span "bx1WqorEndgSUwtIxjp4A7F3" at bounding box center [401, 214] width 131 height 20
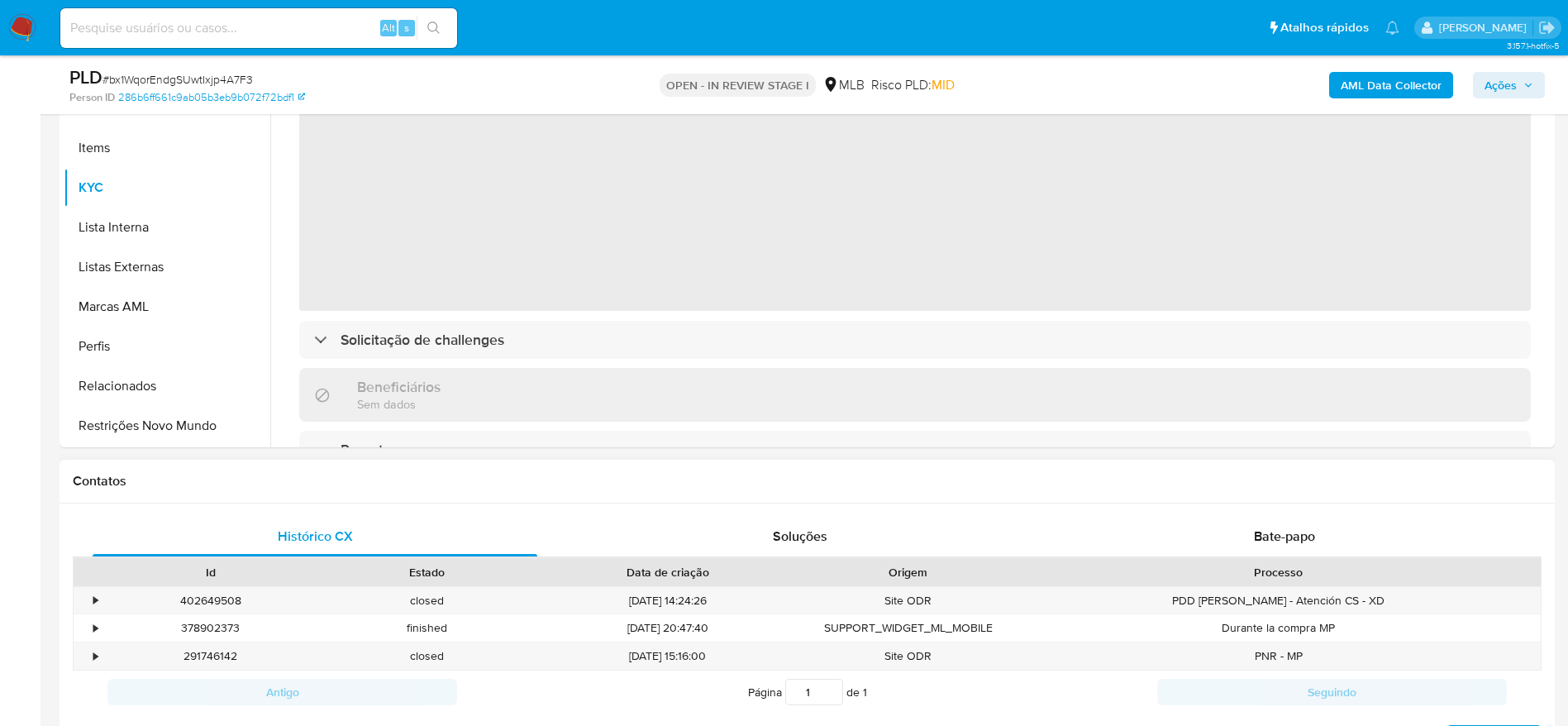
scroll to position [495, 0]
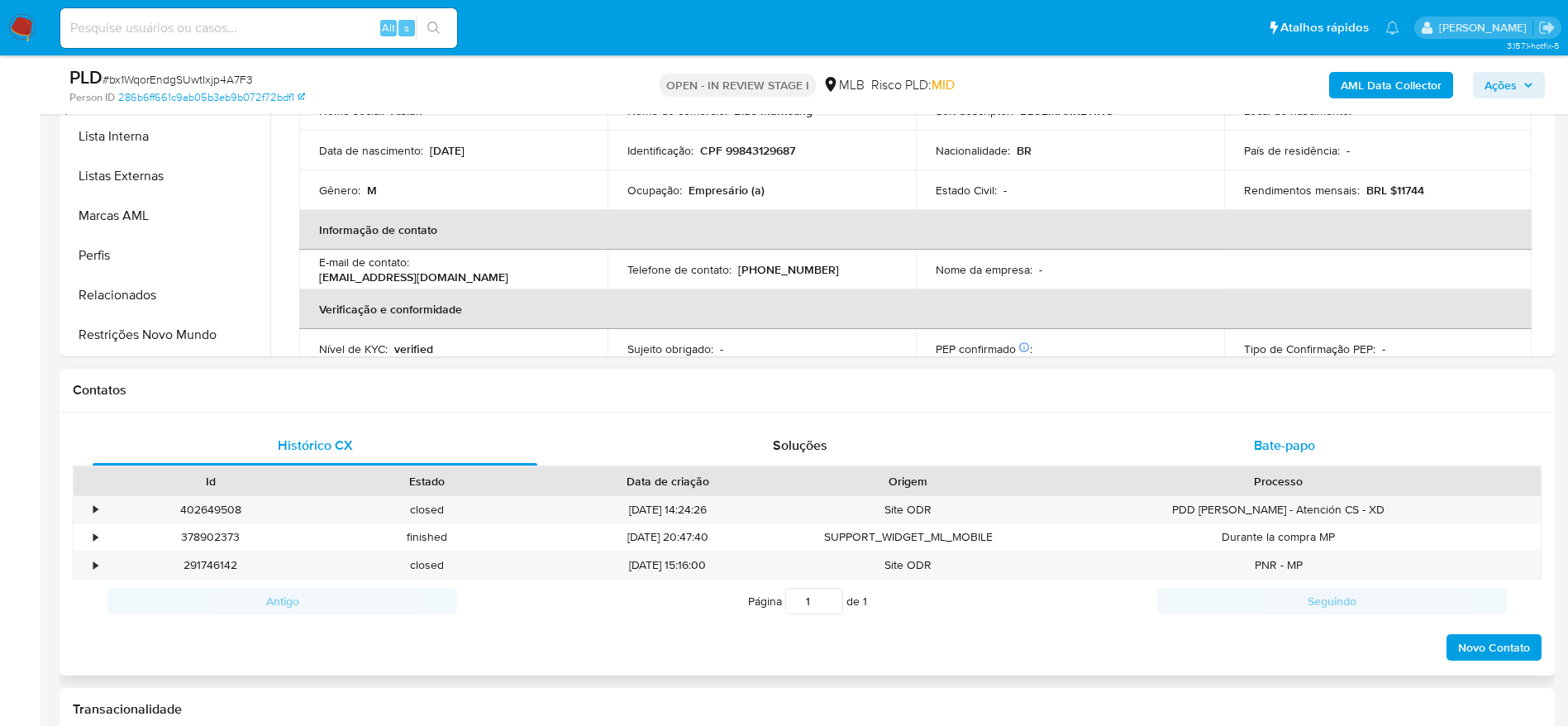
select select "10"
click at [1282, 432] on div "Bate-papo" at bounding box center [1283, 445] width 444 height 39
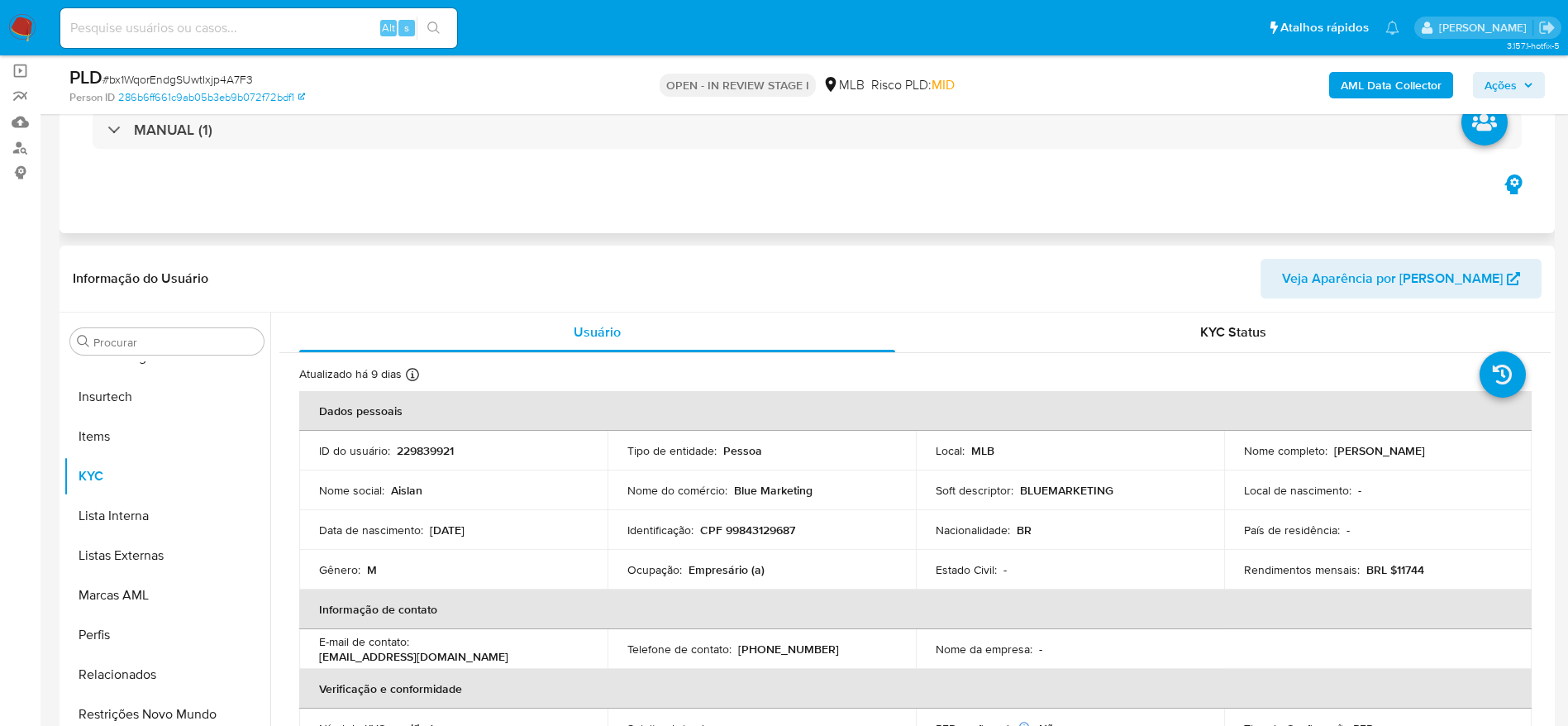
scroll to position [0, 0]
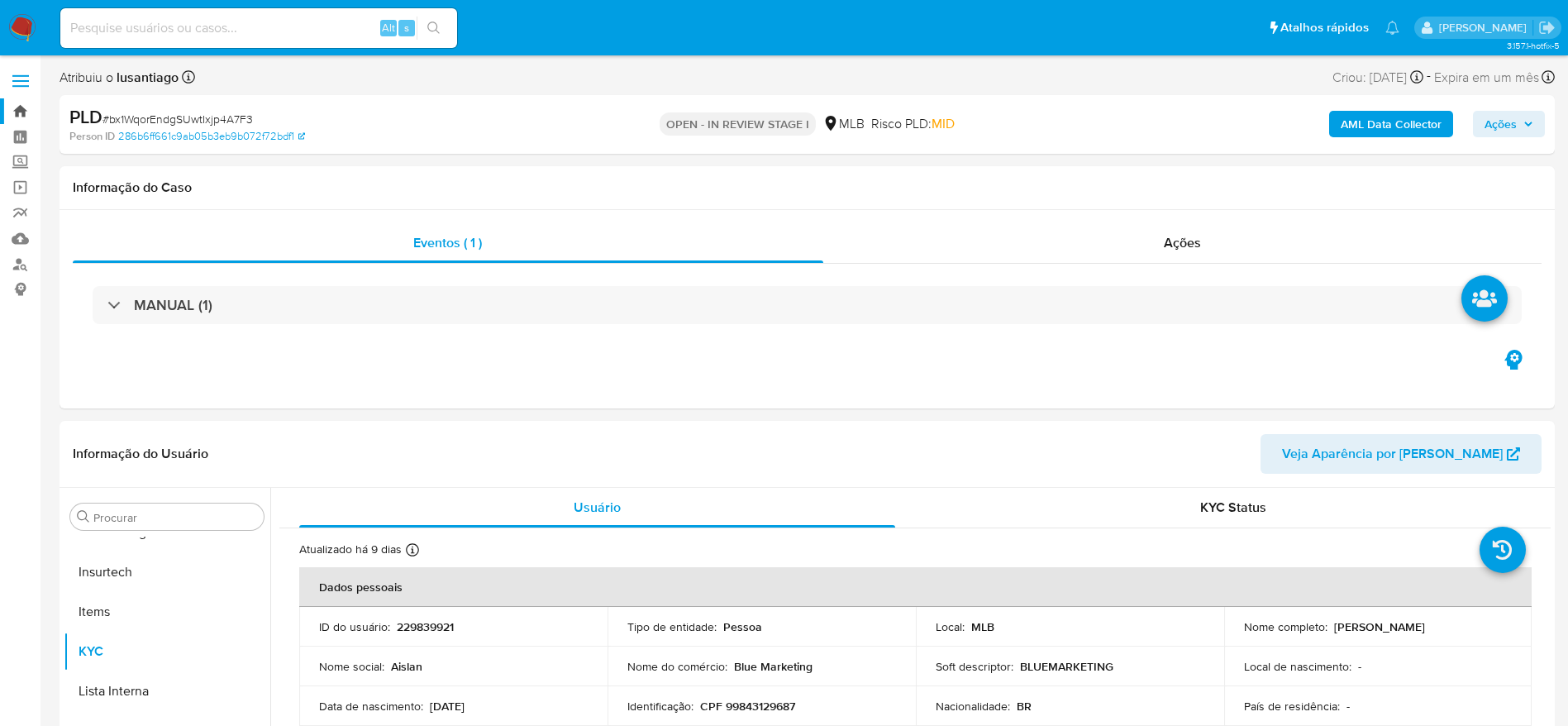
click at [21, 103] on link "Bandeja" at bounding box center [98, 111] width 197 height 26
